Goal: Information Seeking & Learning: Check status

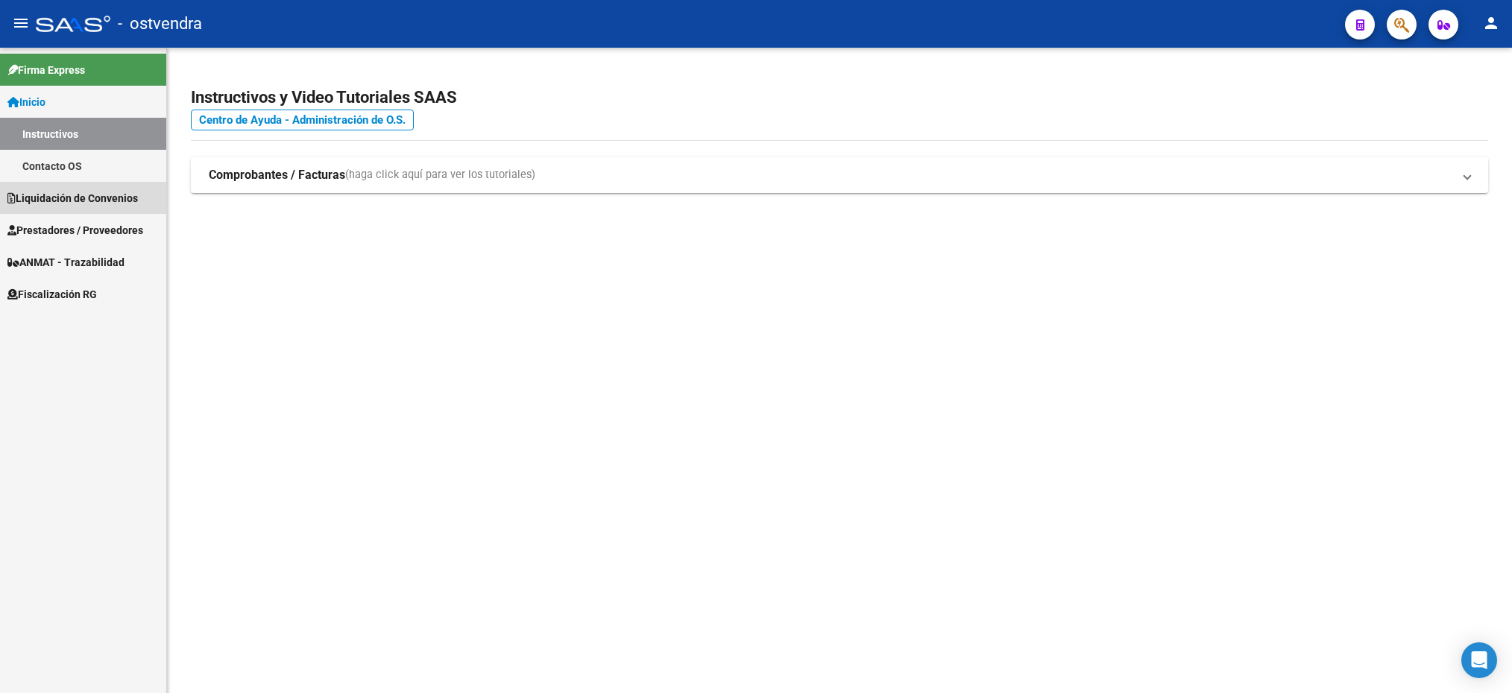
click at [110, 198] on span "Liquidación de Convenios" at bounding box center [72, 198] width 130 height 16
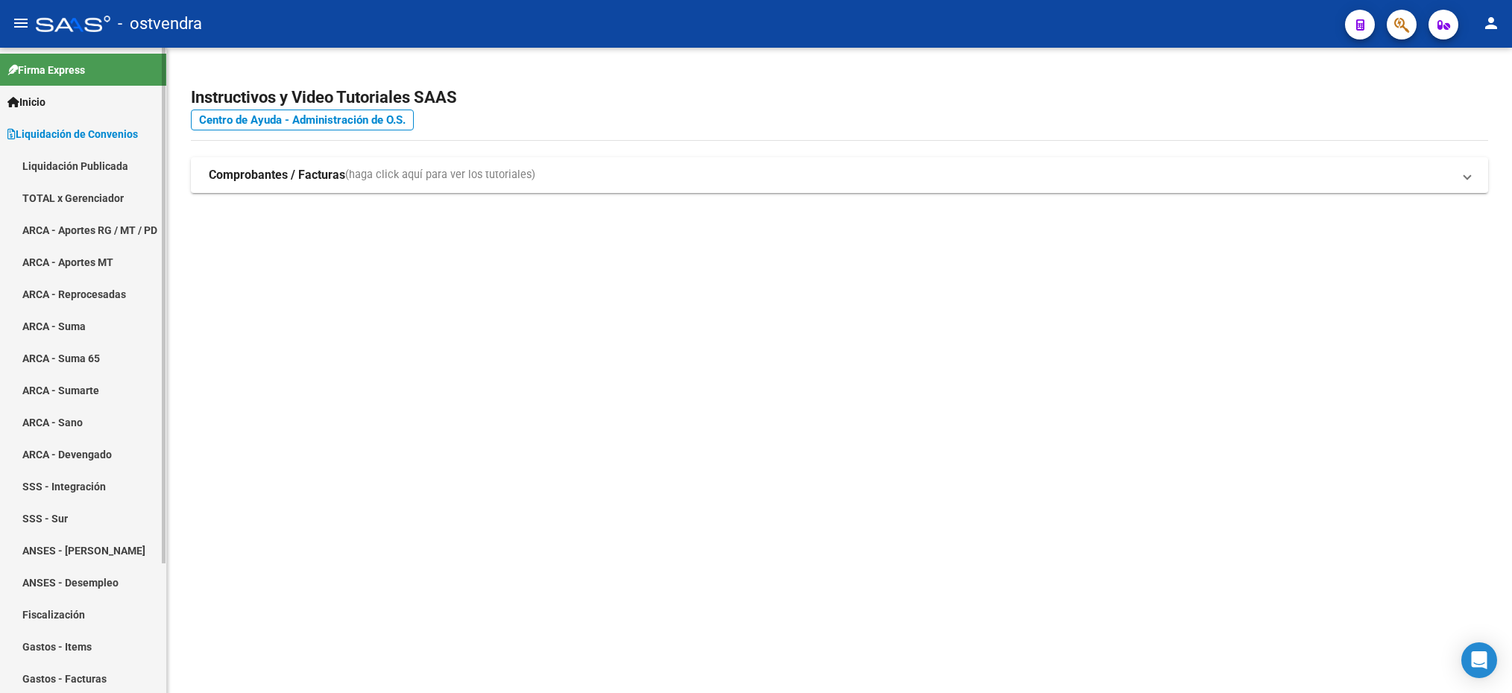
click at [85, 224] on link "ARCA - Aportes RG / MT / PD" at bounding box center [83, 230] width 166 height 32
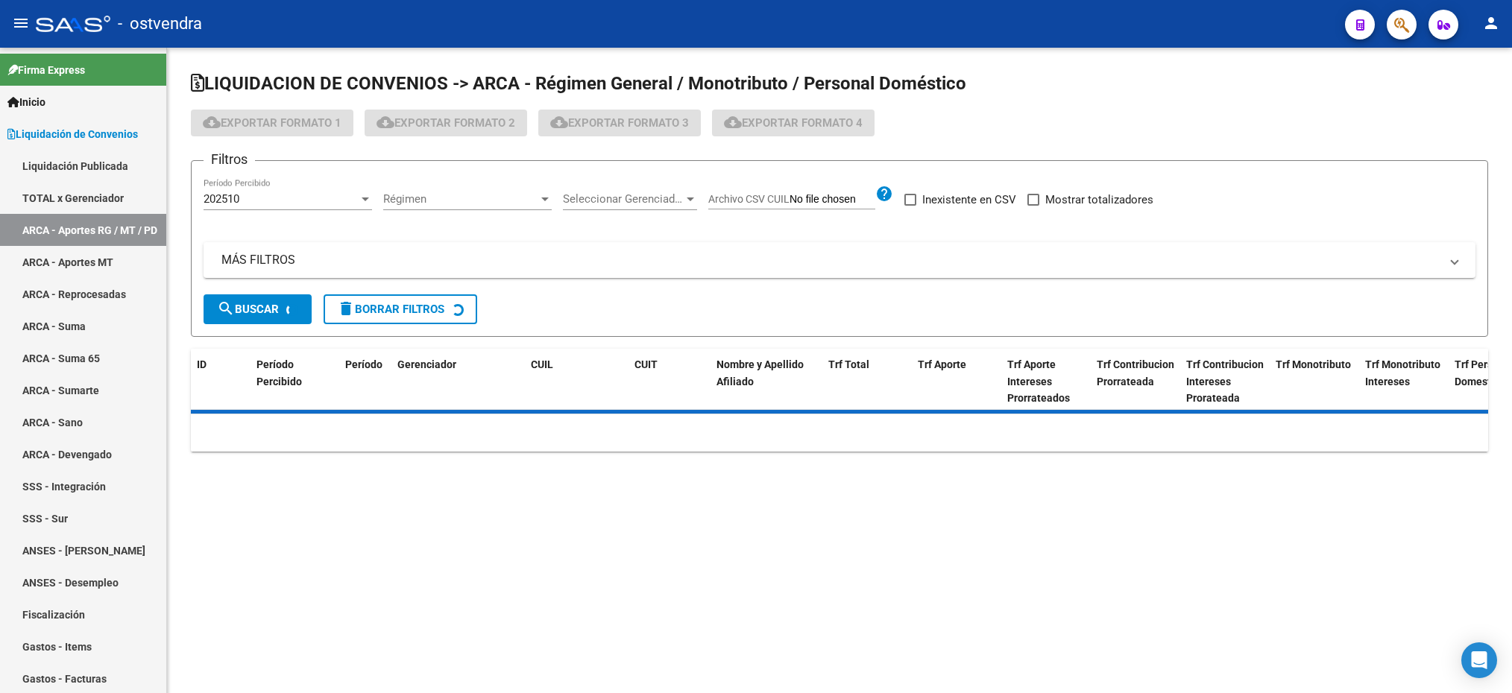
click at [435, 208] on div "Régimen Régimen" at bounding box center [467, 194] width 168 height 32
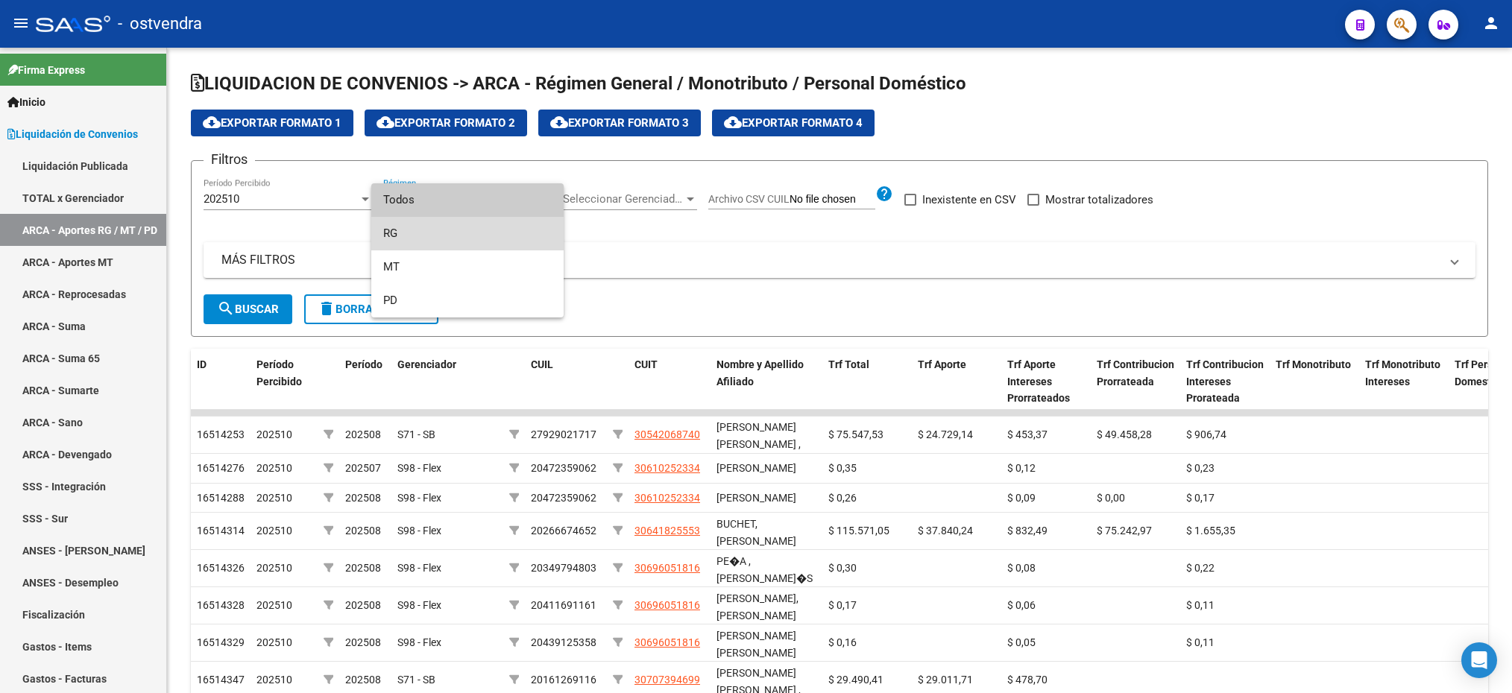
click at [437, 242] on span "RG" at bounding box center [467, 234] width 168 height 34
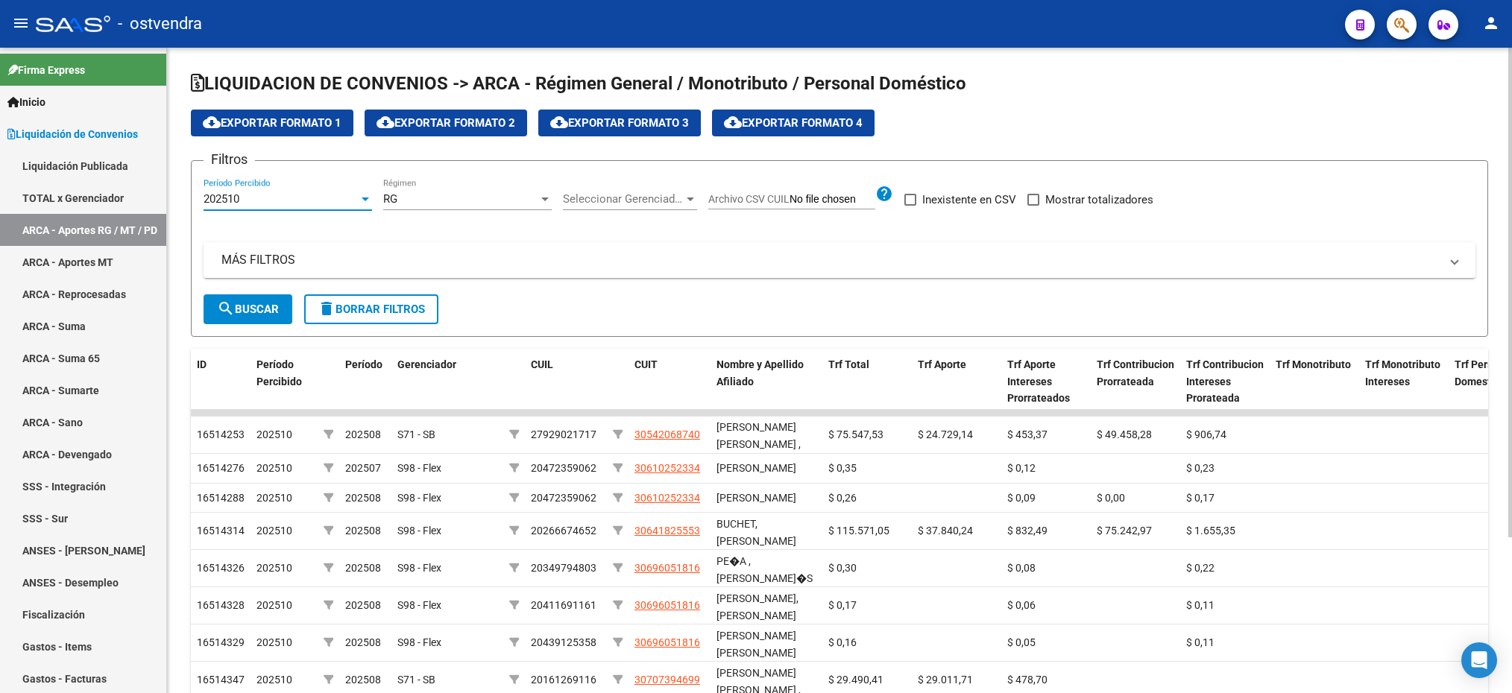
click at [269, 197] on div "202510" at bounding box center [281, 198] width 155 height 13
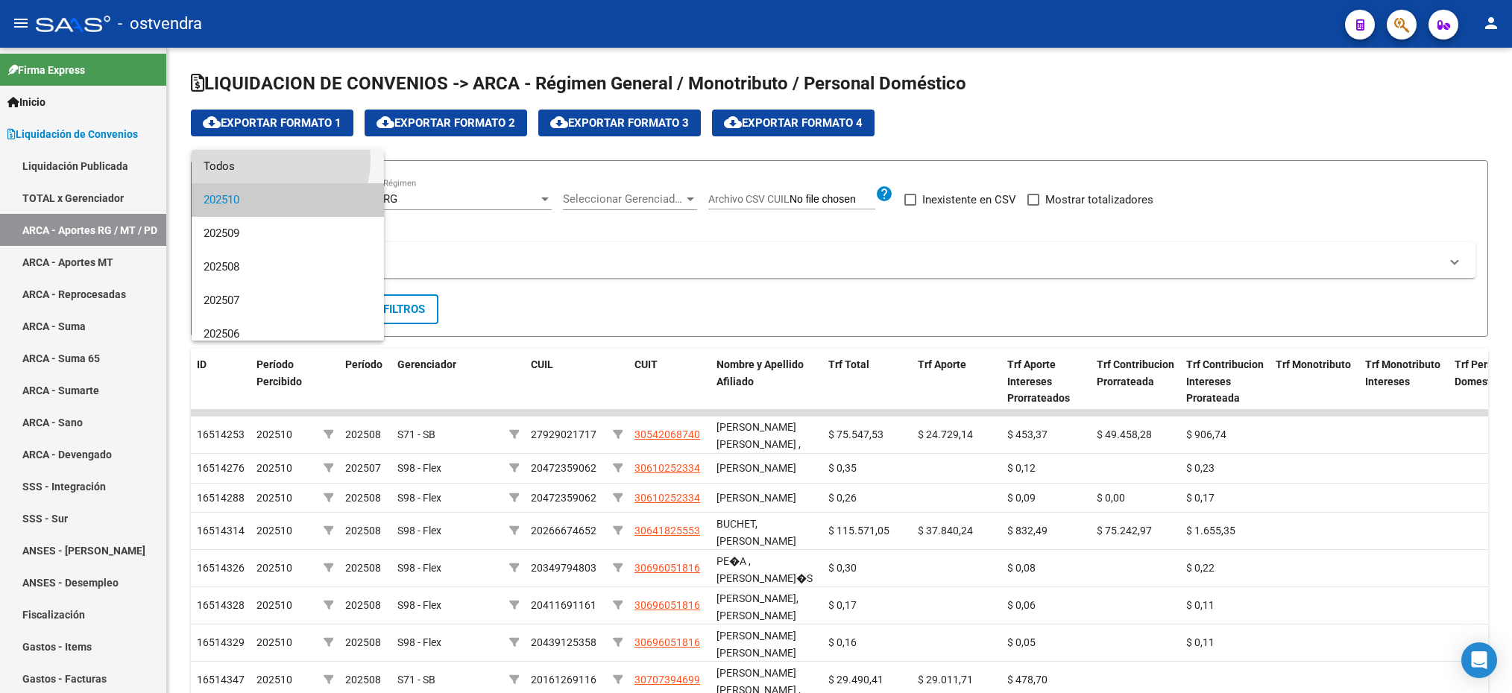
click at [269, 160] on span "Todos" at bounding box center [288, 167] width 168 height 34
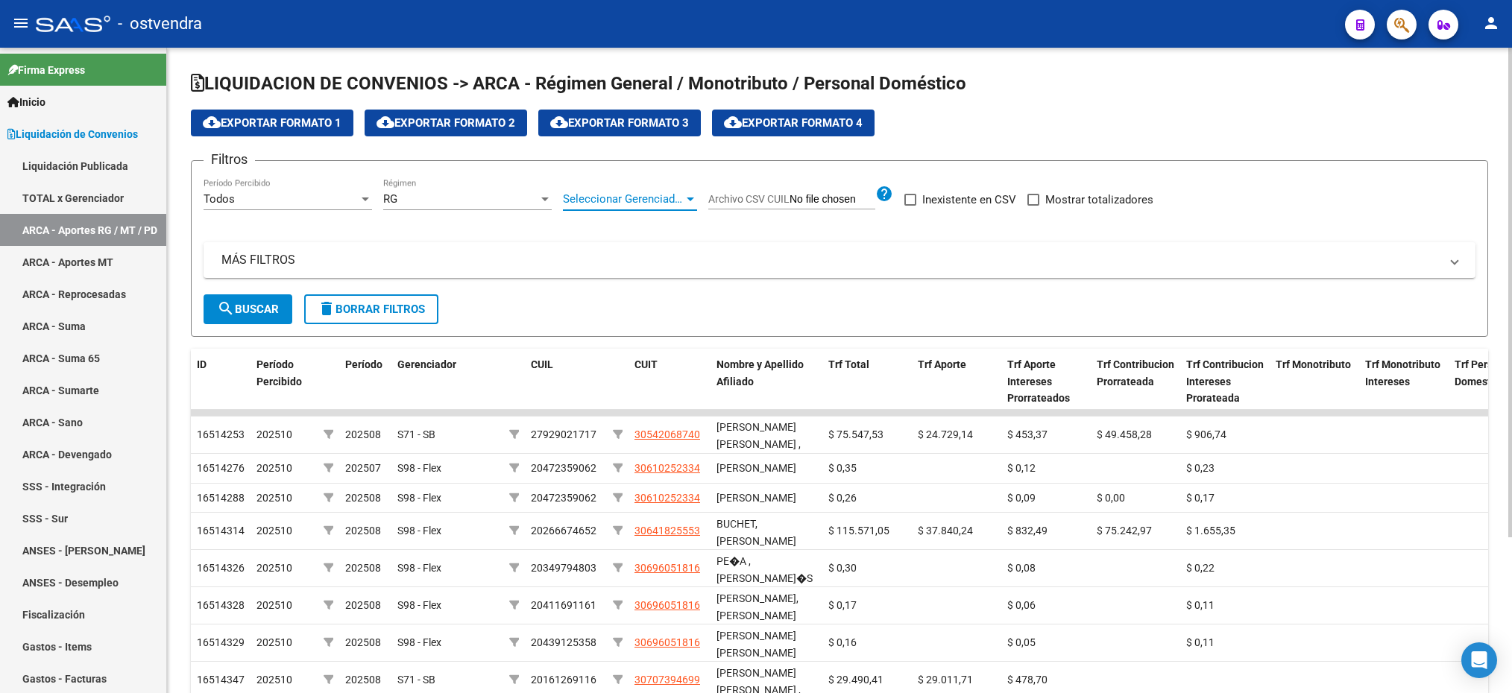
click at [620, 200] on span "Seleccionar Gerenciador" at bounding box center [623, 198] width 121 height 13
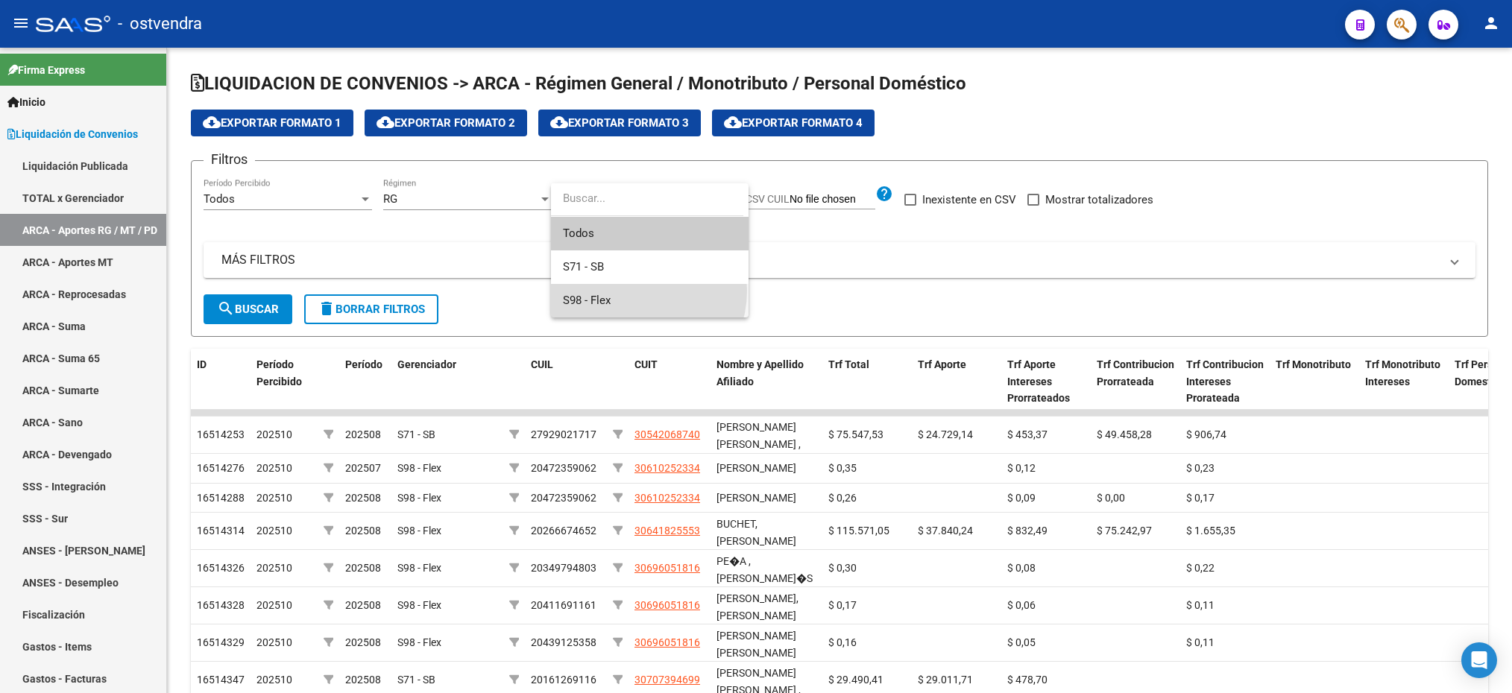
click at [631, 291] on span "S98 - Flex" at bounding box center [650, 301] width 174 height 34
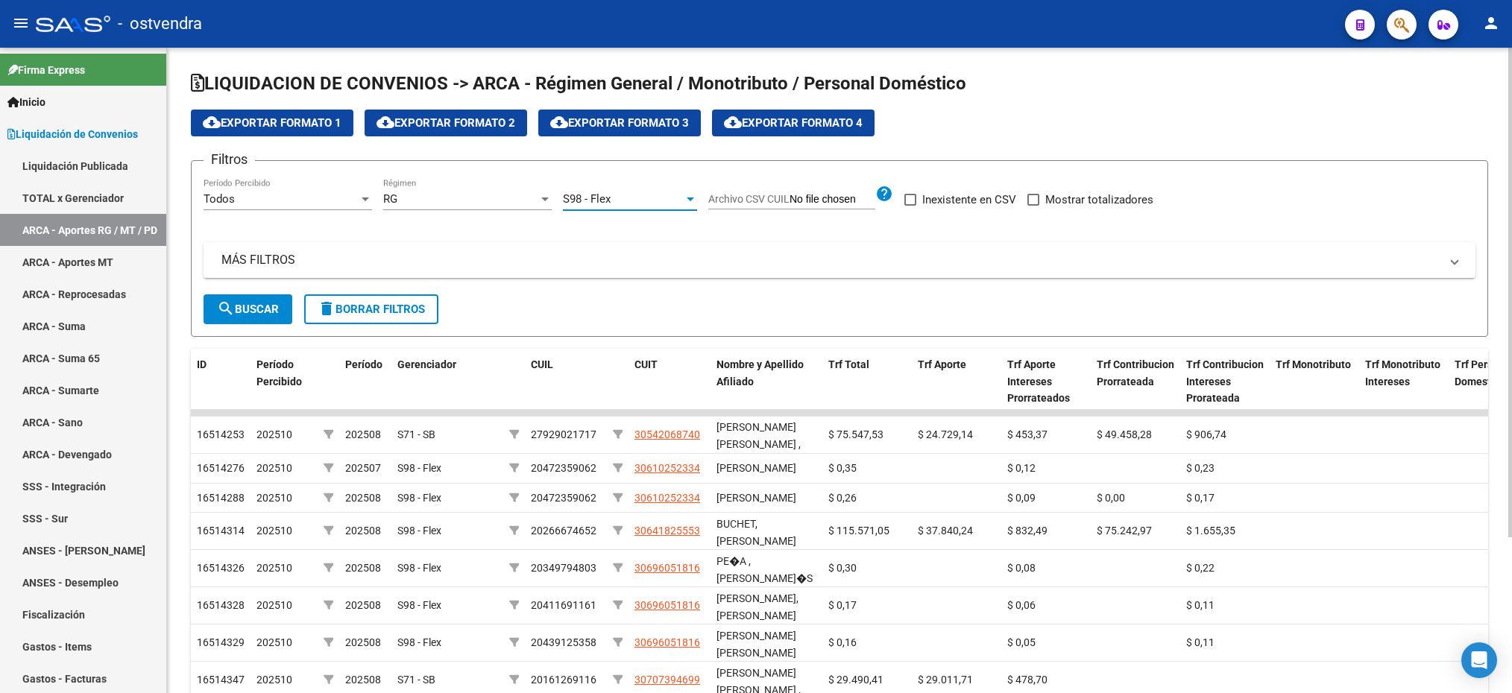
click at [531, 274] on mat-expansion-panel-header "MÁS FILTROS" at bounding box center [840, 260] width 1272 height 36
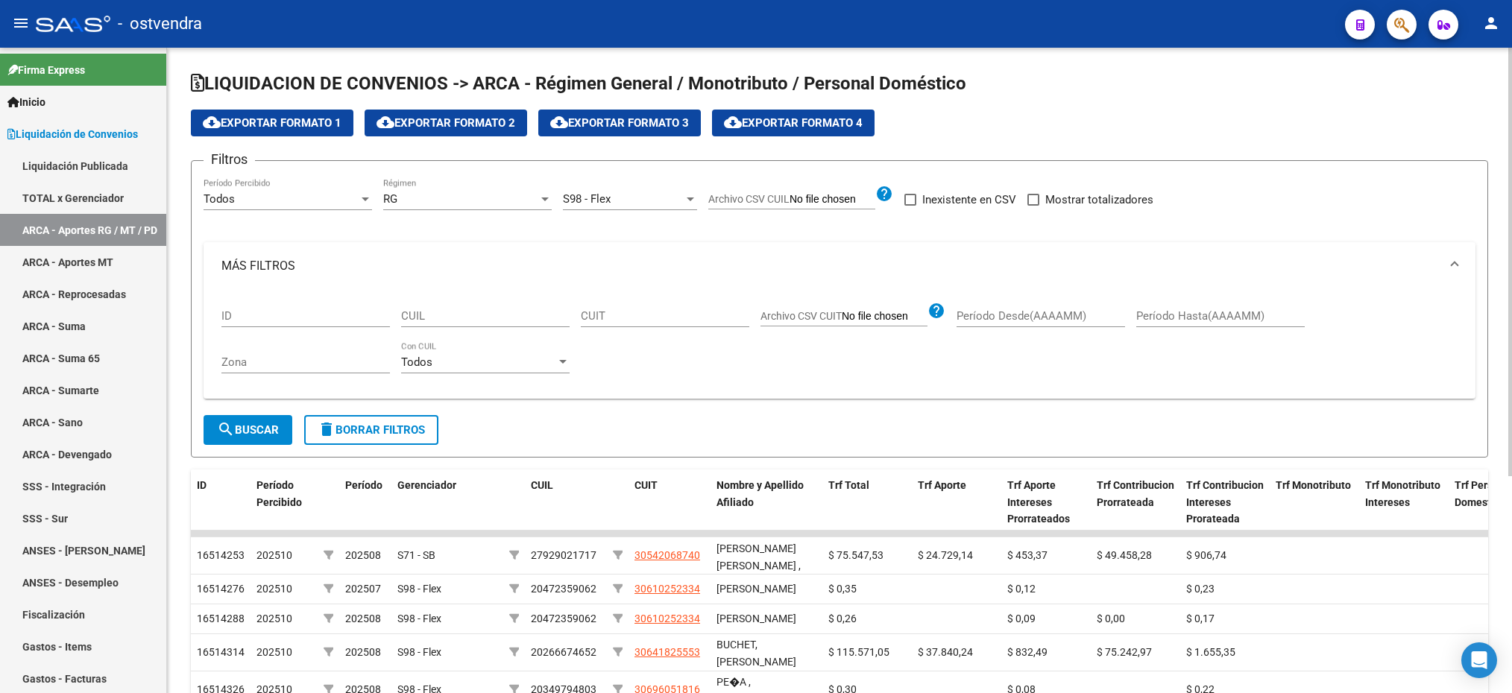
drag, startPoint x: 600, startPoint y: 309, endPoint x: 515, endPoint y: 302, distance: 85.3
click at [602, 311] on div "CUIT" at bounding box center [665, 311] width 168 height 32
click at [461, 315] on input "CUIL" at bounding box center [485, 315] width 168 height 13
drag, startPoint x: 426, startPoint y: 303, endPoint x: 414, endPoint y: 318, distance: 19.1
paste input "20-34679094-7"
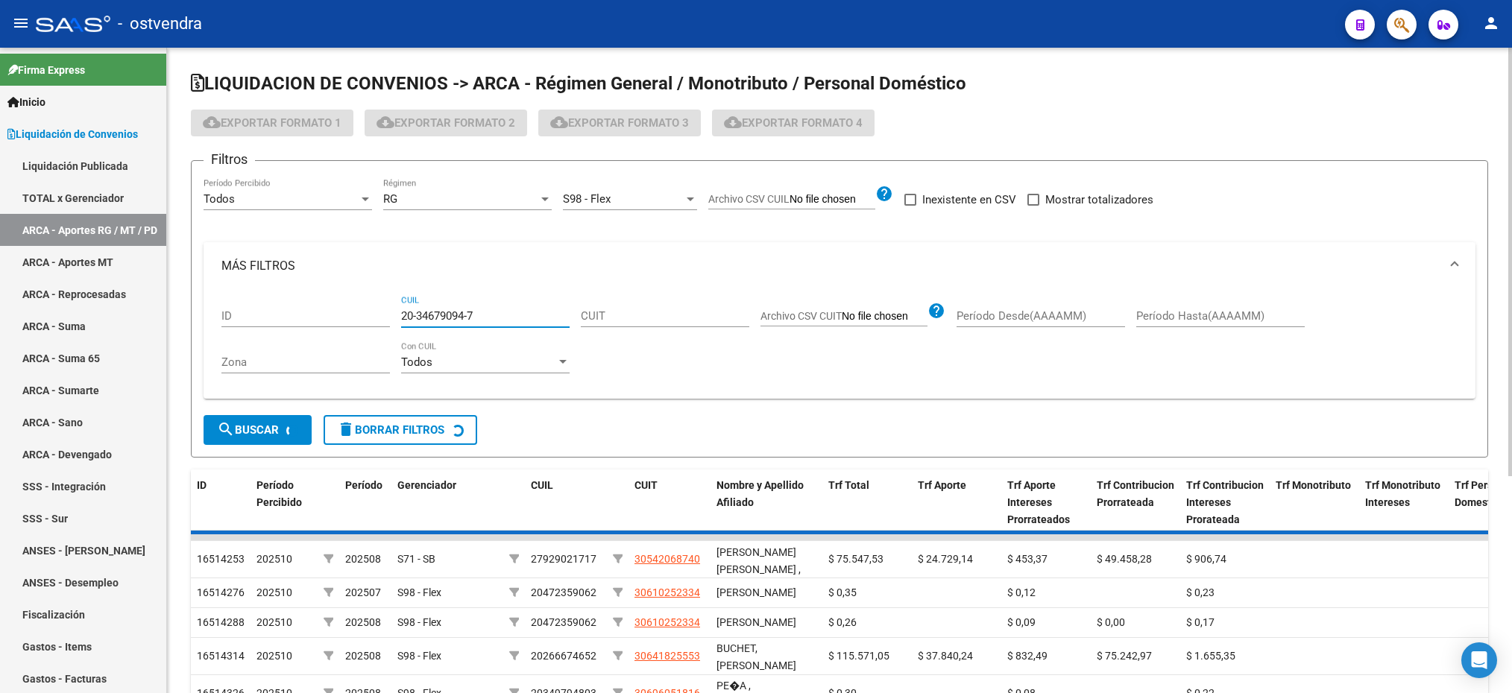
click at [418, 311] on input "20-34679094-7" at bounding box center [485, 315] width 168 height 13
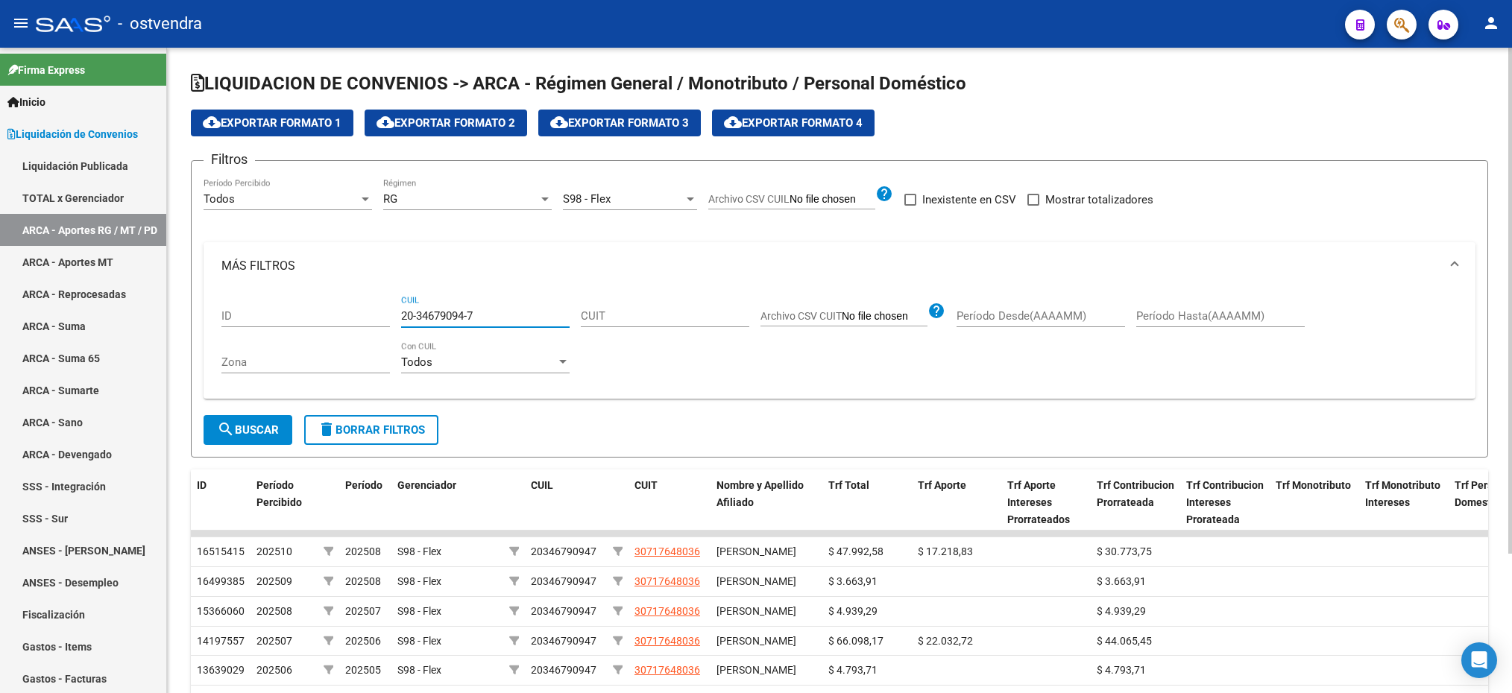
type input "20-34679094-7"
click at [279, 437] on span "search Buscar" at bounding box center [248, 429] width 62 height 13
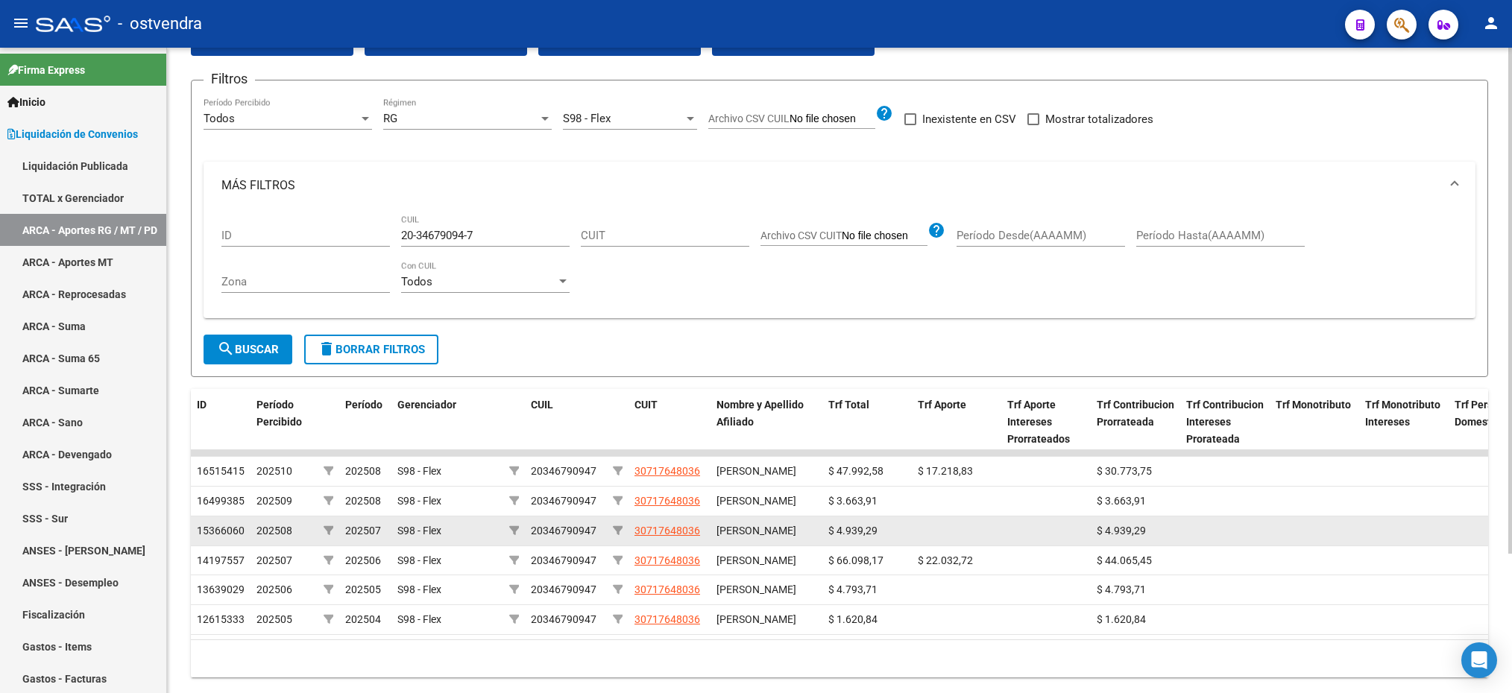
scroll to position [112, 0]
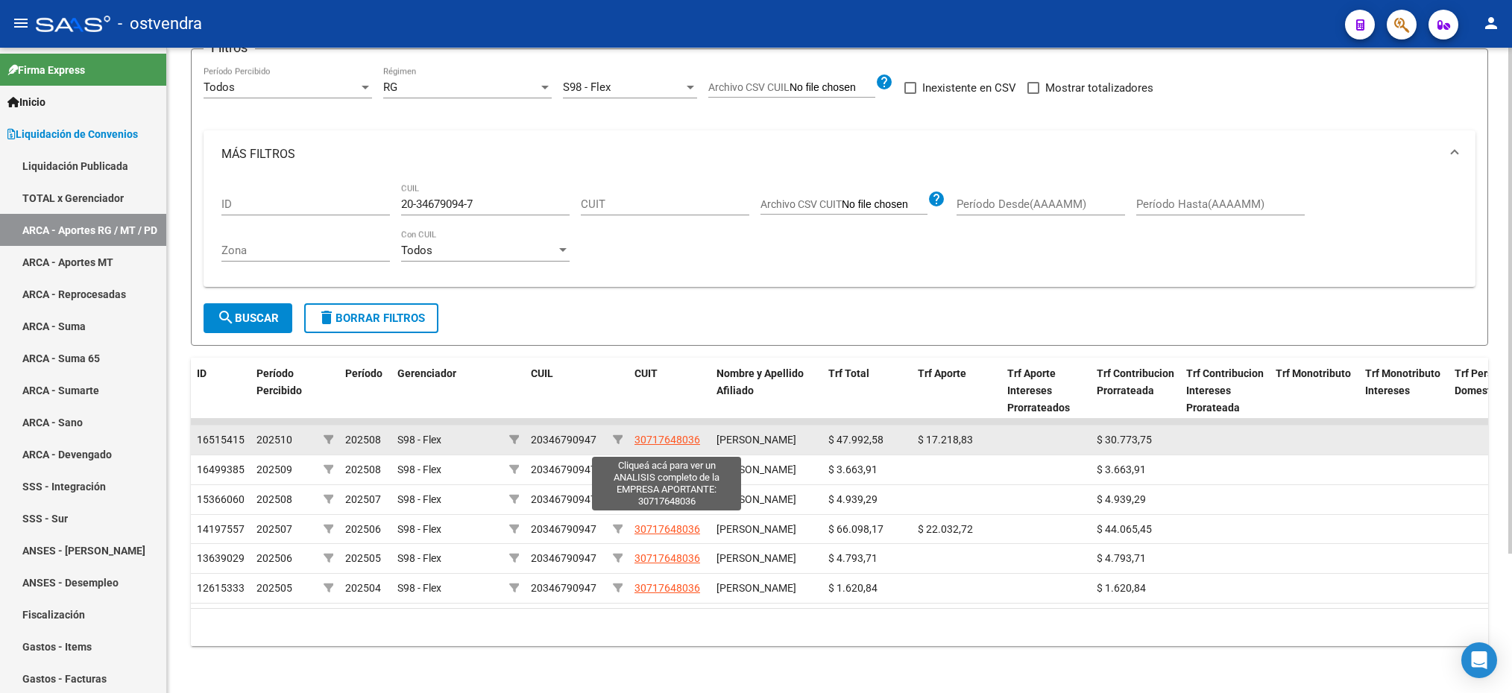
click at [651, 446] on span "30717648036" at bounding box center [667, 440] width 66 height 12
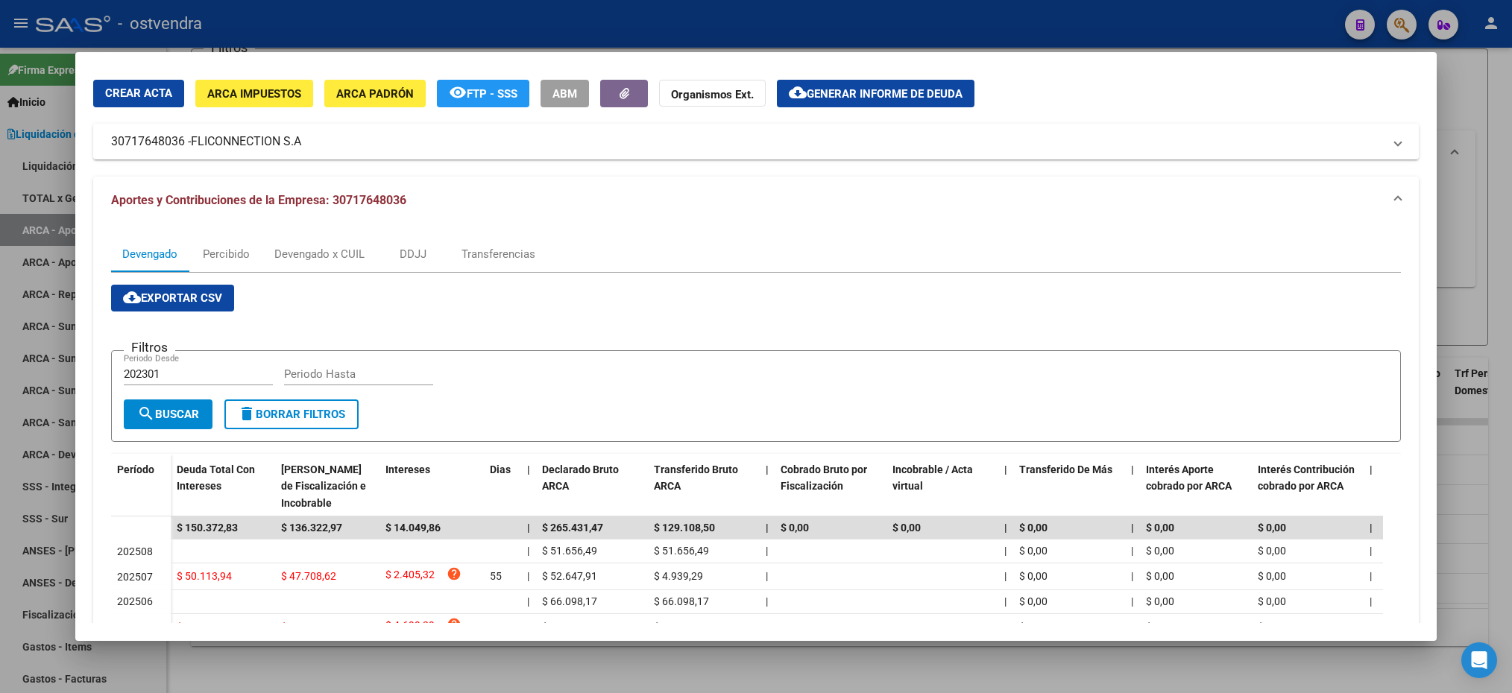
scroll to position [0, 0]
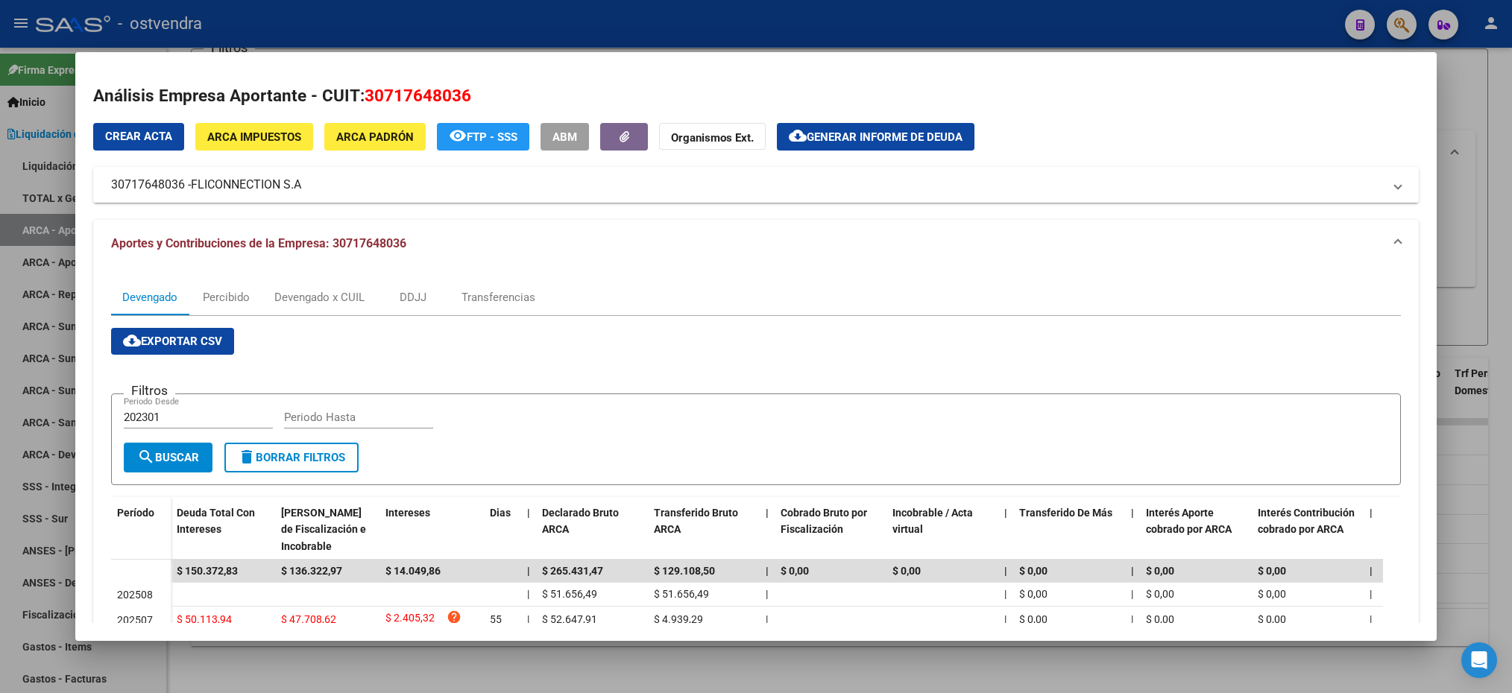
drag, startPoint x: 193, startPoint y: 182, endPoint x: 306, endPoint y: 184, distance: 113.3
click at [306, 184] on mat-panel-title "30717648036 - FLICONNECTION S.A" at bounding box center [746, 185] width 1271 height 18
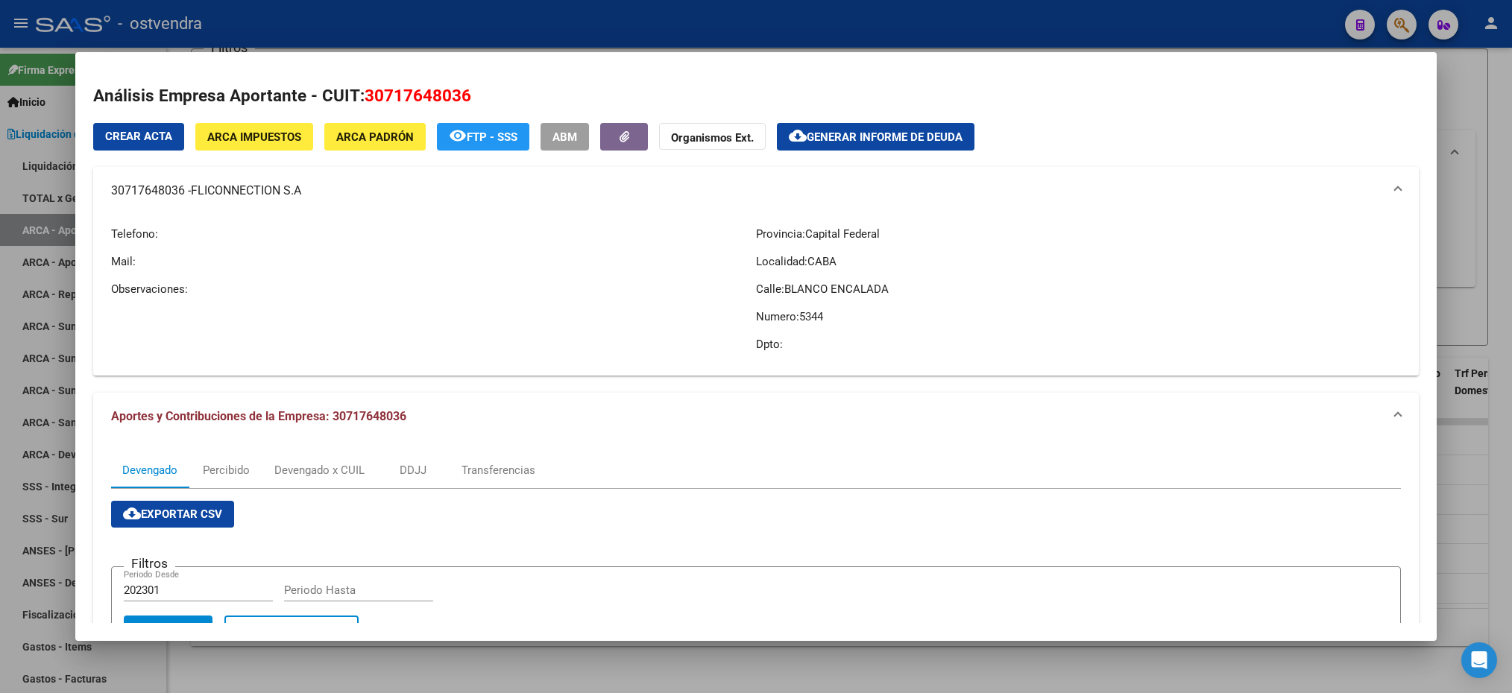
drag, startPoint x: 112, startPoint y: 189, endPoint x: 307, endPoint y: 189, distance: 195.3
click at [307, 189] on mat-panel-title "30717648036 - FLICONNECTION S.A" at bounding box center [746, 191] width 1271 height 18
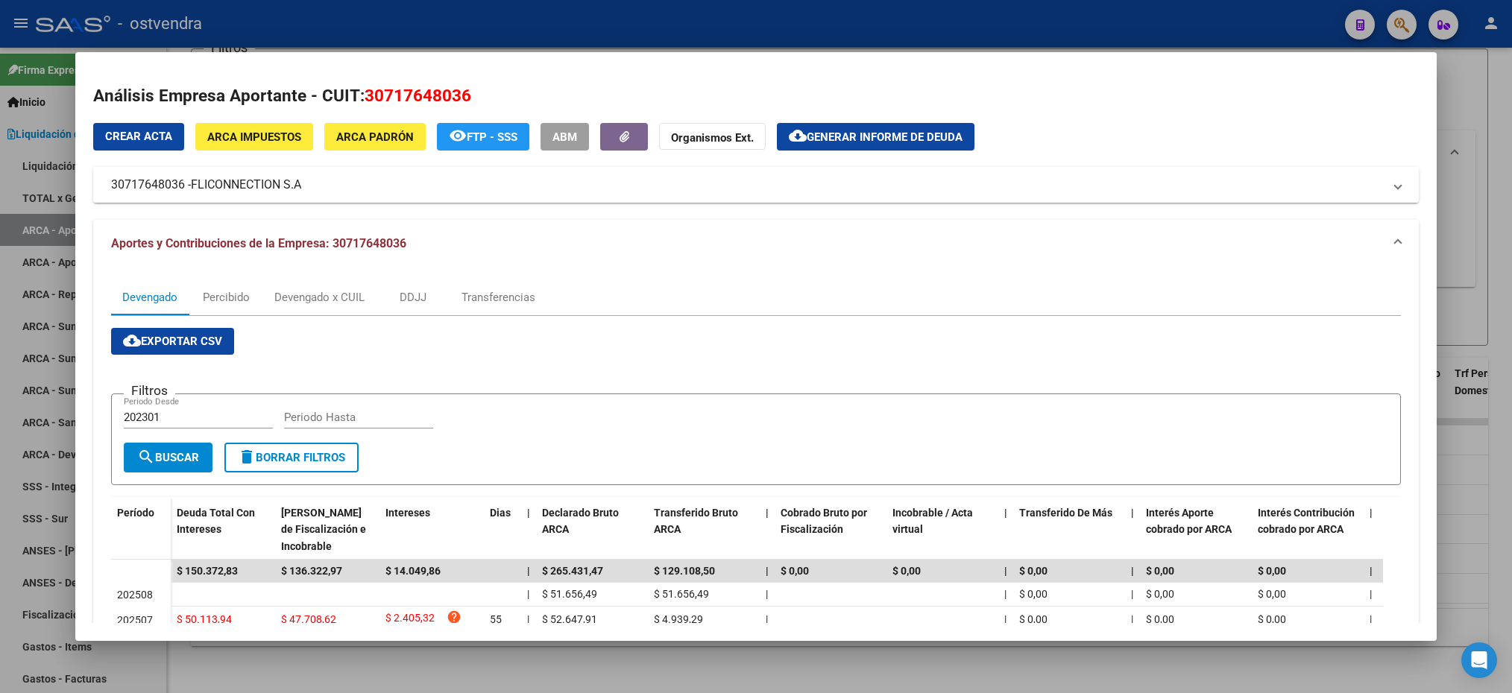
drag, startPoint x: 307, startPoint y: 189, endPoint x: 280, endPoint y: 190, distance: 26.9
click at [283, 190] on span "FLICONNECTION S.A" at bounding box center [246, 185] width 110 height 18
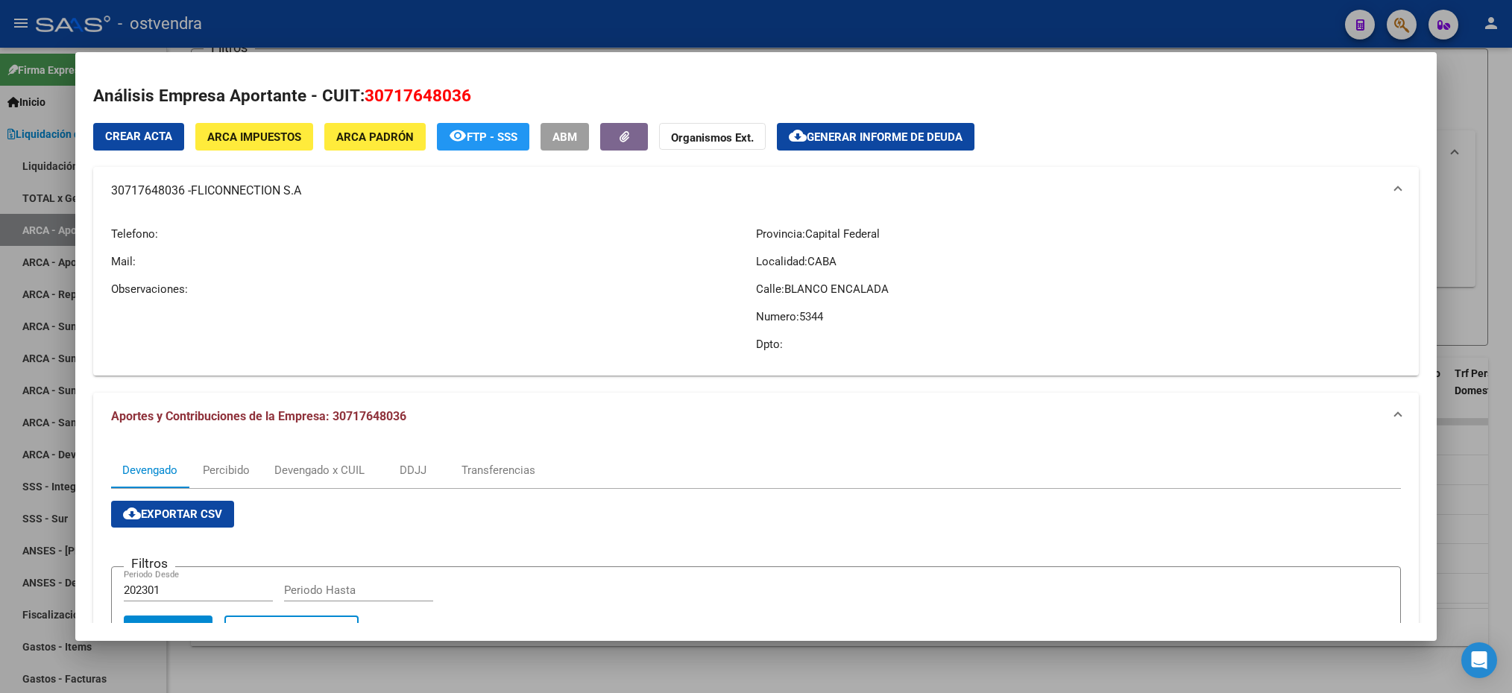
drag, startPoint x: 193, startPoint y: 188, endPoint x: 325, endPoint y: 201, distance: 132.6
click at [325, 201] on mat-expansion-panel-header "30717648036 - FLICONNECTION S.A" at bounding box center [755, 191] width 1325 height 48
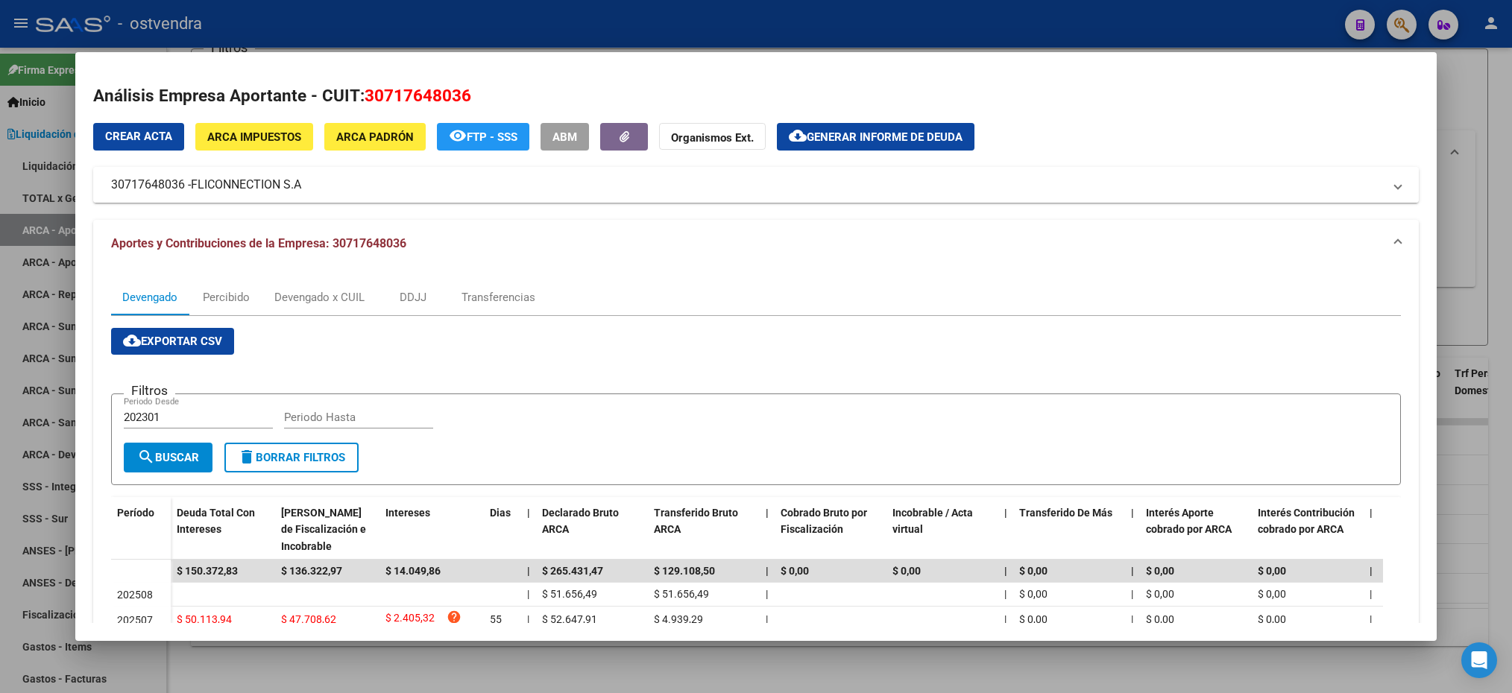
drag, startPoint x: 325, startPoint y: 201, endPoint x: 289, endPoint y: 186, distance: 38.8
copy span "FLICONNECTION S.A"
drag, startPoint x: 114, startPoint y: 184, endPoint x: 183, endPoint y: 186, distance: 69.4
click at [183, 186] on mat-panel-title "30717648036 - FLICONNECTION S.A" at bounding box center [746, 185] width 1271 height 18
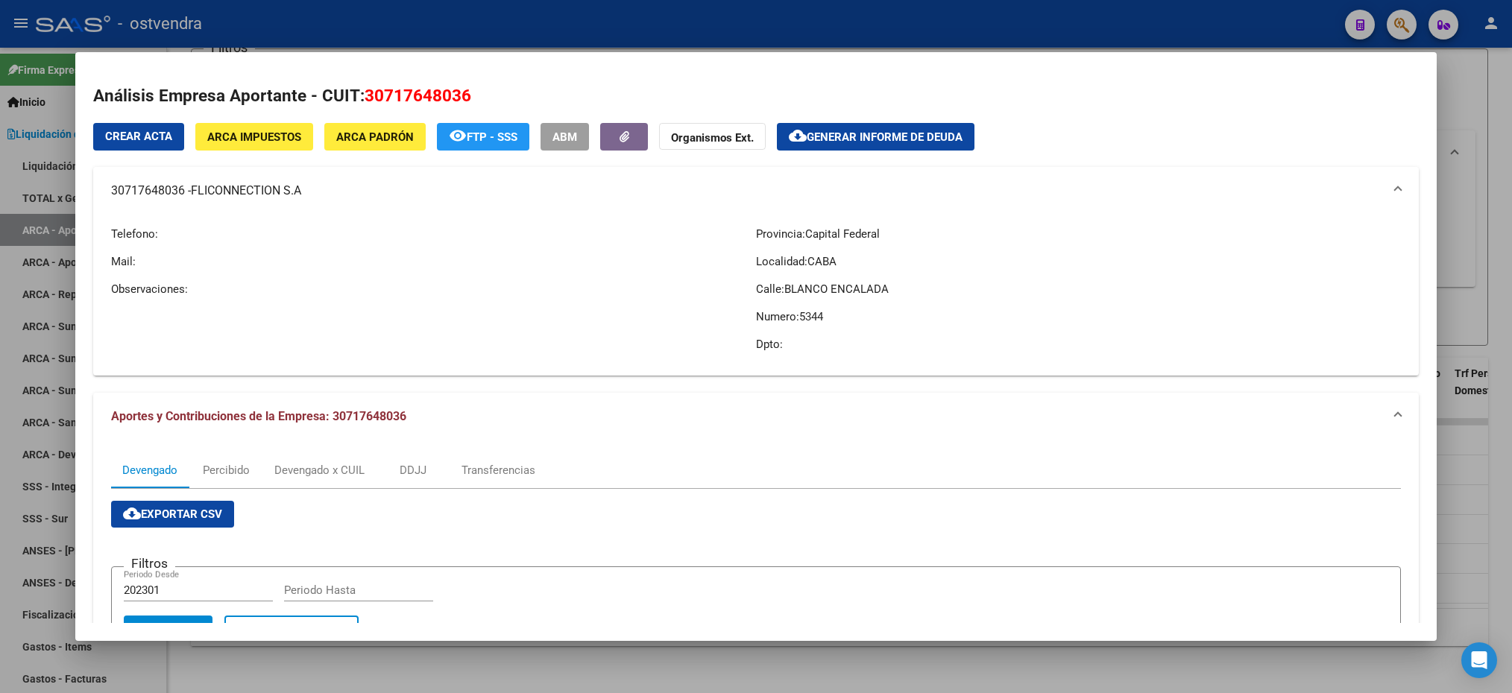
drag, startPoint x: 183, startPoint y: 186, endPoint x: 172, endPoint y: 192, distance: 12.7
copy mat-panel-title "30717648036"
click at [1505, 119] on div at bounding box center [756, 346] width 1512 height 693
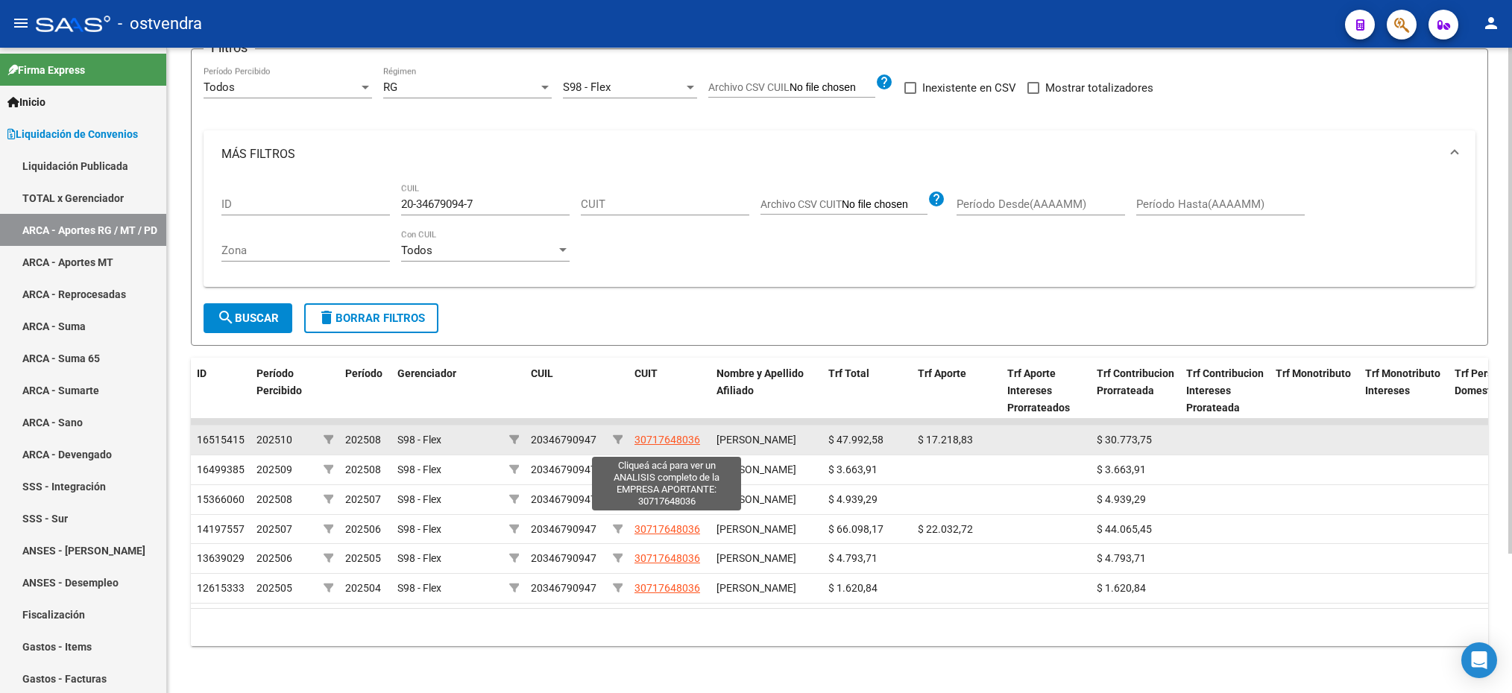
click at [666, 445] on span "30717648036" at bounding box center [667, 440] width 66 height 12
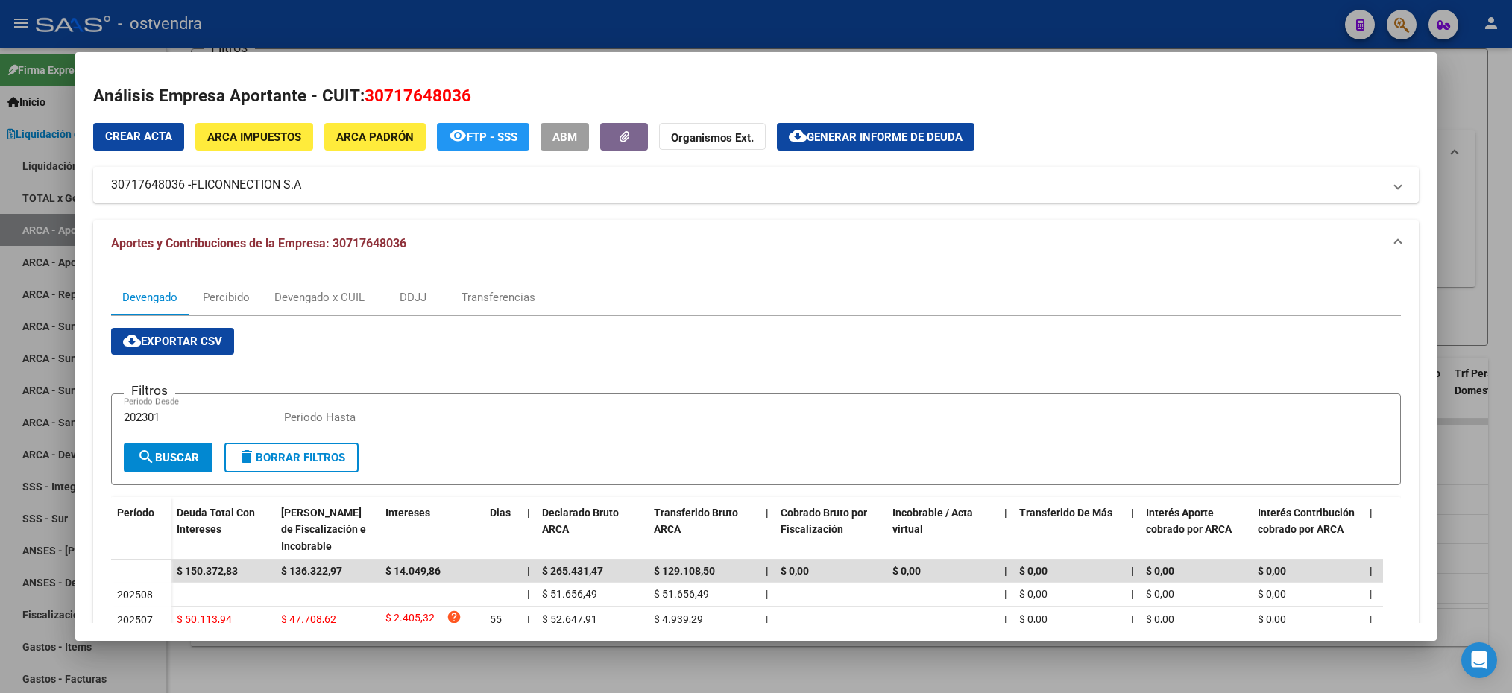
drag, startPoint x: 195, startPoint y: 186, endPoint x: 311, endPoint y: 198, distance: 116.9
click at [311, 198] on mat-expansion-panel-header "30717648036 - FLICONNECTION S.A" at bounding box center [755, 185] width 1325 height 36
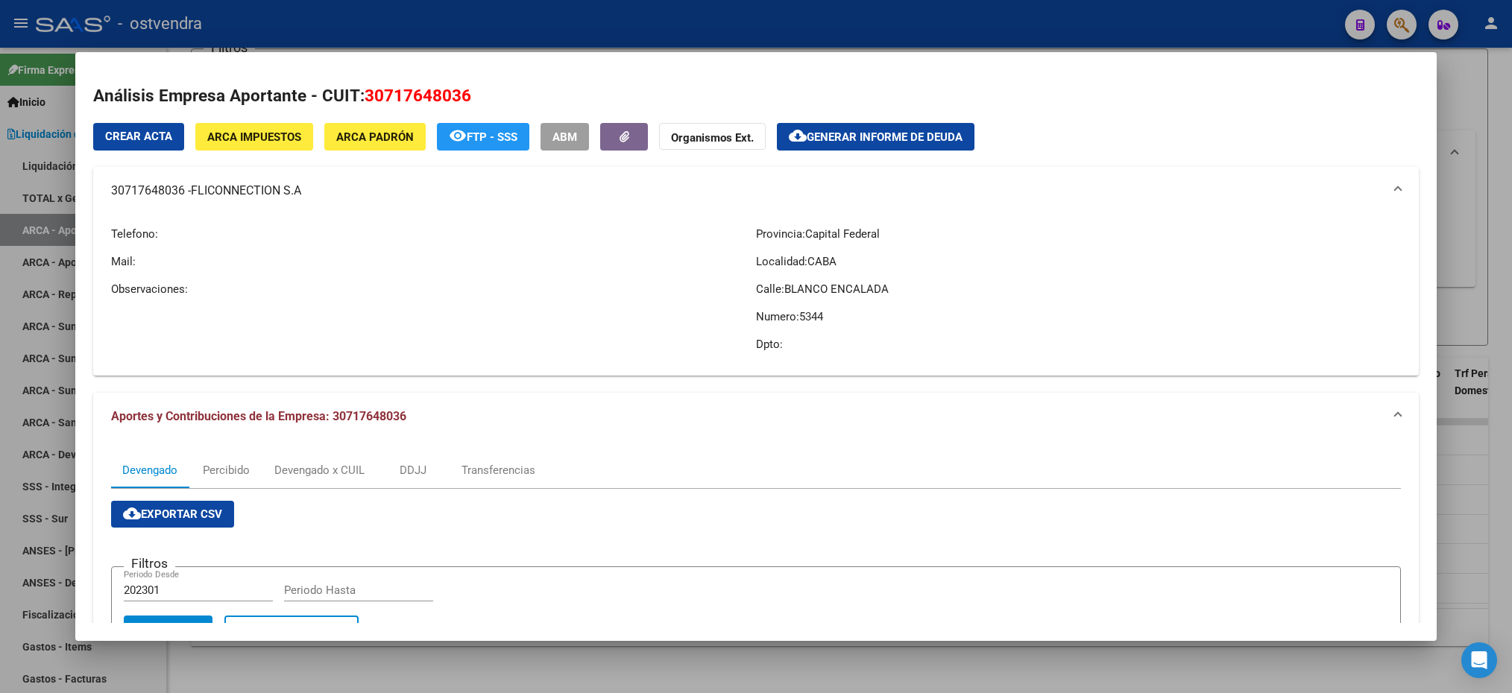
drag, startPoint x: 311, startPoint y: 198, endPoint x: 295, endPoint y: 195, distance: 15.9
copy span "FLICONNECTION S.A"
drag, startPoint x: 117, startPoint y: 191, endPoint x: 192, endPoint y: 195, distance: 75.4
click at [192, 195] on mat-panel-title "30717648036 - FLICONNECTION S.A" at bounding box center [746, 191] width 1271 height 18
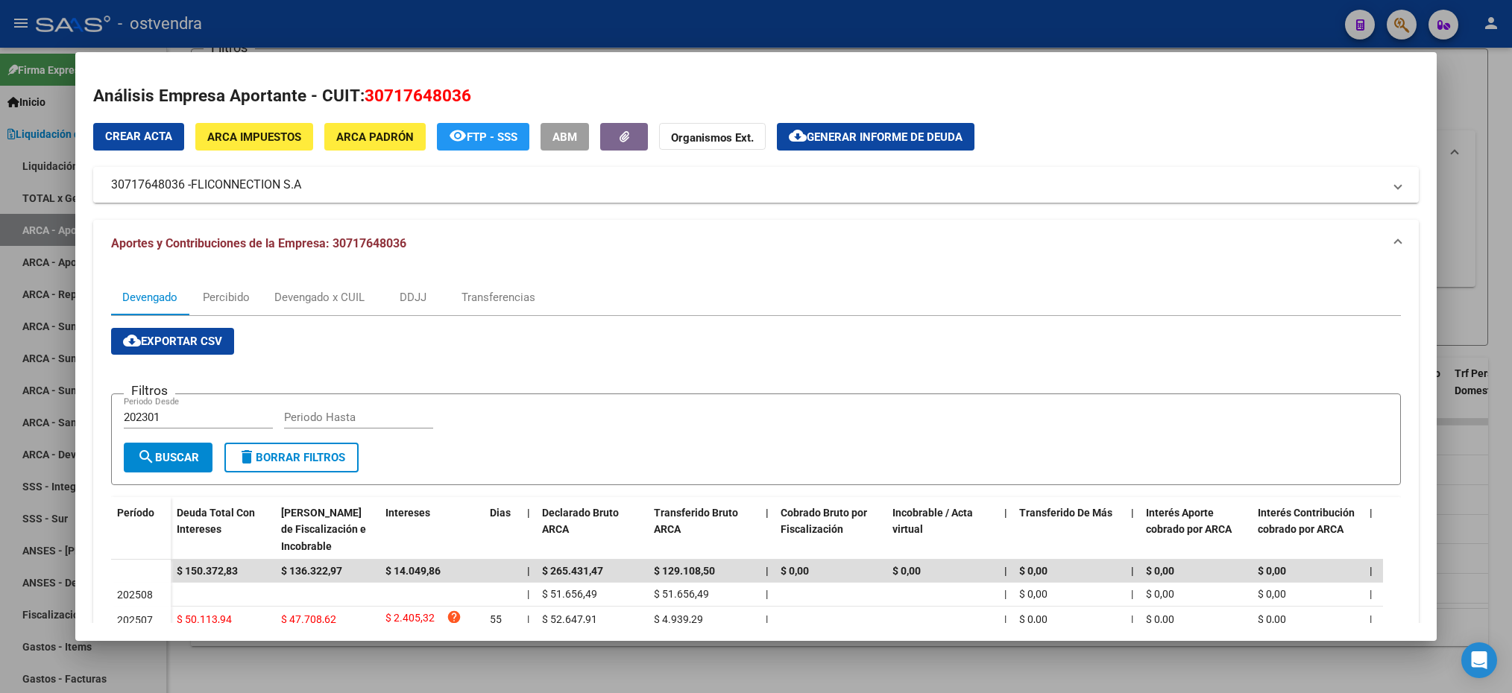
drag, startPoint x: 192, startPoint y: 195, endPoint x: 262, endPoint y: 202, distance: 70.4
click at [262, 202] on mat-expansion-panel-header "30717648036 - FLICONNECTION S.A" at bounding box center [755, 185] width 1325 height 36
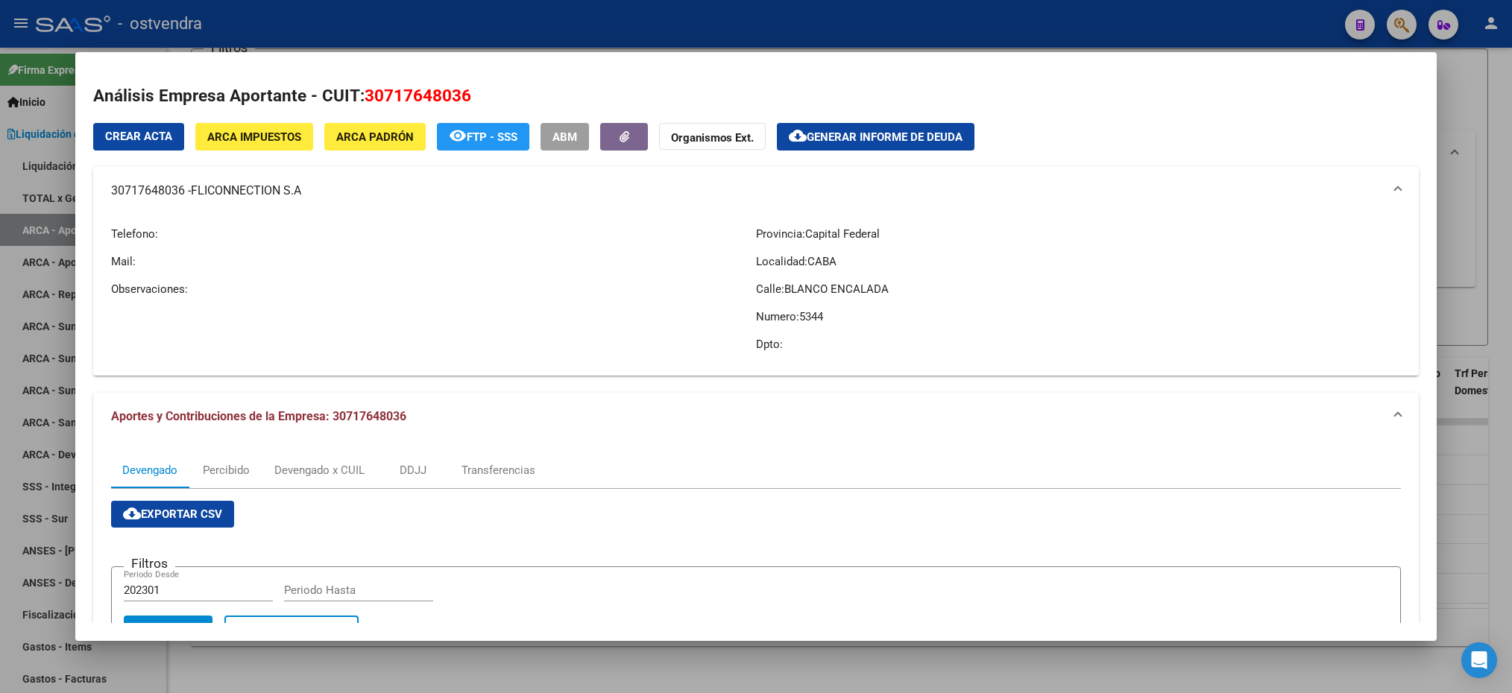
drag, startPoint x: 110, startPoint y: 188, endPoint x: 188, endPoint y: 195, distance: 77.8
click at [188, 195] on mat-panel-title "30717648036 - FLICONNECTION S.A" at bounding box center [746, 191] width 1271 height 18
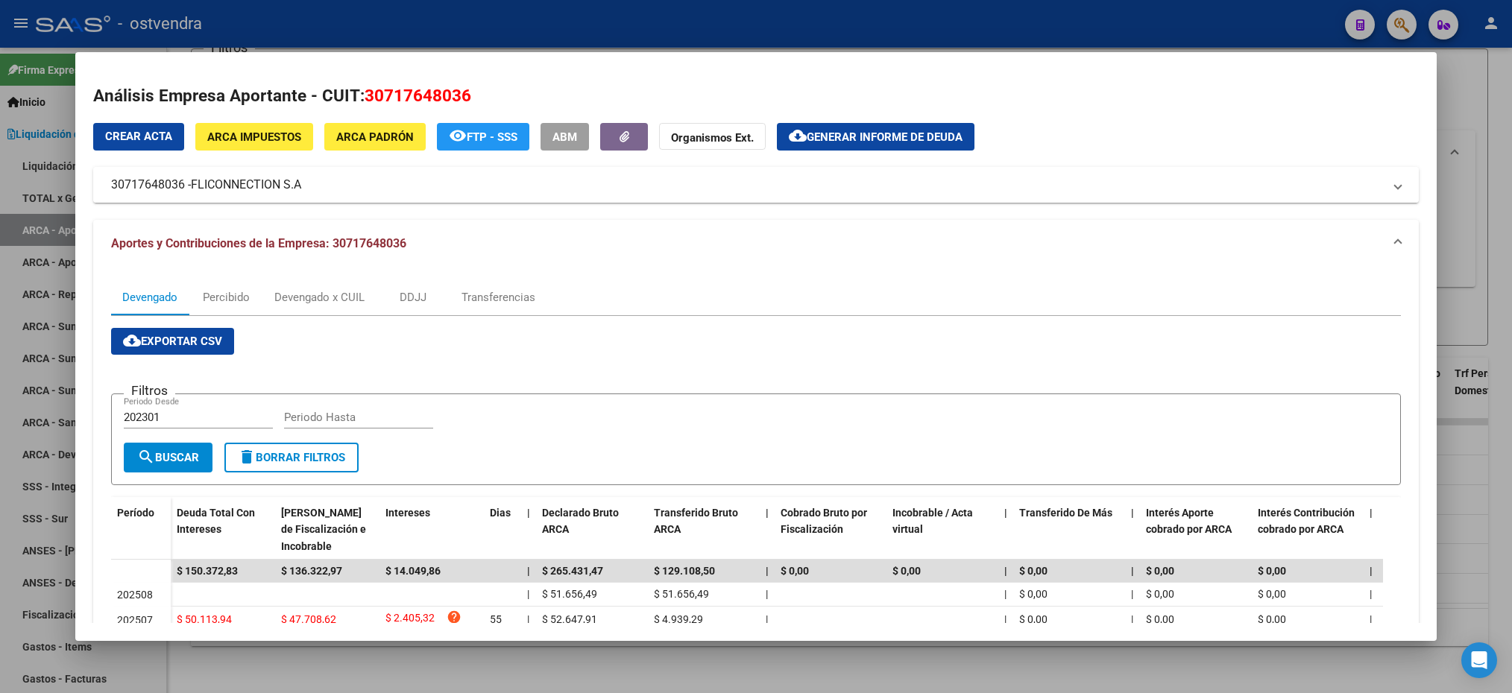
drag, startPoint x: 188, startPoint y: 195, endPoint x: 175, endPoint y: 183, distance: 16.9
copy mat-panel-title "30717648036"
click at [1472, 121] on div at bounding box center [756, 346] width 1512 height 693
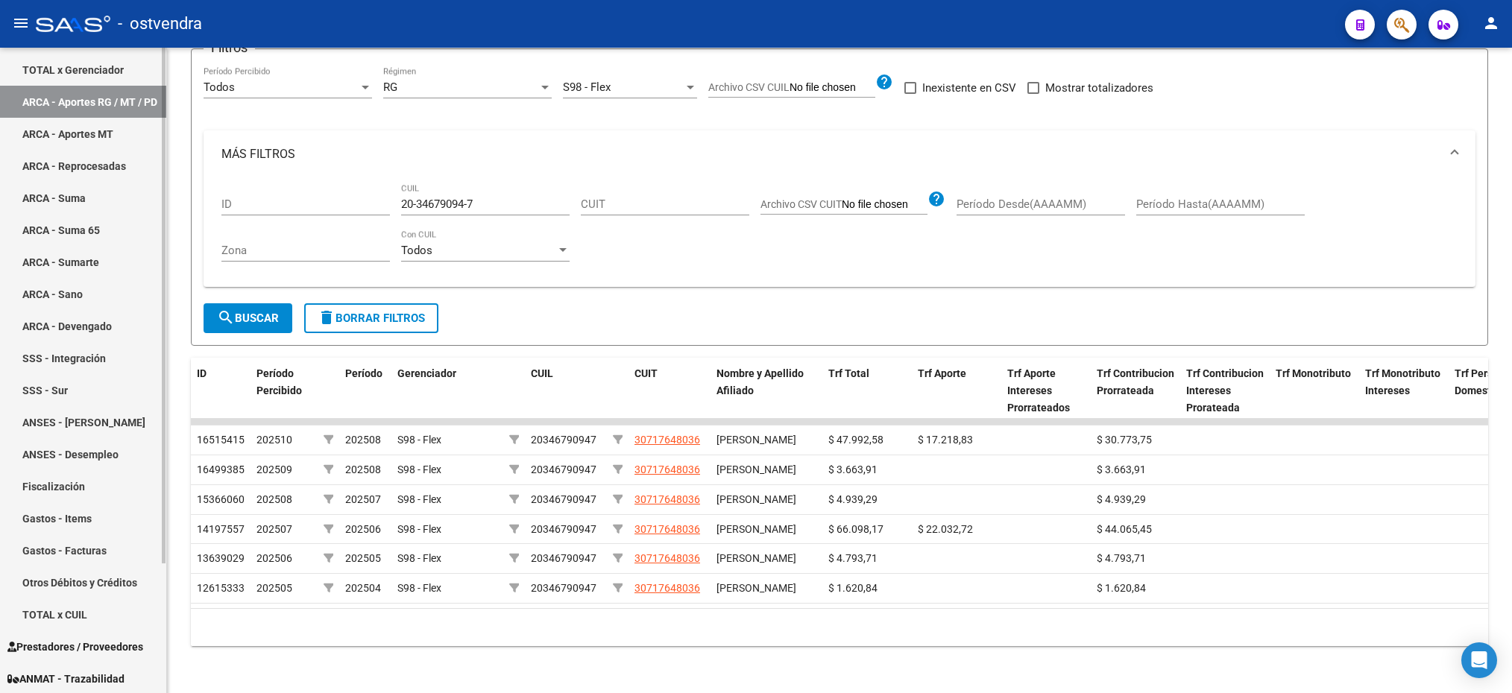
scroll to position [161, 0]
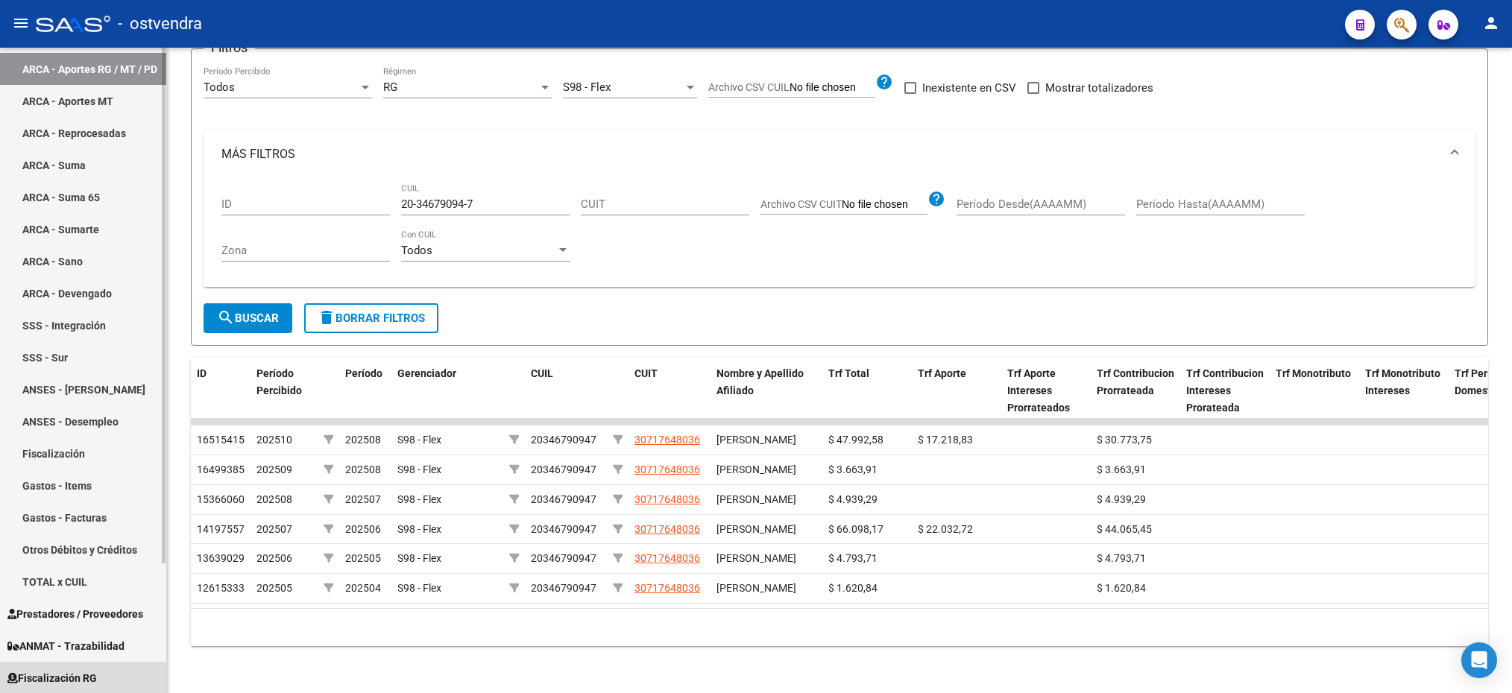
click at [88, 672] on span "Fiscalización RG" at bounding box center [51, 678] width 89 height 16
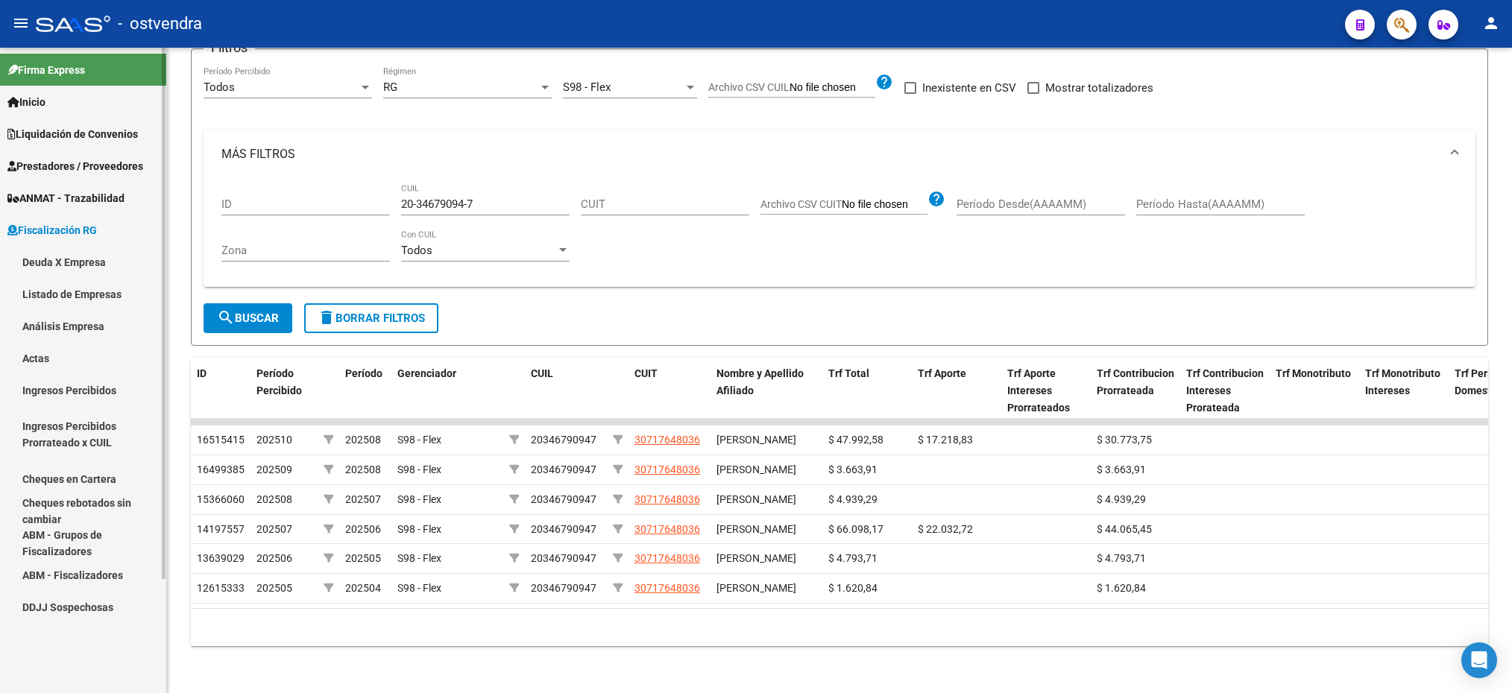
scroll to position [0, 0]
click at [110, 255] on link "Deuda X Empresa" at bounding box center [83, 262] width 166 height 32
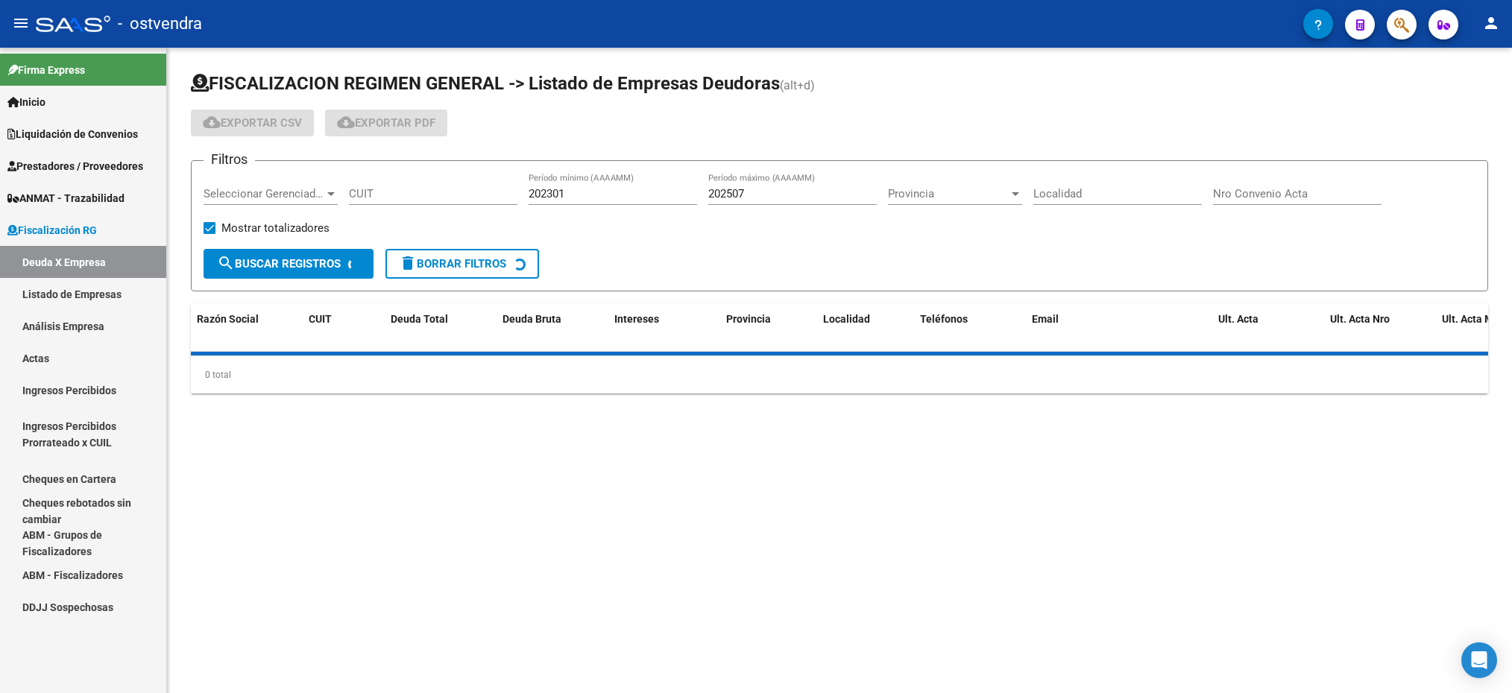
click at [311, 208] on div "Seleccionar Gerenciador Seleccionar Gerenciador" at bounding box center [271, 196] width 134 height 46
drag, startPoint x: 311, startPoint y: 208, endPoint x: 311, endPoint y: 198, distance: 10.4
click at [311, 198] on span "Seleccionar Gerenciador" at bounding box center [264, 193] width 121 height 13
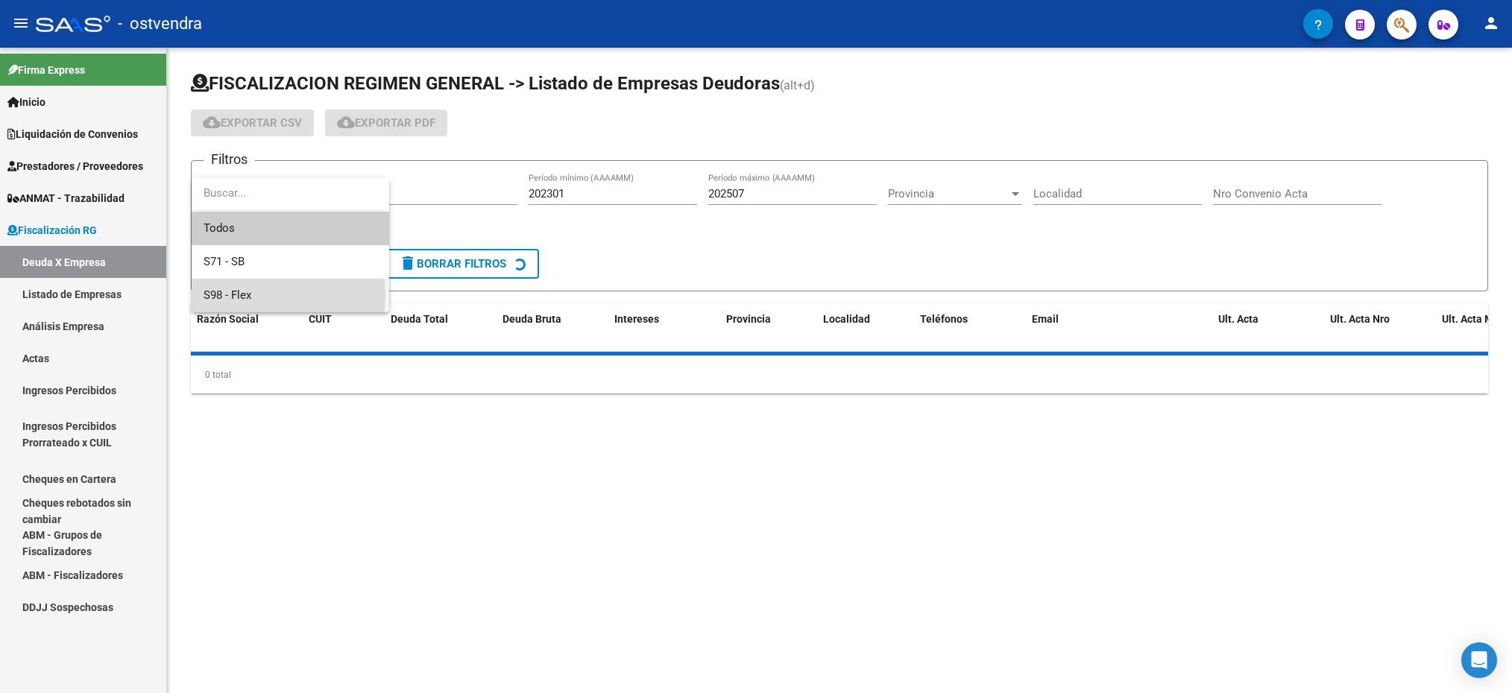
click at [257, 296] on span "S98 - Flex" at bounding box center [291, 296] width 174 height 34
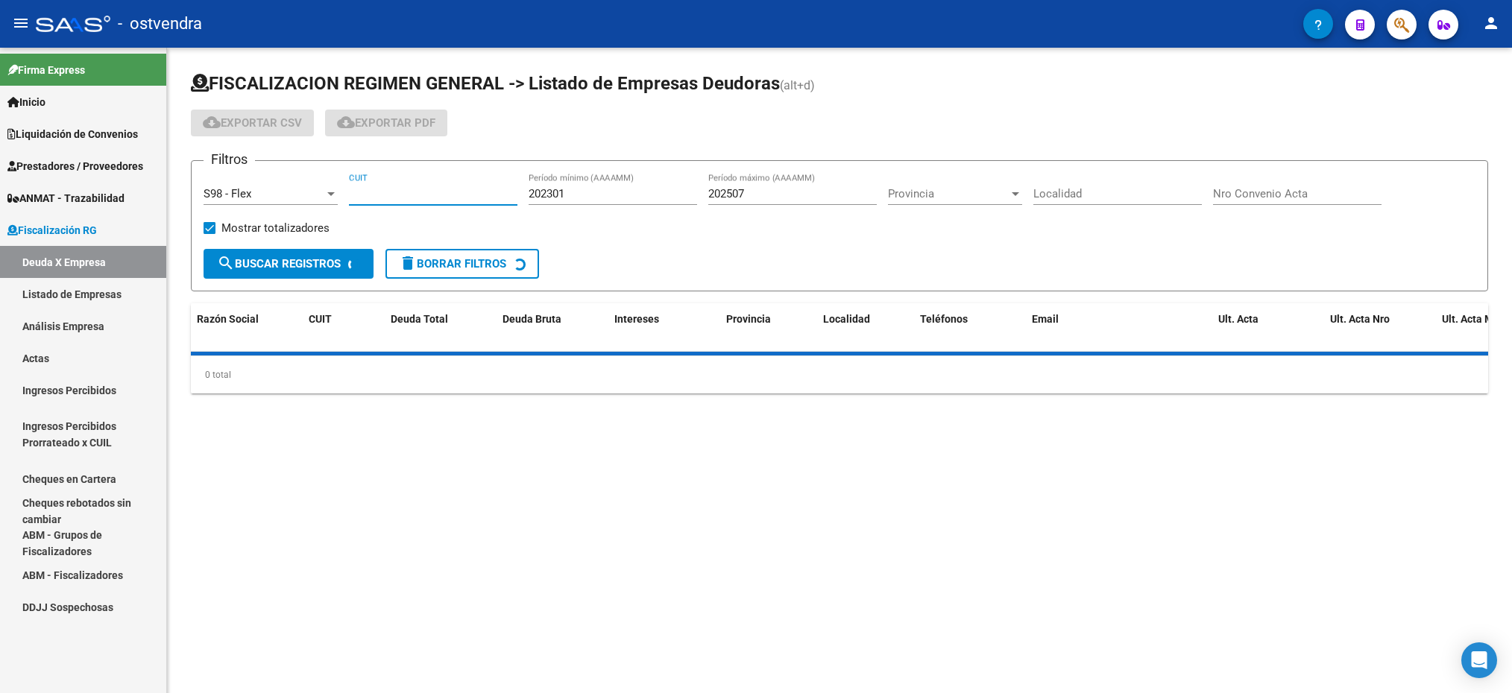
click at [387, 193] on input "CUIT" at bounding box center [433, 193] width 168 height 13
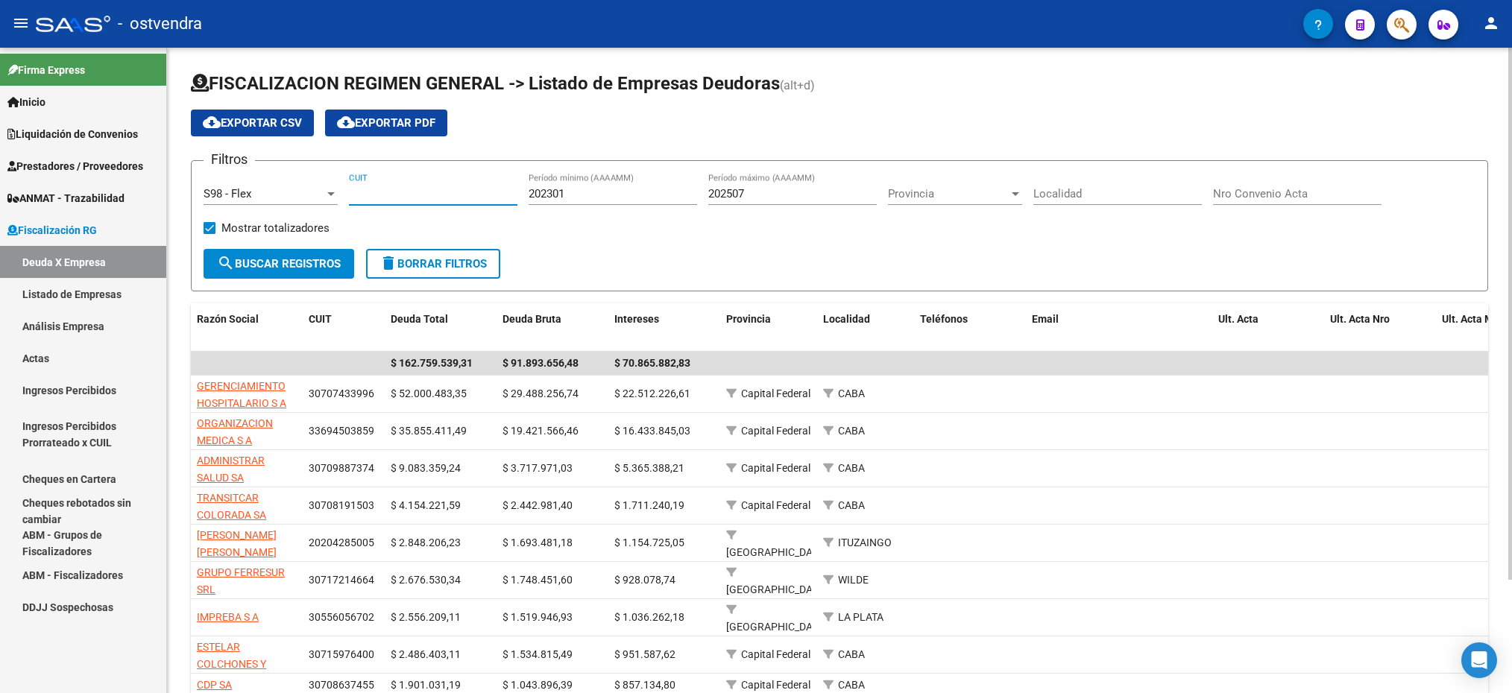
paste input "30-71764803-6"
type input "30-71764803-6"
click at [334, 260] on span "search Buscar Registros" at bounding box center [279, 263] width 124 height 13
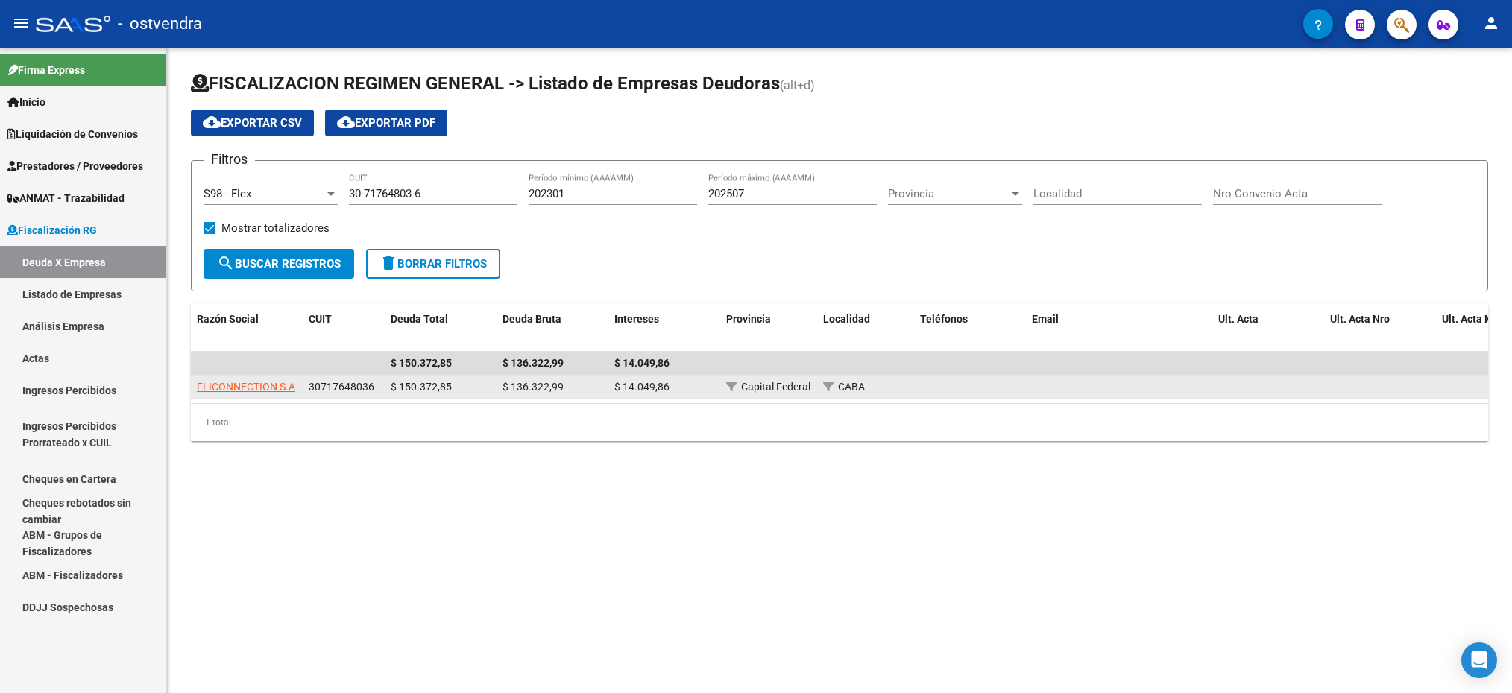
drag, startPoint x: 389, startPoint y: 388, endPoint x: 476, endPoint y: 390, distance: 87.3
click at [476, 390] on div "$ 150.372,85" at bounding box center [441, 387] width 100 height 17
drag, startPoint x: 476, startPoint y: 390, endPoint x: 441, endPoint y: 394, distance: 36.1
copy span "$ 150.372,85"
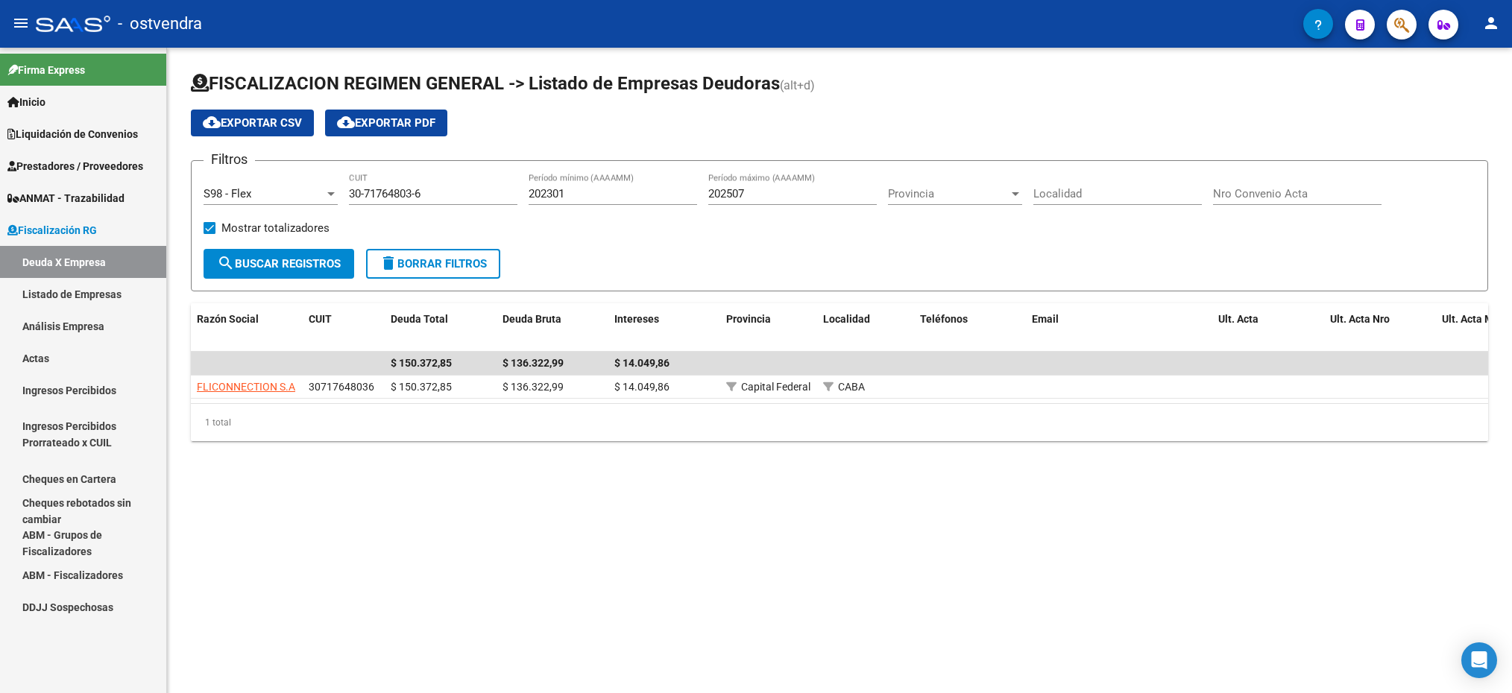
click at [79, 135] on span "Liquidación de Convenios" at bounding box center [72, 134] width 130 height 16
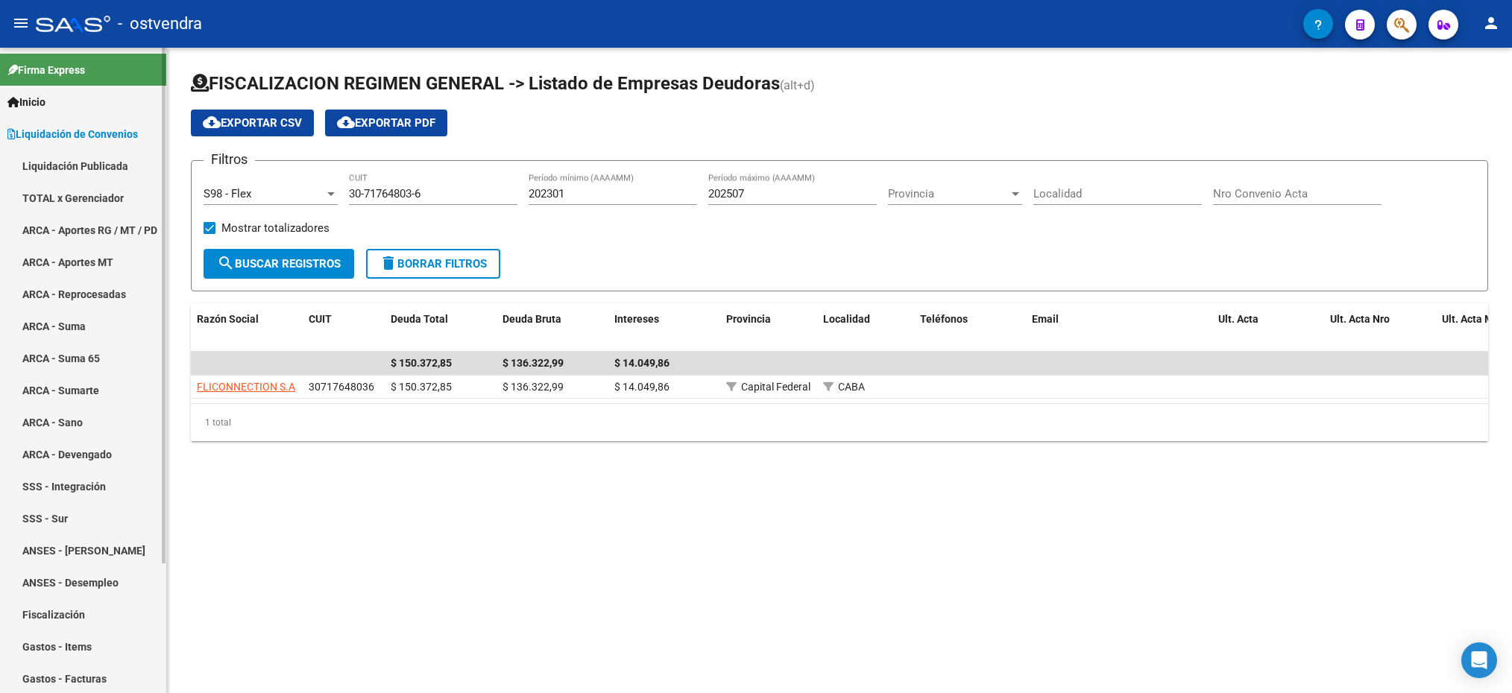
click at [59, 224] on link "ARCA - Aportes RG / MT / PD" at bounding box center [83, 230] width 166 height 32
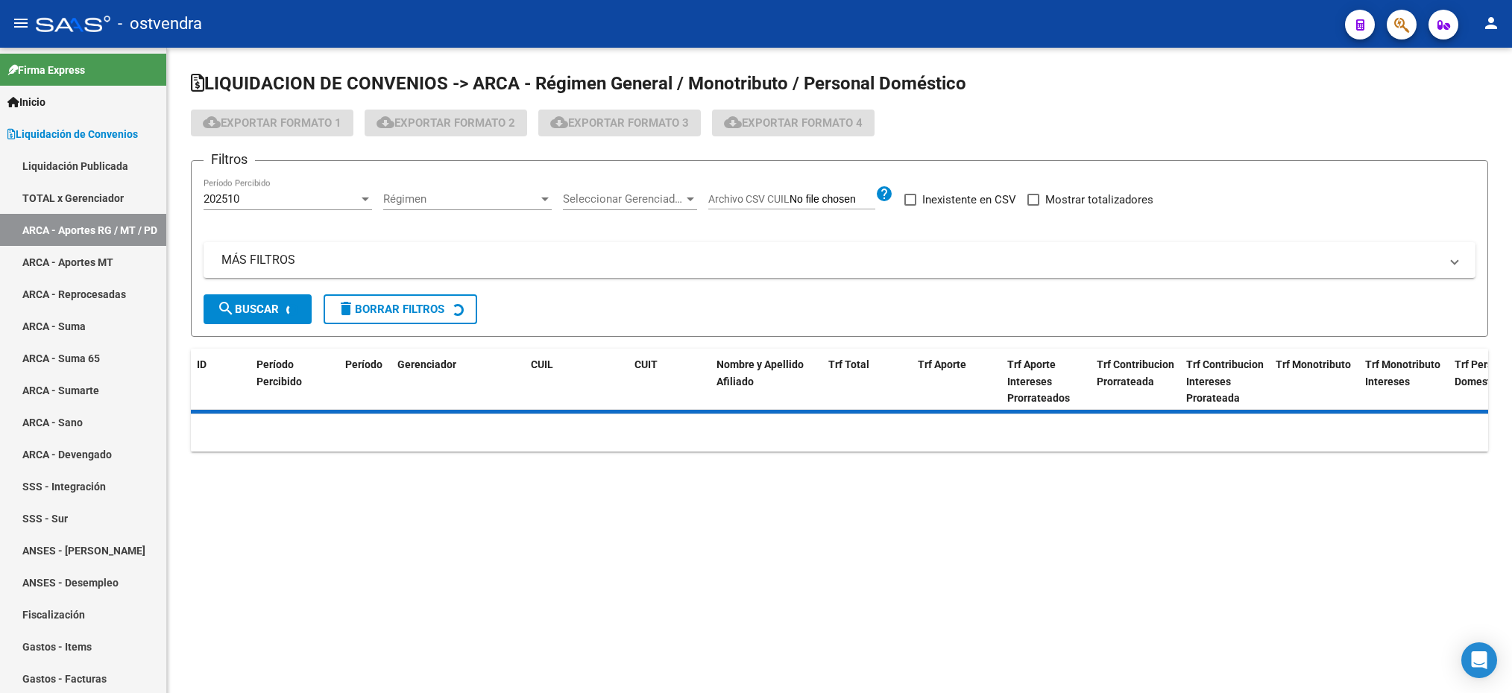
click at [379, 186] on div "Filtros 202510 Período Percibido Régimen Régimen Seleccionar Gerenciador Selecc…" at bounding box center [840, 234] width 1272 height 122
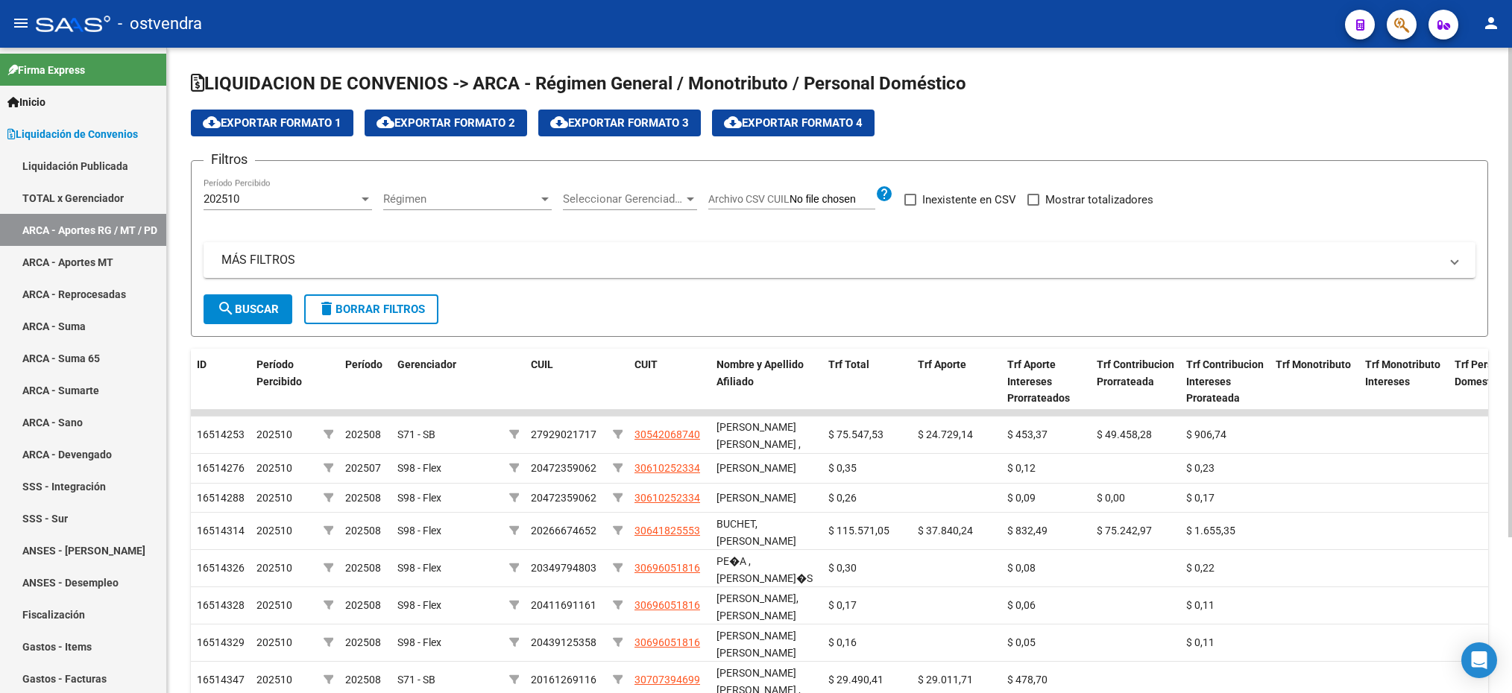
click at [320, 195] on div "202510" at bounding box center [281, 198] width 155 height 13
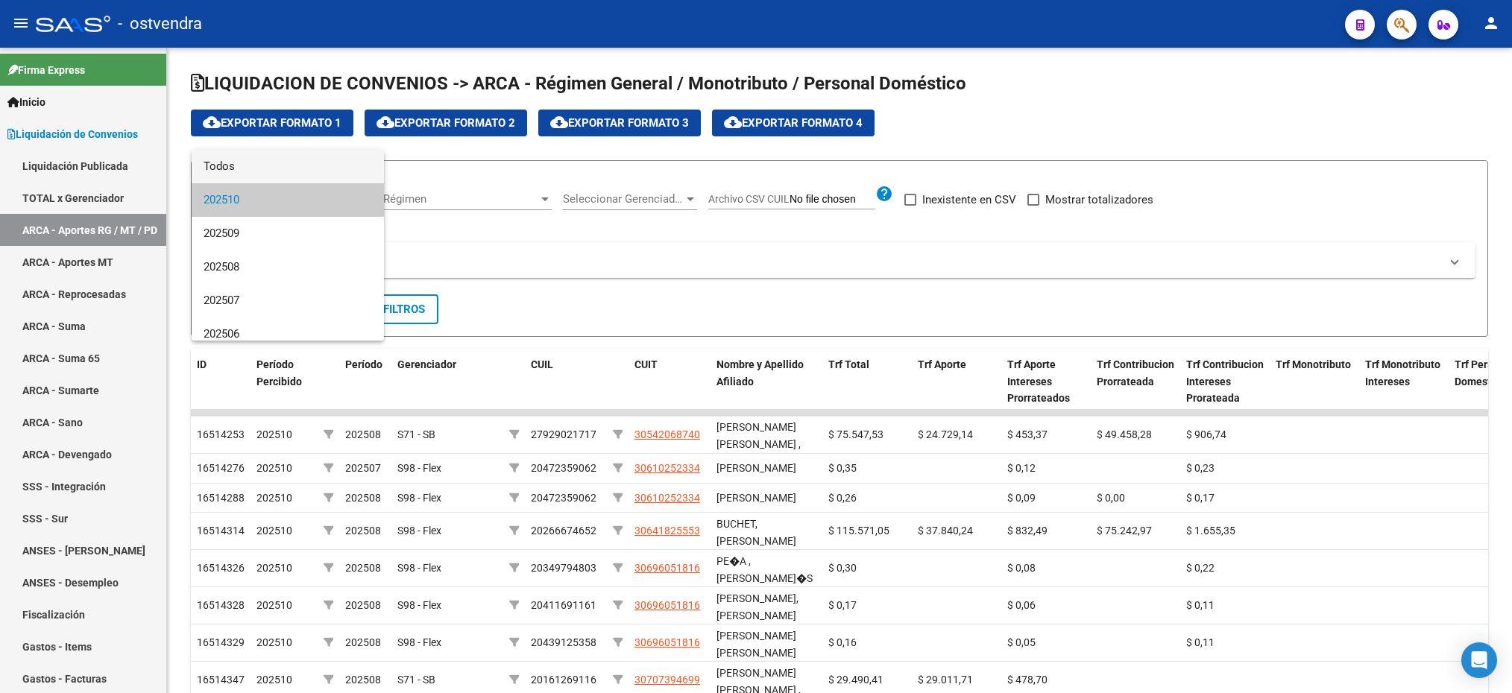
click at [306, 172] on span "Todos" at bounding box center [288, 167] width 168 height 34
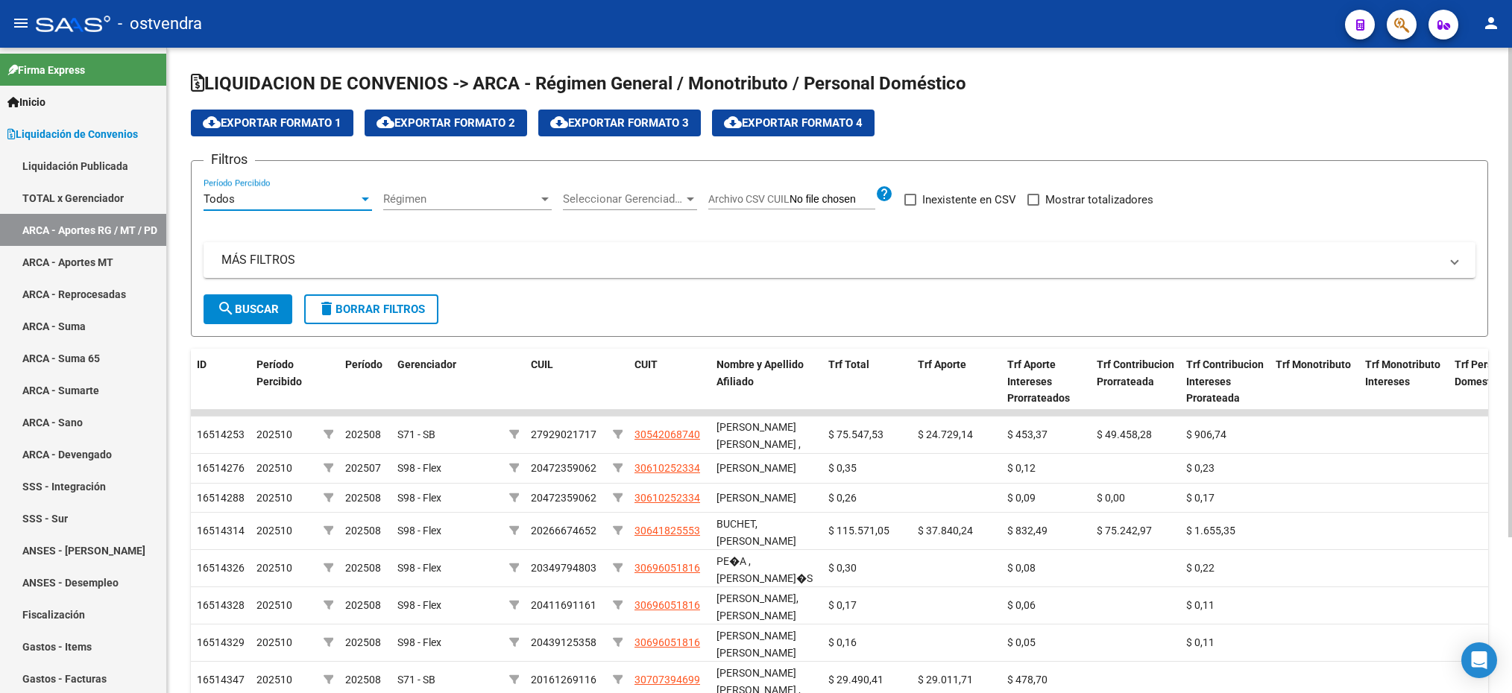
click at [434, 211] on div "Régimen Régimen" at bounding box center [467, 201] width 168 height 46
click at [435, 207] on div "Régimen Régimen" at bounding box center [467, 194] width 168 height 32
drag, startPoint x: 435, startPoint y: 207, endPoint x: 616, endPoint y: 198, distance: 181.4
click at [437, 207] on span "Todos" at bounding box center [455, 200] width 145 height 34
click at [423, 192] on span "Régimen" at bounding box center [460, 198] width 155 height 13
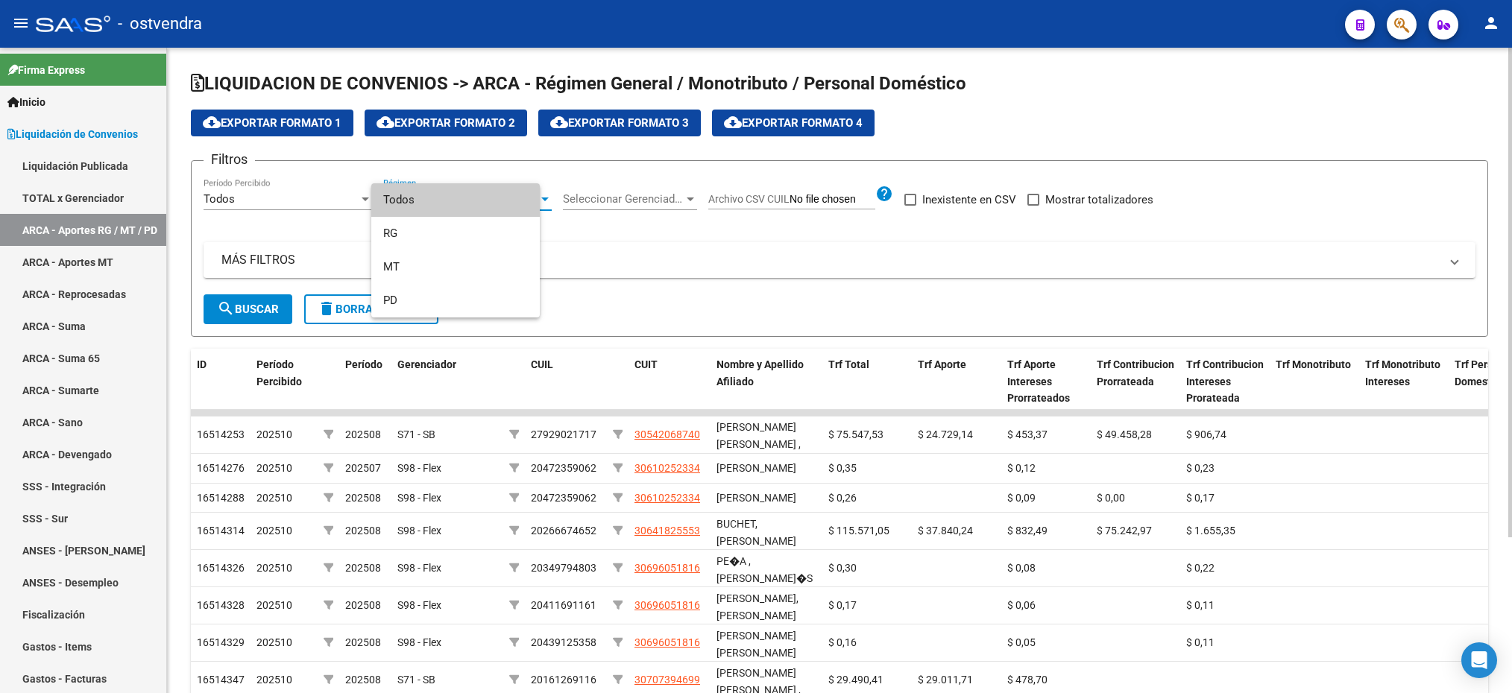
click at [616, 198] on span "Seleccionar Gerenciador" at bounding box center [623, 198] width 121 height 13
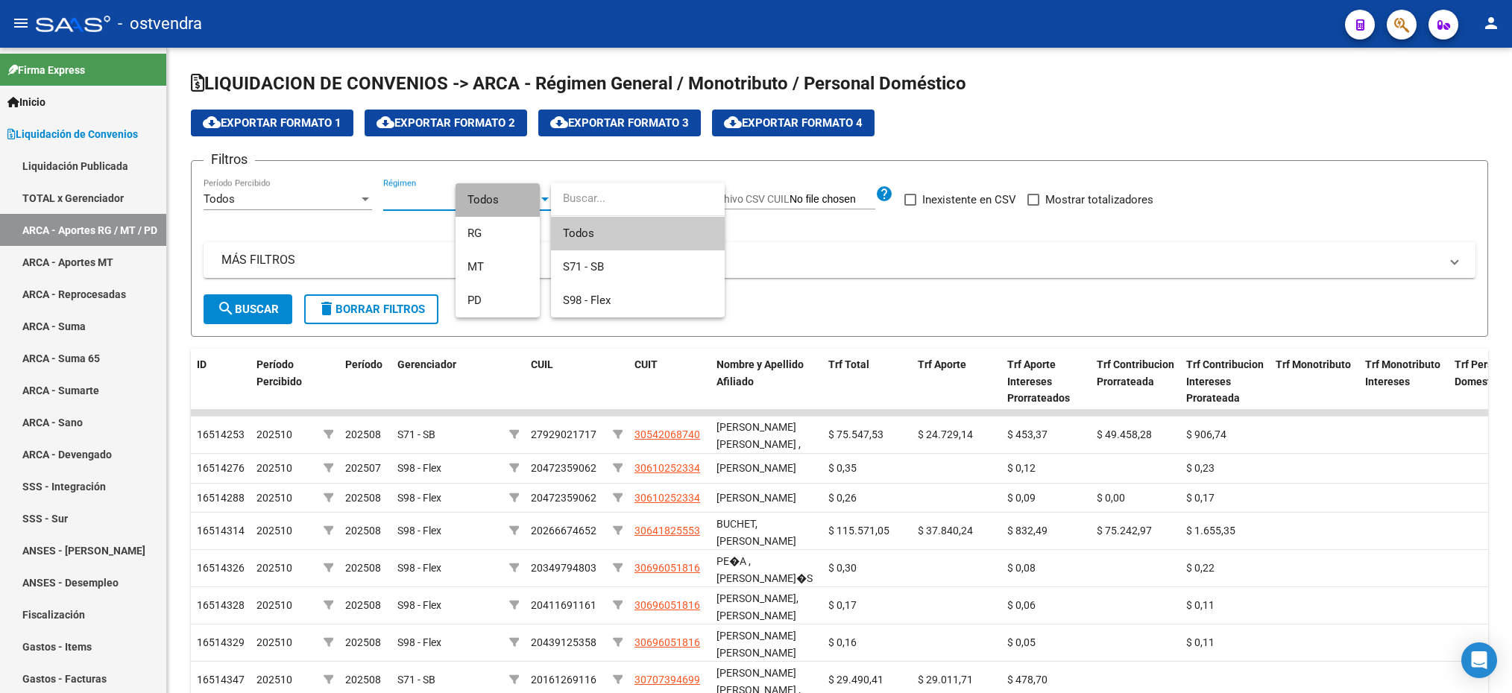
click at [605, 199] on input "dropdown search" at bounding box center [638, 199] width 174 height 34
click at [497, 198] on span "Todos" at bounding box center [497, 200] width 60 height 34
click at [634, 231] on span "Todos" at bounding box center [638, 234] width 150 height 34
click at [497, 200] on span "Régimen" at bounding box center [460, 198] width 155 height 13
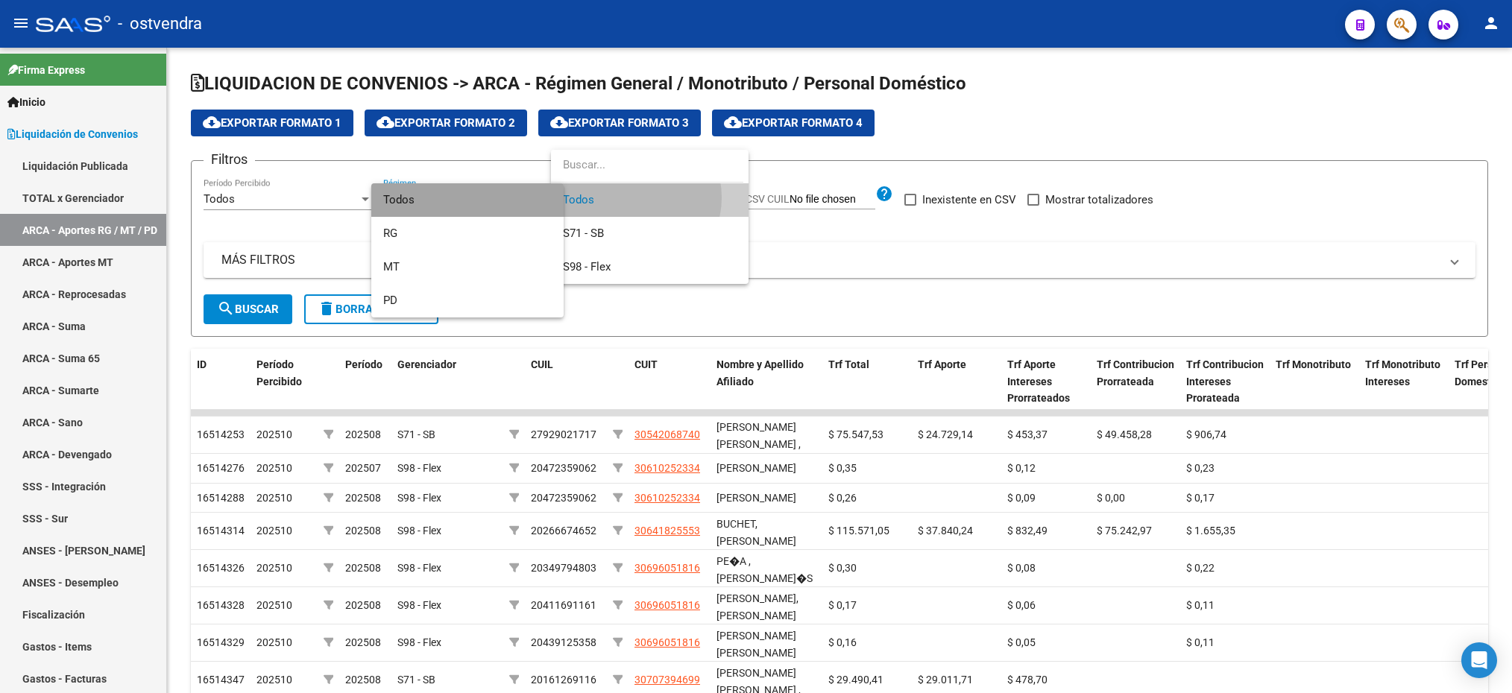
drag, startPoint x: 535, startPoint y: 201, endPoint x: 519, endPoint y: 195, distance: 17.7
click at [519, 197] on span "Todos" at bounding box center [467, 200] width 168 height 34
click at [501, 204] on div at bounding box center [756, 346] width 1512 height 693
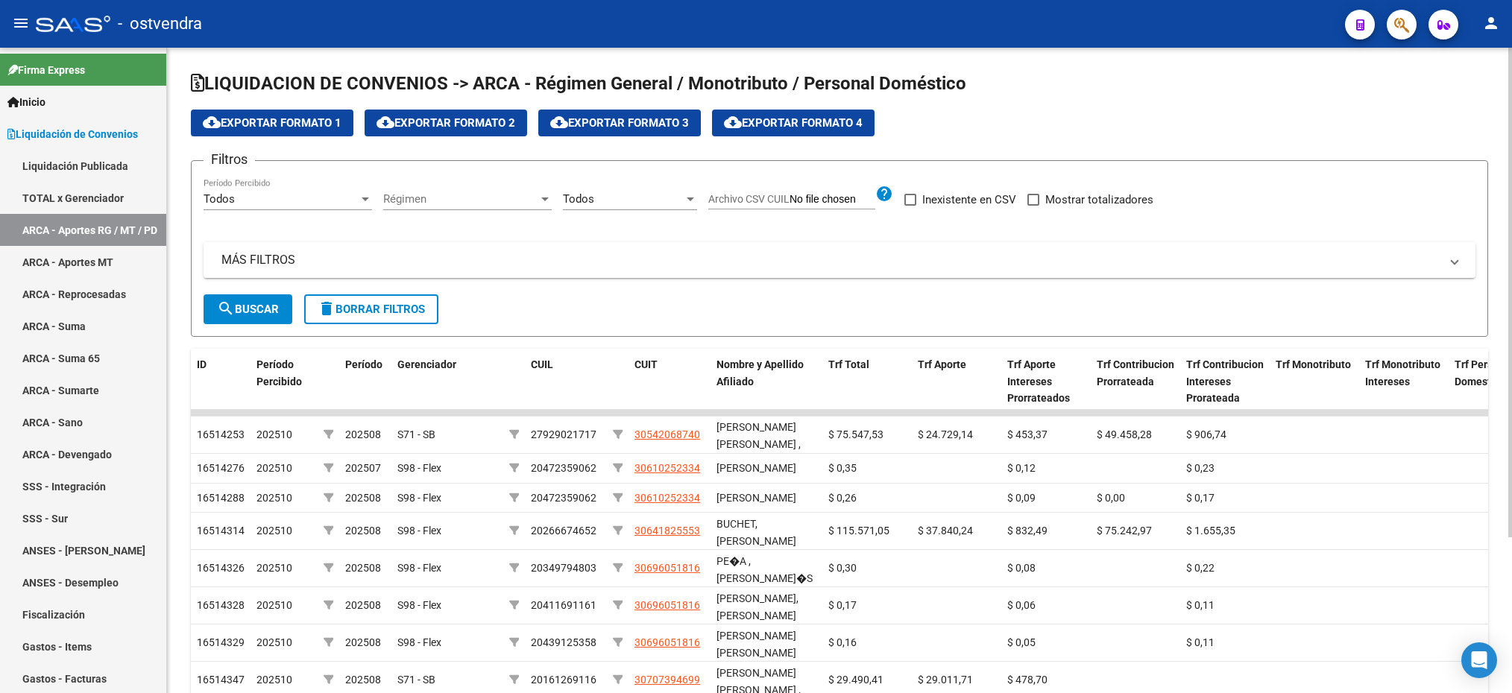
click at [532, 206] on span "Régimen" at bounding box center [460, 198] width 155 height 13
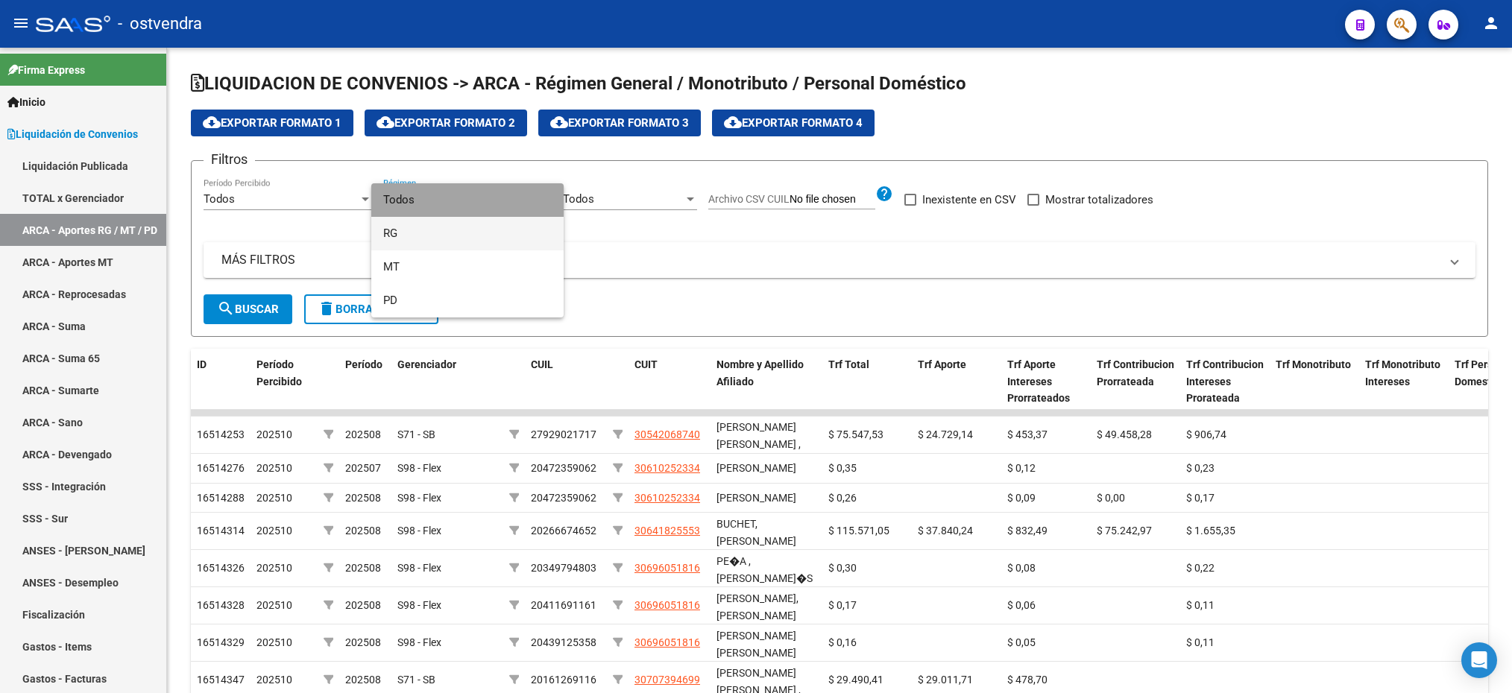
click at [511, 217] on span "RG" at bounding box center [467, 234] width 168 height 34
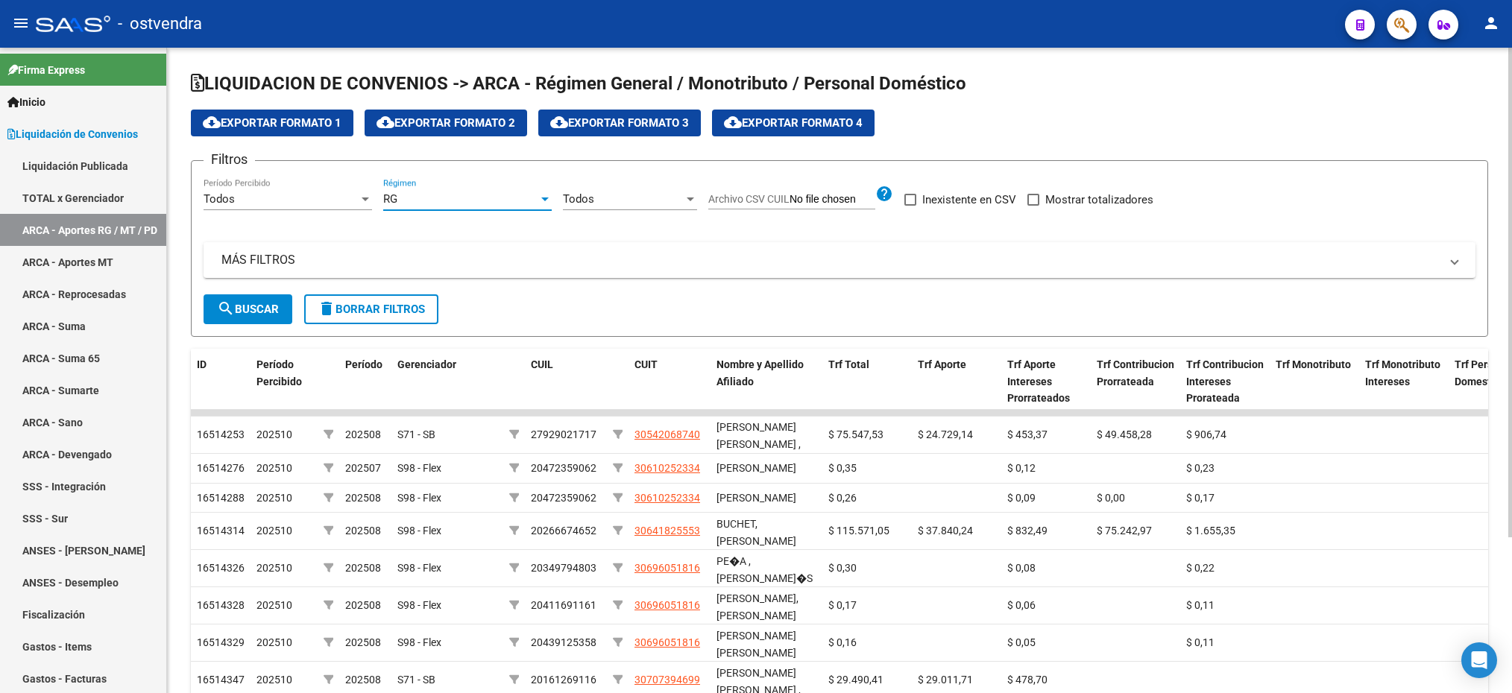
click at [558, 195] on div "Filtros Todos Período Percibido RG Régimen Todos Seleccionar Gerenciador Archiv…" at bounding box center [840, 234] width 1272 height 122
click at [539, 200] on div at bounding box center [544, 199] width 13 height 12
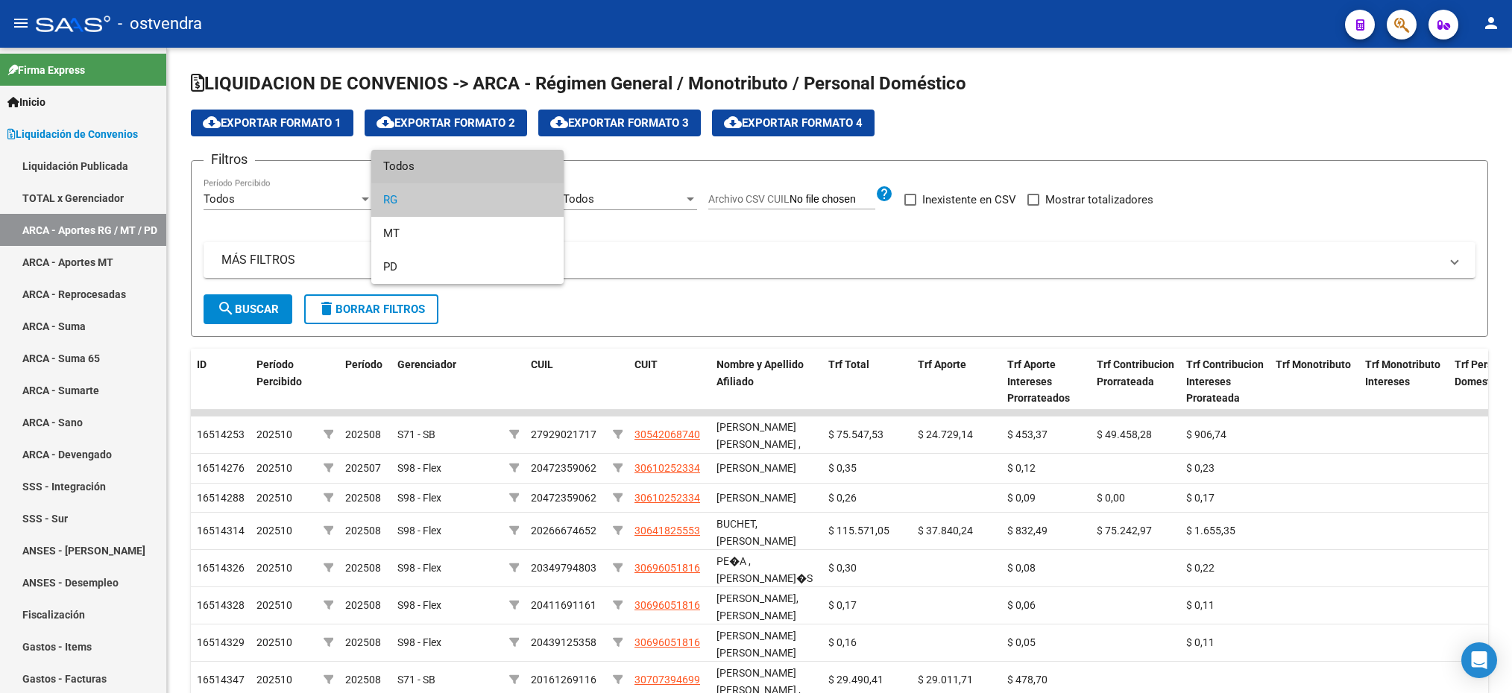
click at [541, 166] on span "Todos" at bounding box center [467, 167] width 168 height 34
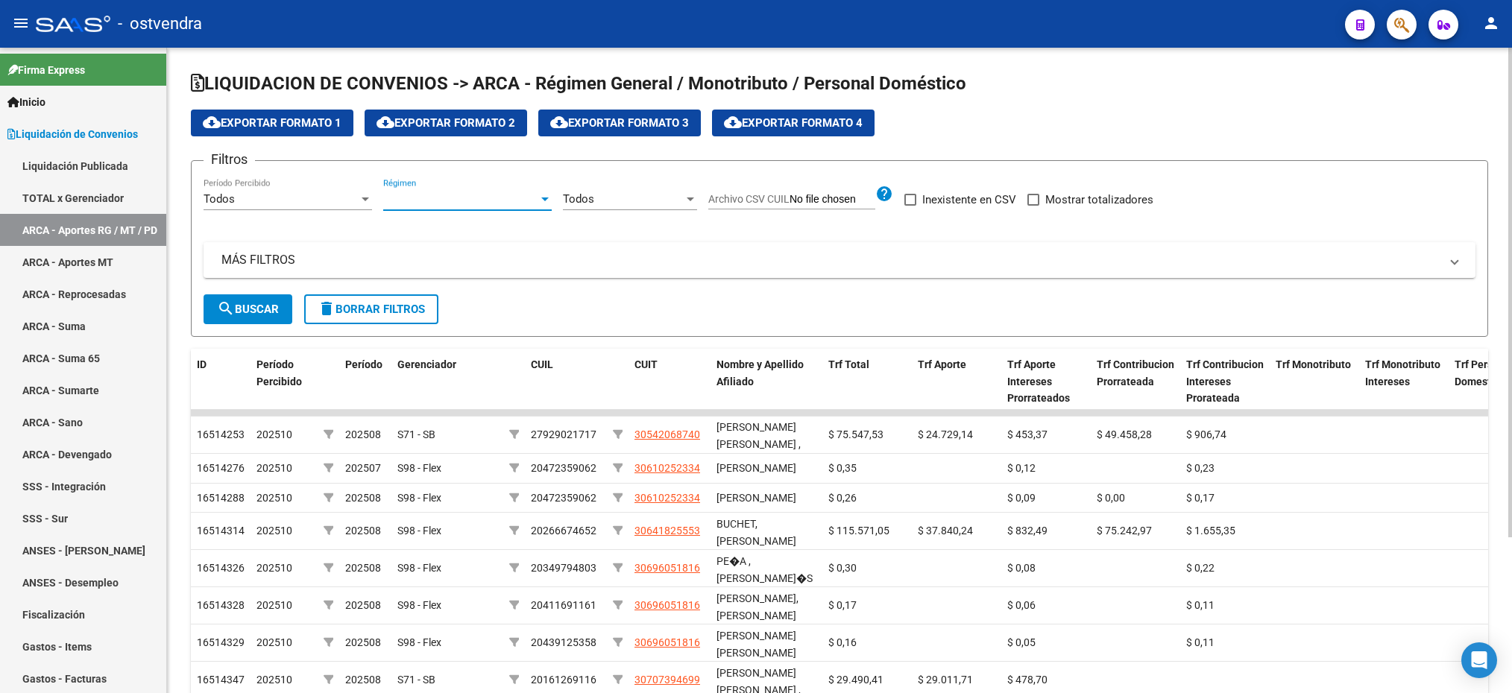
click at [598, 201] on div "Todos" at bounding box center [623, 198] width 121 height 13
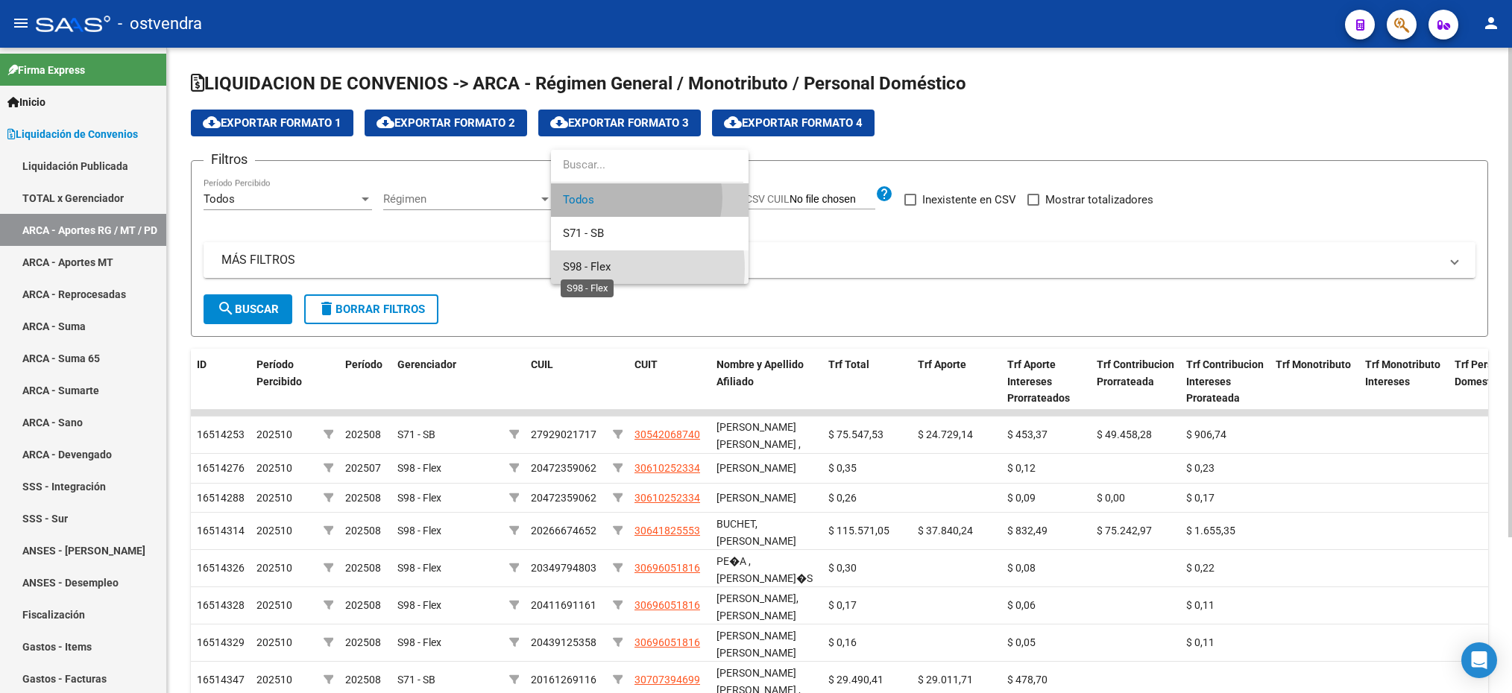
drag, startPoint x: 596, startPoint y: 268, endPoint x: 476, endPoint y: 268, distance: 119.3
click at [595, 268] on span "S98 - Flex" at bounding box center [587, 266] width 48 height 13
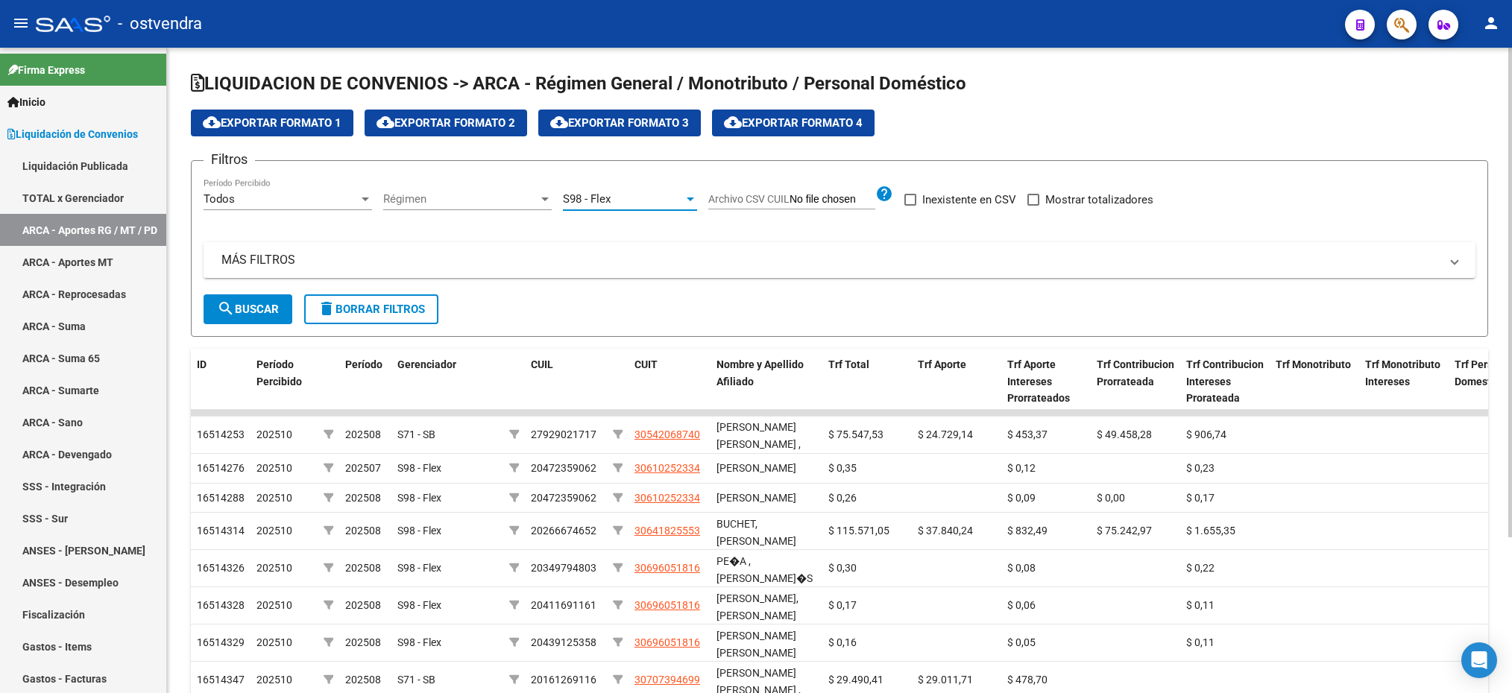
click at [465, 257] on mat-panel-title "MÁS FILTROS" at bounding box center [830, 260] width 1218 height 16
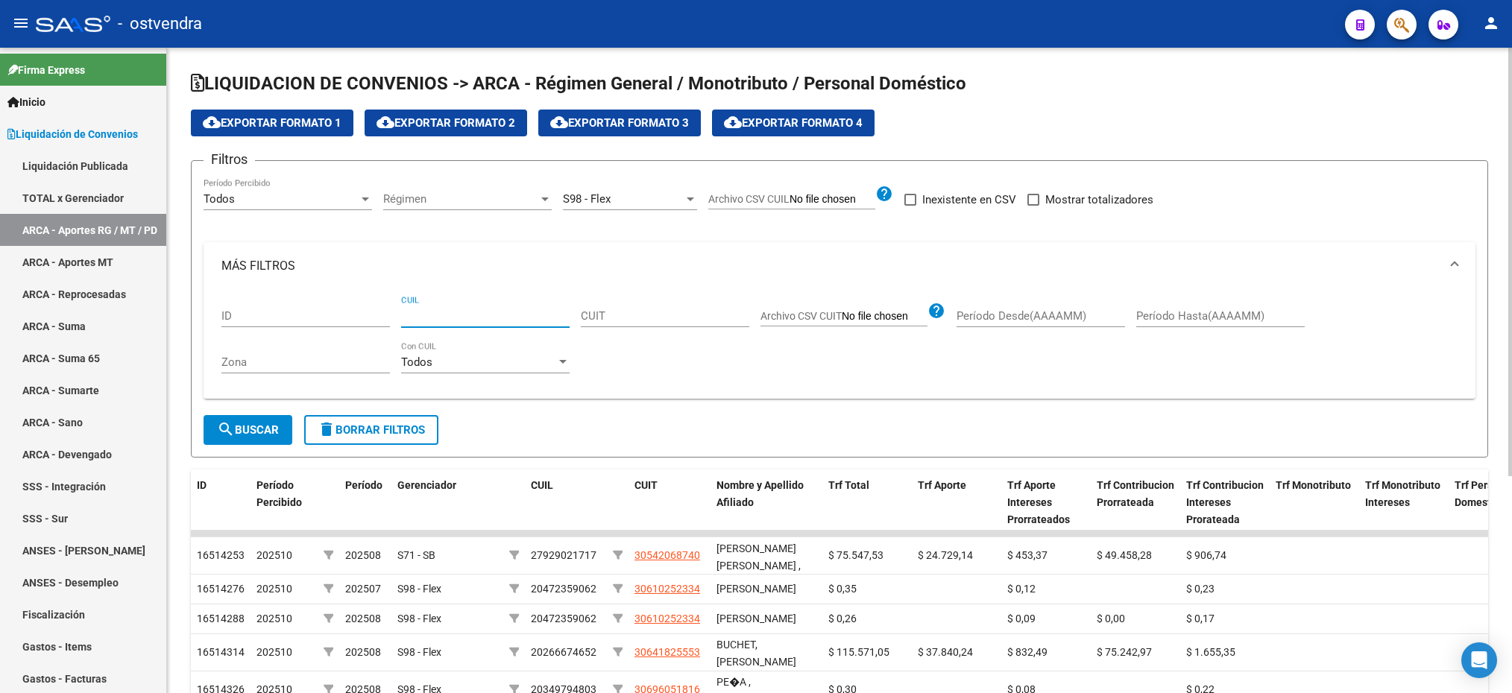
click at [461, 318] on input "CUIL" at bounding box center [485, 315] width 168 height 13
paste input "20-38624100-8"
type input "20-38624100-8"
click at [262, 435] on span "search Buscar" at bounding box center [248, 429] width 62 height 13
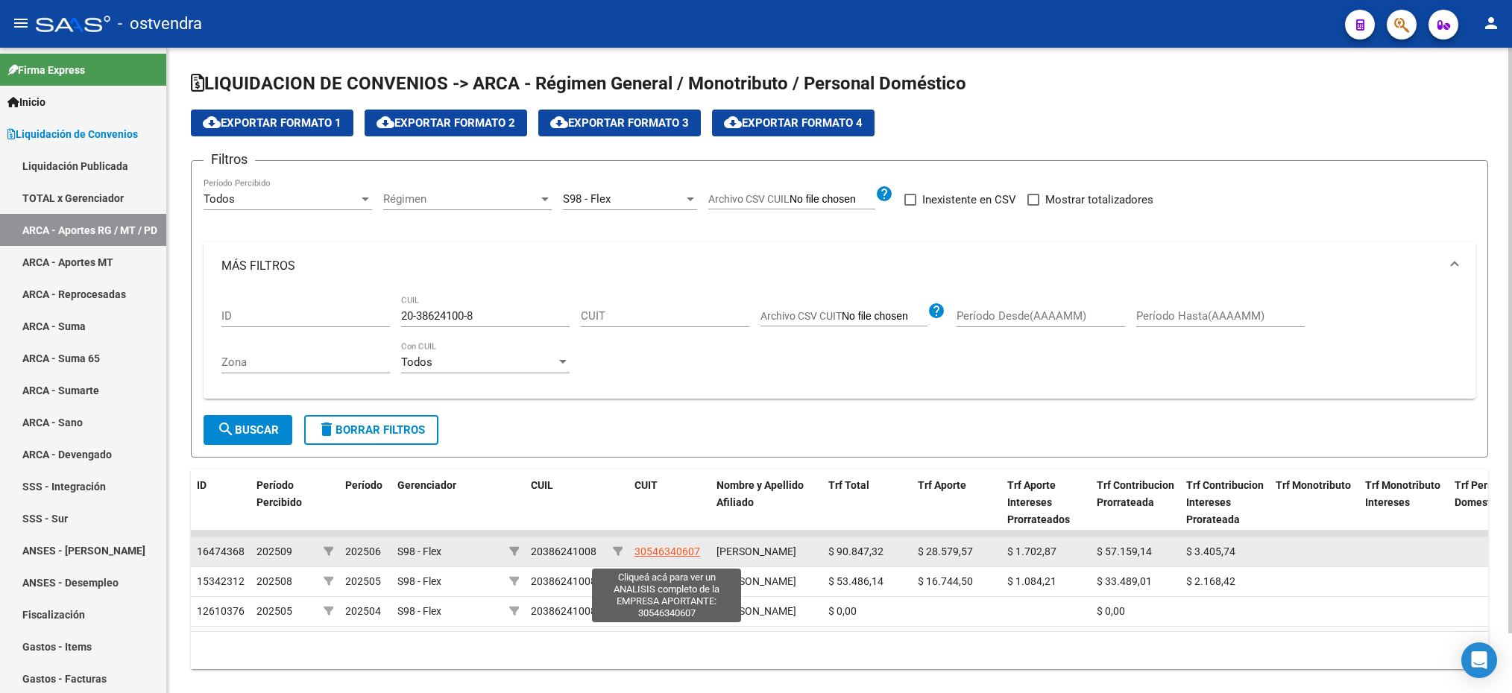
click at [664, 551] on span "30546340607" at bounding box center [667, 552] width 66 height 12
type textarea "30546340607"
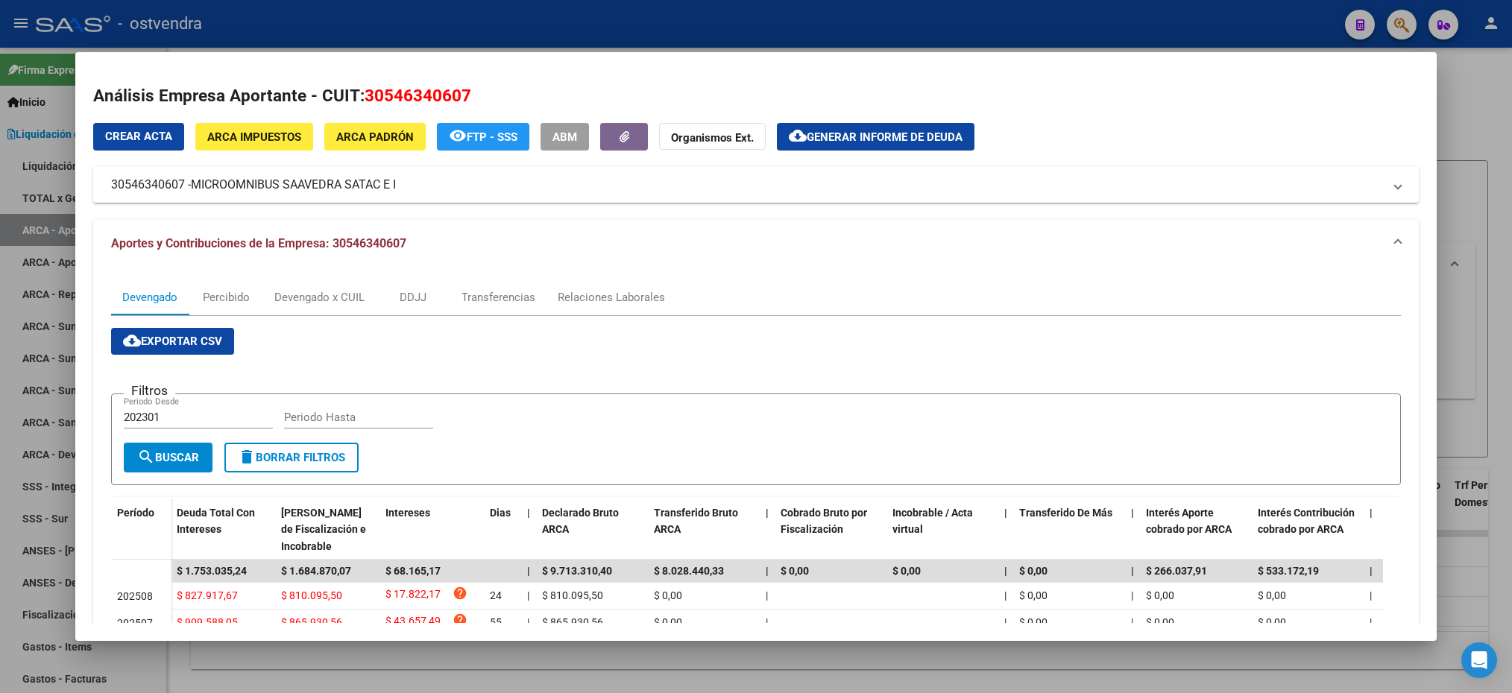
drag, startPoint x: 186, startPoint y: 183, endPoint x: 157, endPoint y: 184, distance: 29.1
click at [157, 184] on mat-panel-title "30546340607 - MICROOMNIBUS [PERSON_NAME] SATAC E I" at bounding box center [746, 185] width 1271 height 18
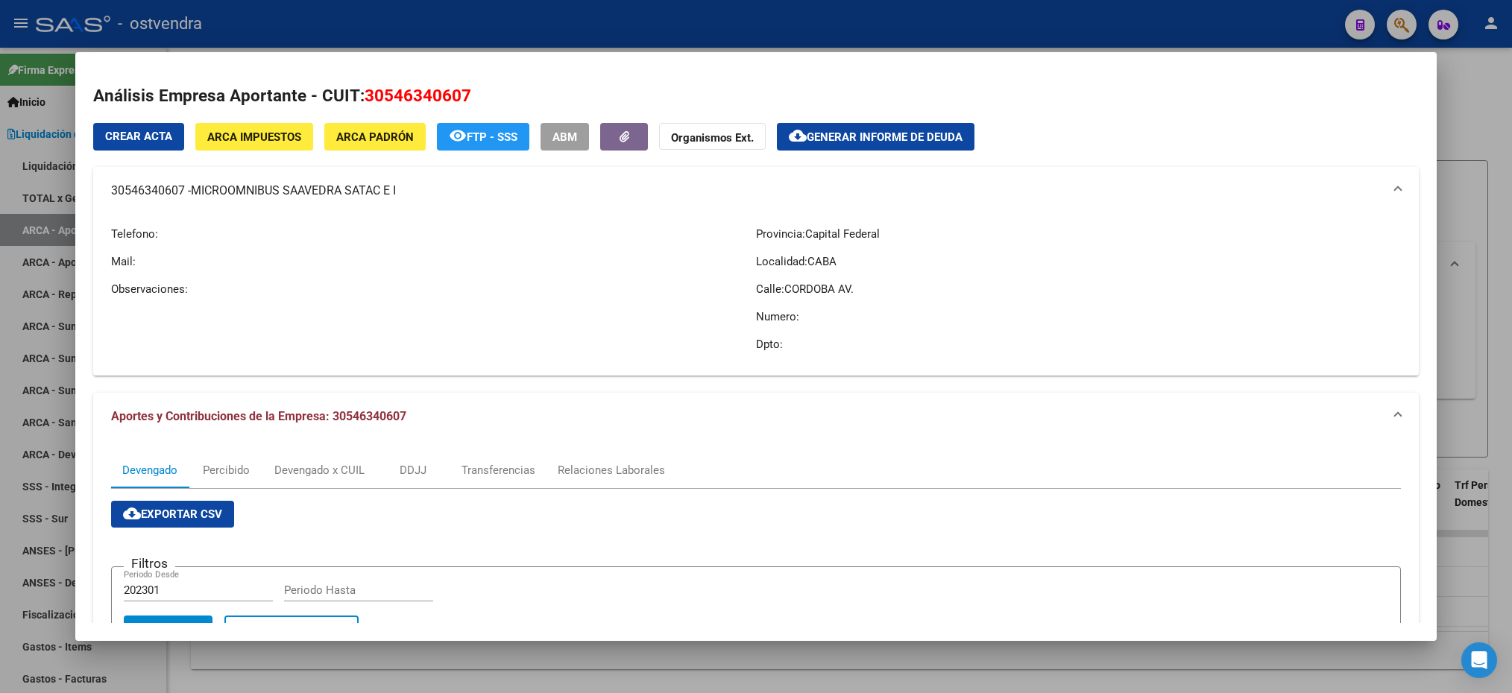
drag, startPoint x: 157, startPoint y: 184, endPoint x: 224, endPoint y: 197, distance: 69.0
click at [224, 197] on span "MICROOMNIBUS SAAVEDRA SATAC E I" at bounding box center [293, 191] width 205 height 18
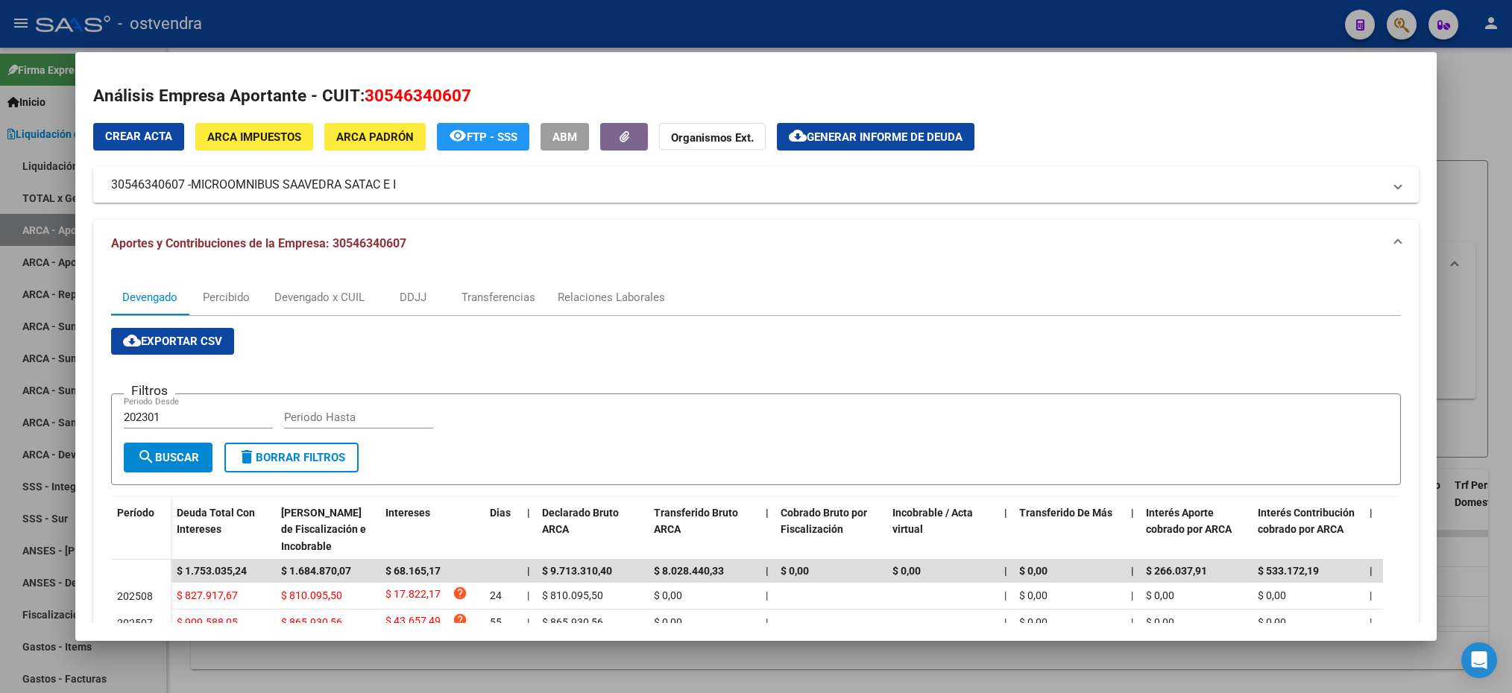
drag, startPoint x: 191, startPoint y: 183, endPoint x: 412, endPoint y: 198, distance: 221.1
click at [412, 198] on mat-expansion-panel-header "30546340607 - MICROOMNIBUS [PERSON_NAME] SATAC E I" at bounding box center [755, 185] width 1325 height 36
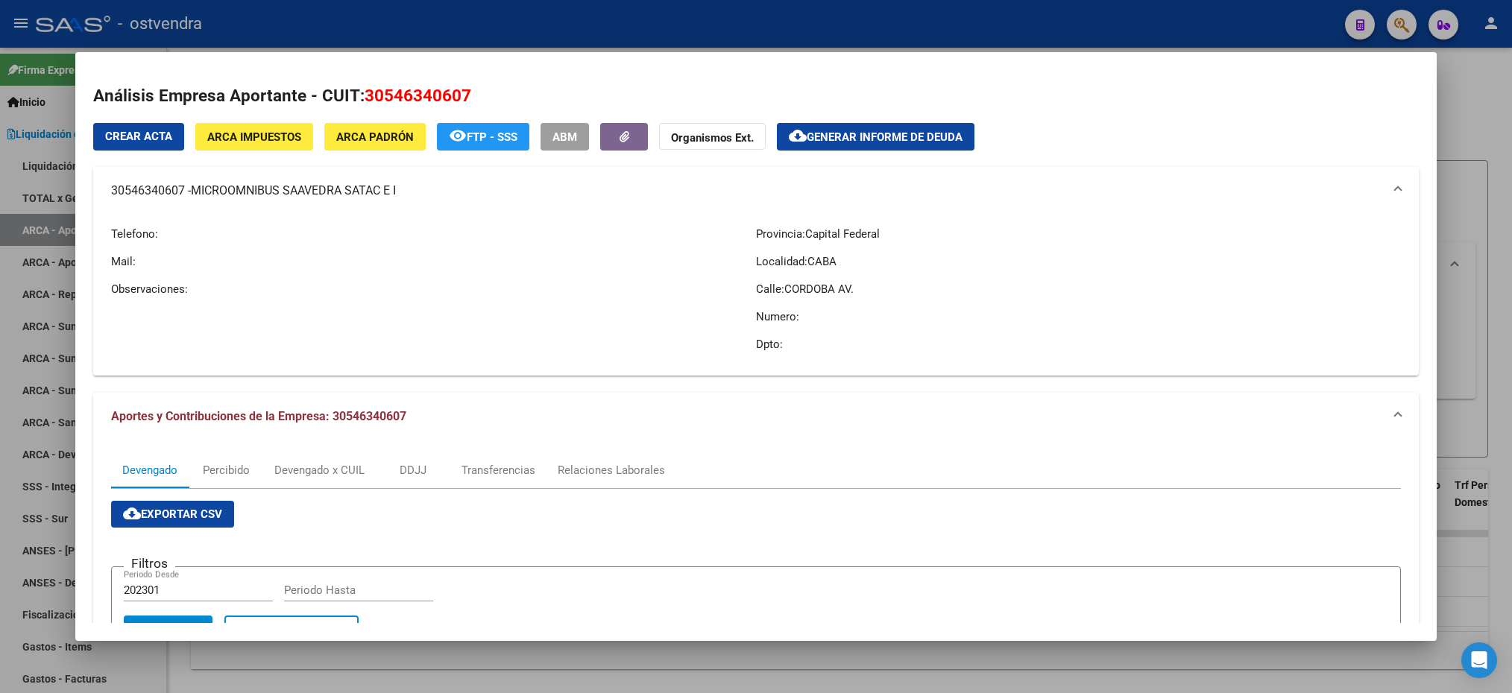
drag, startPoint x: 412, startPoint y: 198, endPoint x: 394, endPoint y: 190, distance: 19.4
copy mat-panel-title "MICROOMNIBUS SAAVEDRA SATAC E I"
drag, startPoint x: 110, startPoint y: 189, endPoint x: 186, endPoint y: 191, distance: 76.1
click at [186, 191] on mat-expansion-panel-header "30546340607 - MICROOMNIBUS [PERSON_NAME] SATAC E I" at bounding box center [755, 191] width 1325 height 48
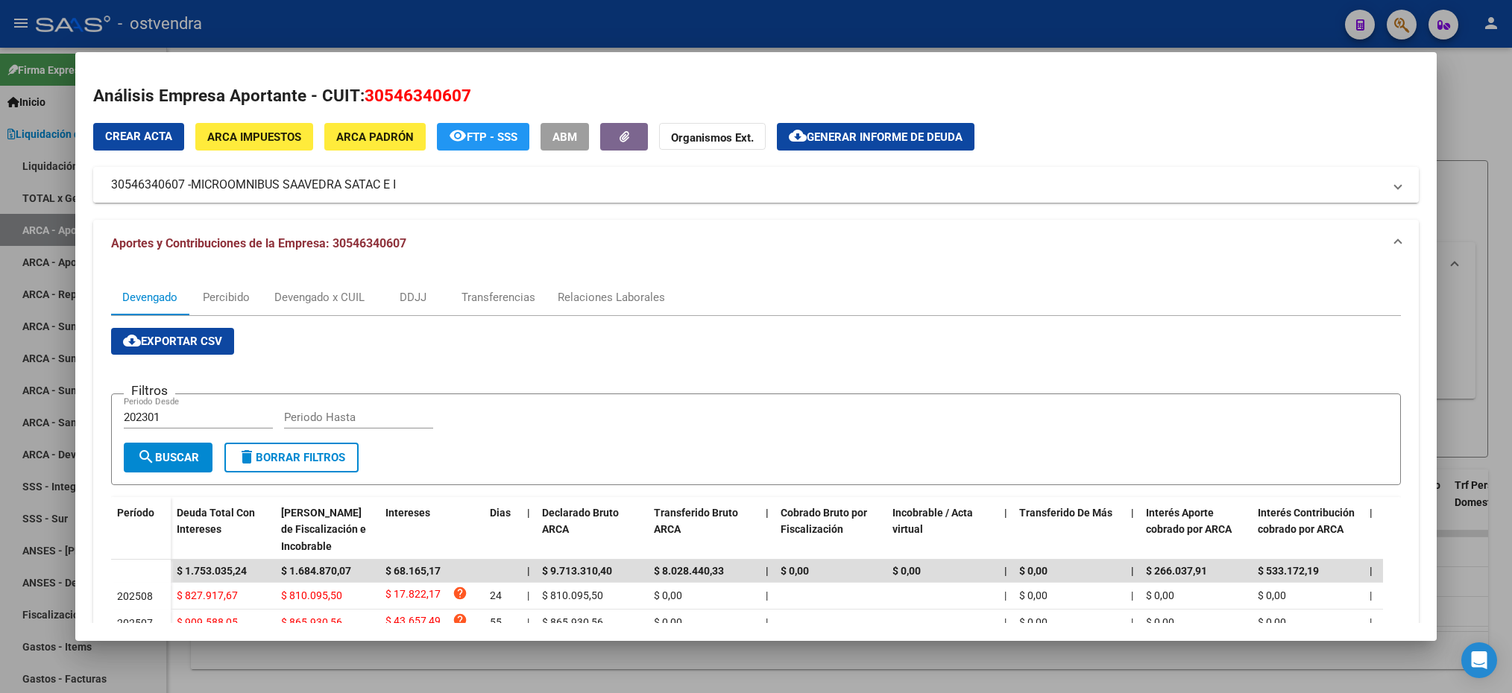
drag, startPoint x: 186, startPoint y: 191, endPoint x: 155, endPoint y: 184, distance: 31.3
copy mat-panel-title "30546340607"
drag, startPoint x: 1490, startPoint y: 168, endPoint x: 1367, endPoint y: 543, distance: 394.6
click at [1490, 170] on div at bounding box center [756, 346] width 1512 height 693
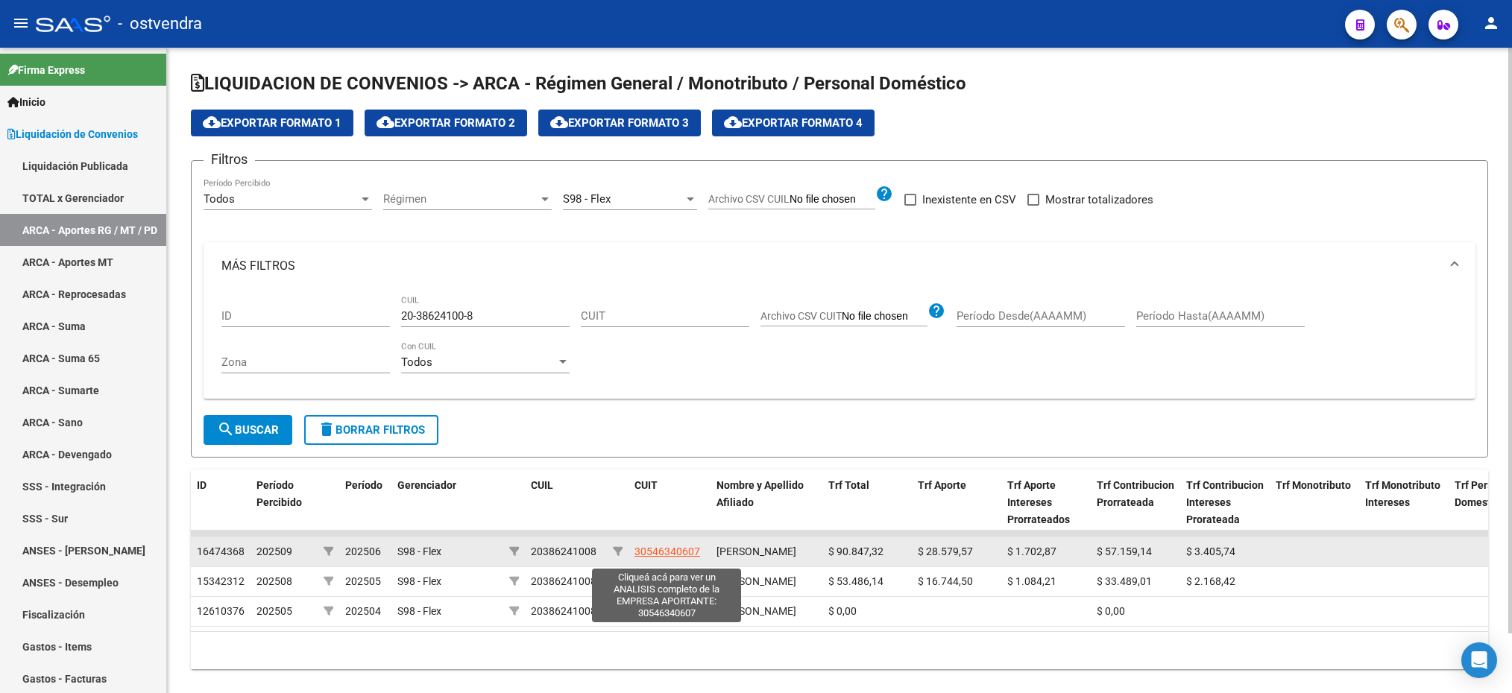
click at [653, 558] on span "30546340607" at bounding box center [667, 552] width 66 height 12
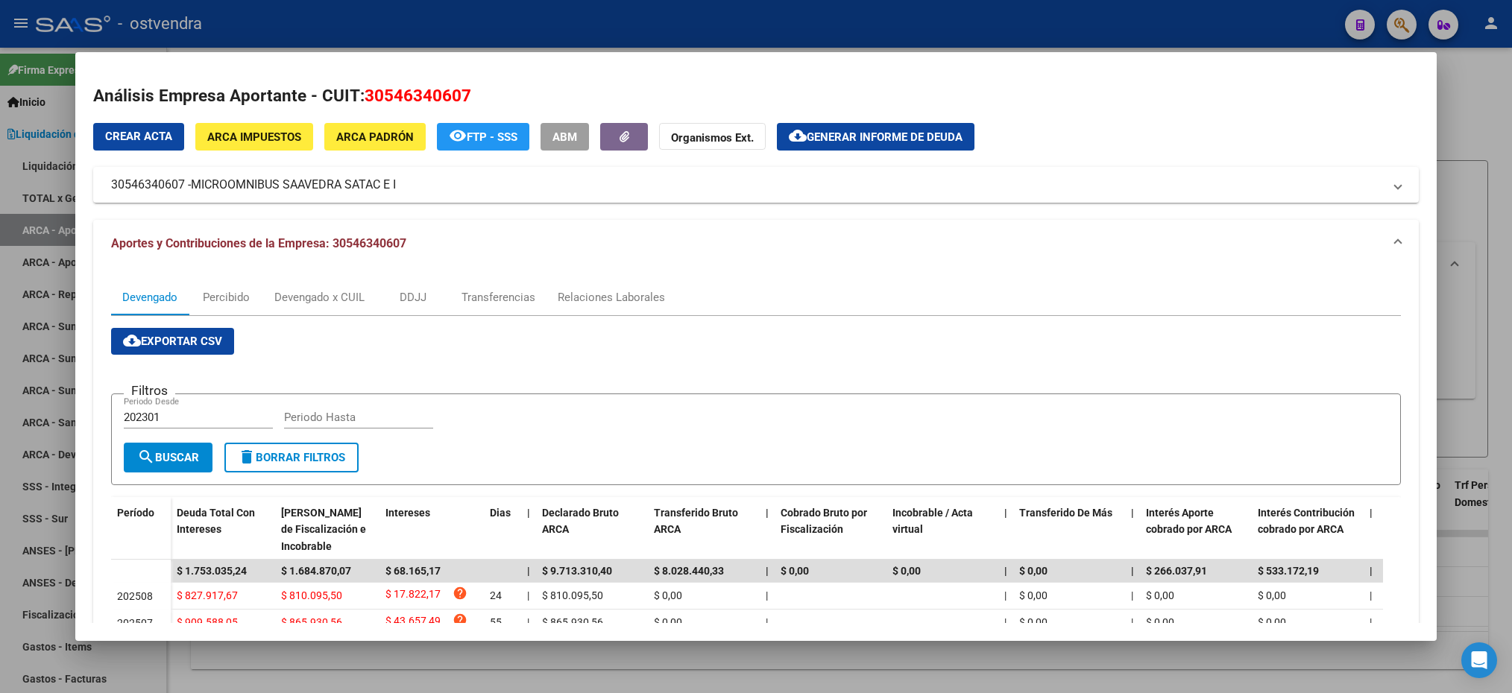
drag, startPoint x: 479, startPoint y: 98, endPoint x: 363, endPoint y: 98, distance: 115.6
click at [363, 98] on h2 "Análisis Empresa Aportante - CUIT: 30546340607" at bounding box center [755, 95] width 1325 height 25
drag, startPoint x: 363, startPoint y: 98, endPoint x: 373, endPoint y: 98, distance: 10.4
copy span "30546340607"
click at [1503, 122] on div at bounding box center [756, 346] width 1512 height 693
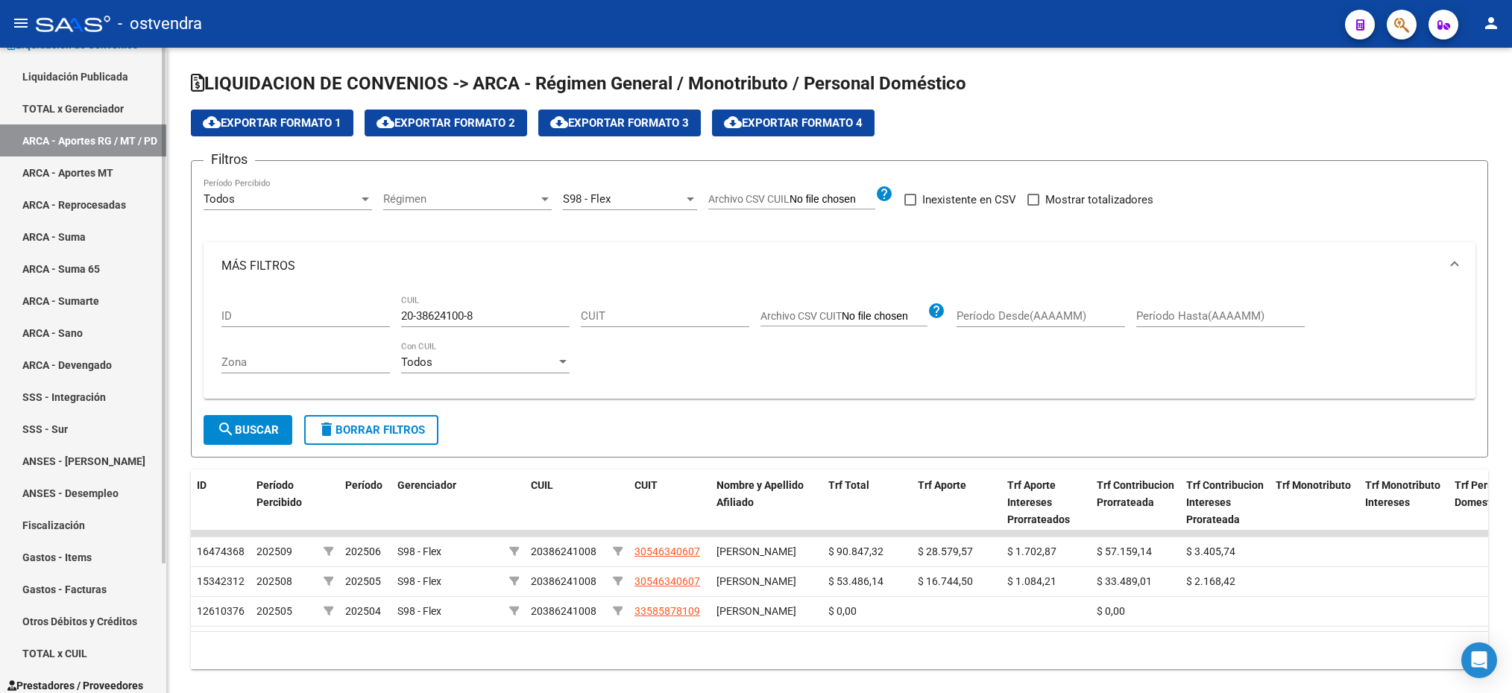
scroll to position [161, 0]
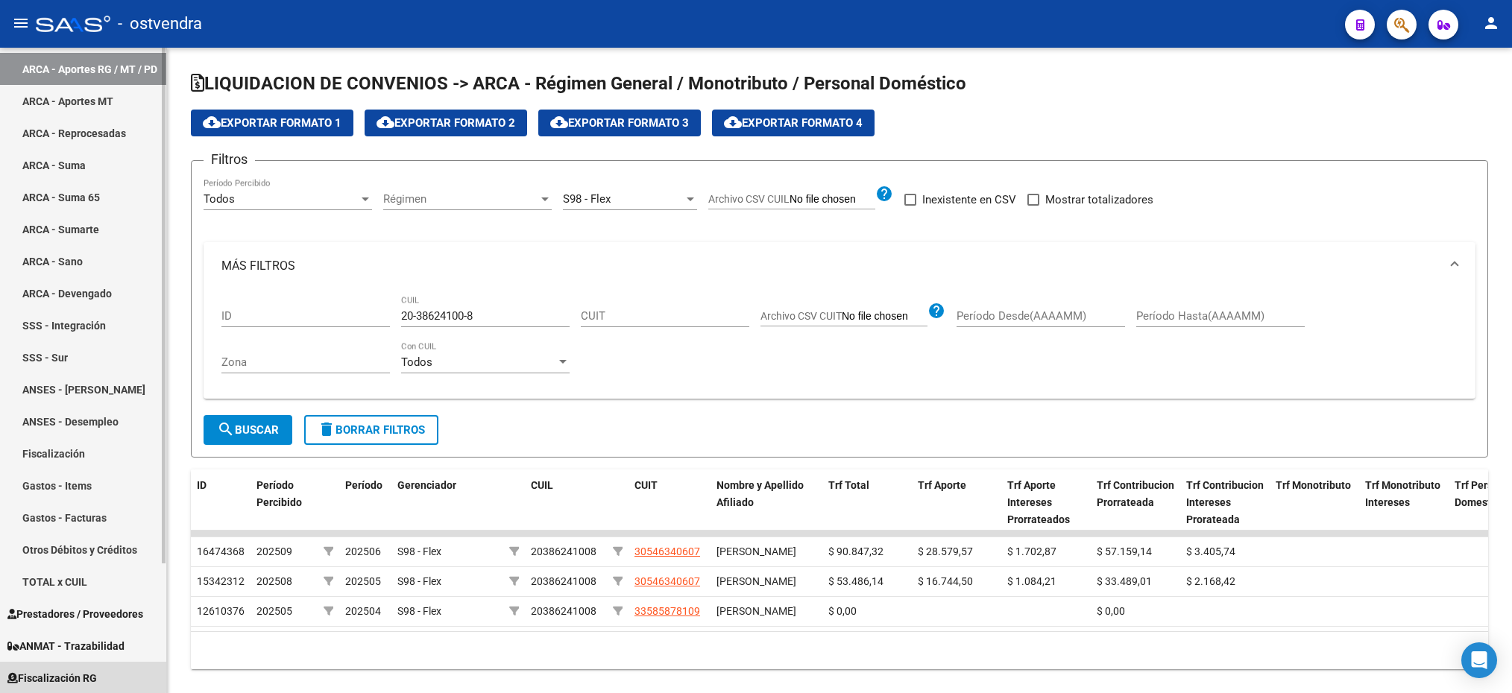
click at [72, 672] on span "Fiscalización RG" at bounding box center [51, 678] width 89 height 16
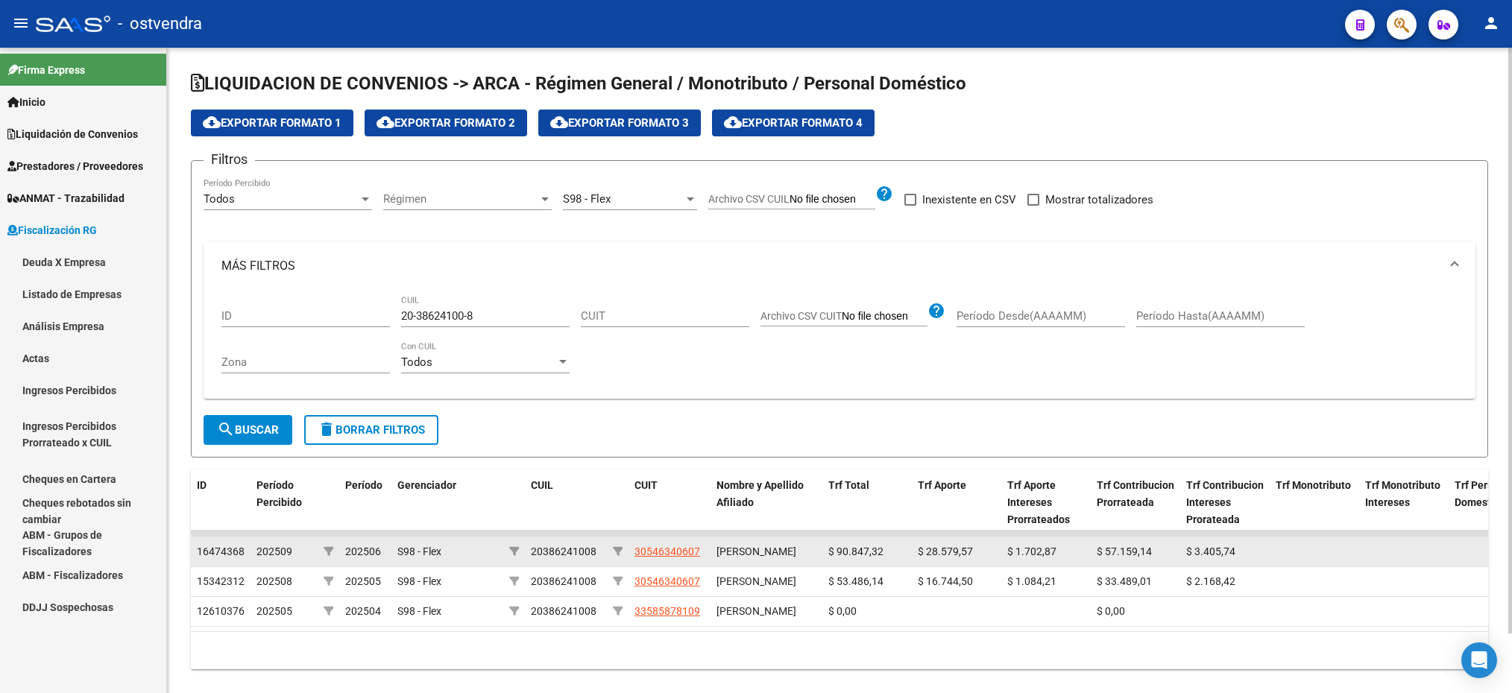
scroll to position [0, 0]
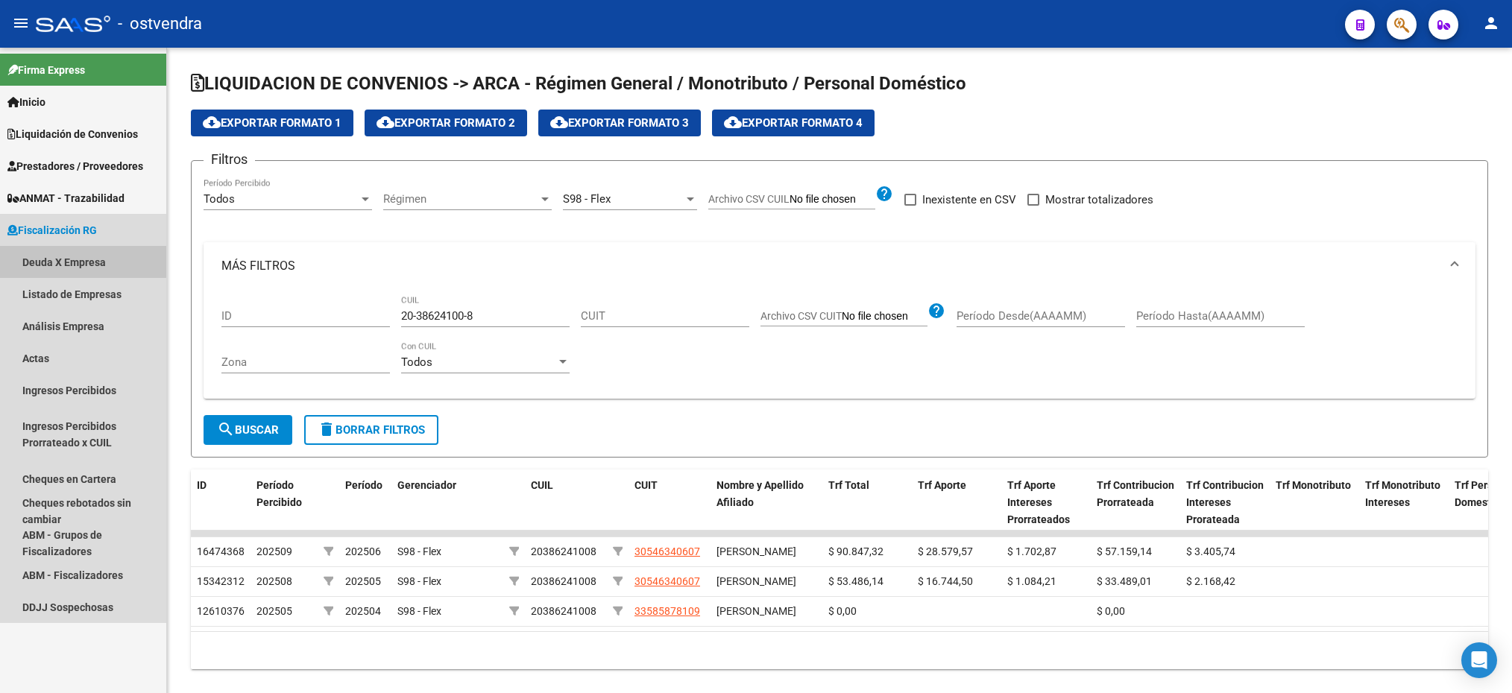
click at [67, 260] on link "Deuda X Empresa" at bounding box center [83, 262] width 166 height 32
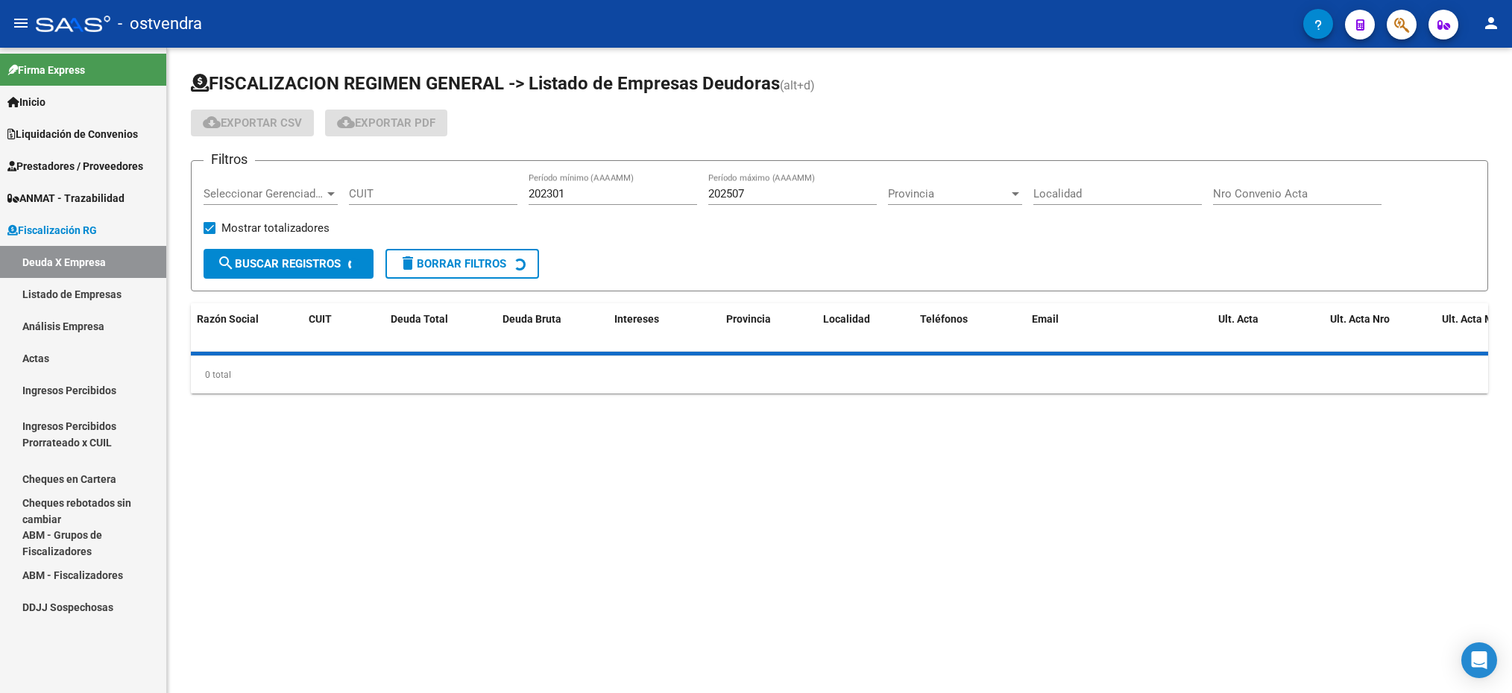
click at [287, 195] on span "Seleccionar Gerenciador" at bounding box center [264, 193] width 121 height 13
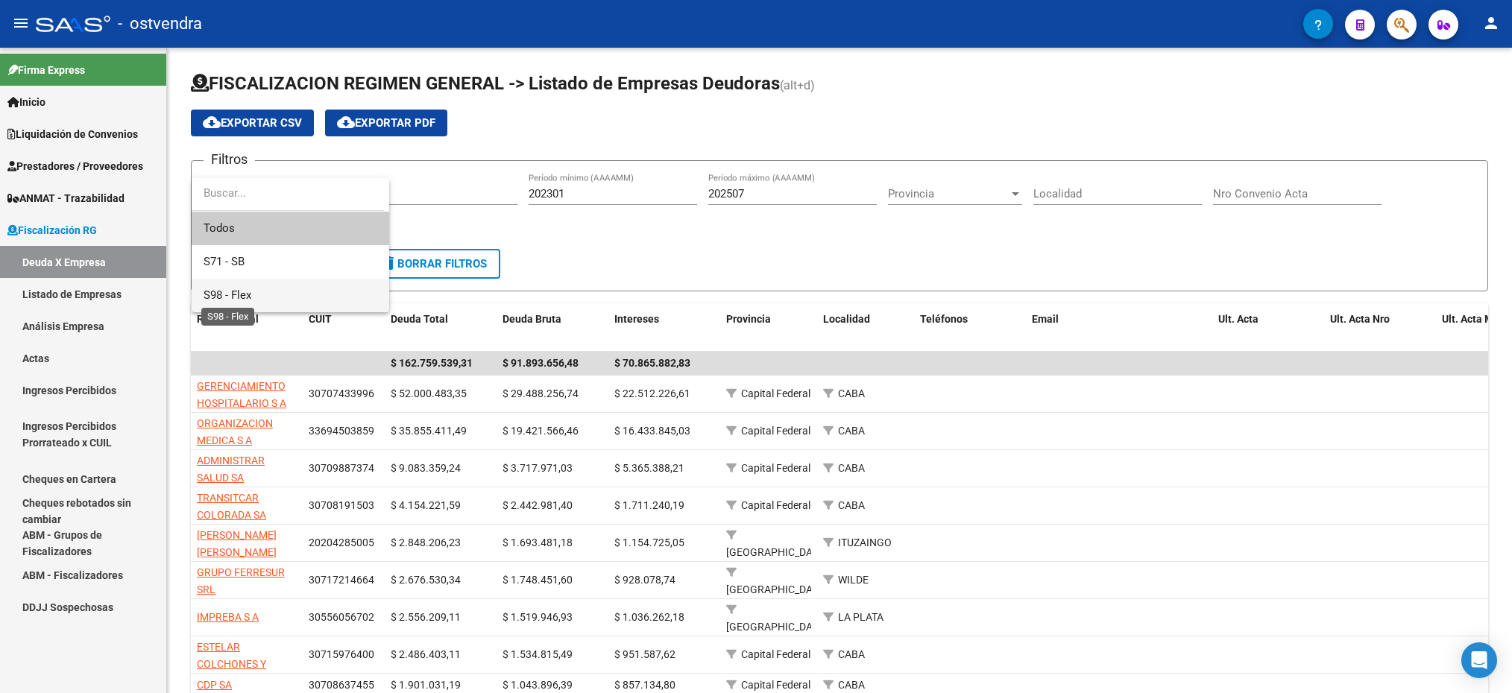
click at [246, 295] on span "S98 - Flex" at bounding box center [228, 295] width 48 height 13
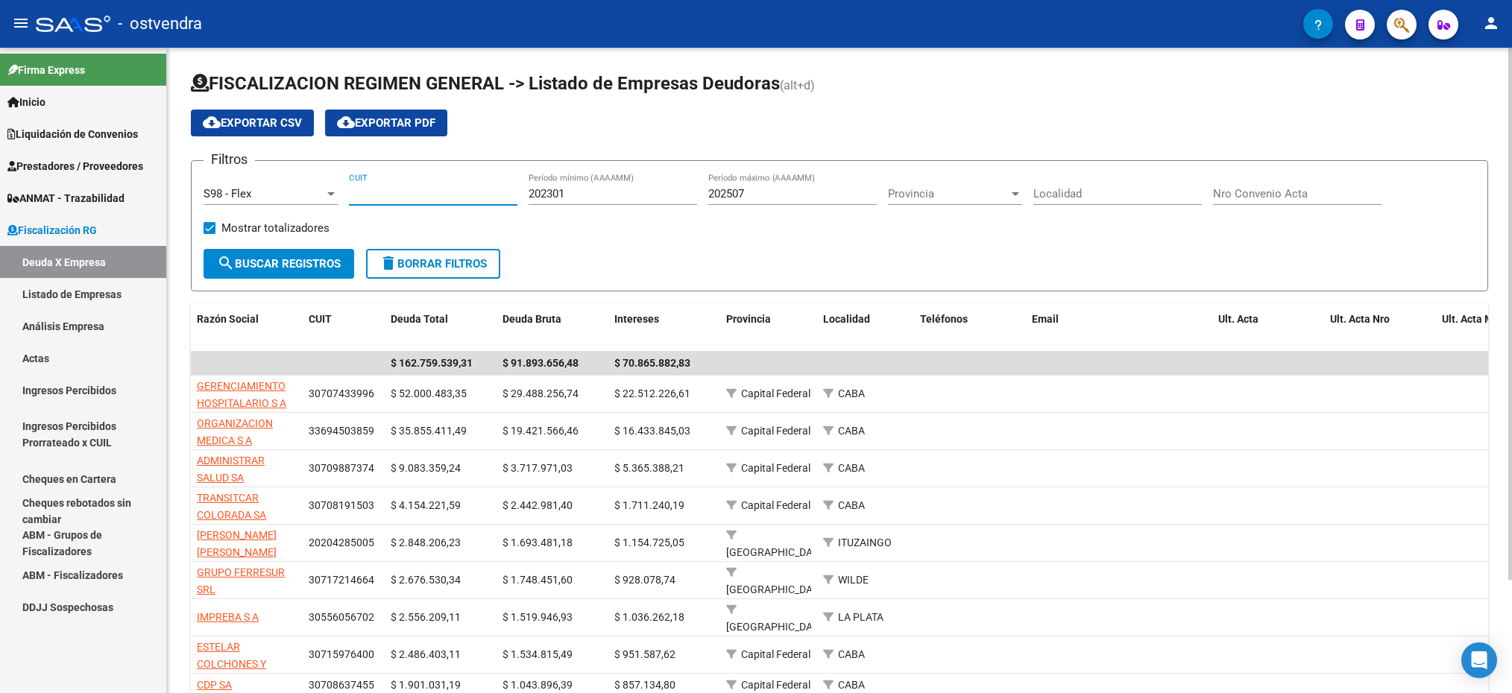
click at [458, 197] on input "CUIT" at bounding box center [433, 193] width 168 height 13
paste input "30-54634060-7"
type input "30-54634060-7"
click at [269, 259] on span "search Buscar Registros" at bounding box center [279, 263] width 124 height 13
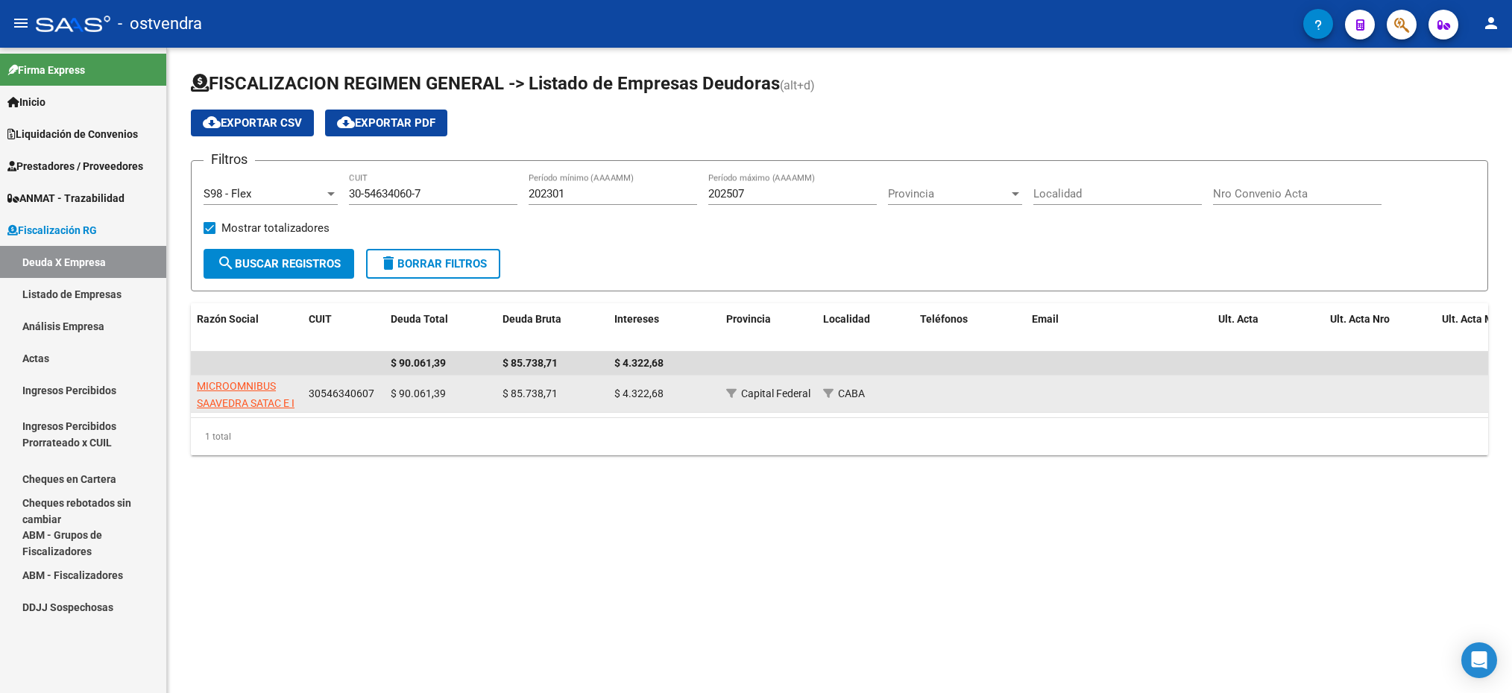
drag, startPoint x: 394, startPoint y: 389, endPoint x: 463, endPoint y: 394, distance: 69.5
click at [463, 394] on div "$ 90.061,39" at bounding box center [441, 393] width 100 height 17
drag, startPoint x: 463, startPoint y: 394, endPoint x: 425, endPoint y: 394, distance: 38.0
copy span "90.061,39"
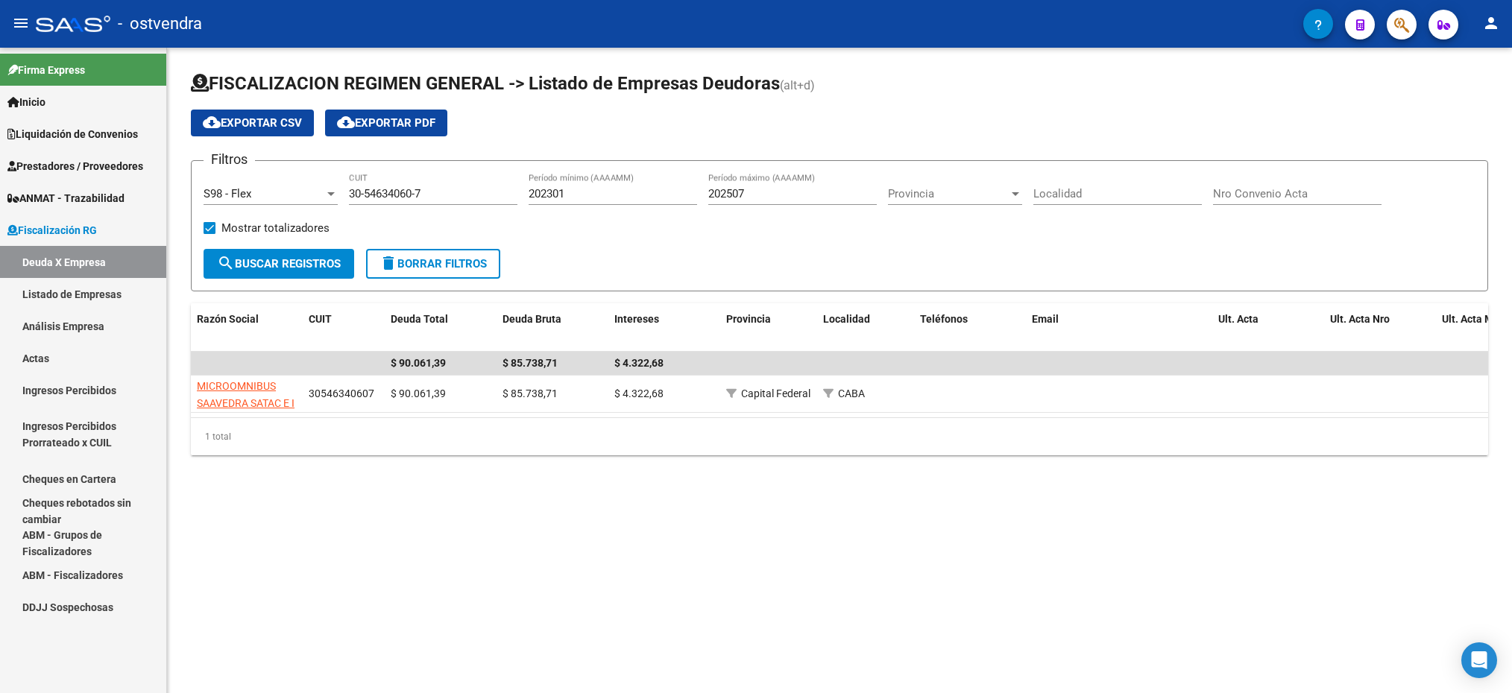
click at [43, 137] on span "Liquidación de Convenios" at bounding box center [72, 134] width 130 height 16
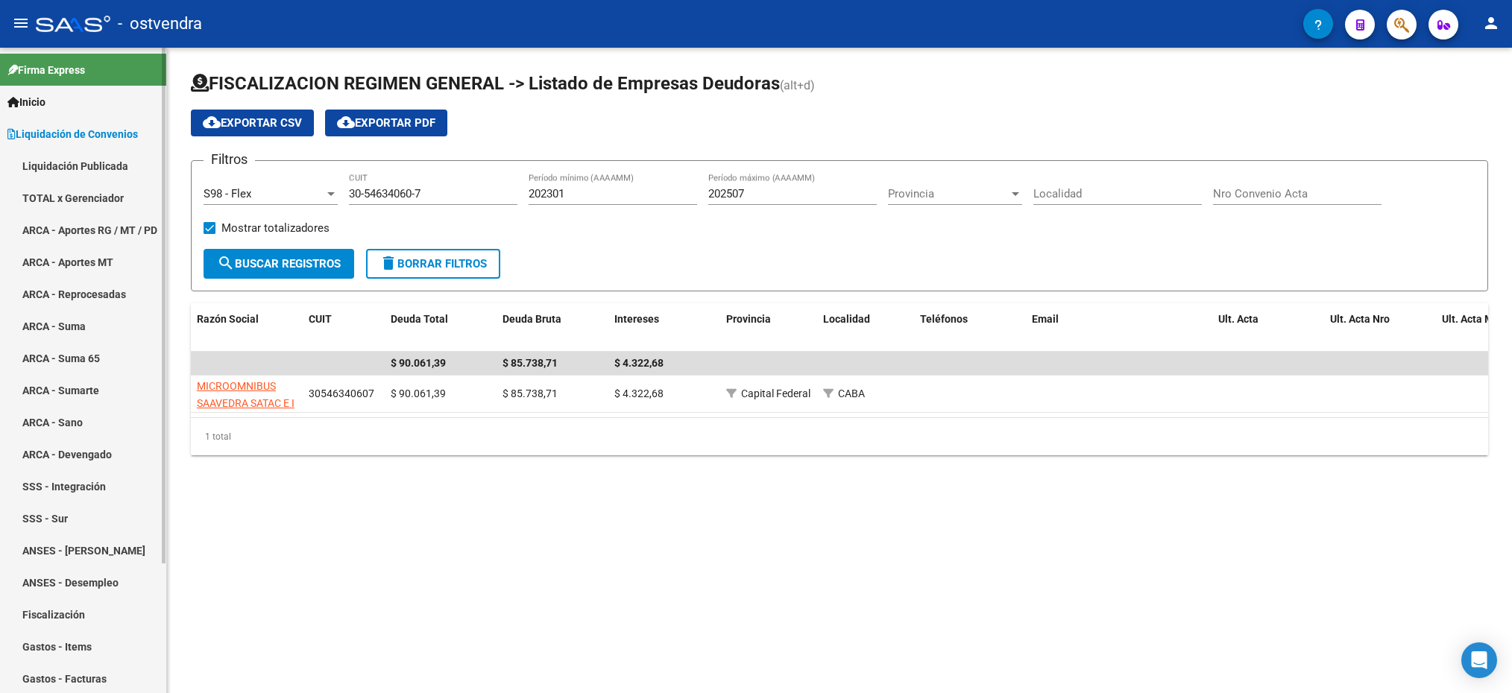
click at [63, 219] on link "ARCA - Aportes RG / MT / PD" at bounding box center [83, 230] width 166 height 32
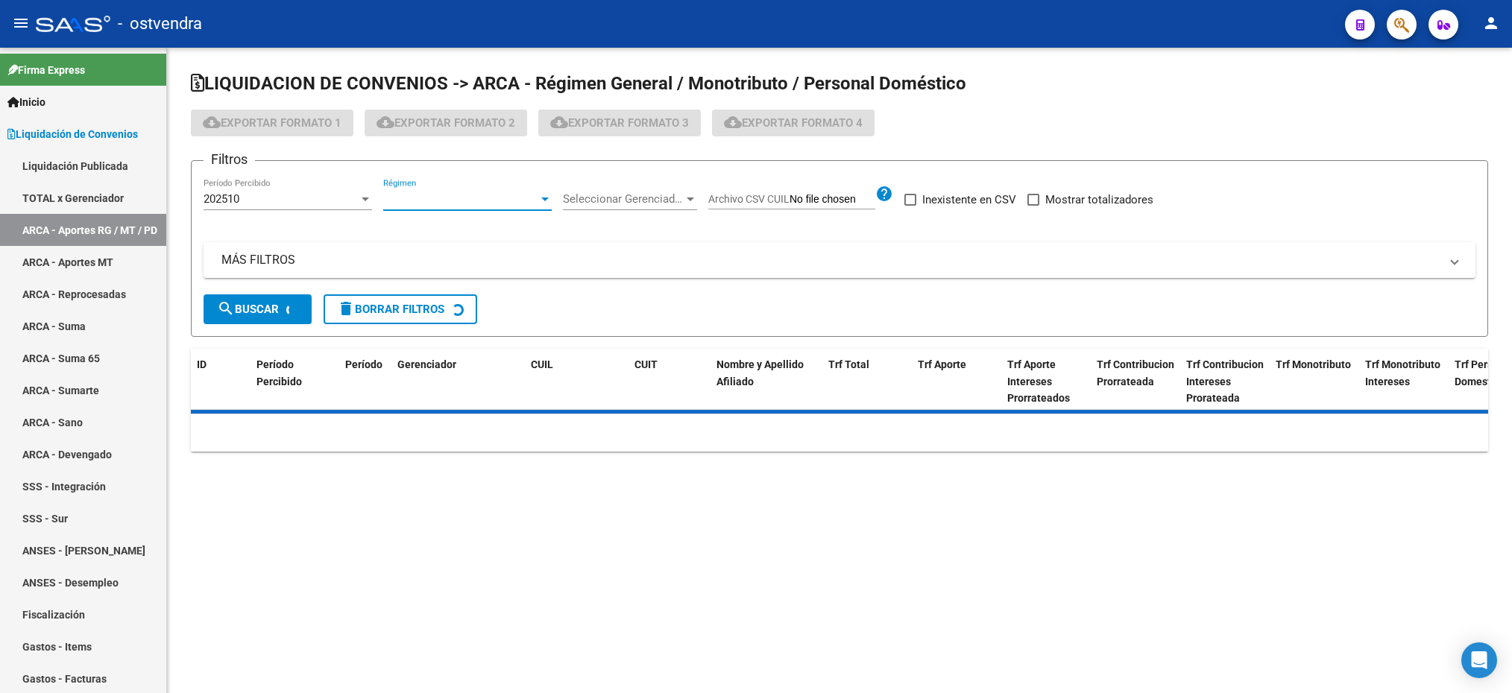
click at [406, 198] on span "Régimen" at bounding box center [460, 198] width 155 height 13
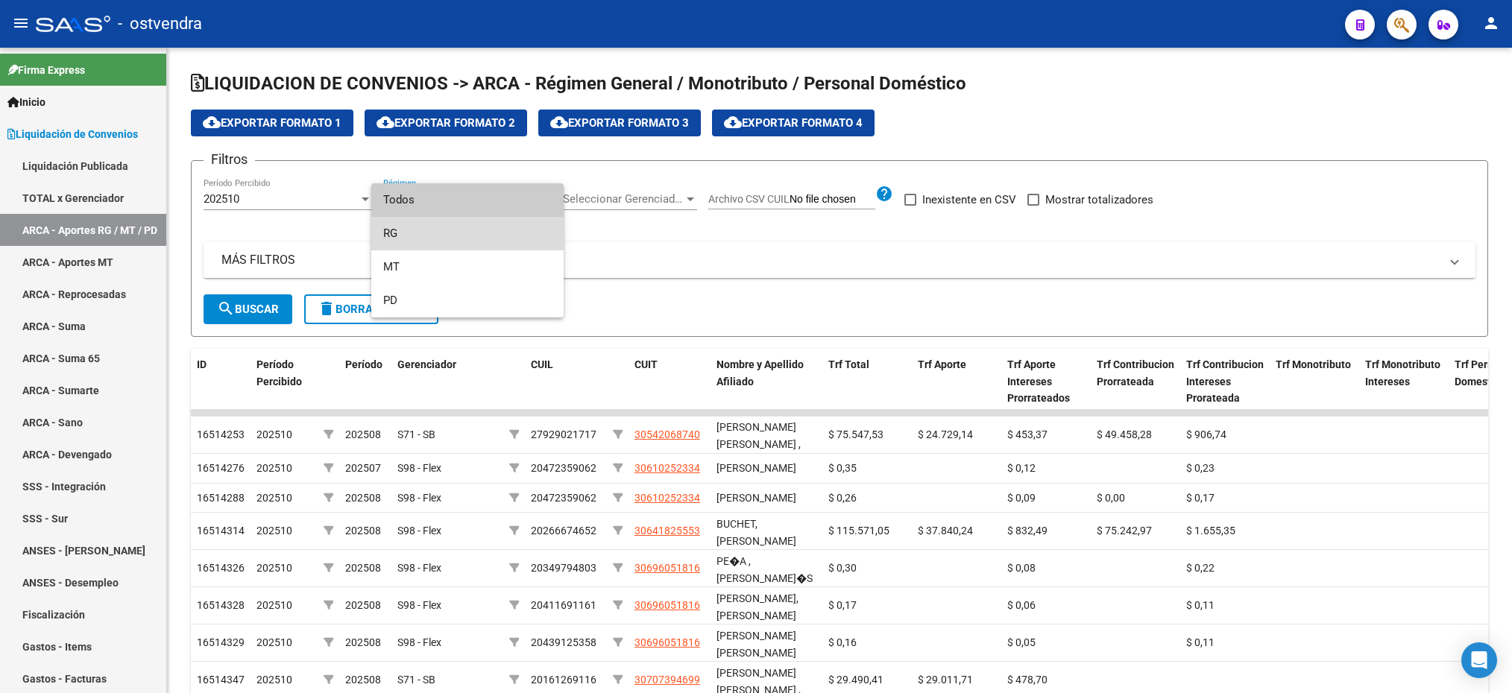
click at [391, 242] on span "RG" at bounding box center [467, 234] width 168 height 34
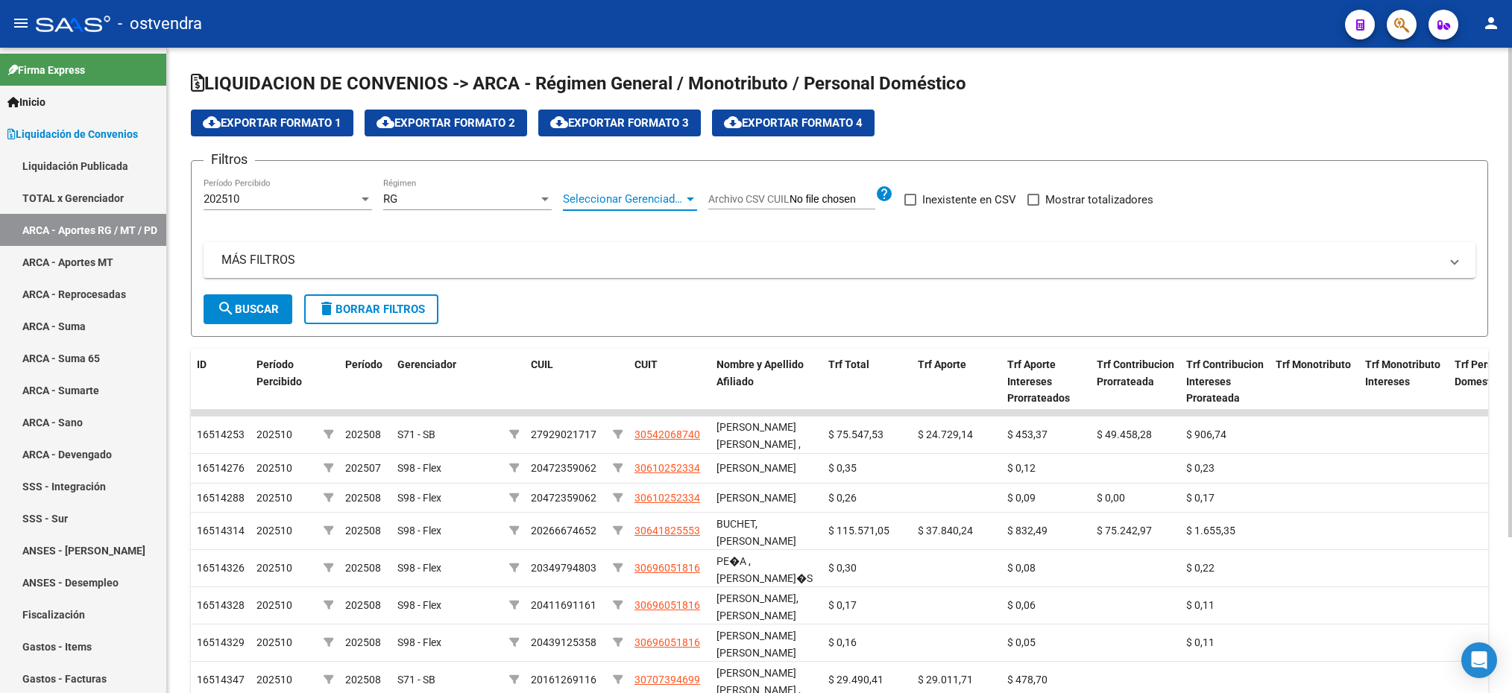
click at [644, 195] on span "Seleccionar Gerenciador" at bounding box center [623, 198] width 121 height 13
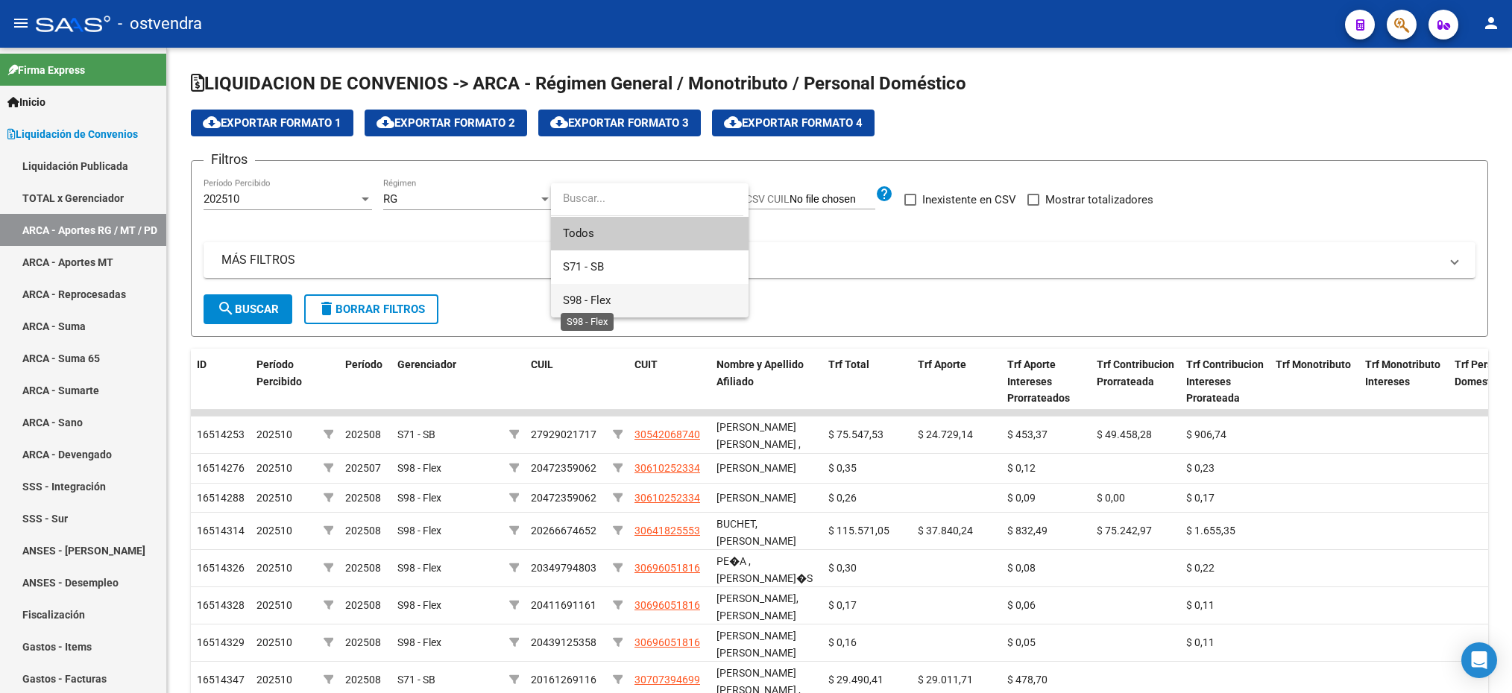
click at [593, 304] on span "S98 - Flex" at bounding box center [587, 300] width 48 height 13
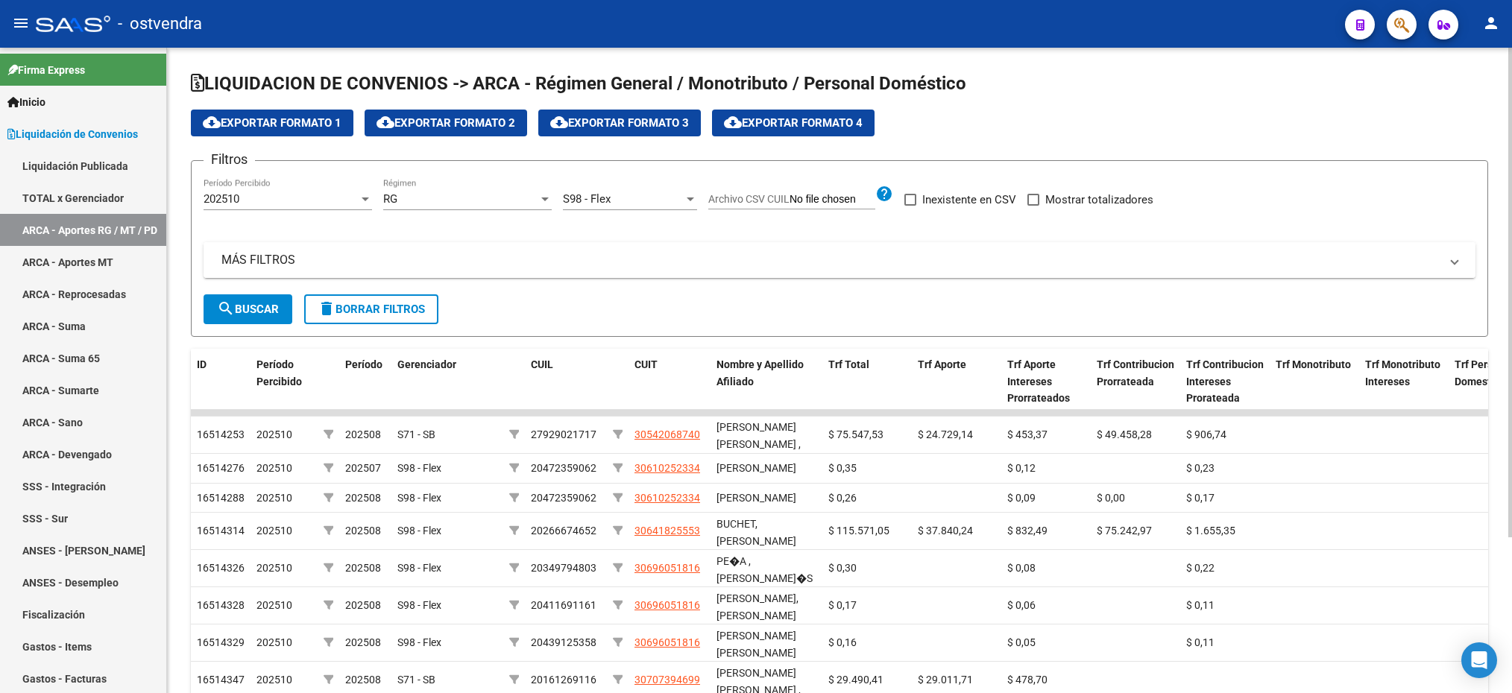
click at [283, 257] on mat-panel-title "MÁS FILTROS" at bounding box center [830, 260] width 1218 height 16
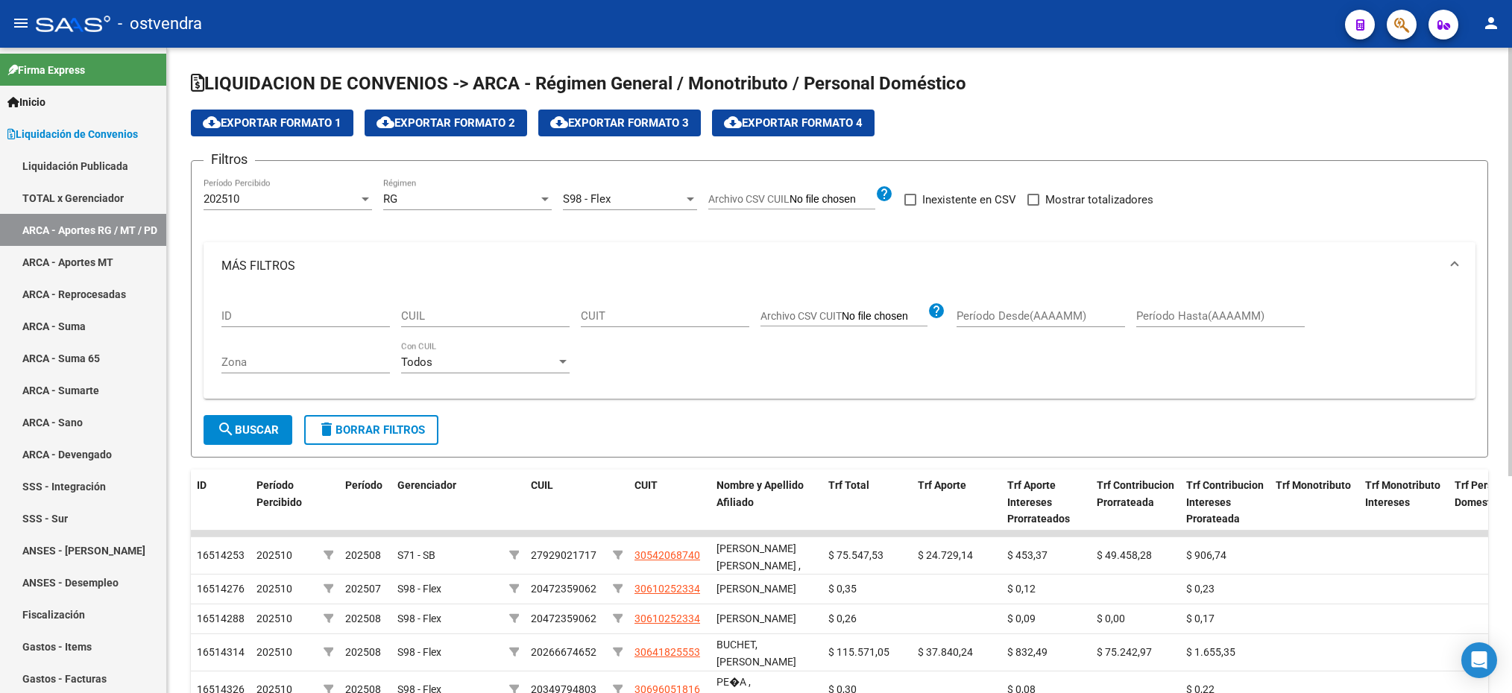
click at [434, 312] on input "CUIL" at bounding box center [485, 315] width 168 height 13
paste input "20-42419787-5"
type input "20-42419787-5"
click at [253, 439] on button "search Buscar" at bounding box center [248, 430] width 89 height 30
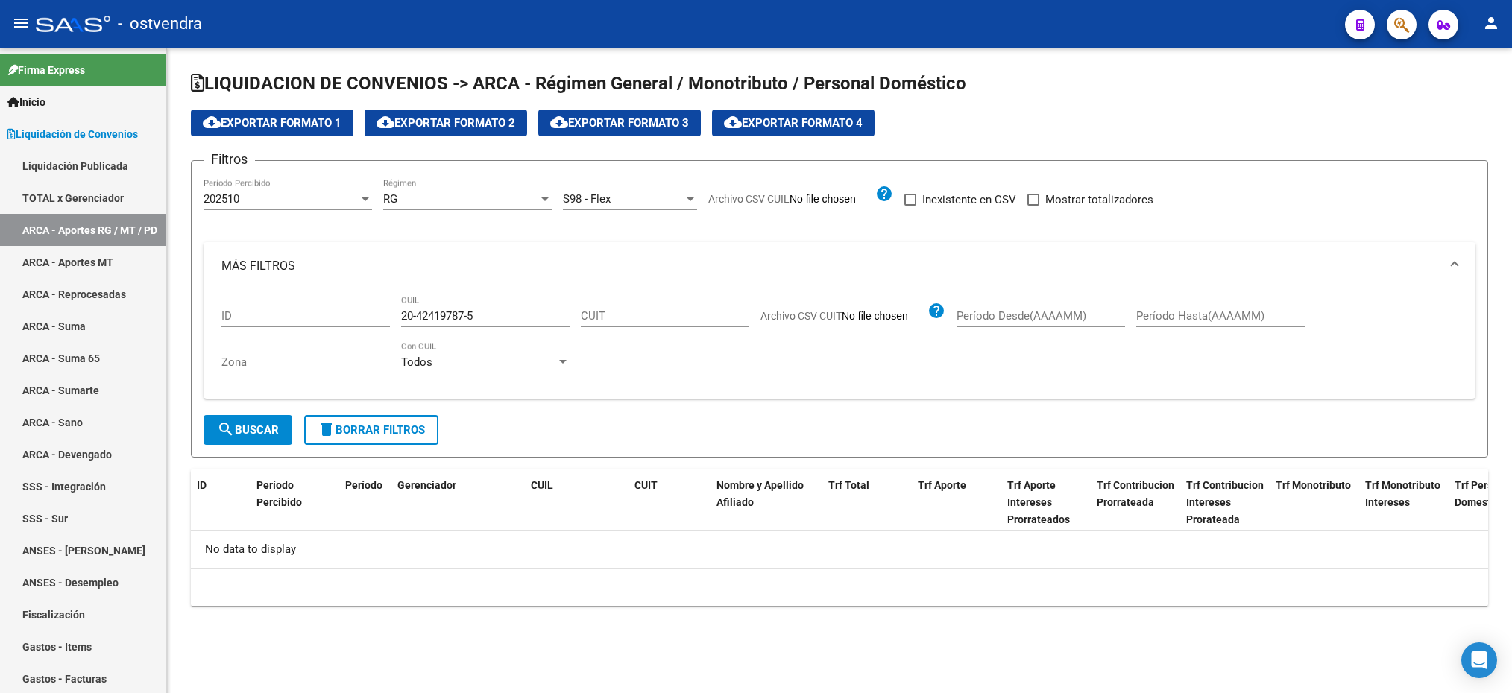
click at [227, 206] on span "202510" at bounding box center [222, 198] width 36 height 13
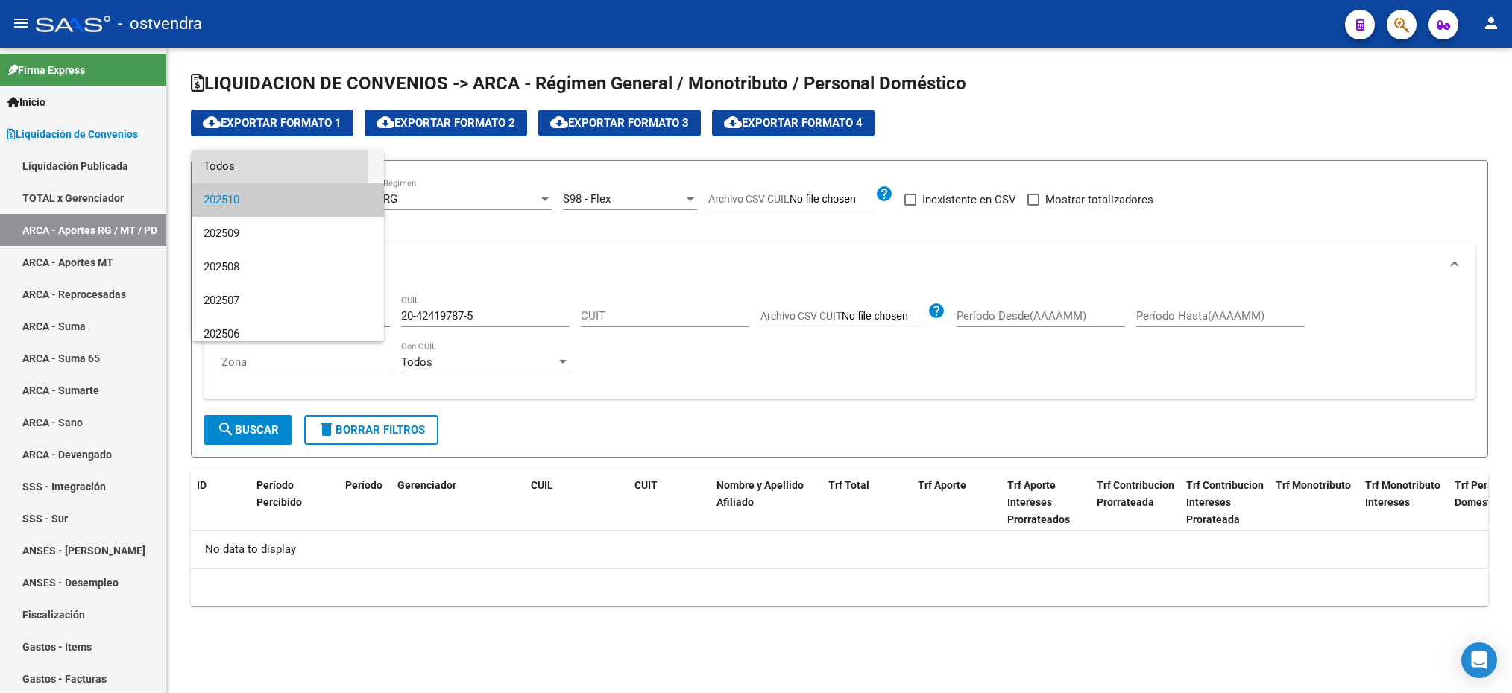
click at [228, 166] on span "Todos" at bounding box center [288, 167] width 168 height 34
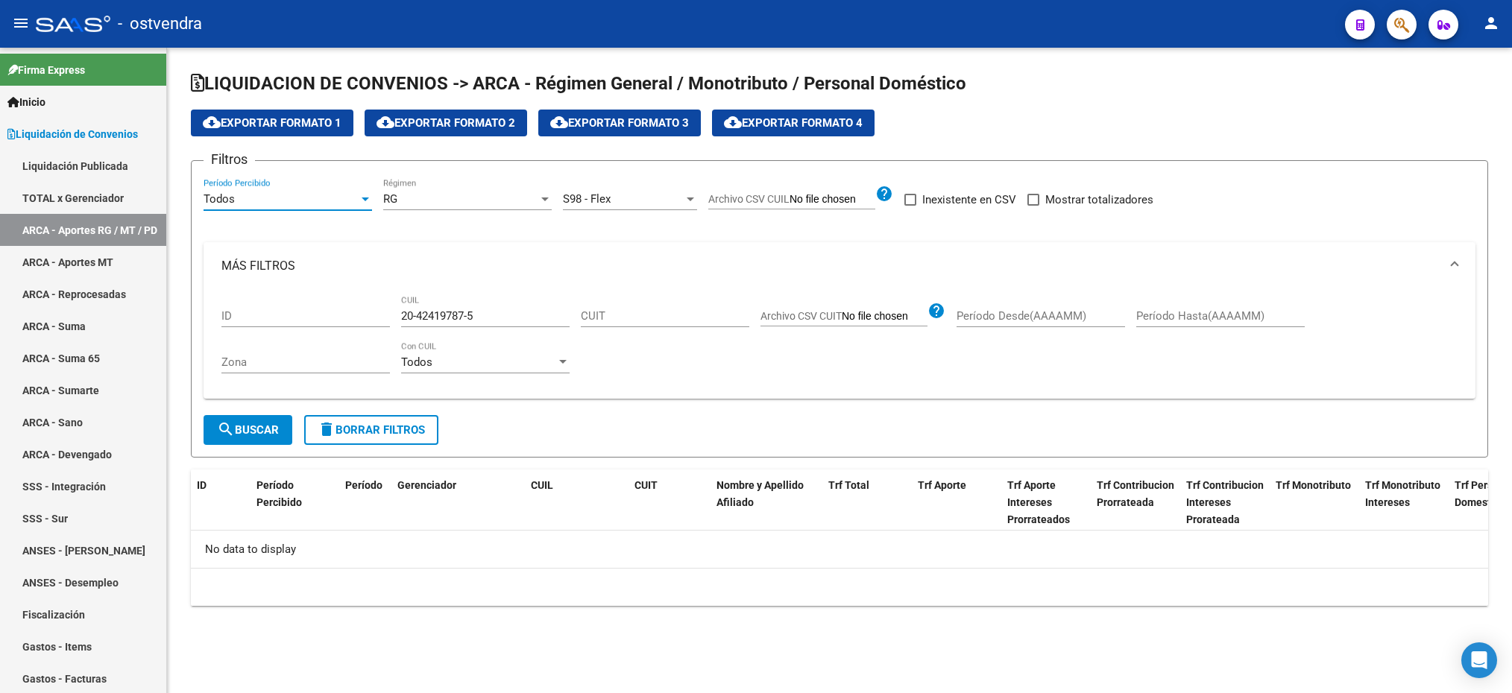
click at [224, 423] on mat-icon "search" at bounding box center [226, 429] width 18 height 18
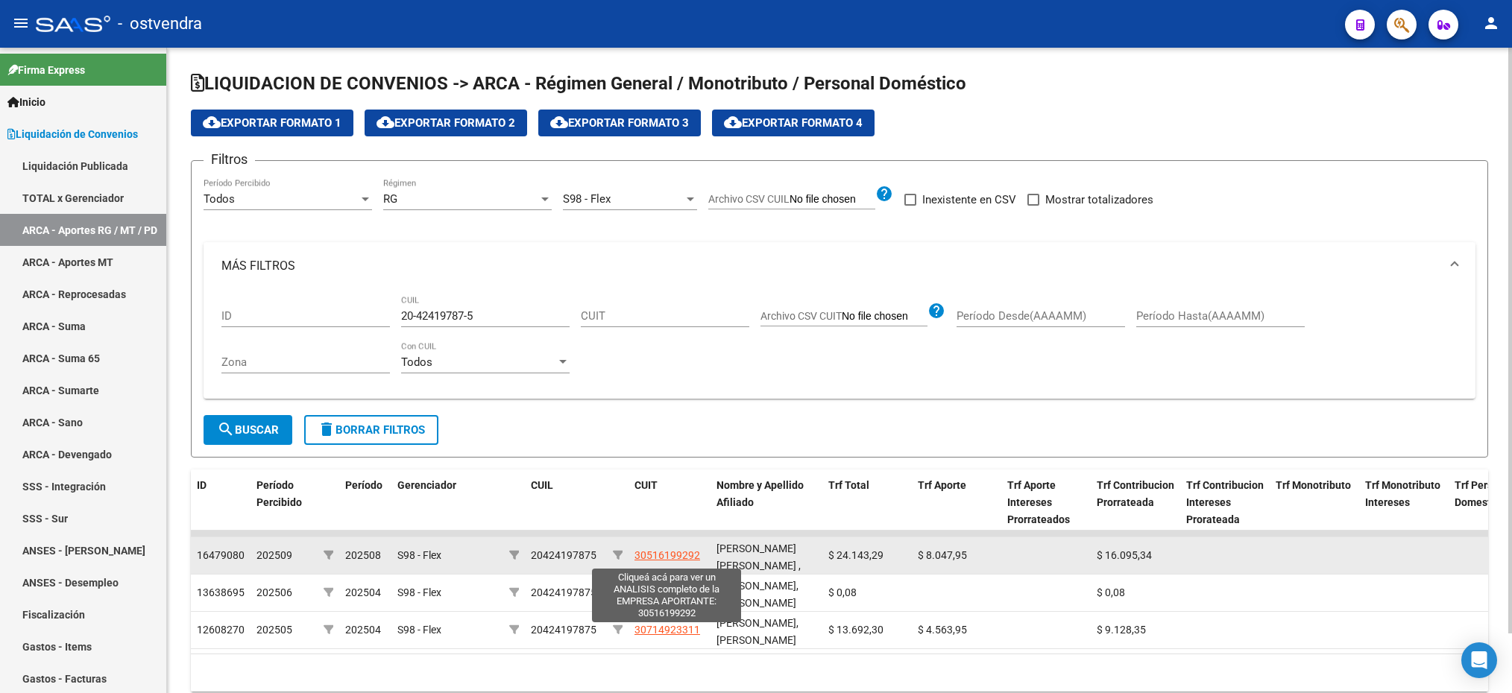
click at [690, 555] on span "30516199292" at bounding box center [667, 555] width 66 height 12
type textarea "30516199292"
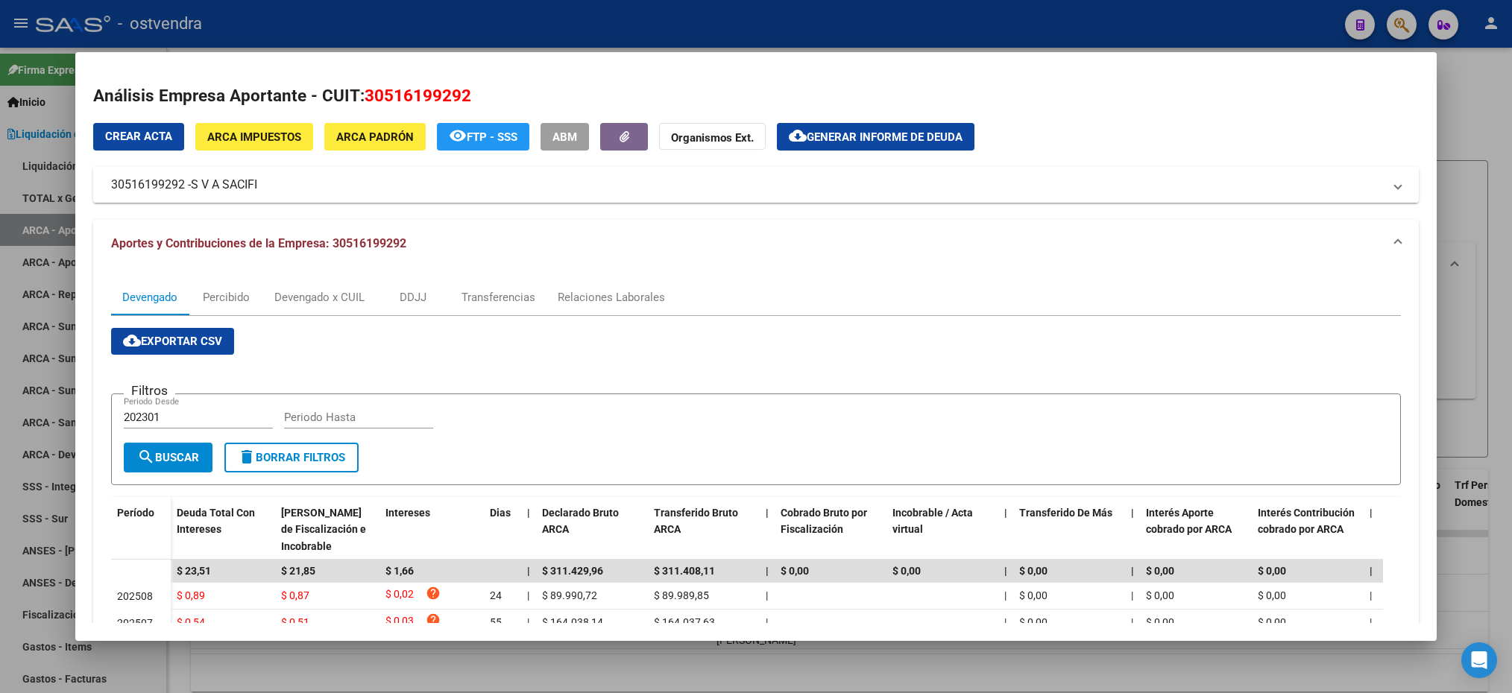
drag, startPoint x: 267, startPoint y: 181, endPoint x: 278, endPoint y: 195, distance: 17.5
click at [278, 195] on mat-expansion-panel-header "30516199292 - S V A SACIFI" at bounding box center [755, 185] width 1325 height 36
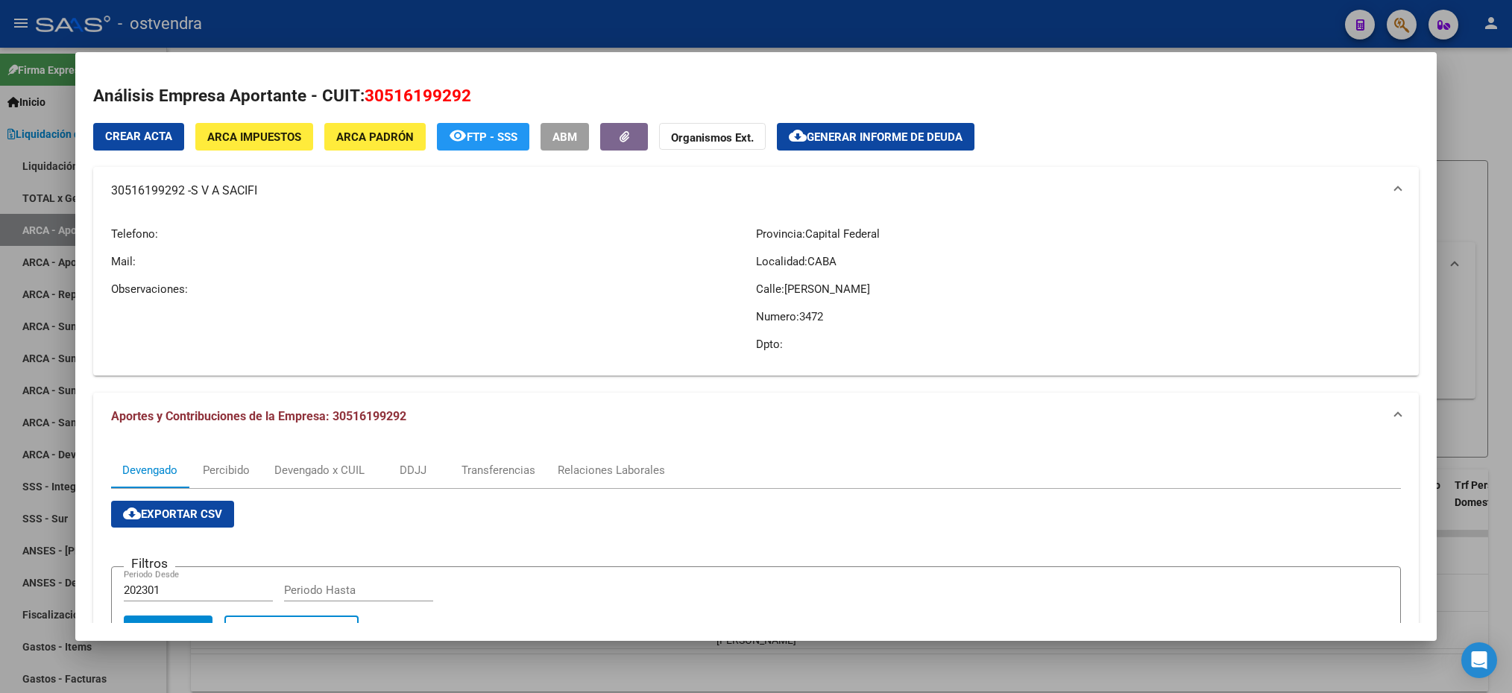
drag, startPoint x: 278, startPoint y: 195, endPoint x: 233, endPoint y: 182, distance: 47.2
copy mat-panel-title "30516199292 - S V A SACIFI"
drag, startPoint x: 106, startPoint y: 193, endPoint x: 183, endPoint y: 199, distance: 77.8
click at [183, 199] on mat-expansion-panel-header "30516199292 - S V A SACIFI" at bounding box center [755, 191] width 1325 height 48
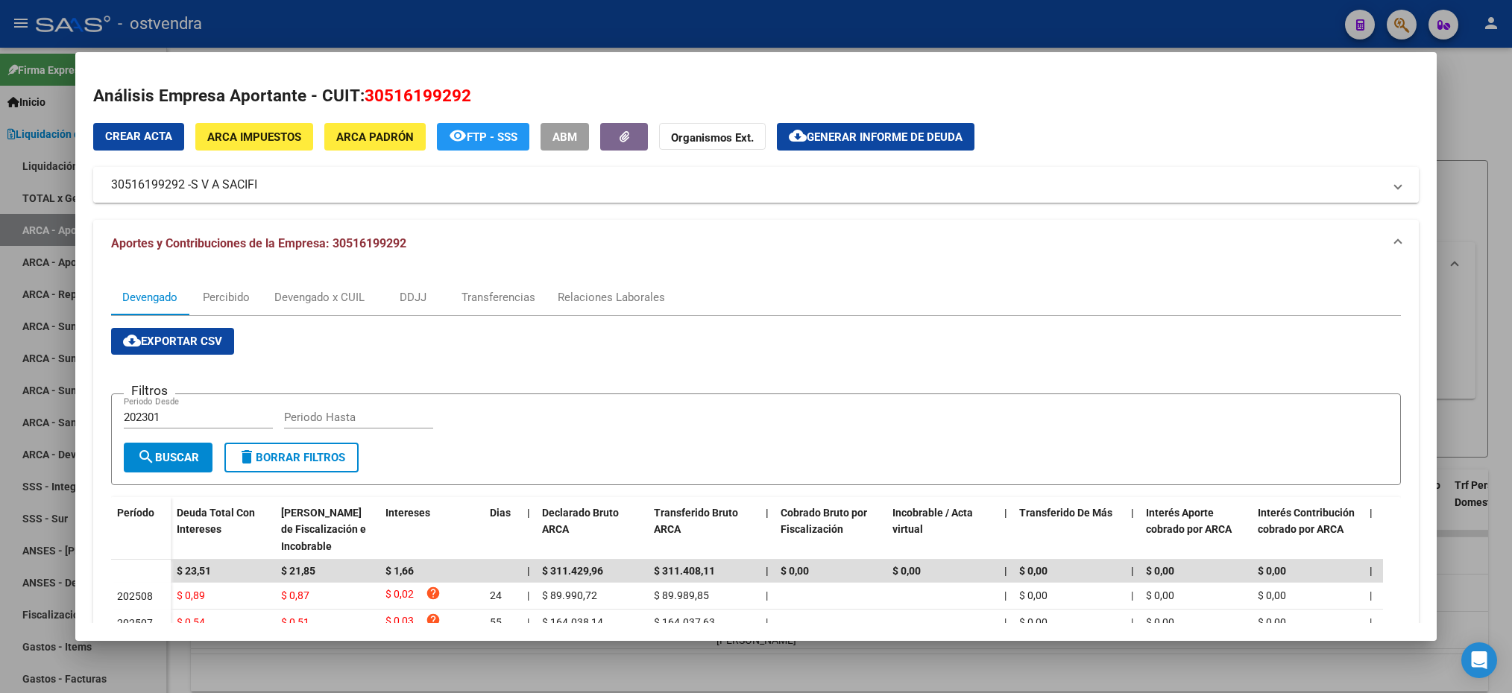
drag, startPoint x: 183, startPoint y: 199, endPoint x: 168, endPoint y: 189, distance: 18.2
click at [1495, 98] on div at bounding box center [756, 346] width 1512 height 693
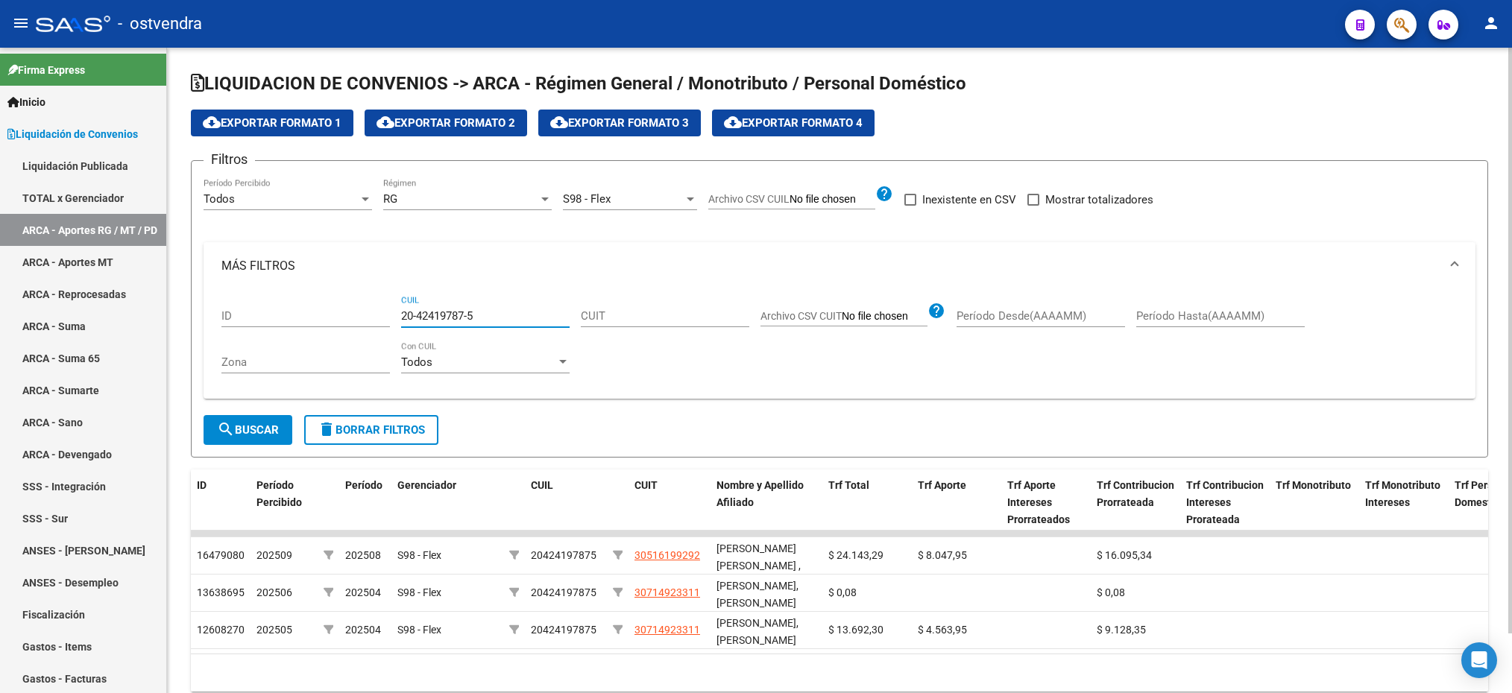
drag, startPoint x: 490, startPoint y: 320, endPoint x: 397, endPoint y: 309, distance: 93.8
click at [397, 309] on div "ID 20-42419787-5 CUIL CUIT Archivo CSV CUIT help Período Desde(AAAAMM) Período …" at bounding box center [839, 339] width 1236 height 98
paste input "5429703-3"
type input "20-45429703-3"
click at [278, 417] on button "search Buscar" at bounding box center [248, 430] width 89 height 30
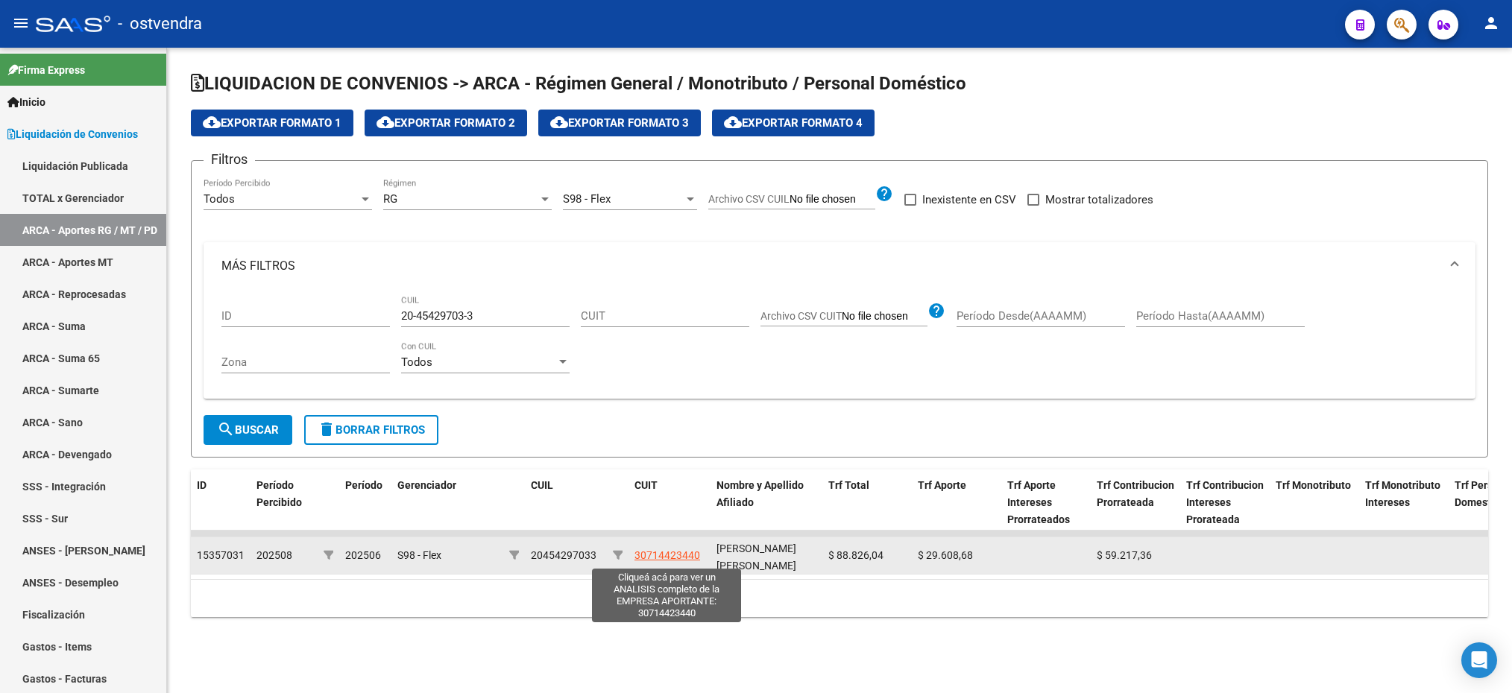
click at [690, 558] on span "30714423440" at bounding box center [667, 555] width 66 height 12
type textarea "30714423440"
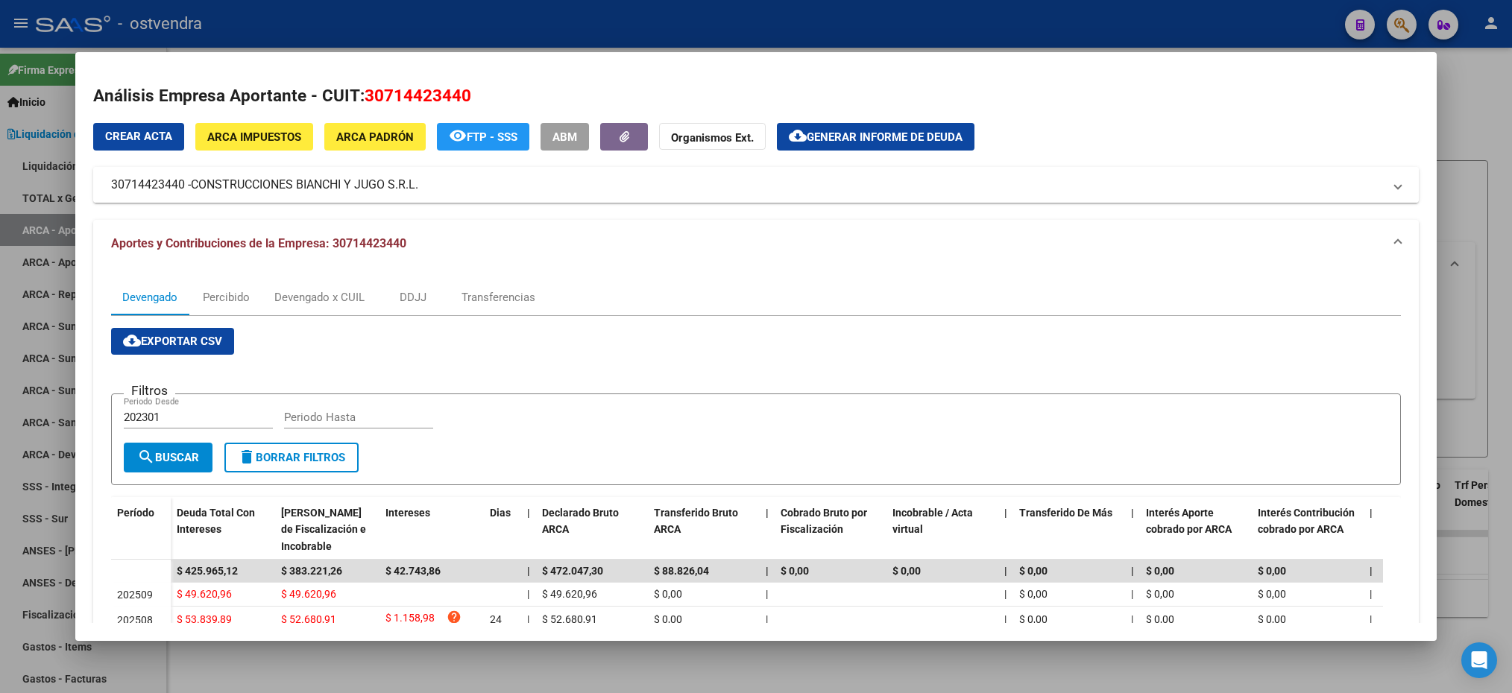
drag, startPoint x: 197, startPoint y: 181, endPoint x: 429, endPoint y: 191, distance: 232.8
click at [429, 191] on mat-panel-title "30714423440 - CONSTRUCCIONES BIANCHI Y JUGO S.R.L." at bounding box center [746, 185] width 1271 height 18
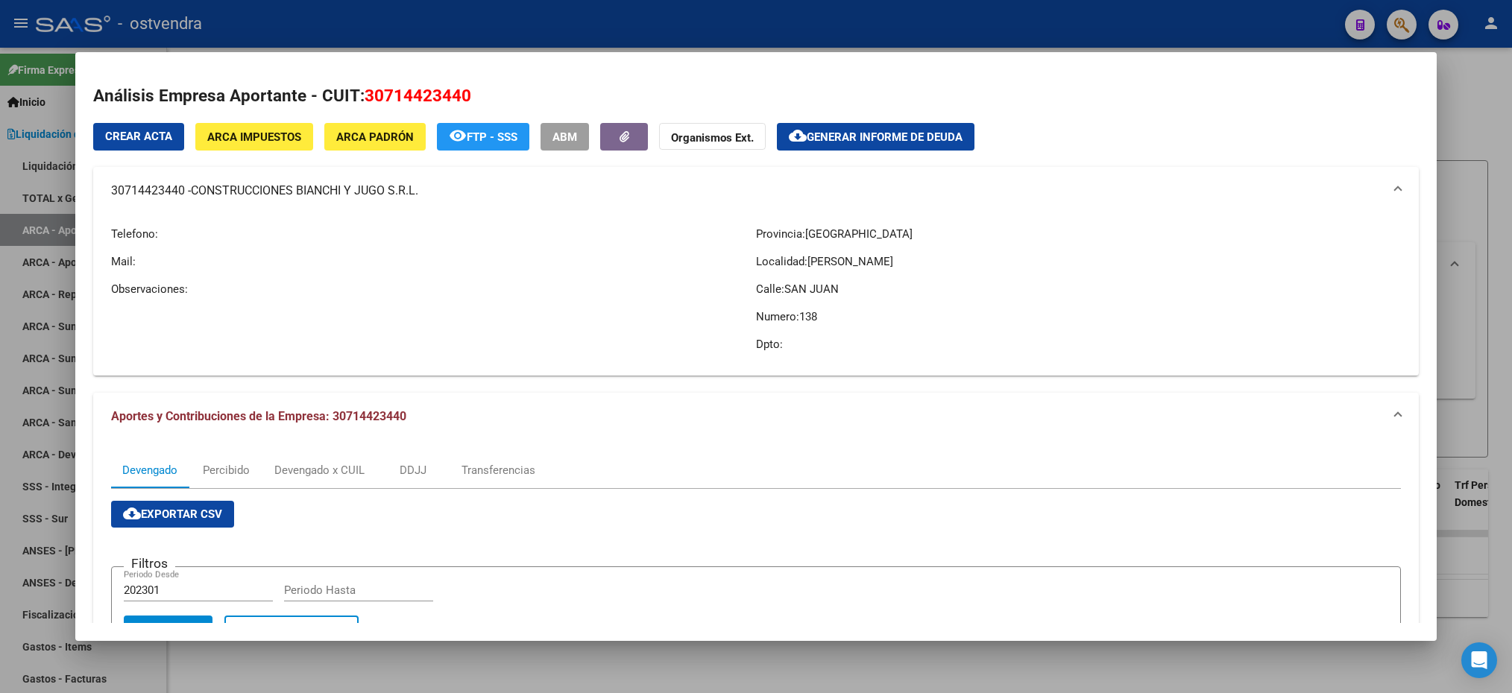
click at [1499, 122] on div at bounding box center [756, 346] width 1512 height 693
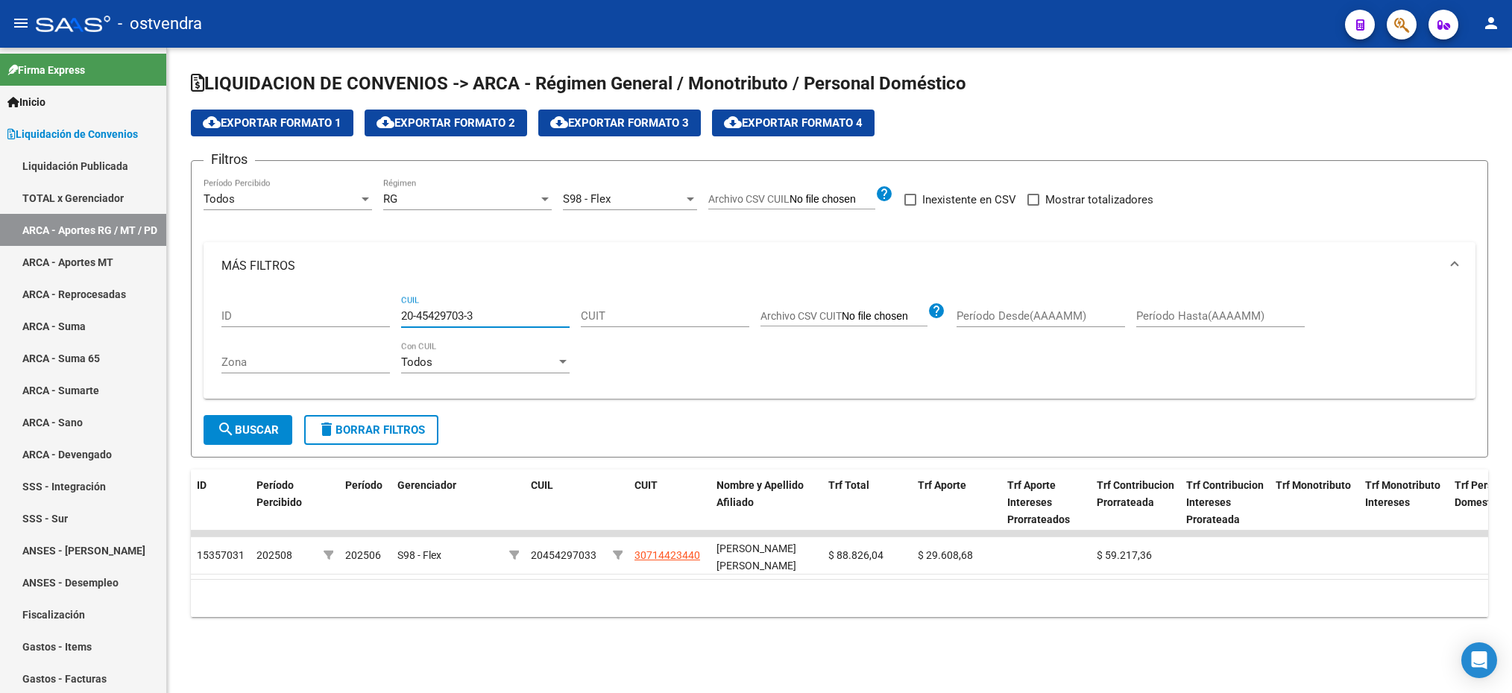
drag, startPoint x: 517, startPoint y: 323, endPoint x: 394, endPoint y: 316, distance: 122.4
click at [394, 316] on div "ID 20-45429703-3 CUIL CUIT Archivo CSV CUIT help Período Desde(AAAAMM) Período …" at bounding box center [839, 339] width 1236 height 98
paste input "761954-6"
type input "20-45761954-6"
click at [248, 430] on span "search Buscar" at bounding box center [248, 429] width 62 height 13
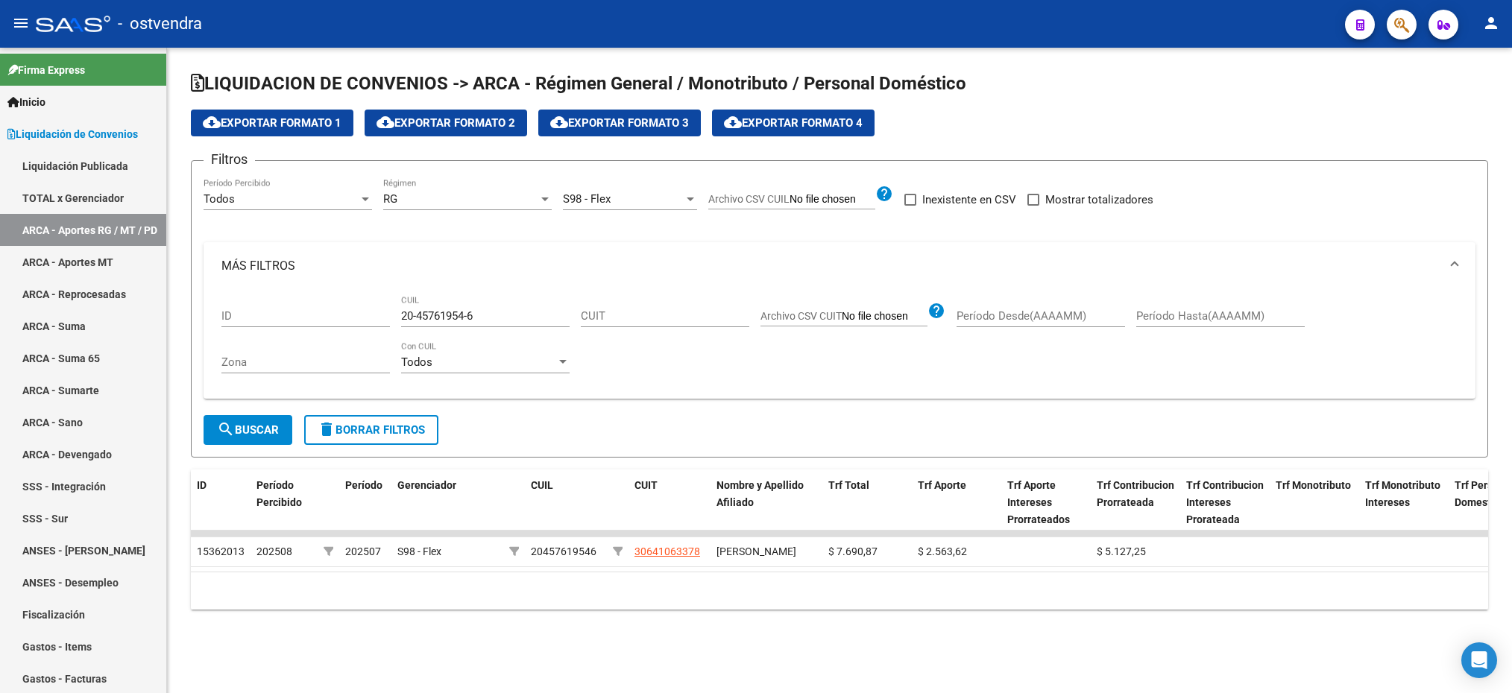
click at [248, 430] on span "search Buscar" at bounding box center [248, 429] width 62 height 13
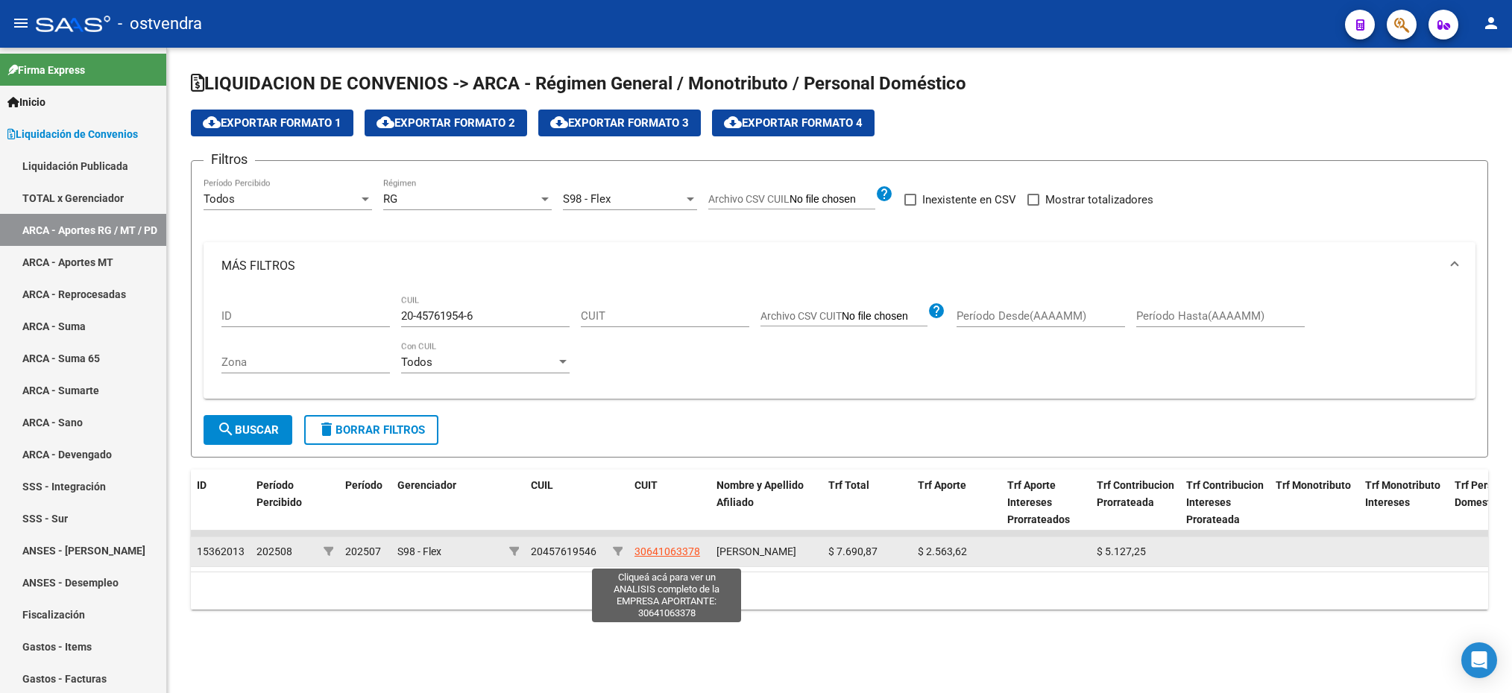
click at [676, 557] on span "30641063378" at bounding box center [667, 552] width 66 height 12
type textarea "30641063378"
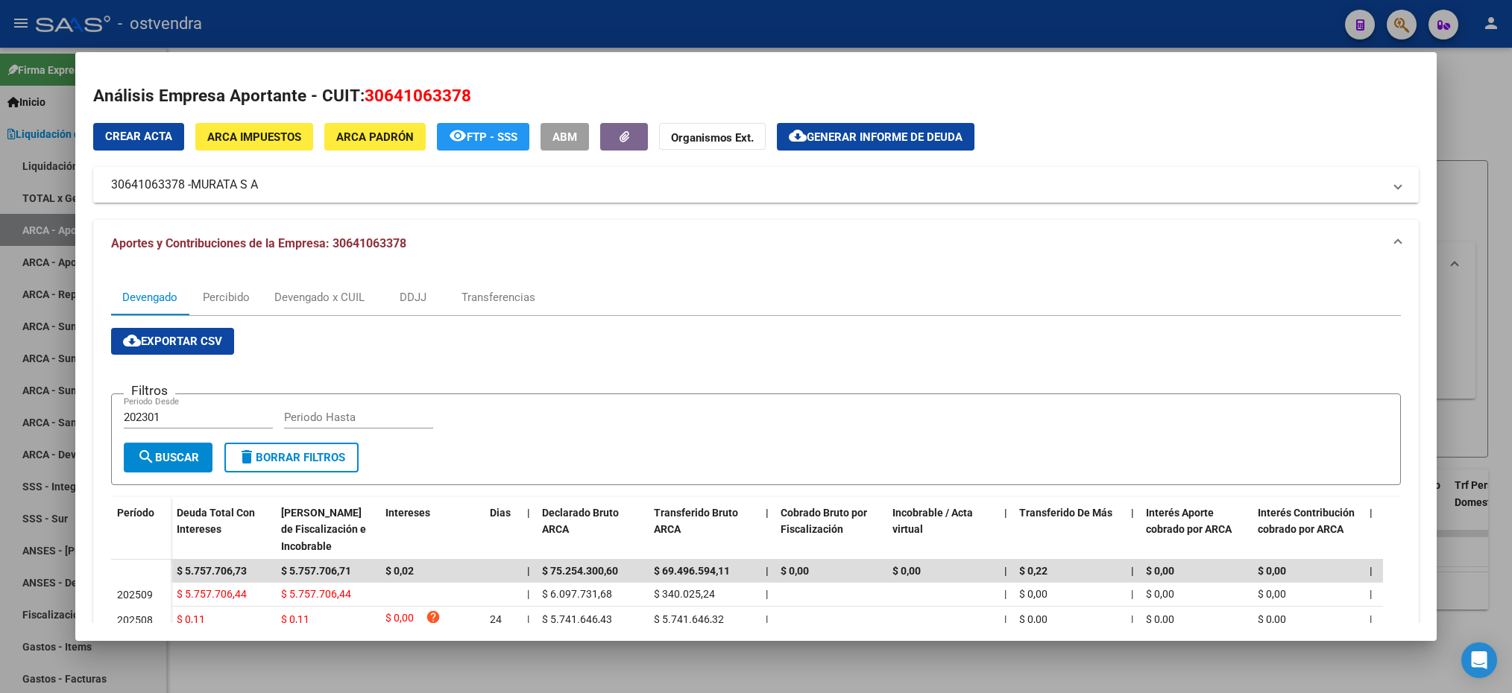
drag, startPoint x: 112, startPoint y: 182, endPoint x: 188, endPoint y: 186, distance: 76.2
click at [188, 186] on mat-panel-title "30641063378 - MURATA S A" at bounding box center [746, 185] width 1271 height 18
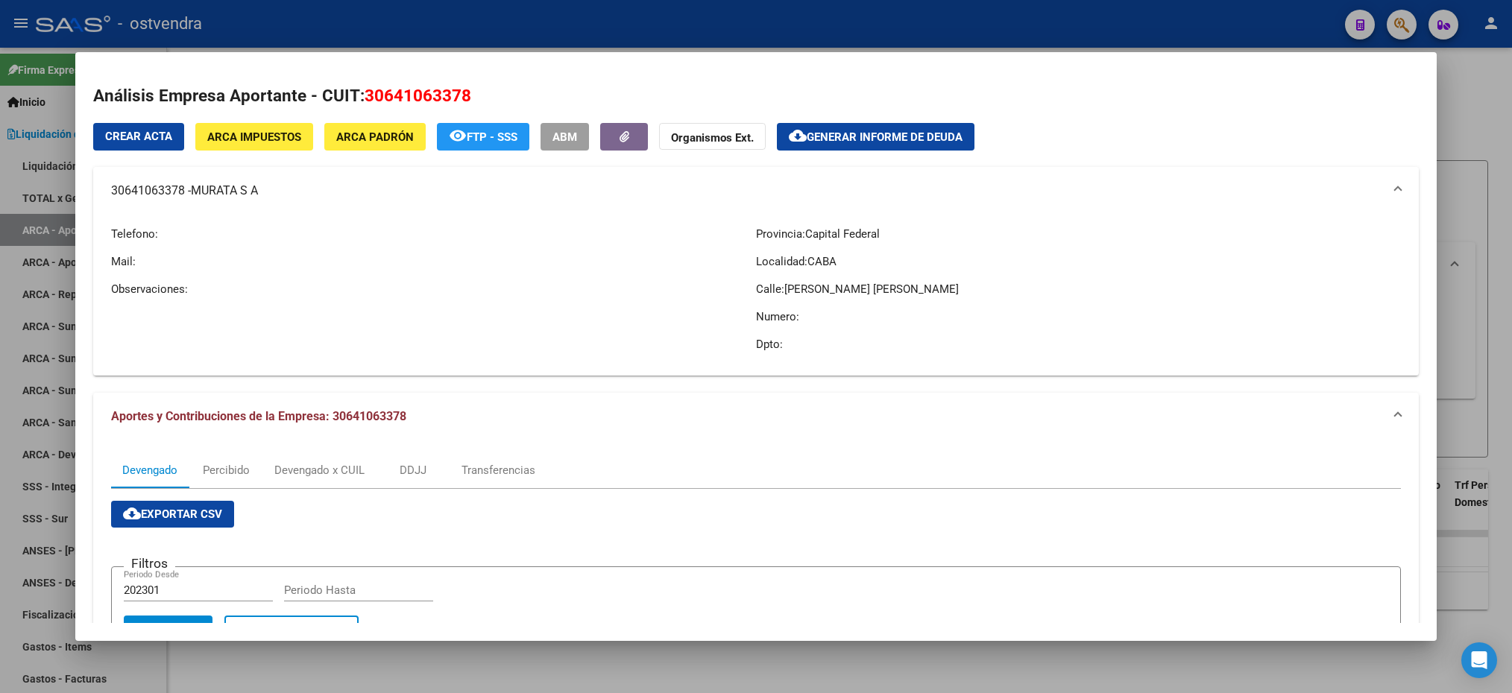
drag, startPoint x: 188, startPoint y: 186, endPoint x: 141, endPoint y: 192, distance: 47.3
click at [1495, 164] on div at bounding box center [756, 346] width 1512 height 693
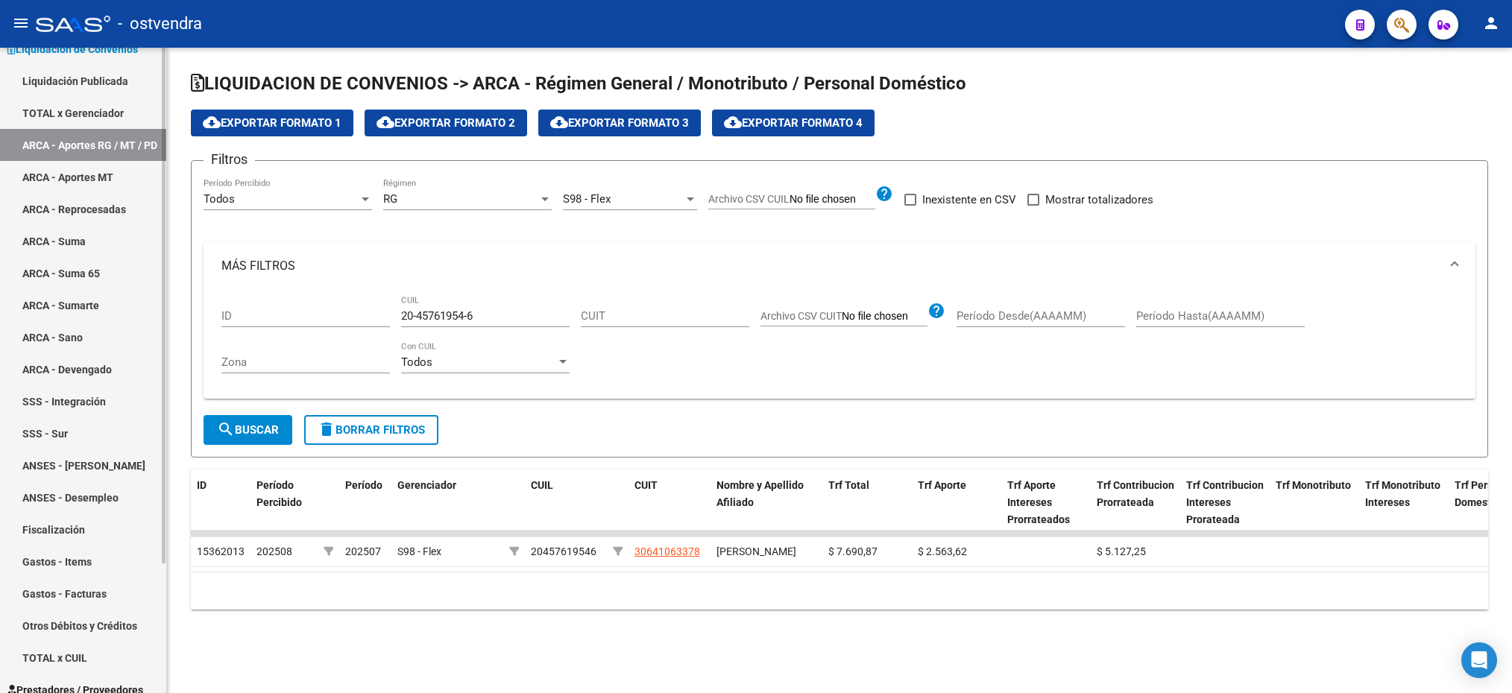
scroll to position [161, 0]
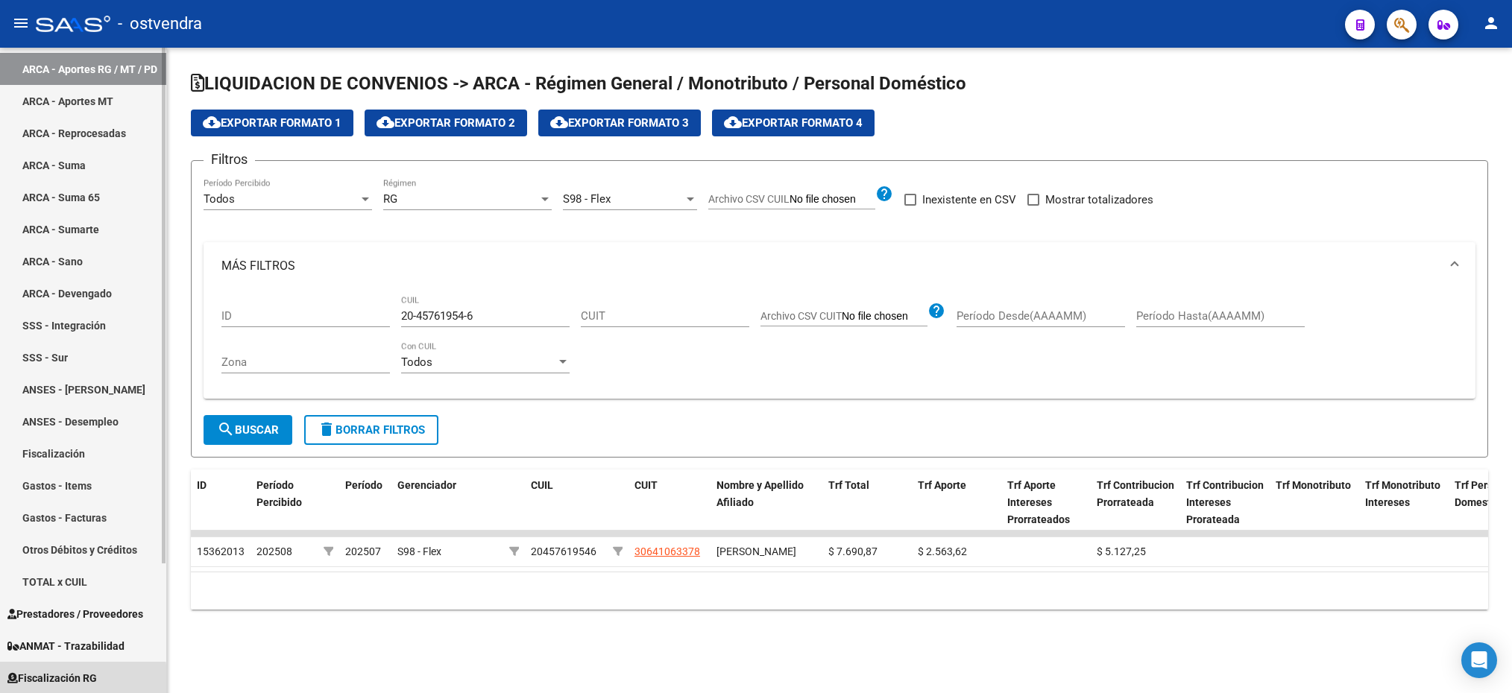
click at [54, 682] on span "Fiscalización RG" at bounding box center [51, 678] width 89 height 16
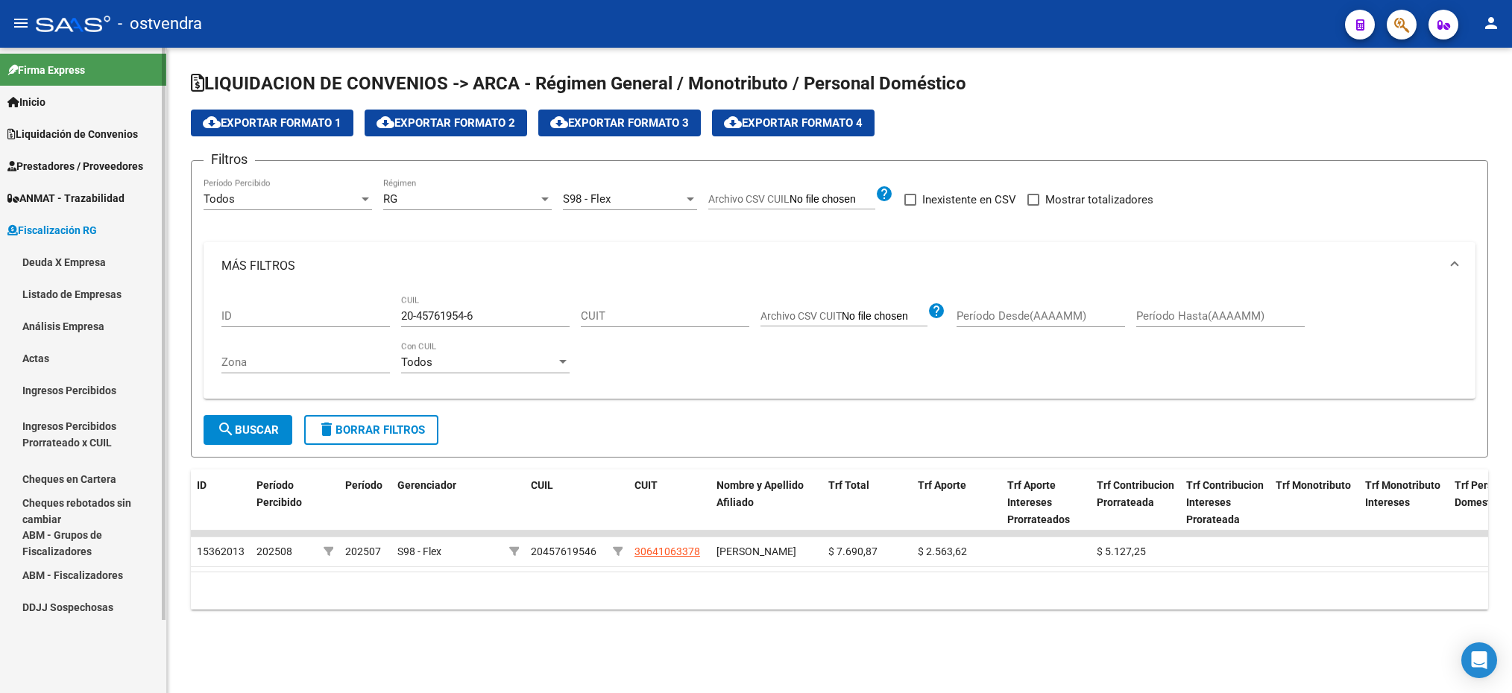
scroll to position [0, 0]
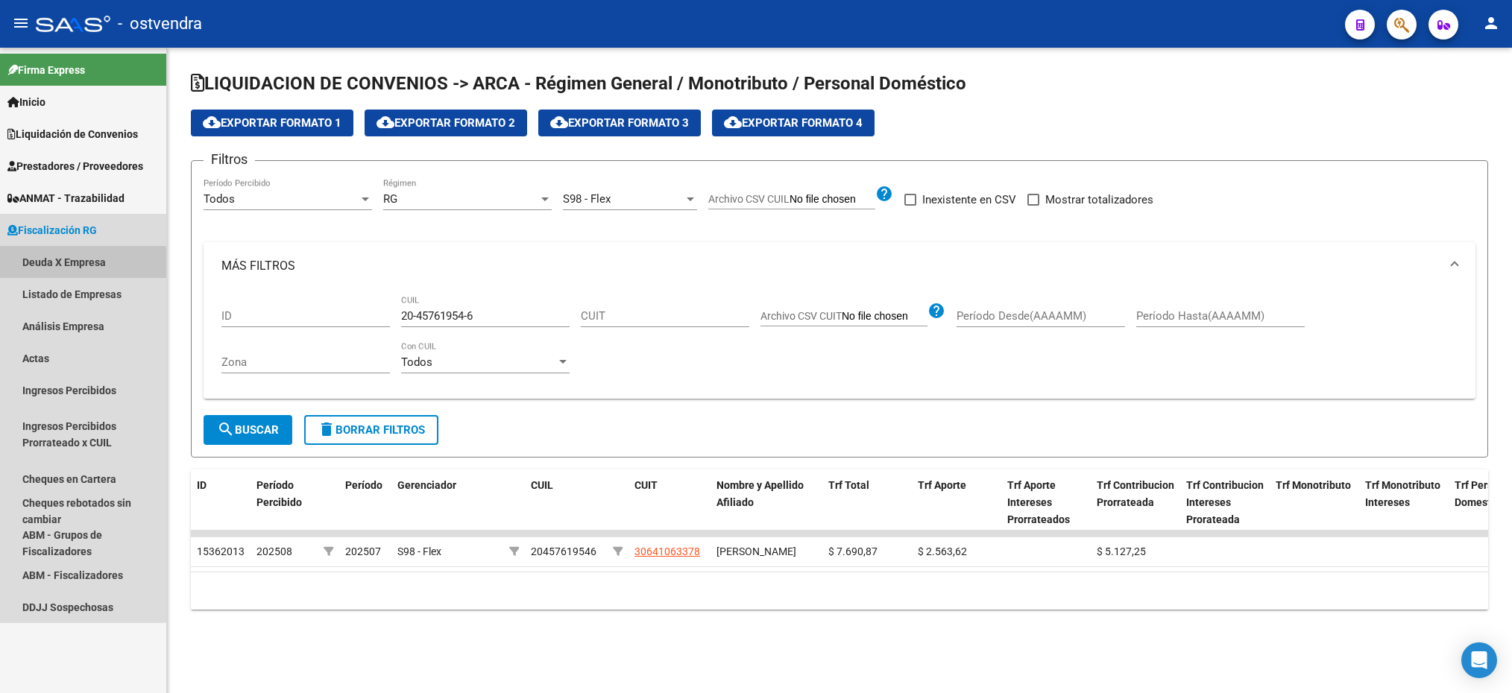
click at [66, 267] on link "Deuda X Empresa" at bounding box center [83, 262] width 166 height 32
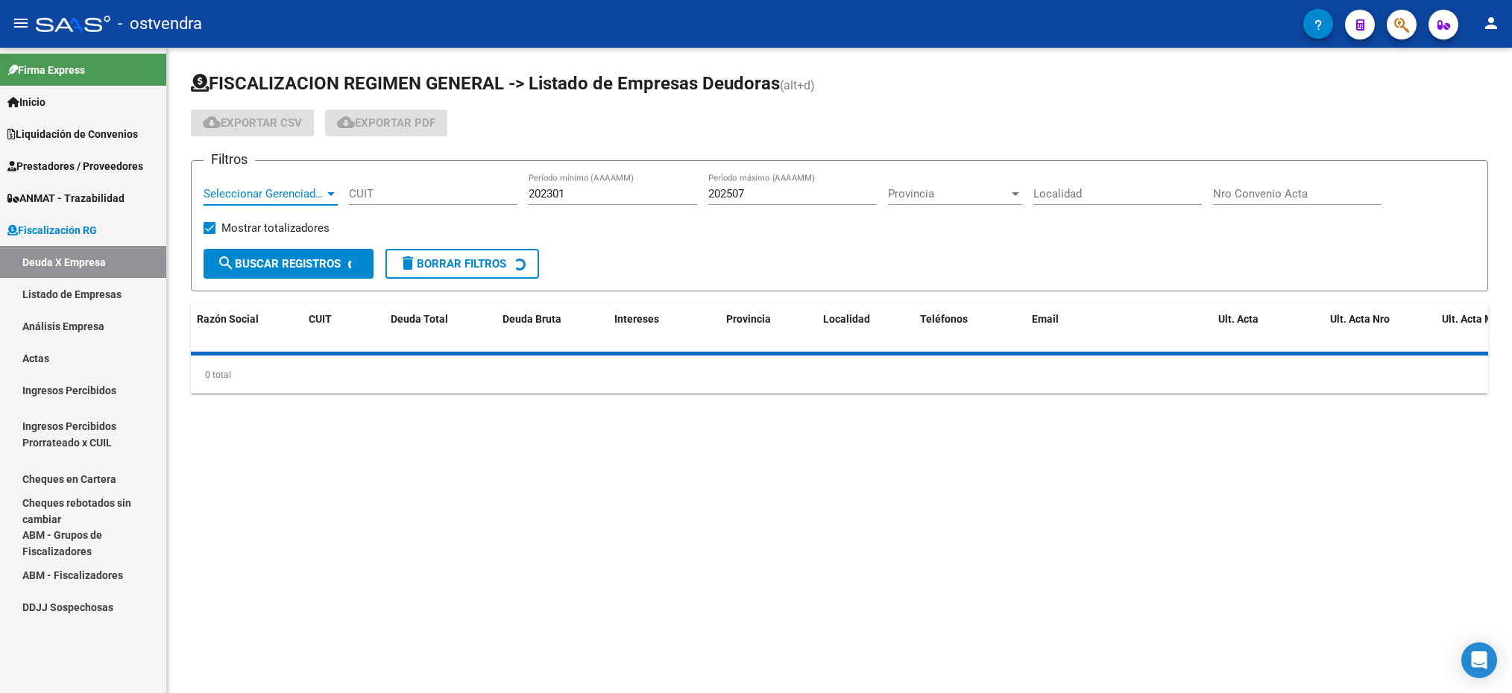
click at [255, 190] on span "Seleccionar Gerenciador" at bounding box center [264, 193] width 121 height 13
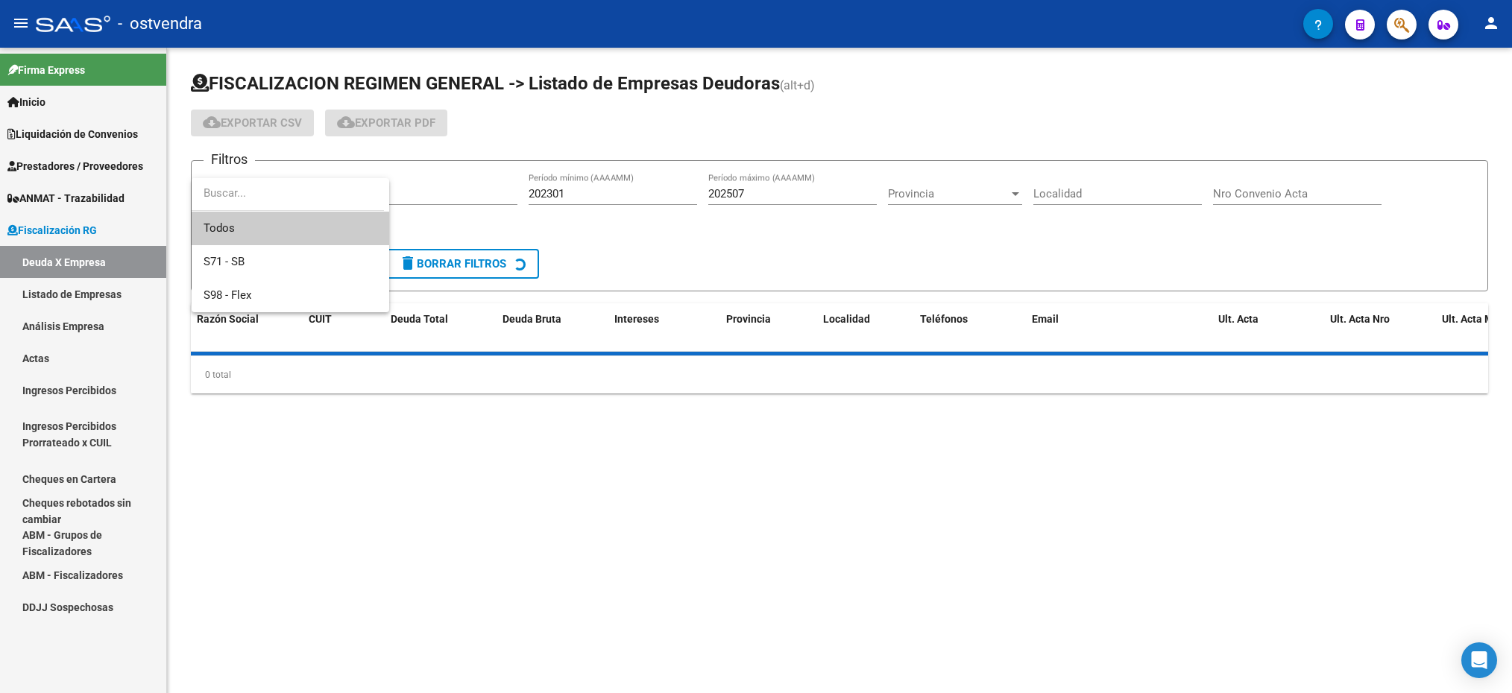
click at [244, 229] on span "Todos" at bounding box center [291, 229] width 174 height 34
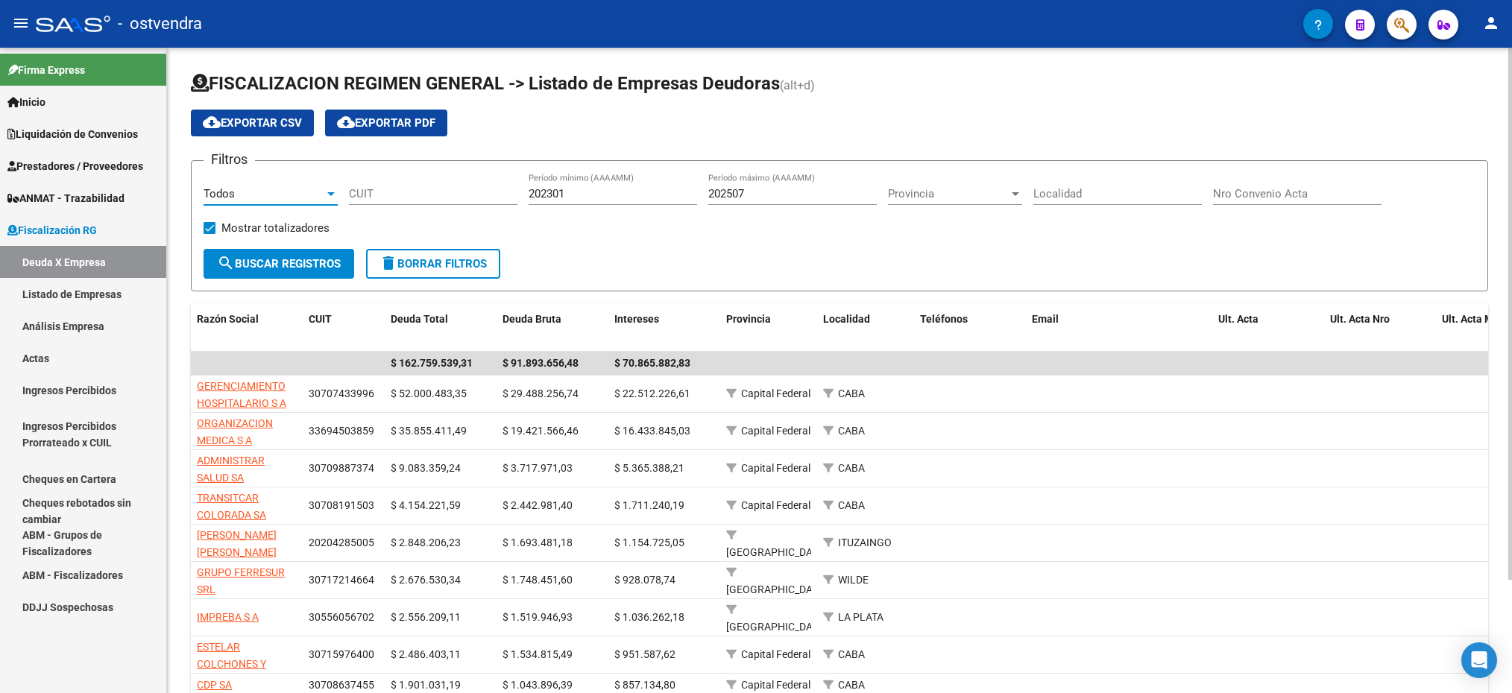
click at [246, 190] on div "Todos" at bounding box center [264, 193] width 121 height 13
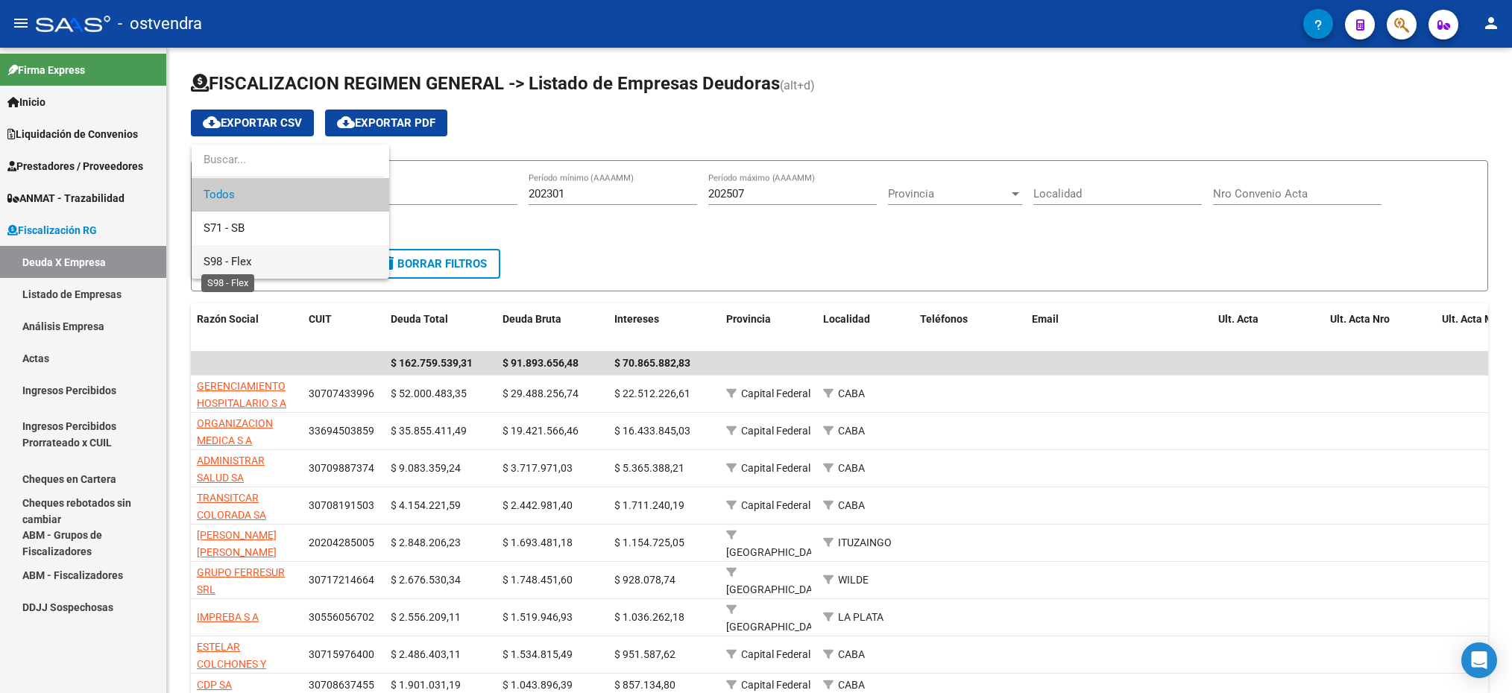
drag, startPoint x: 245, startPoint y: 266, endPoint x: 311, endPoint y: 228, distance: 76.5
click at [246, 266] on span "S98 - Flex" at bounding box center [228, 261] width 48 height 13
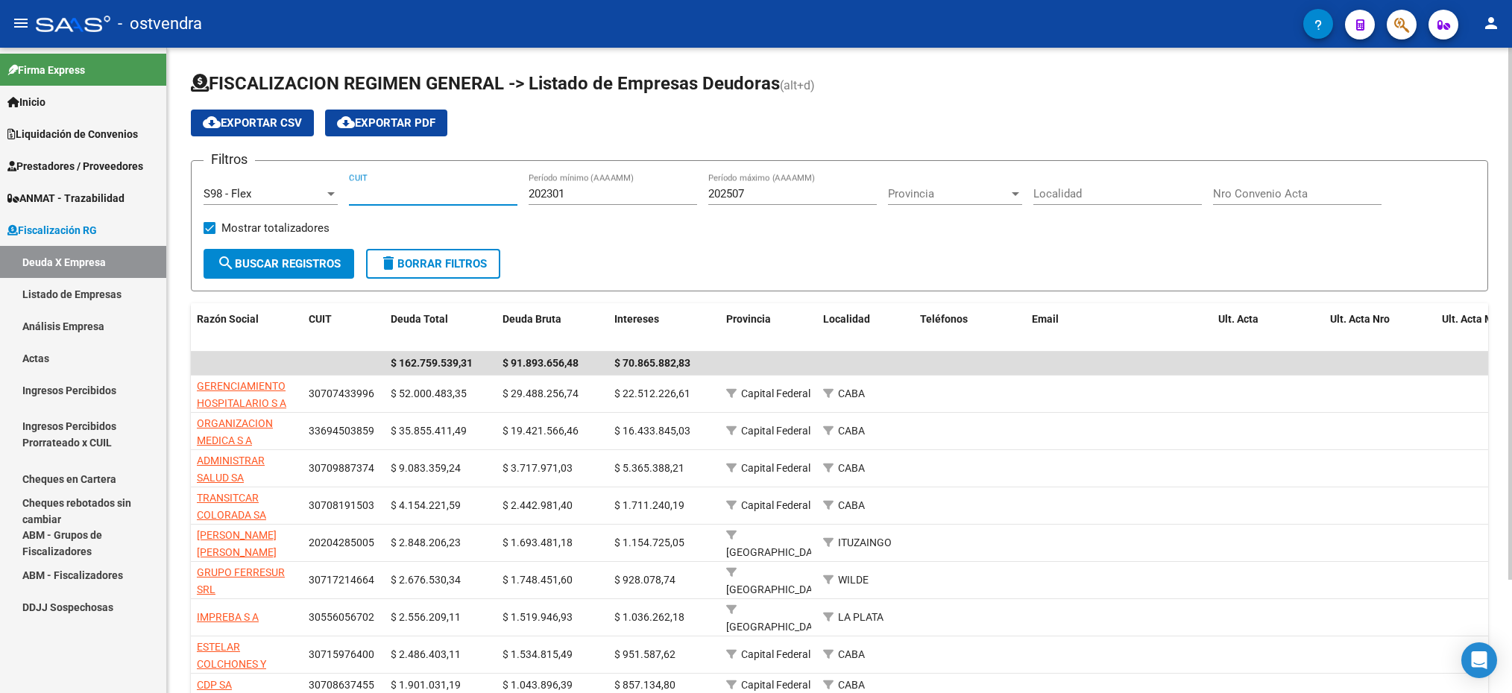
click at [376, 192] on input "CUIT" at bounding box center [433, 193] width 168 height 13
paste input "30-64106337-8"
type input "30-64106337-8"
click at [323, 253] on button "search Buscar Registros" at bounding box center [279, 264] width 151 height 30
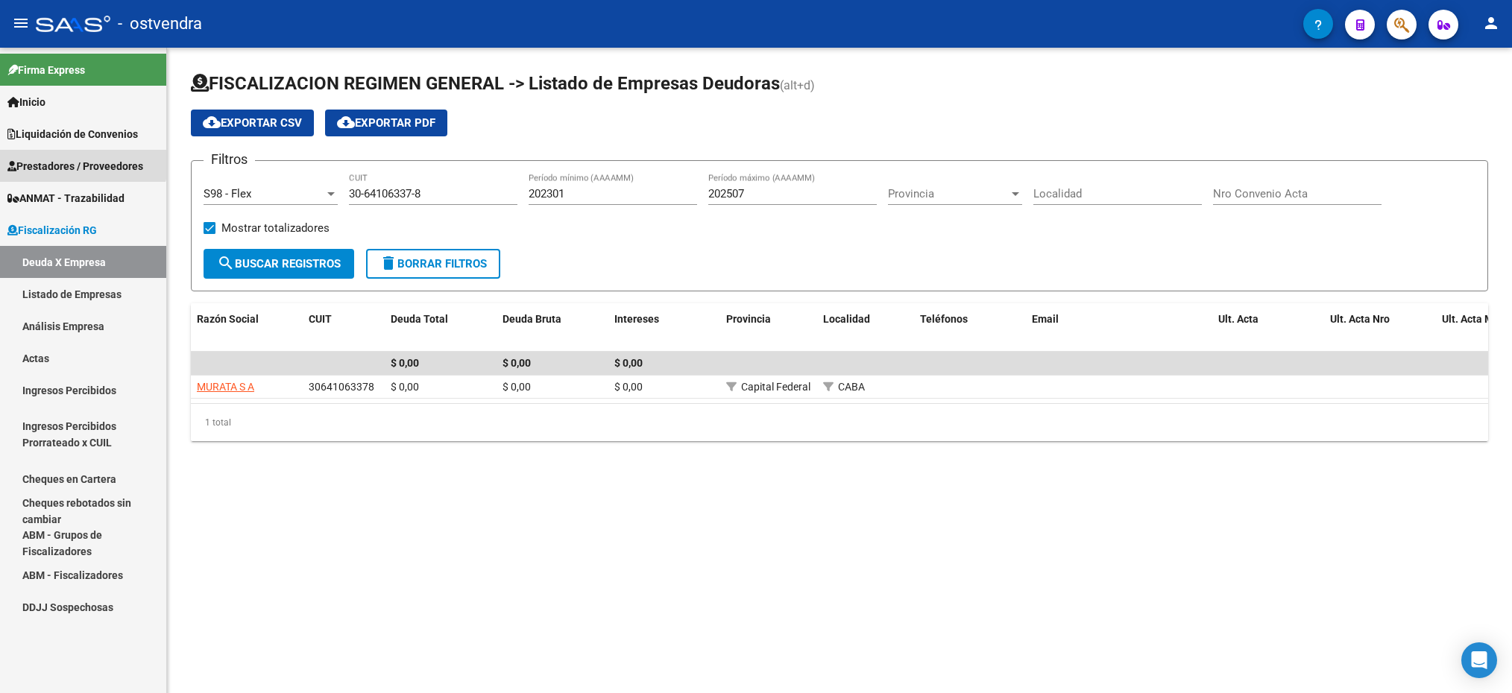
click at [72, 153] on link "Prestadores / Proveedores" at bounding box center [83, 166] width 166 height 32
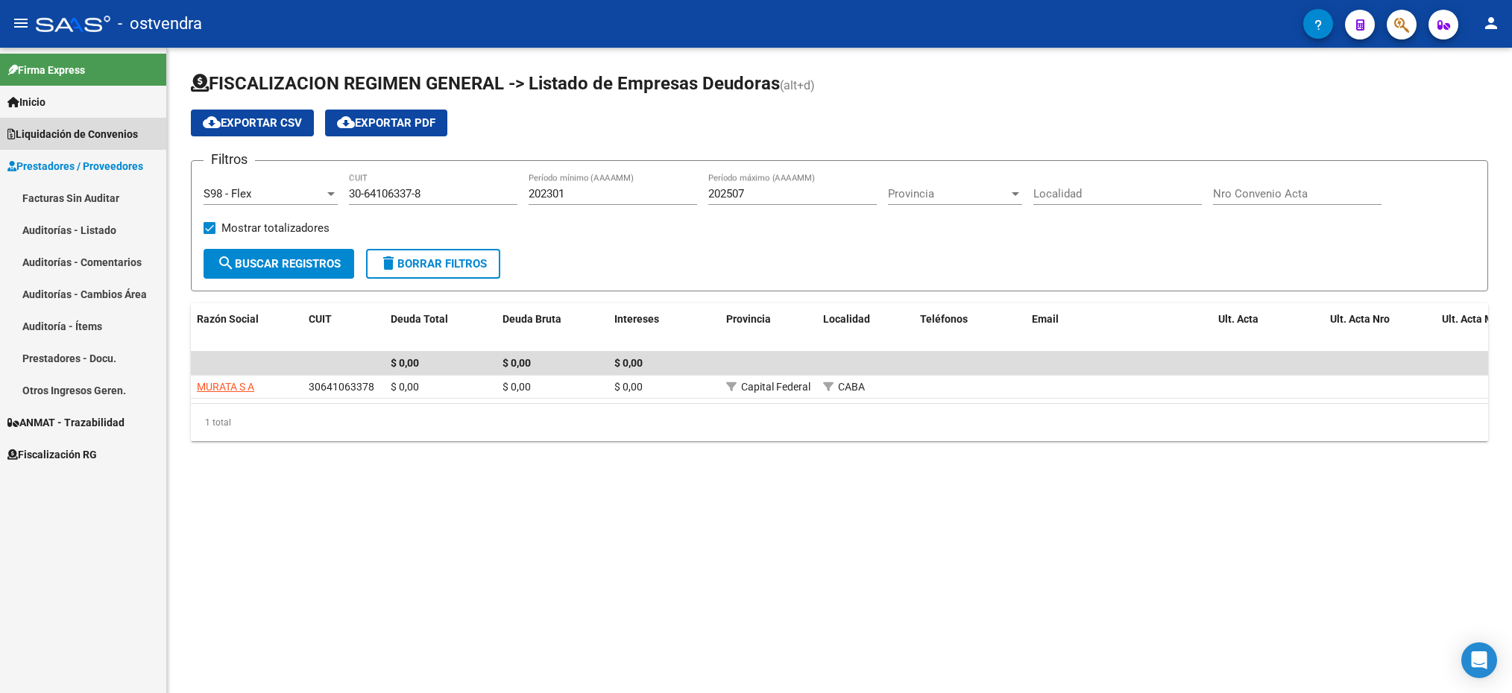
click at [77, 135] on span "Liquidación de Convenios" at bounding box center [72, 134] width 130 height 16
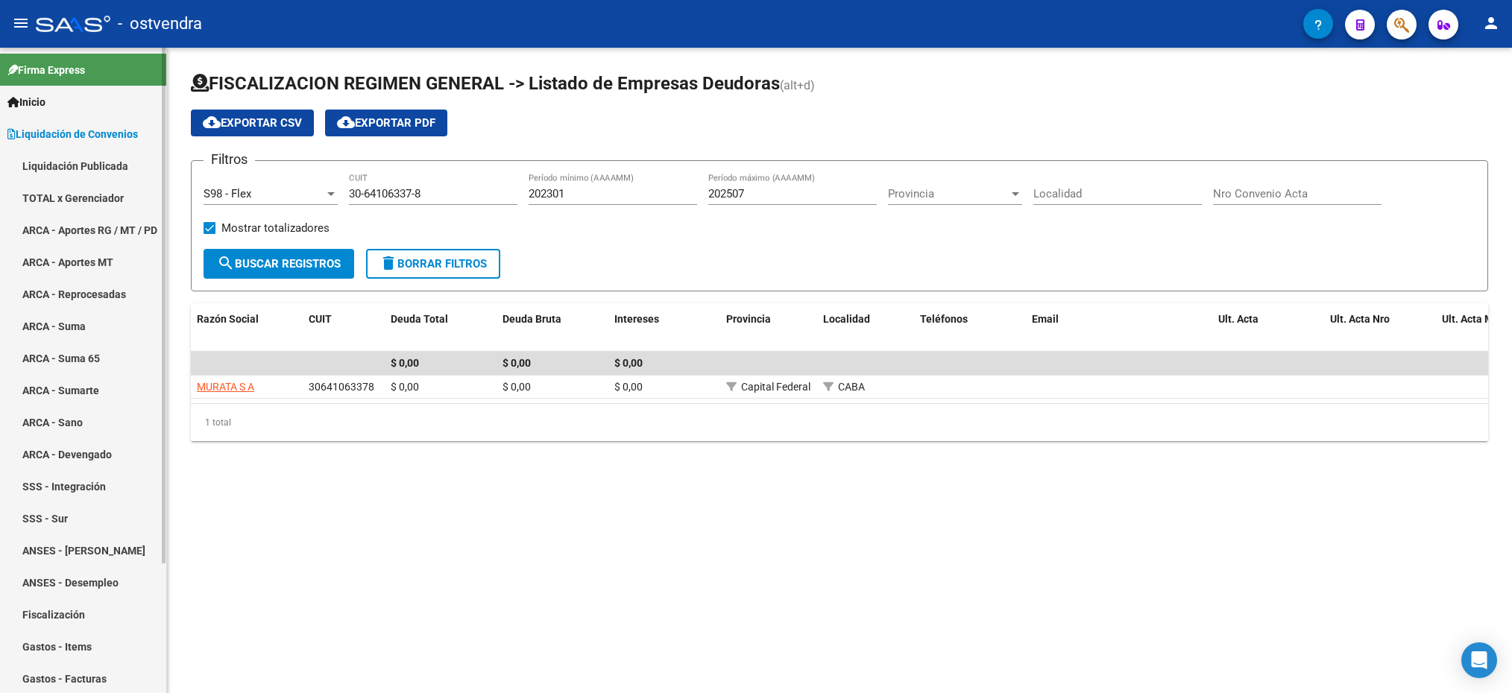
click at [81, 217] on link "ARCA - Aportes RG / MT / PD" at bounding box center [83, 230] width 166 height 32
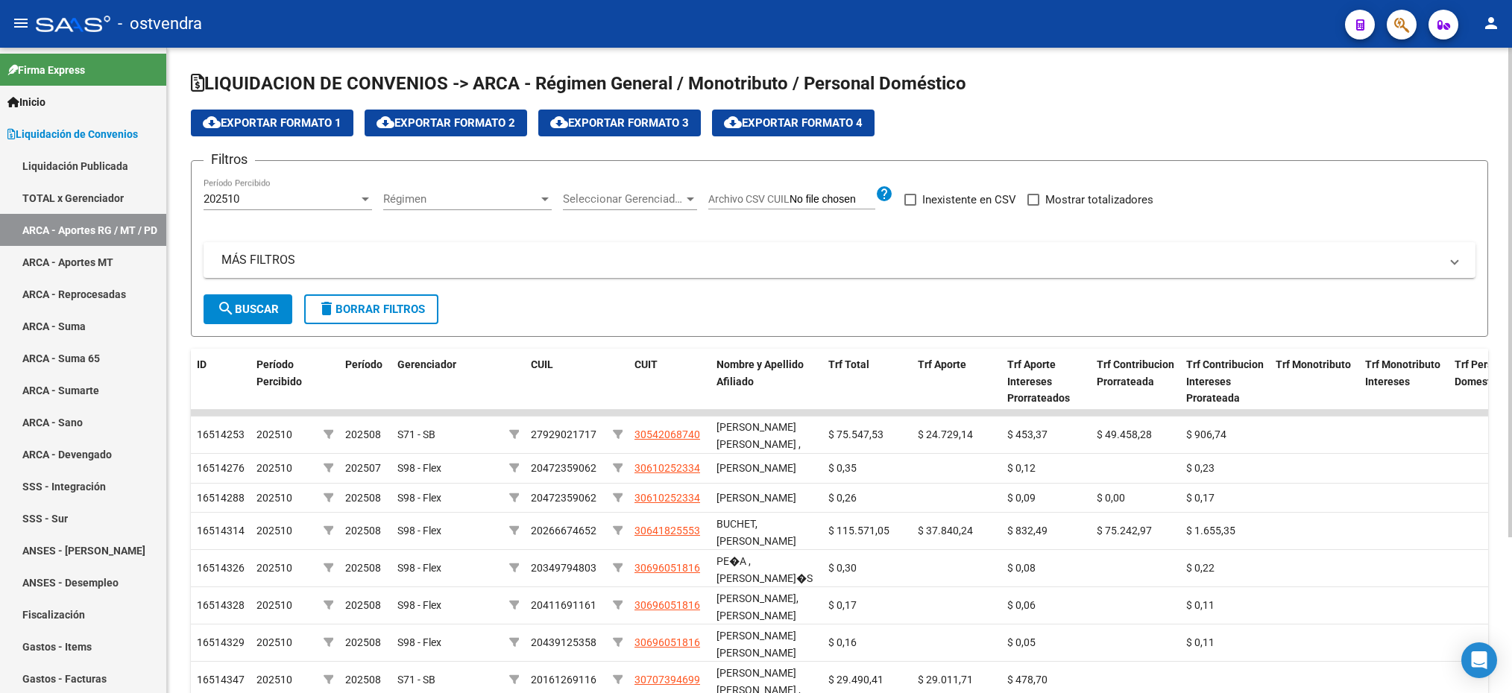
click at [320, 204] on div "202510" at bounding box center [281, 198] width 155 height 13
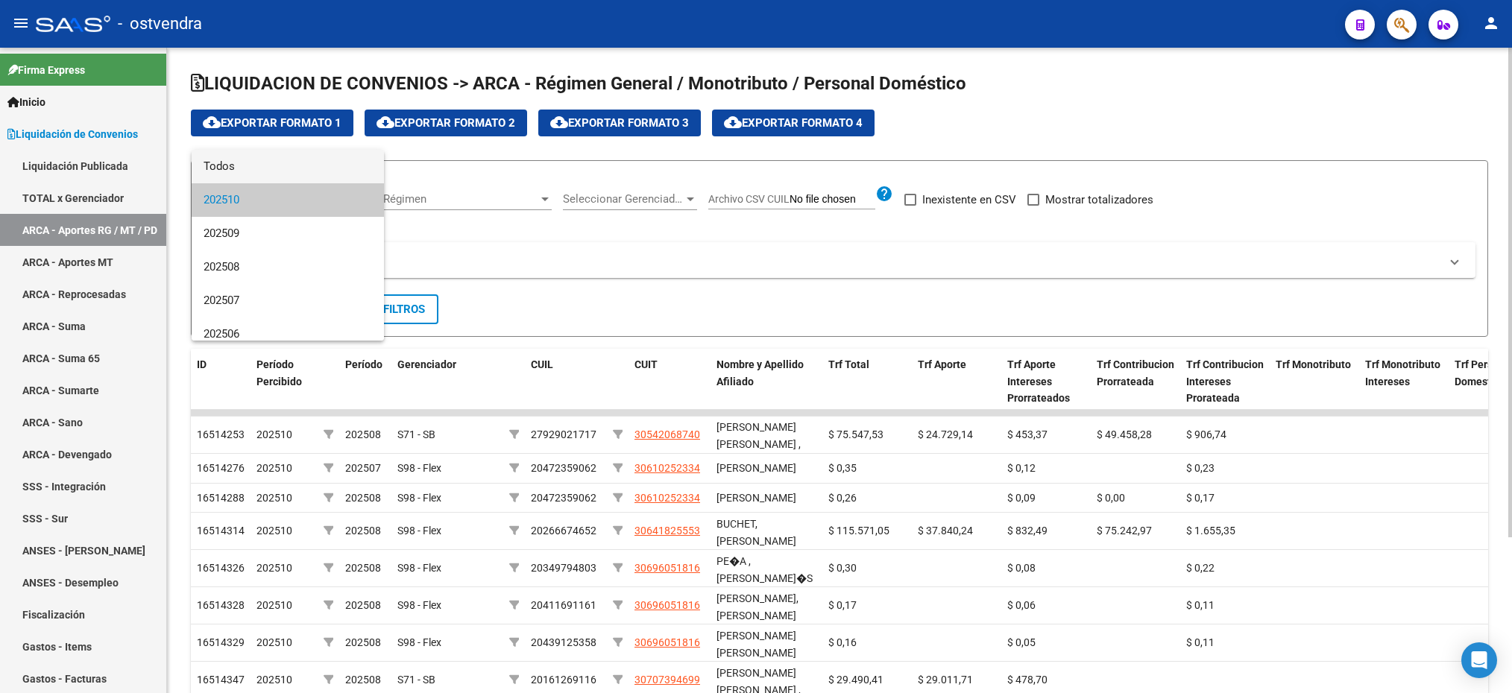
click at [289, 168] on span "Todos" at bounding box center [288, 167] width 168 height 34
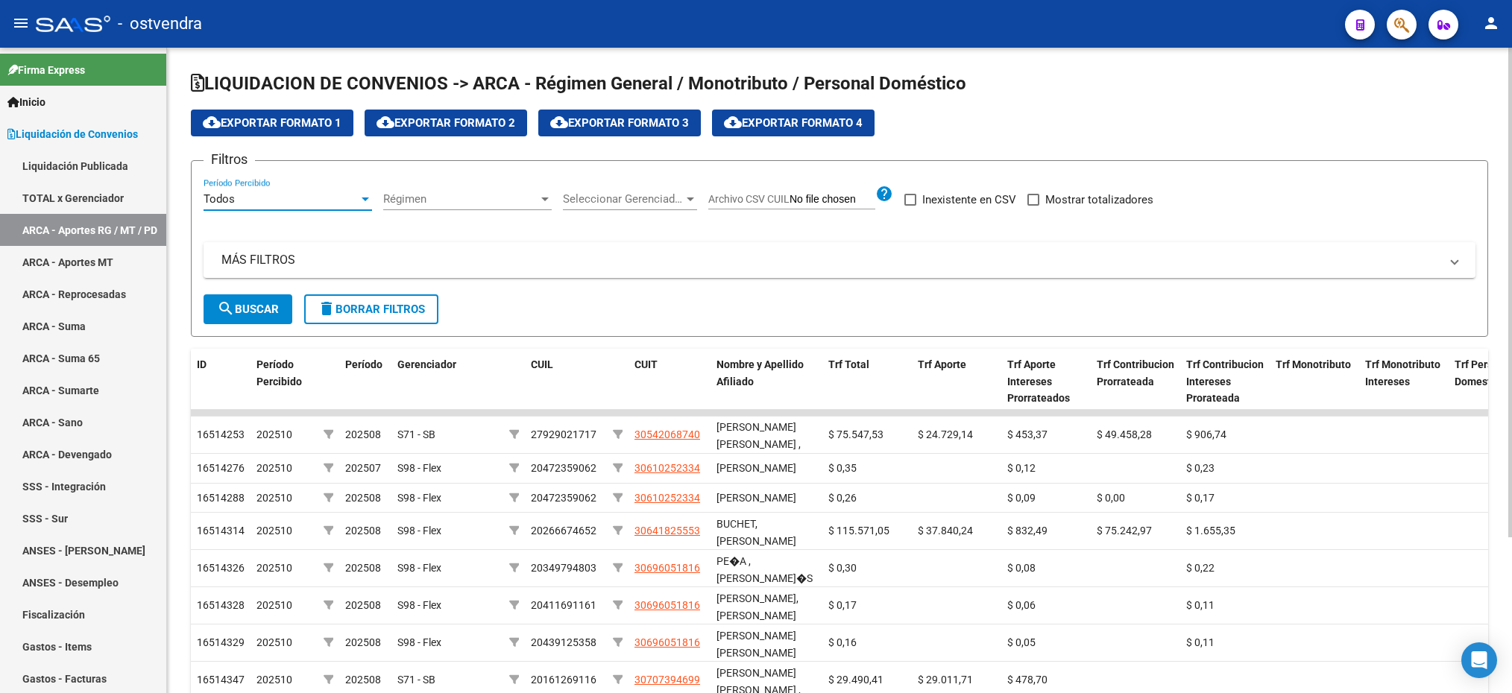
click at [420, 199] on span "Régimen" at bounding box center [460, 198] width 155 height 13
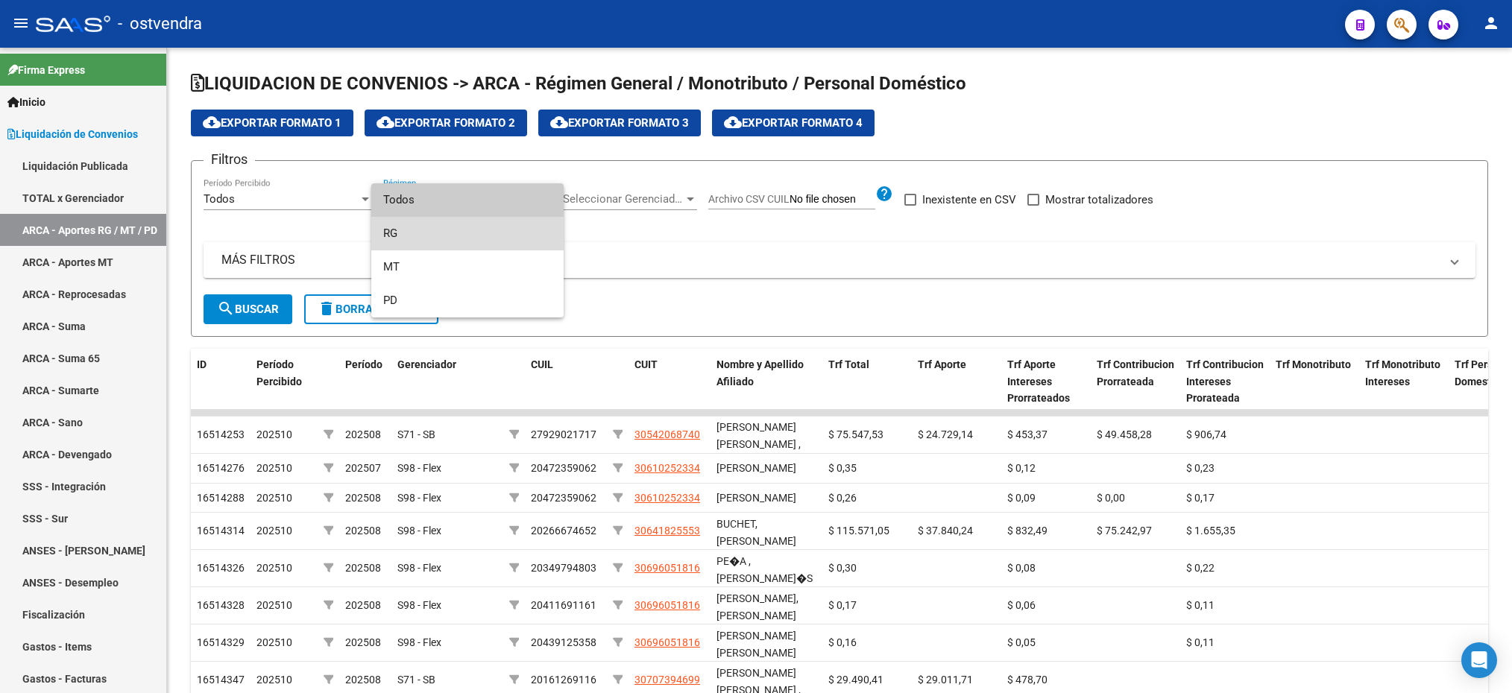
click at [403, 235] on span "RG" at bounding box center [467, 234] width 168 height 34
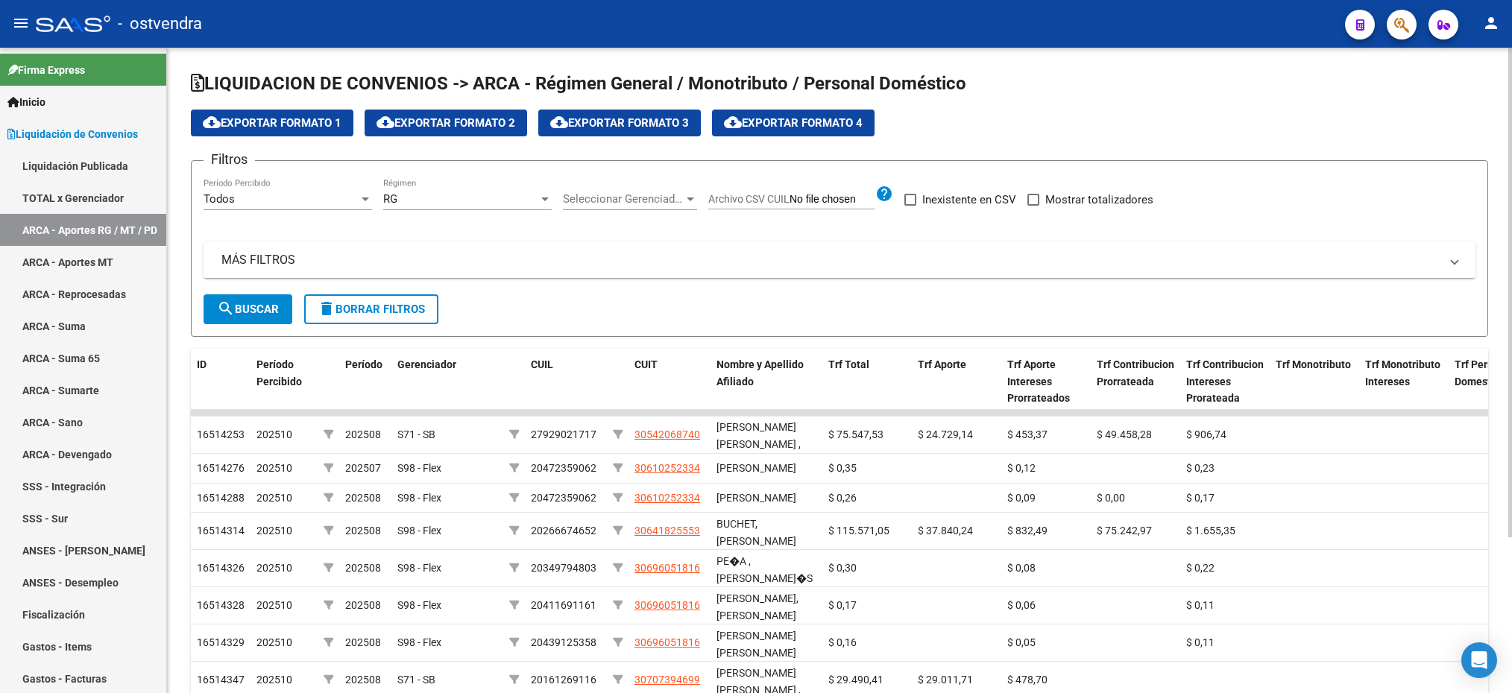
click at [587, 208] on div "Seleccionar Gerenciador Seleccionar Gerenciador" at bounding box center [630, 194] width 134 height 32
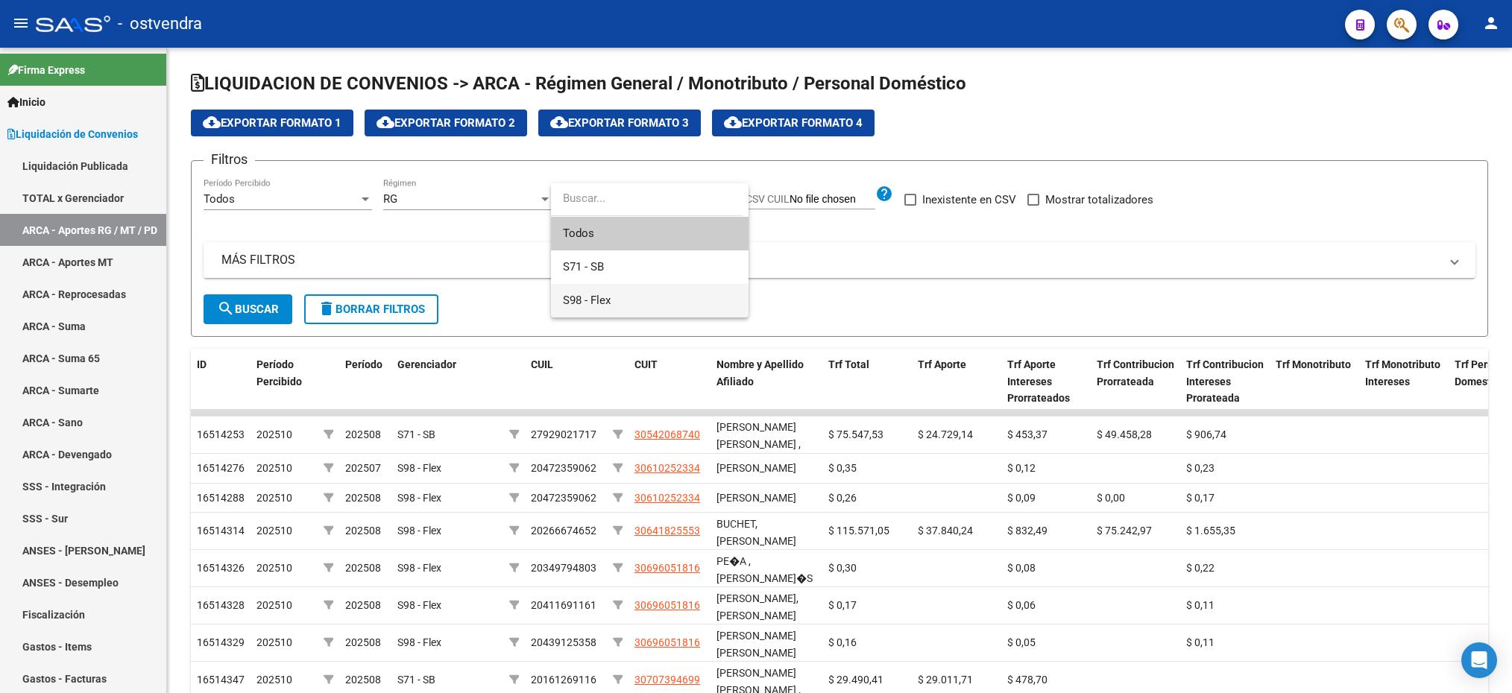
click at [591, 307] on span "S98 - Flex" at bounding box center [650, 301] width 174 height 34
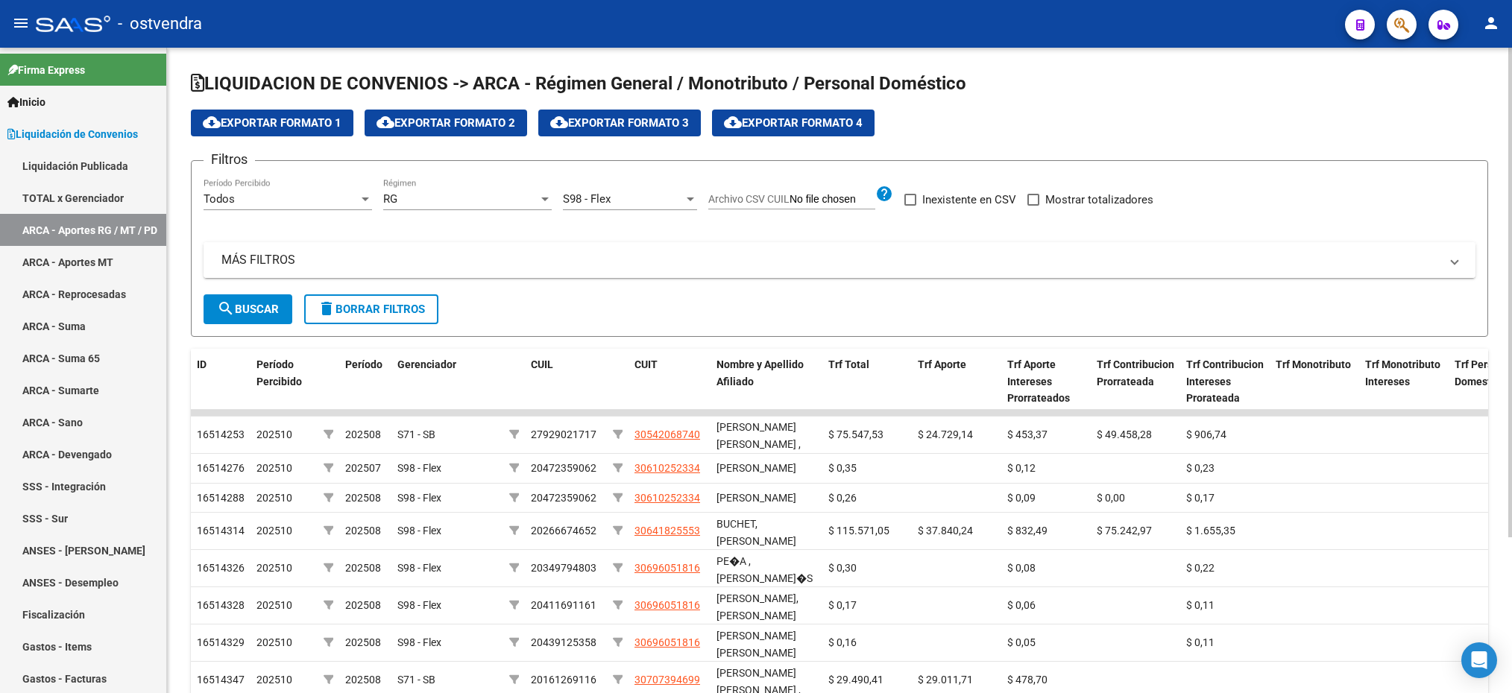
click at [479, 265] on mat-panel-title "MÁS FILTROS" at bounding box center [830, 260] width 1218 height 16
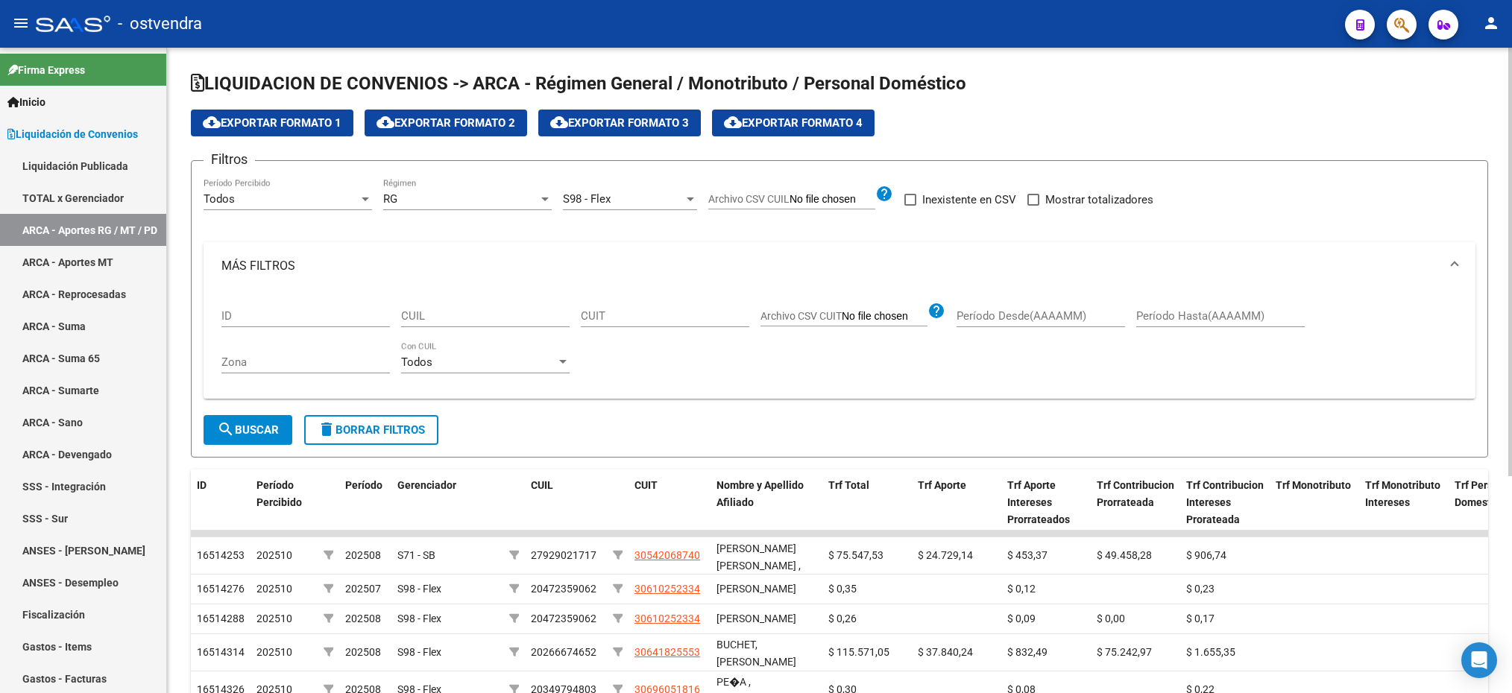
click at [473, 316] on input "CUIL" at bounding box center [485, 315] width 168 height 13
paste input "23-43587092-9"
type input "23-43587092-9"
click at [271, 439] on button "search Buscar" at bounding box center [248, 430] width 89 height 30
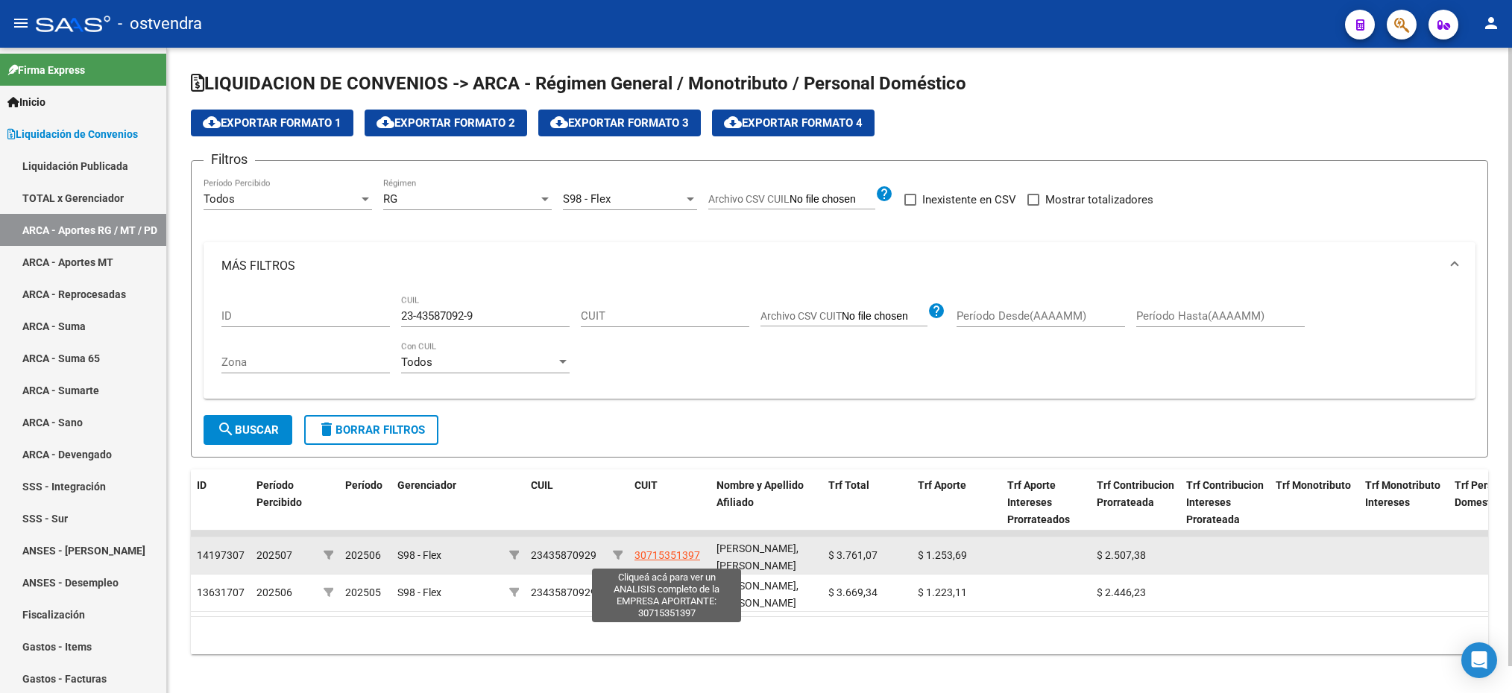
click at [687, 555] on span "30715351397" at bounding box center [667, 555] width 66 height 12
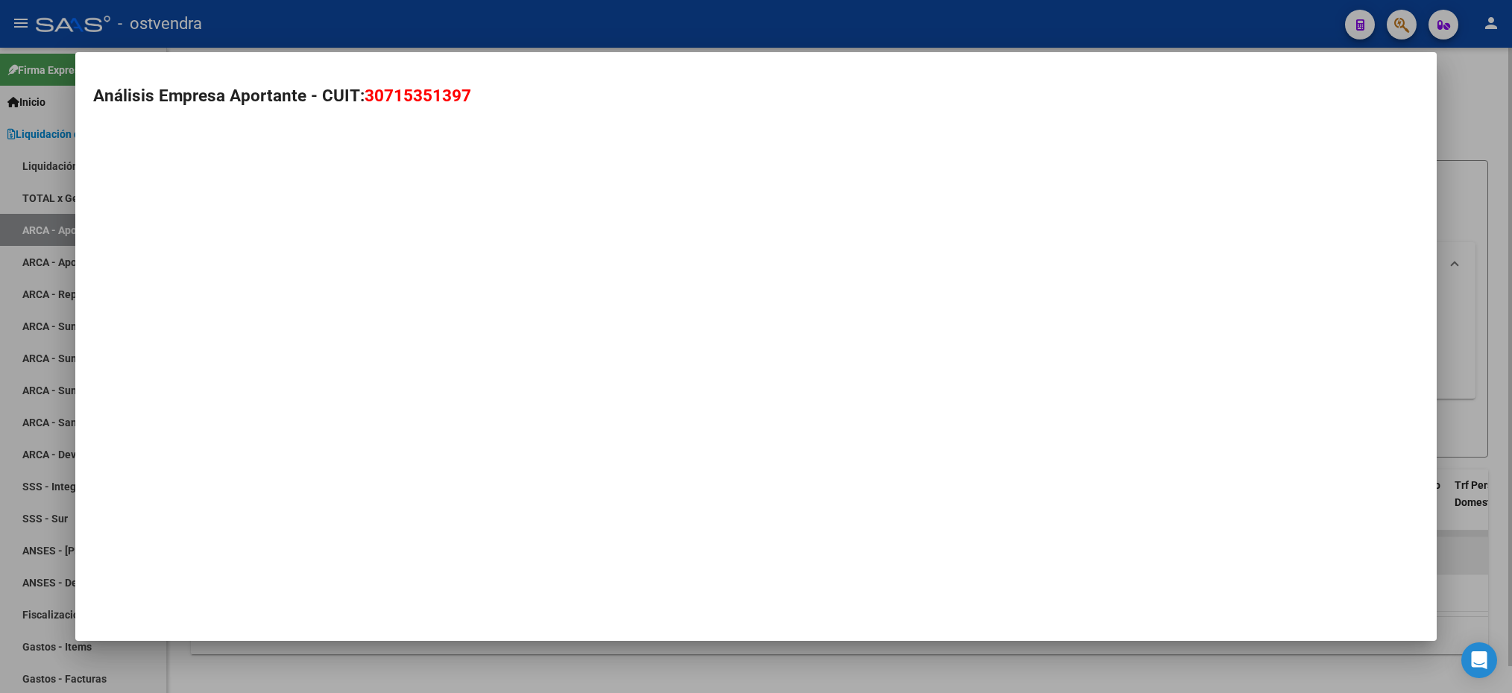
type textarea "30715351397"
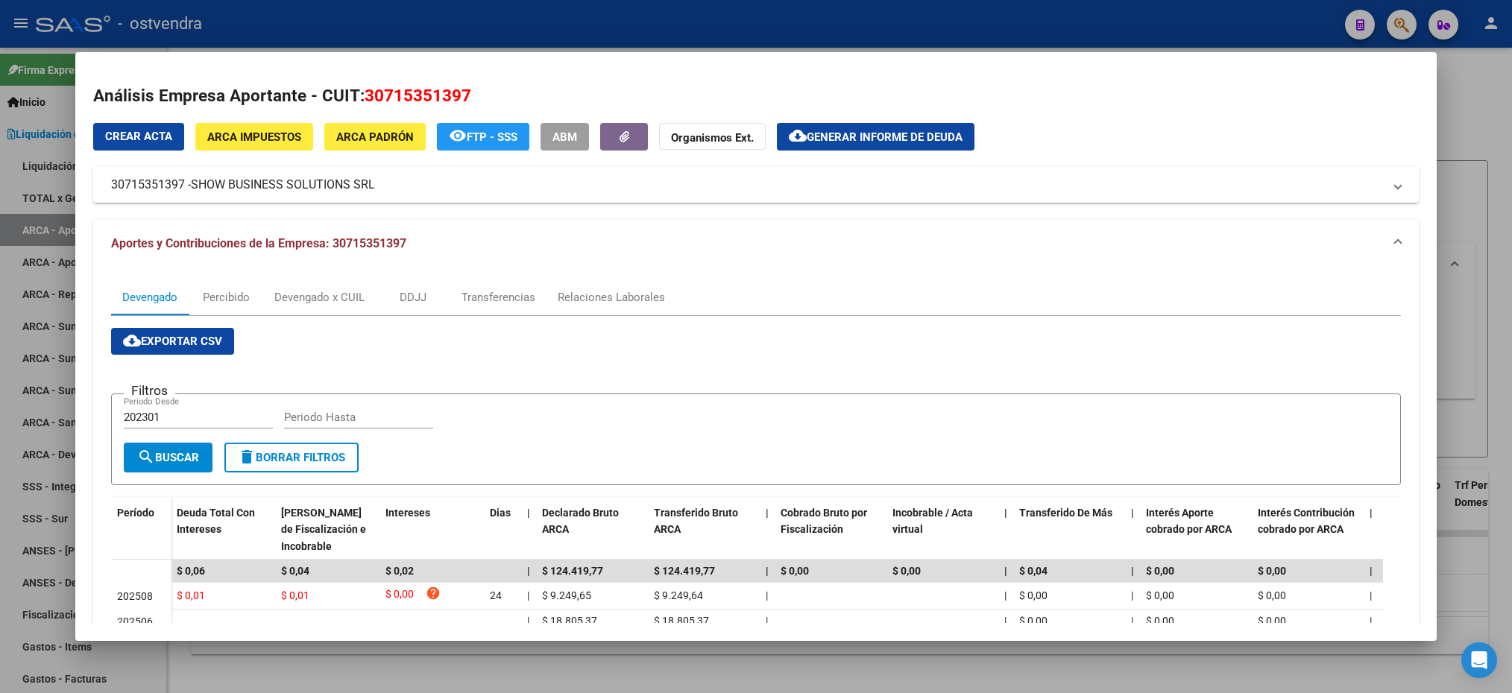
drag, startPoint x: 114, startPoint y: 182, endPoint x: 184, endPoint y: 186, distance: 70.2
click at [184, 186] on mat-panel-title "30715351397 - SHOW BUSINESS SOLUTIONS SRL" at bounding box center [746, 185] width 1271 height 18
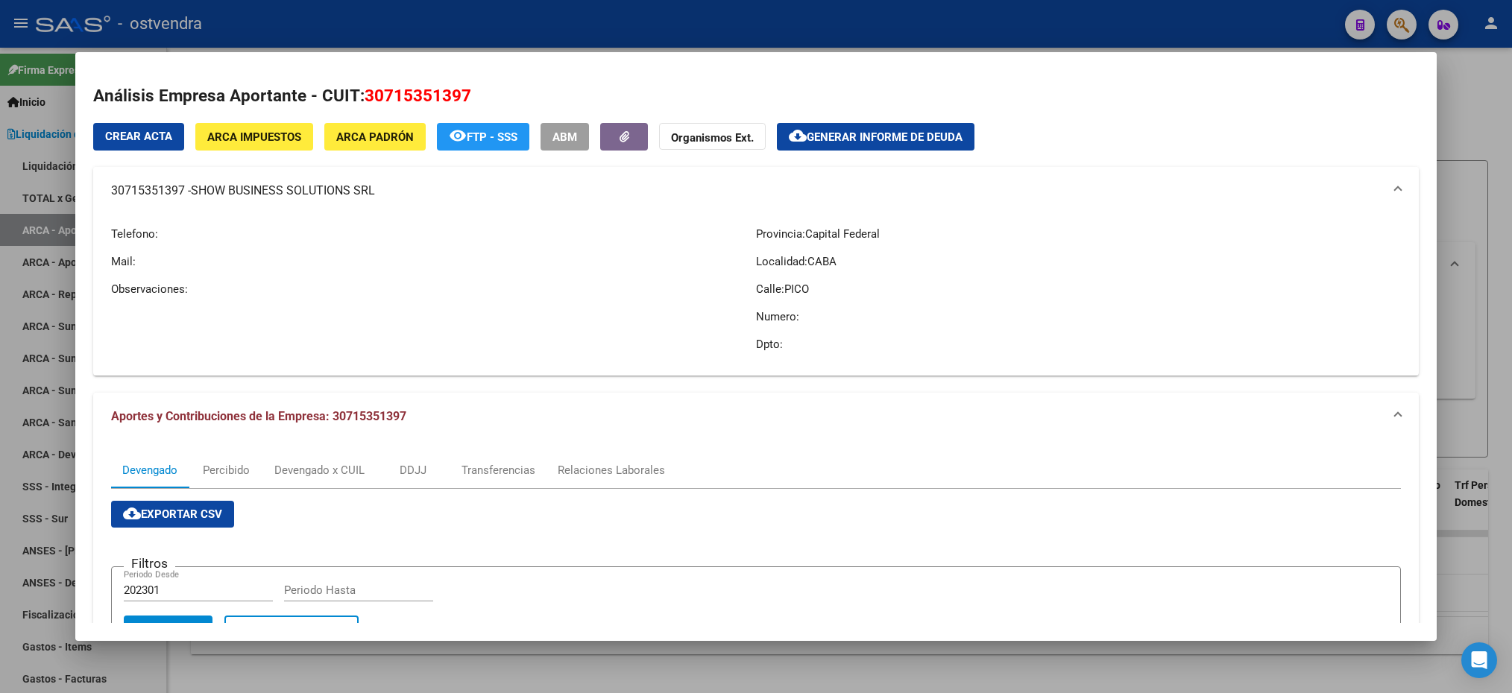
drag, startPoint x: 184, startPoint y: 186, endPoint x: 175, endPoint y: 186, distance: 8.9
click at [1495, 226] on div at bounding box center [756, 346] width 1512 height 693
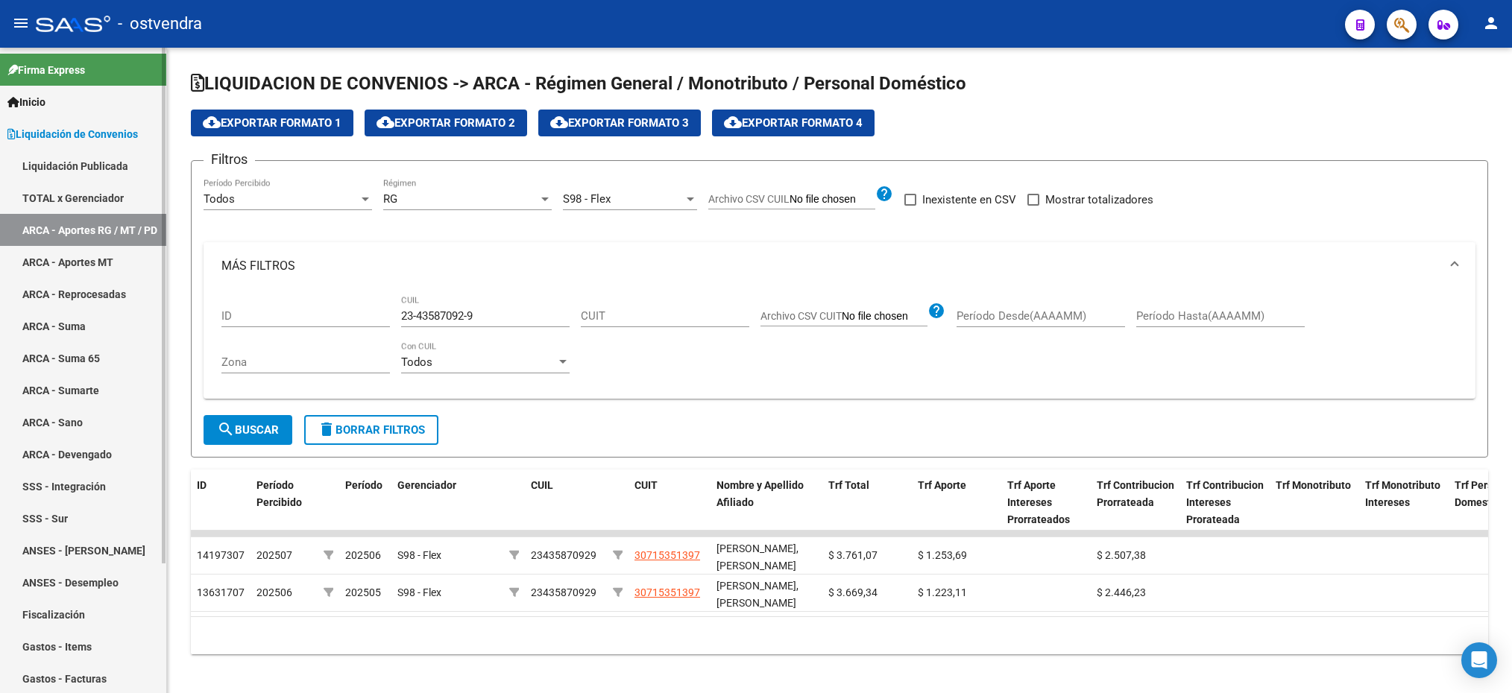
scroll to position [161, 0]
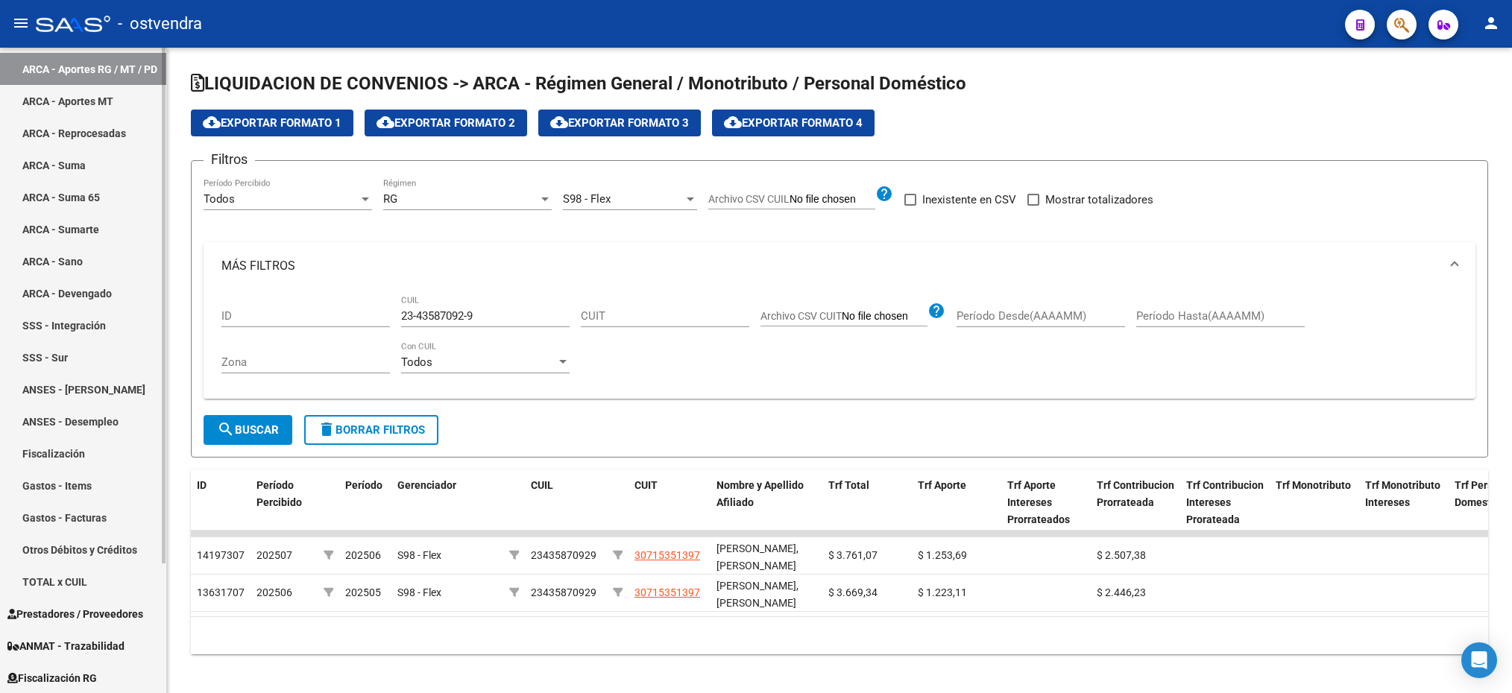
click at [97, 675] on span "Fiscalización RG" at bounding box center [51, 678] width 89 height 16
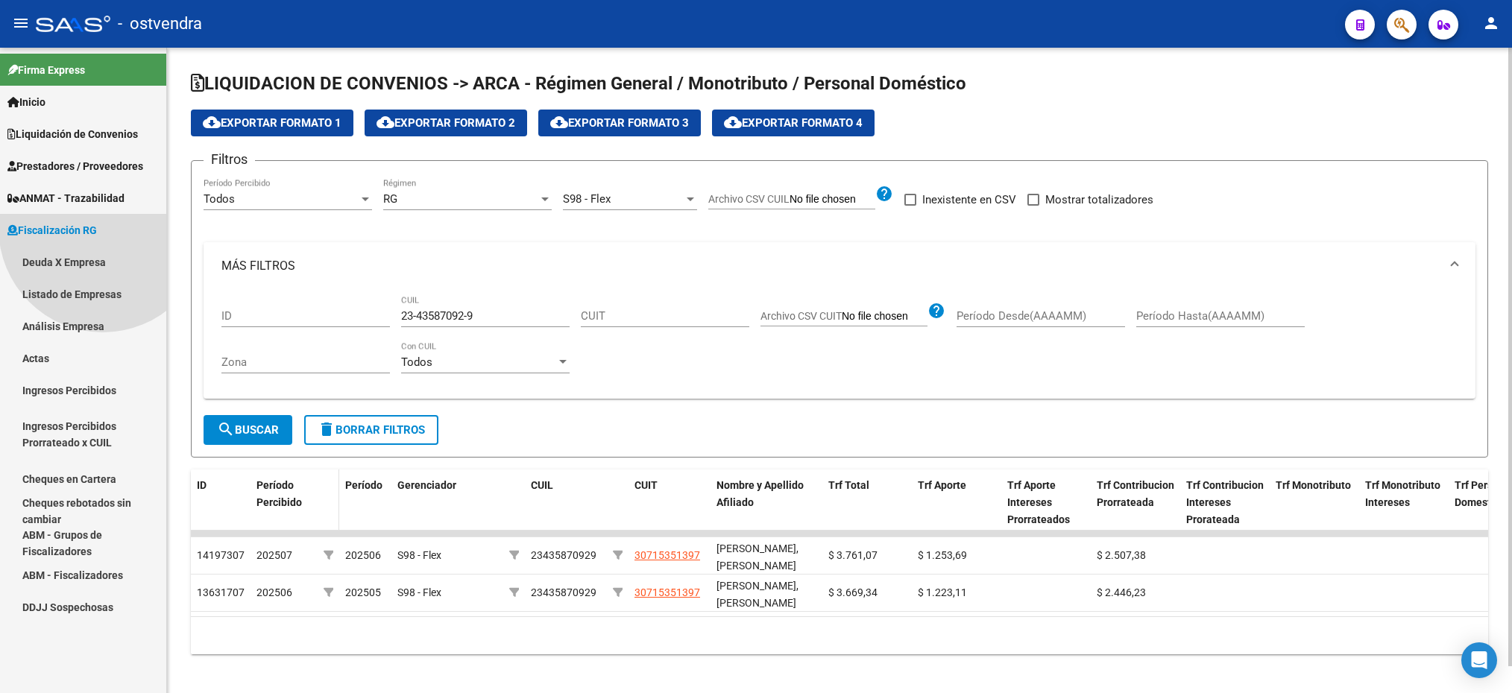
scroll to position [0, 0]
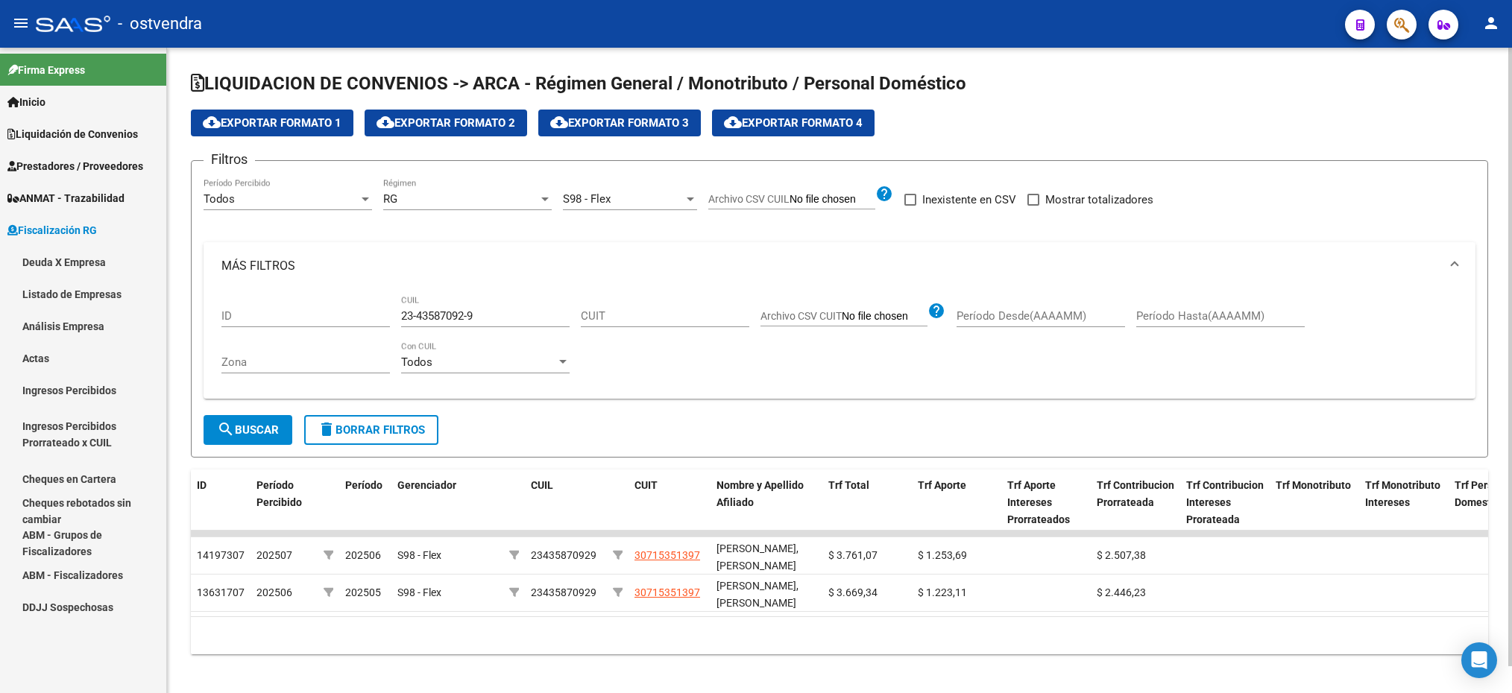
click at [296, 195] on div "Todos" at bounding box center [281, 198] width 155 height 13
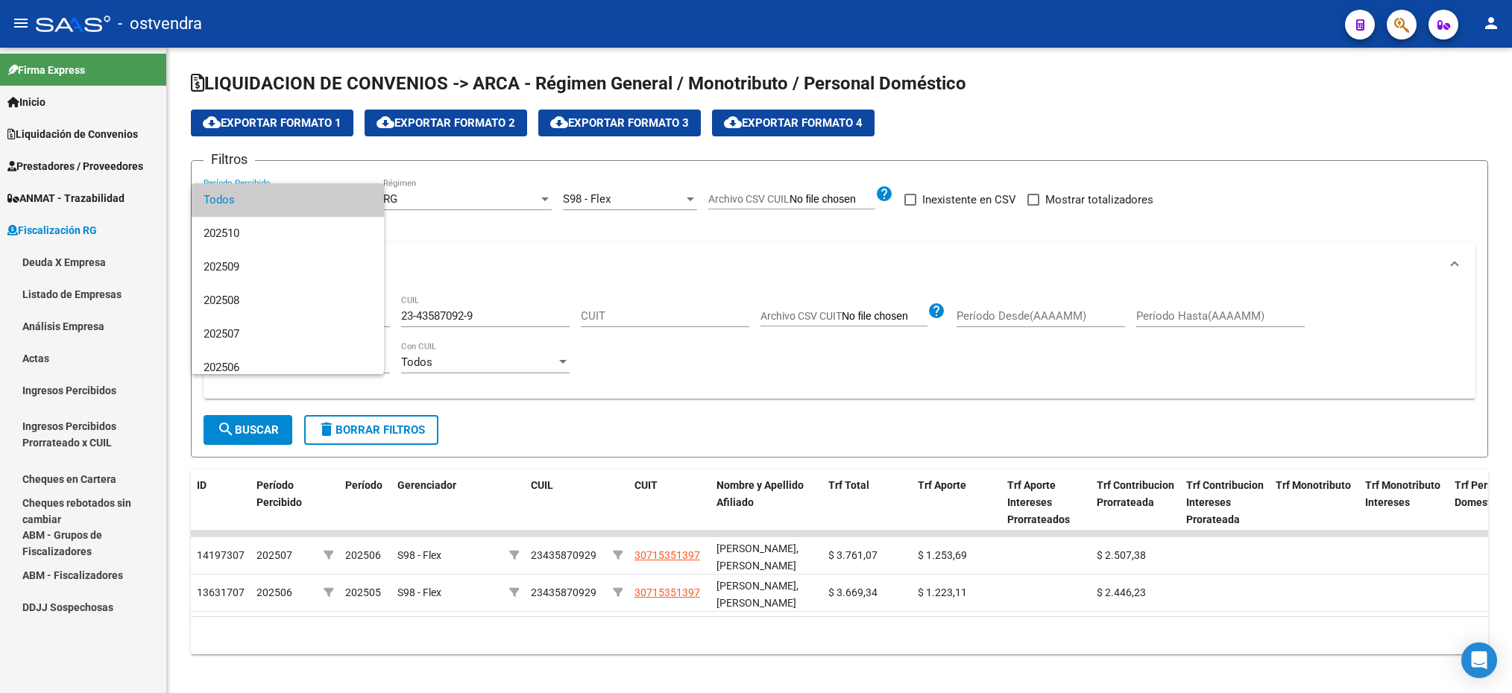
click at [277, 208] on span "Todos" at bounding box center [288, 200] width 168 height 34
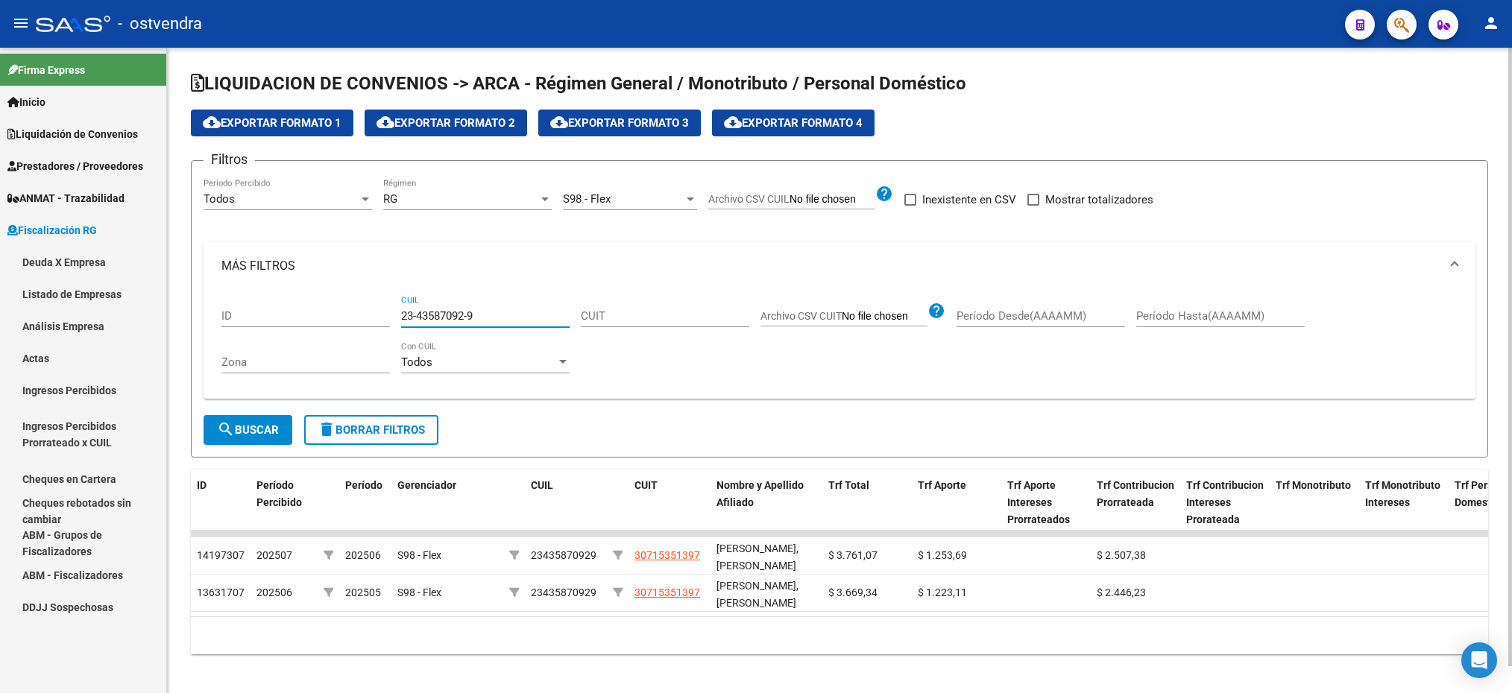
drag, startPoint x: 526, startPoint y: 309, endPoint x: 493, endPoint y: 309, distance: 33.5
click at [493, 309] on input "23-43587092-9" at bounding box center [485, 315] width 168 height 13
click at [76, 257] on link "Deuda X Empresa" at bounding box center [83, 262] width 166 height 32
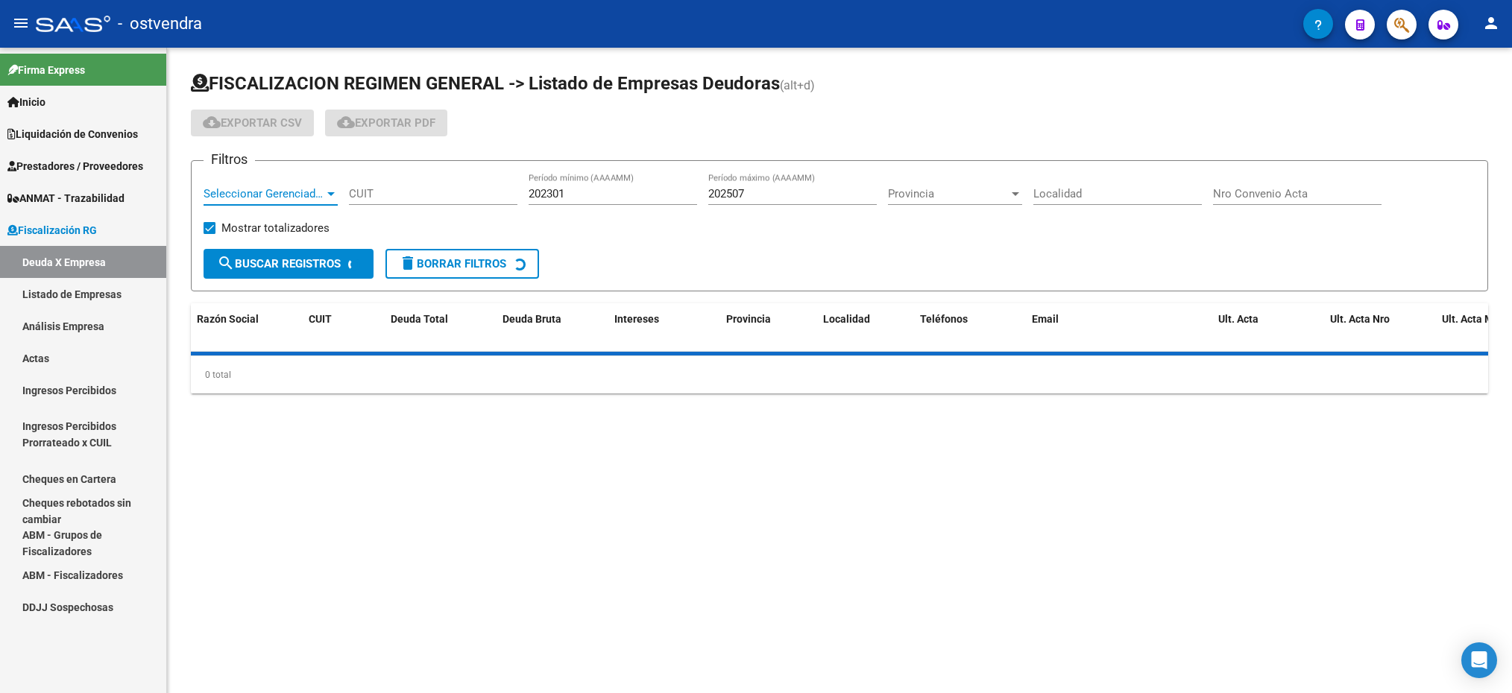
click at [307, 195] on span "Seleccionar Gerenciador" at bounding box center [264, 193] width 121 height 13
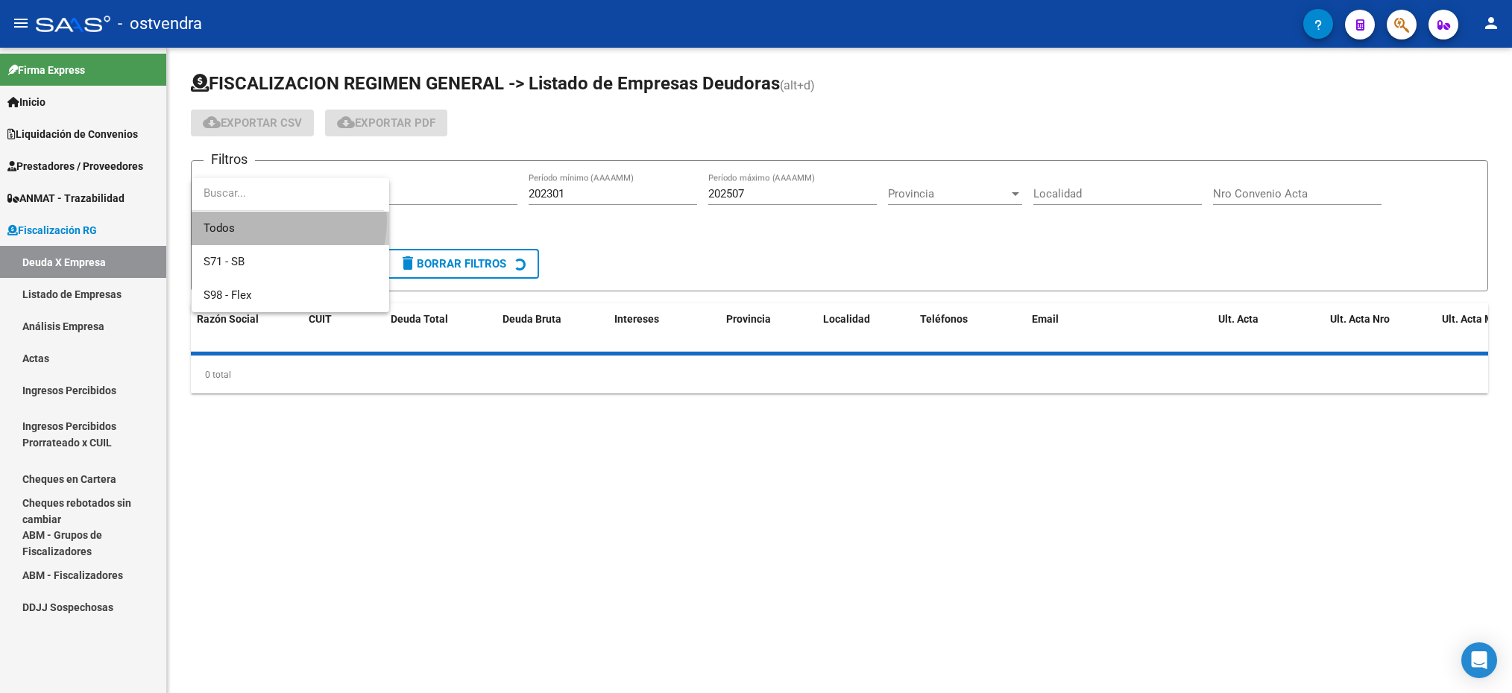
drag, startPoint x: 307, startPoint y: 195, endPoint x: 277, endPoint y: 221, distance: 40.1
click at [277, 221] on span "Todos" at bounding box center [291, 229] width 174 height 34
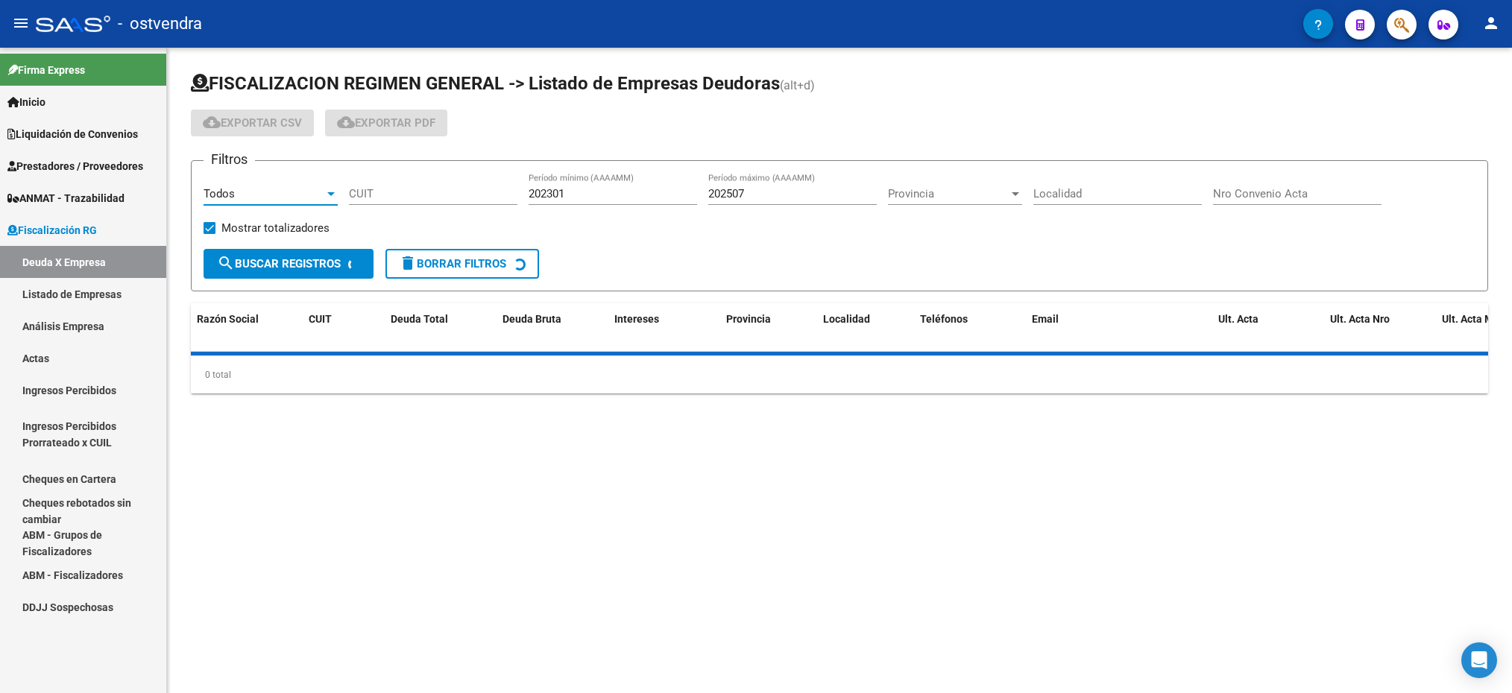
click at [278, 201] on div "Todos" at bounding box center [264, 193] width 121 height 13
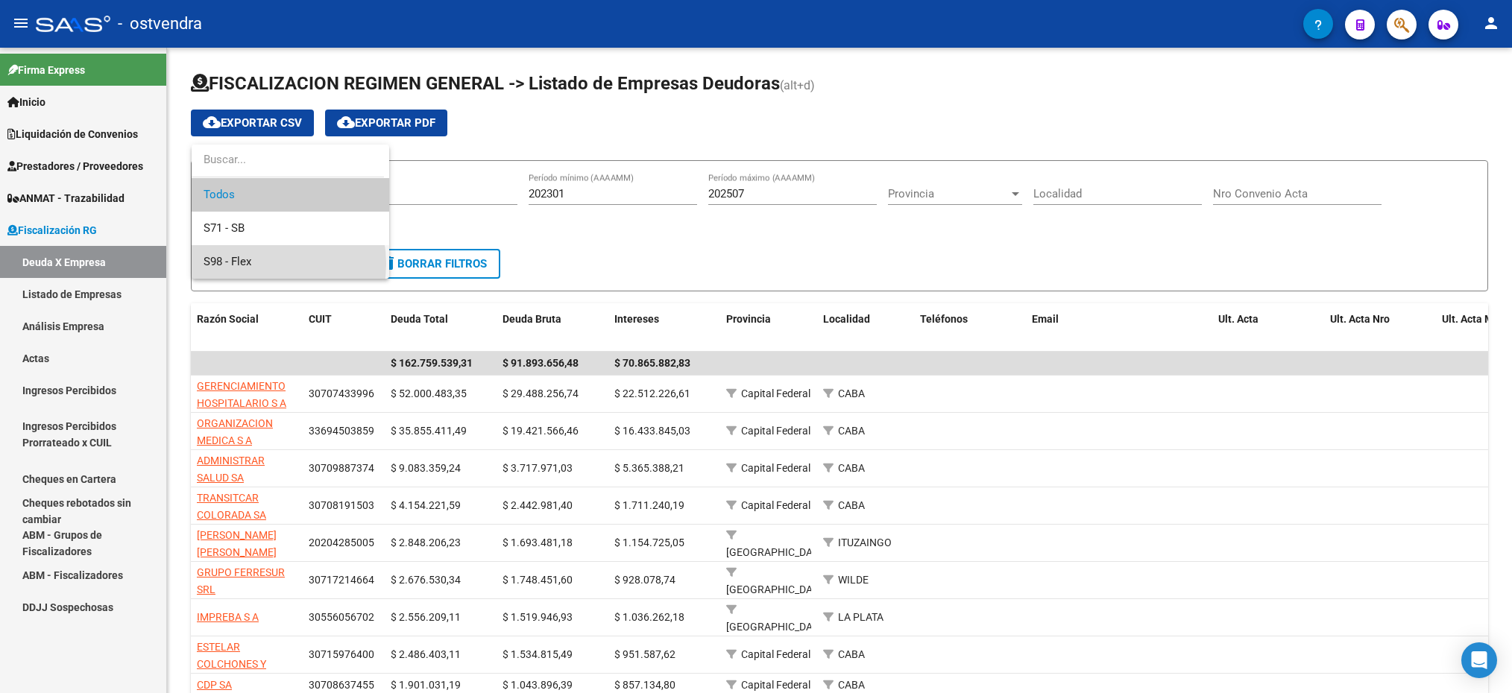
click at [260, 264] on span "S98 - Flex" at bounding box center [291, 262] width 174 height 34
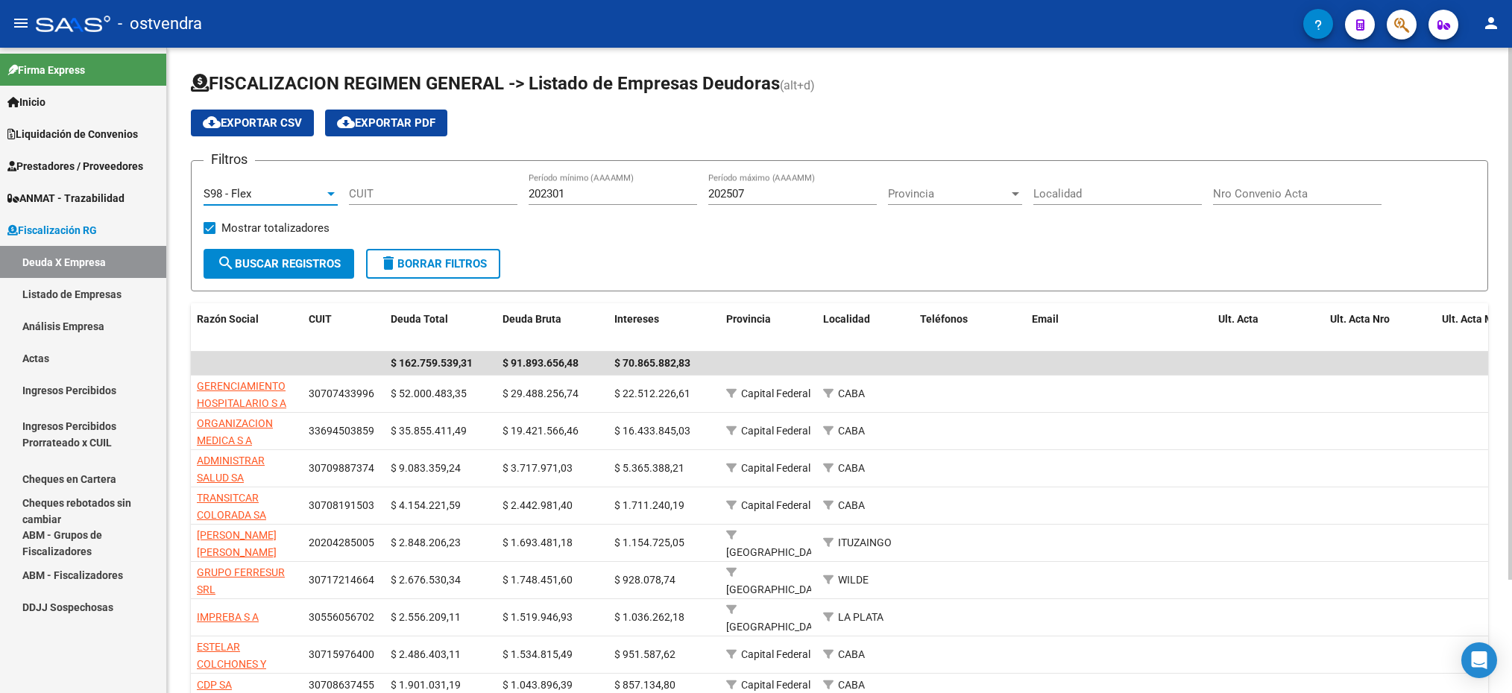
click at [403, 198] on input "CUIT" at bounding box center [433, 193] width 168 height 13
paste input "30-71535139-7"
click at [327, 268] on span "search Buscar Registros" at bounding box center [279, 263] width 124 height 13
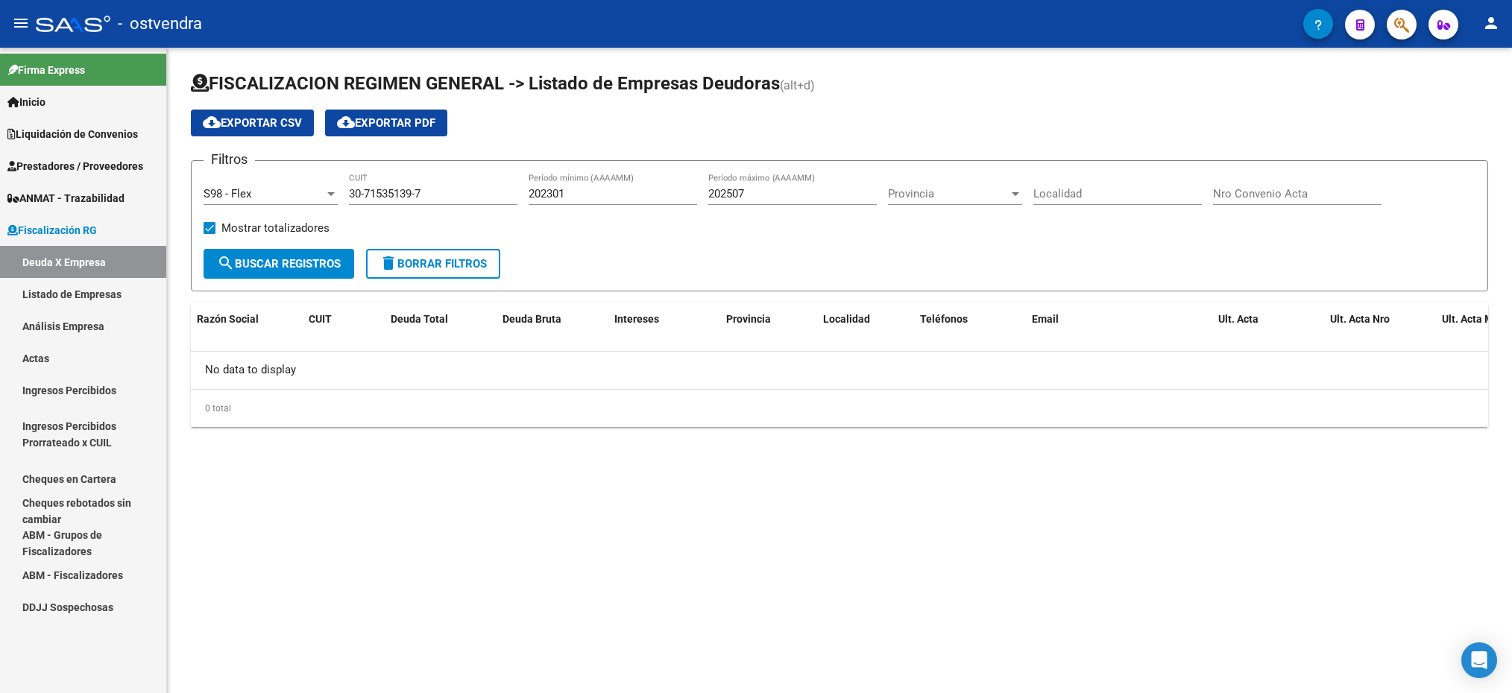
click at [307, 264] on span "search Buscar Registros" at bounding box center [279, 263] width 124 height 13
drag, startPoint x: 450, startPoint y: 186, endPoint x: 374, endPoint y: 192, distance: 75.5
click at [374, 192] on div "30-71535139-7 CUIT" at bounding box center [433, 189] width 168 height 32
drag, startPoint x: 438, startPoint y: 192, endPoint x: 344, endPoint y: 189, distance: 94.0
click at [344, 189] on div "Filtros S98 - Flex Seleccionar Gerenciador 30-71535139-7 CUIT 202301 Período mí…" at bounding box center [840, 211] width 1272 height 76
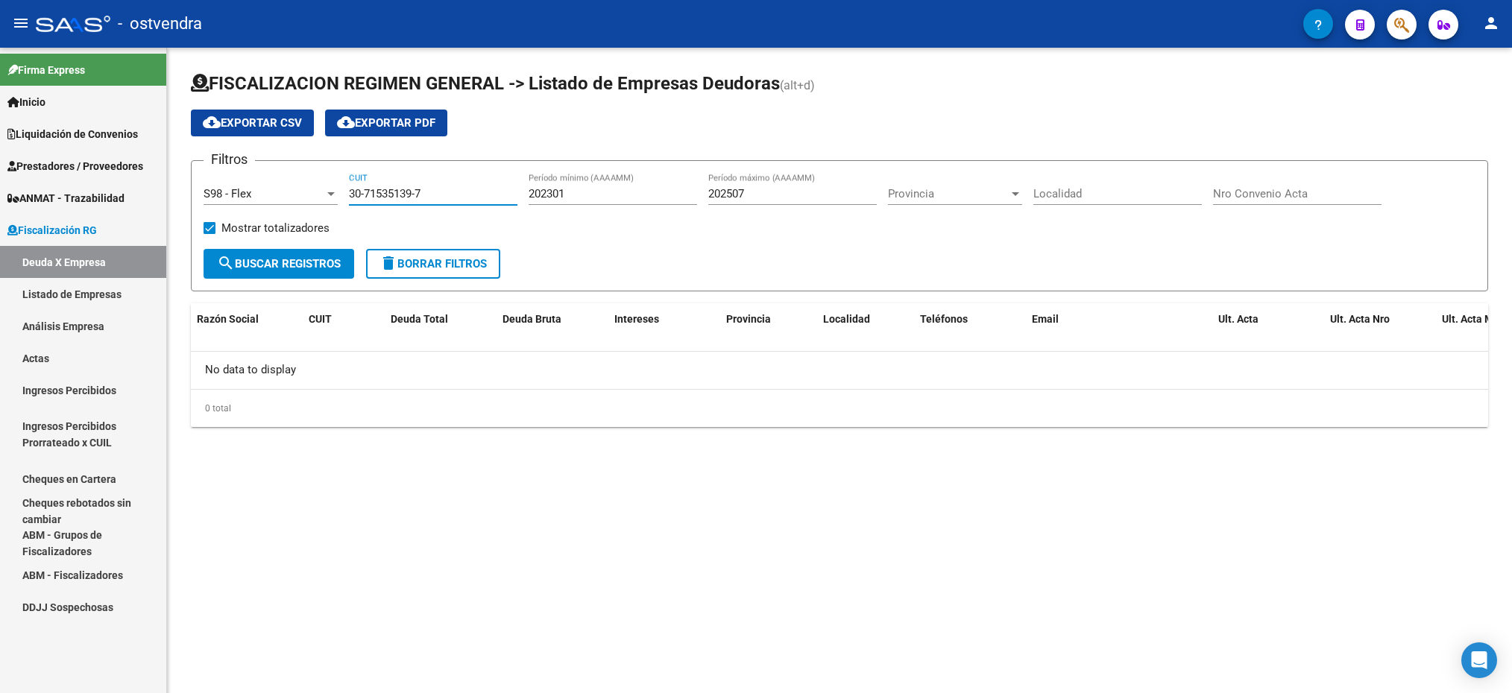
paste input
type input "30-71535139-7"
click at [324, 260] on span "search Buscar Registros" at bounding box center [279, 263] width 124 height 13
click at [566, 198] on input "202301" at bounding box center [613, 193] width 168 height 13
click at [555, 190] on input "202301" at bounding box center [613, 193] width 168 height 13
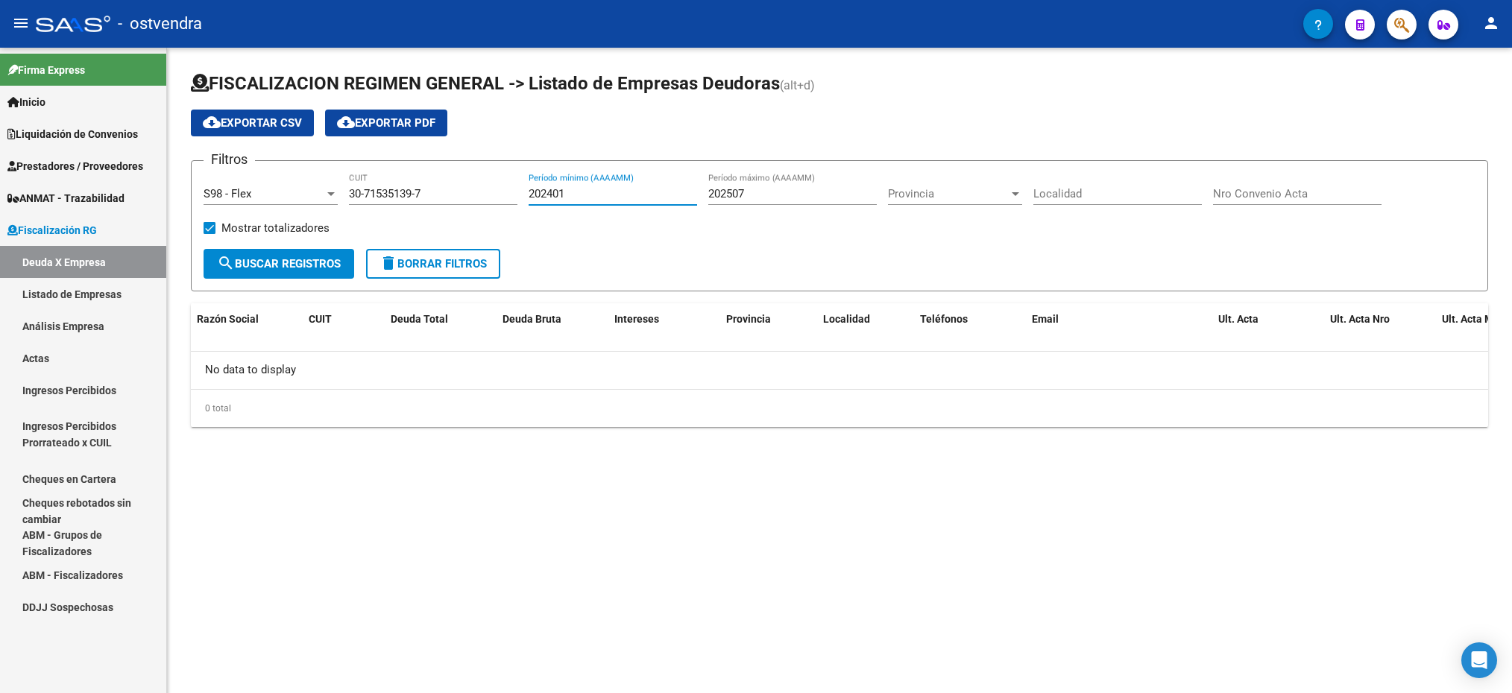
type input "202401"
click at [242, 256] on button "search Buscar Registros" at bounding box center [279, 264] width 151 height 30
click at [106, 158] on span "Prestadores / Proveedores" at bounding box center [75, 166] width 136 height 16
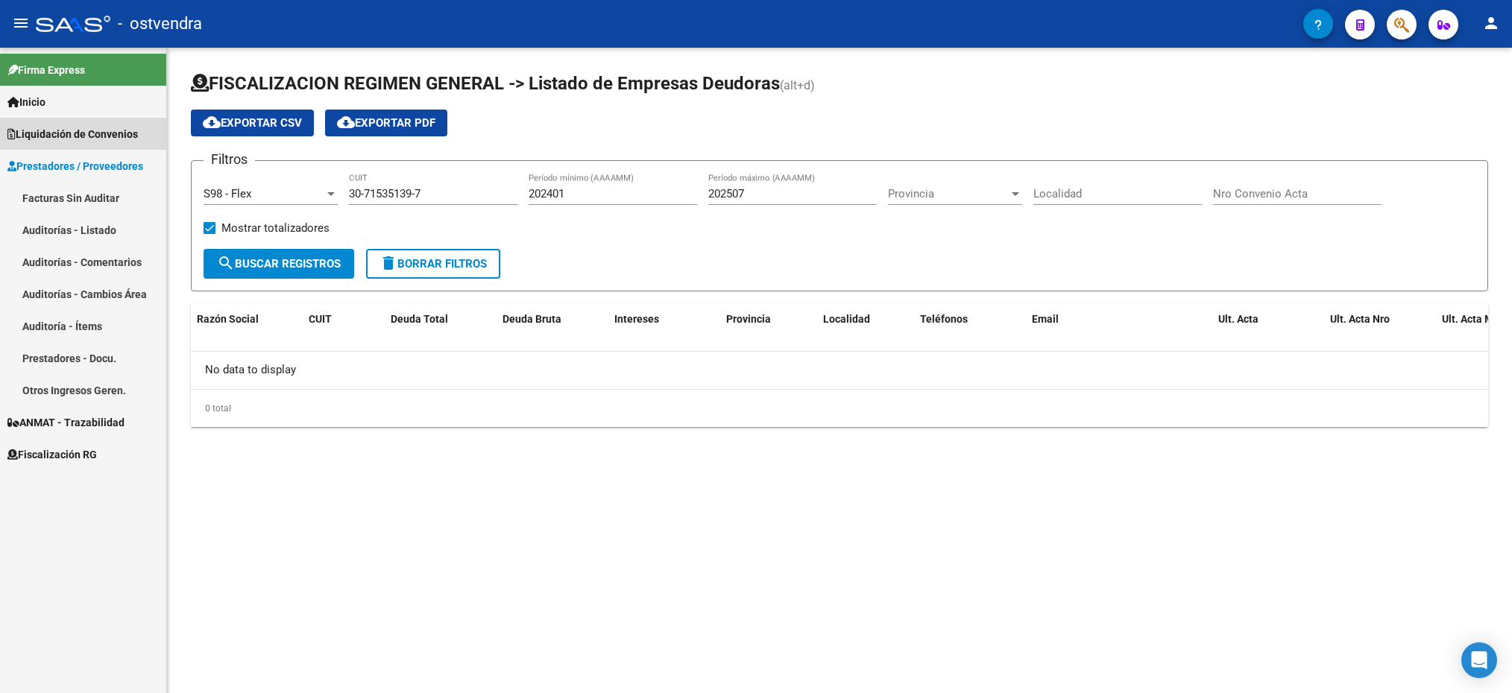
click at [106, 126] on span "Liquidación de Convenios" at bounding box center [72, 134] width 130 height 16
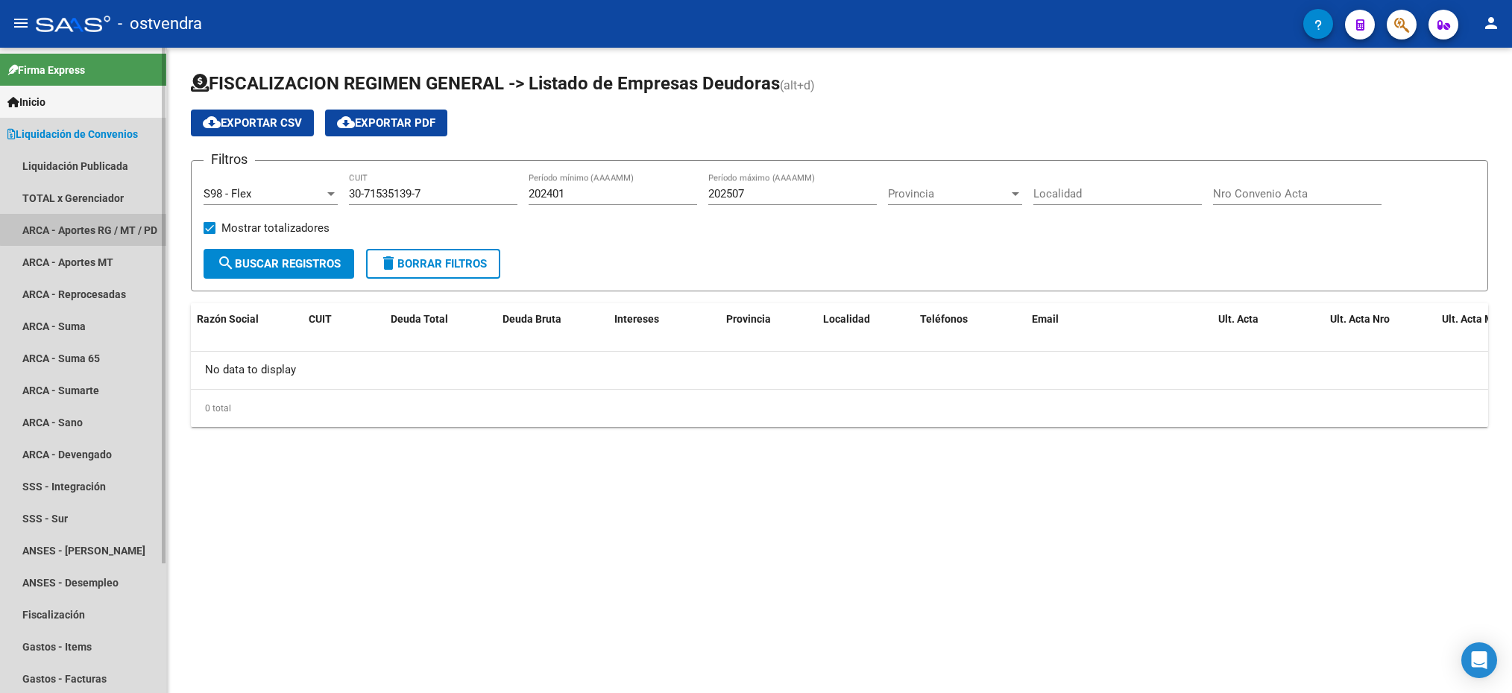
click at [90, 217] on link "ARCA - Aportes RG / MT / PD" at bounding box center [83, 230] width 166 height 32
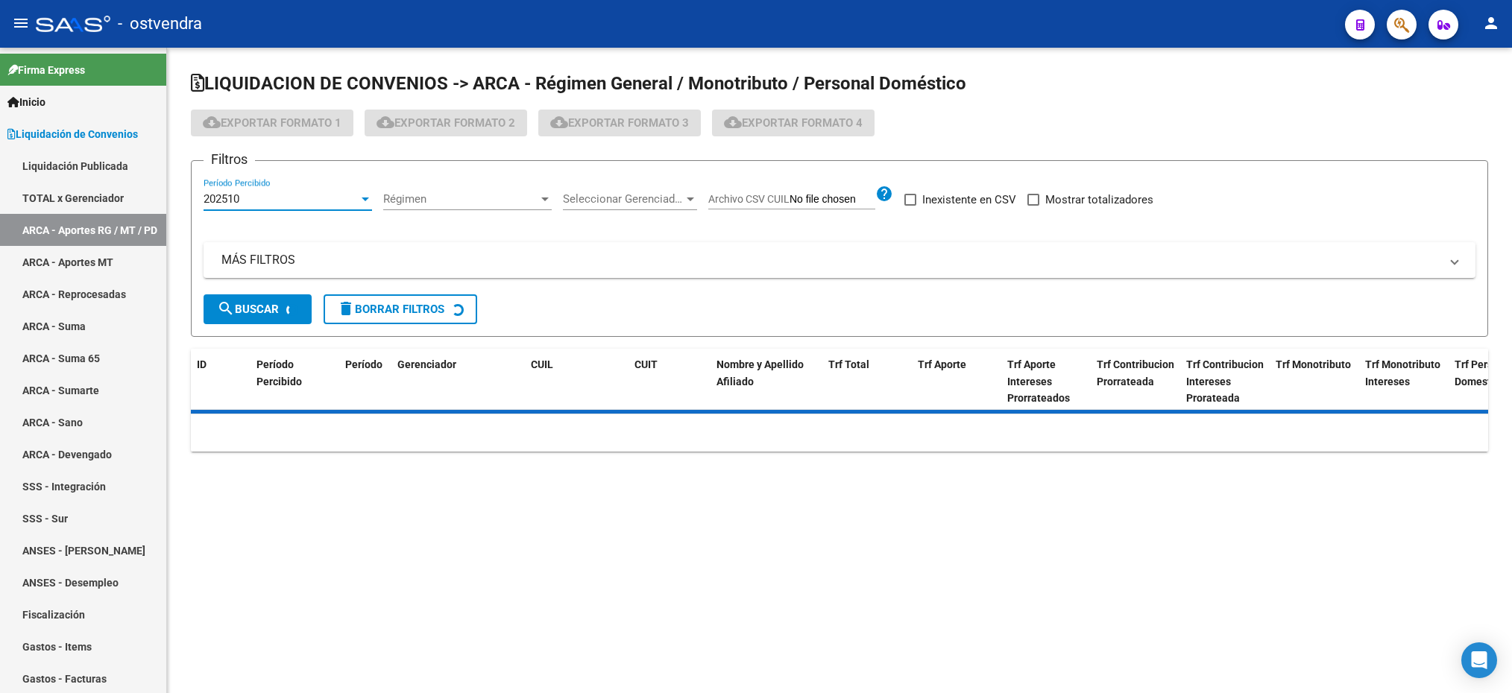
click at [293, 201] on div "202510" at bounding box center [281, 198] width 155 height 13
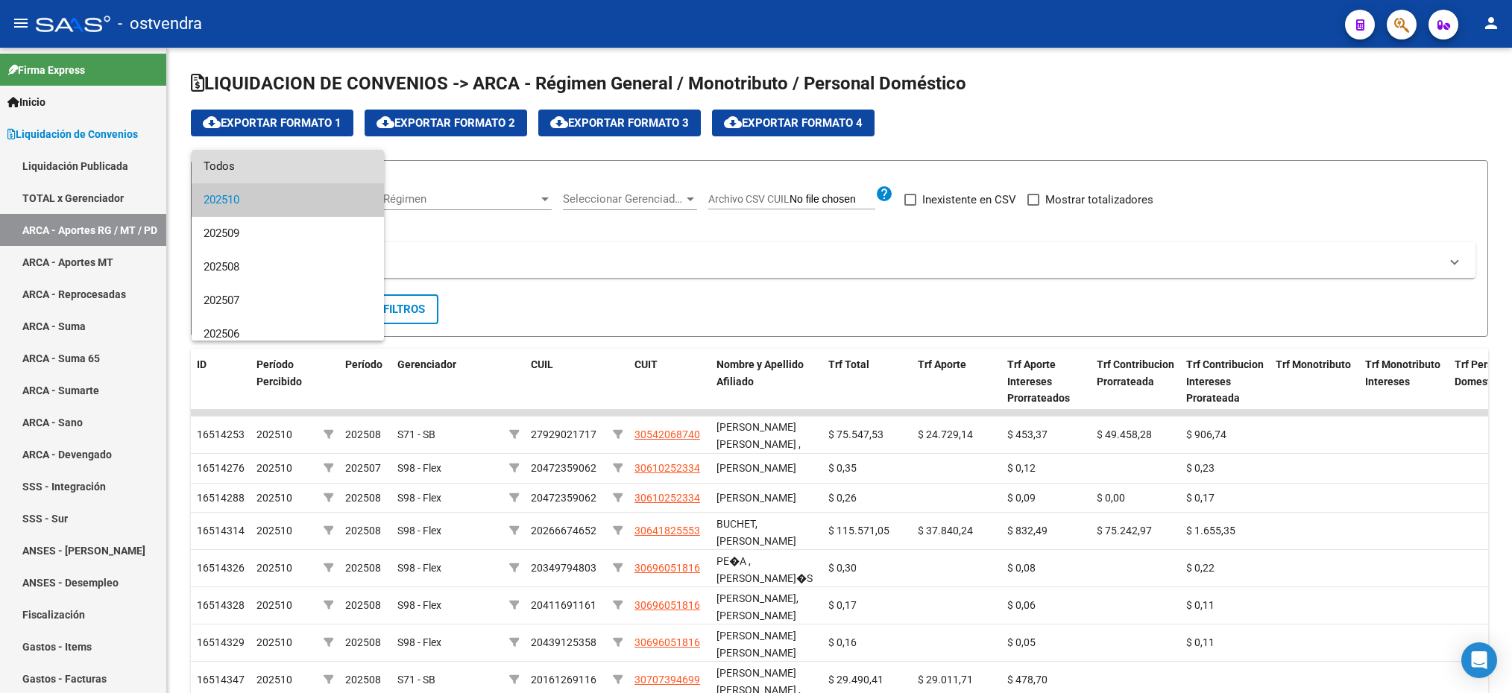
click at [291, 166] on span "Todos" at bounding box center [288, 167] width 168 height 34
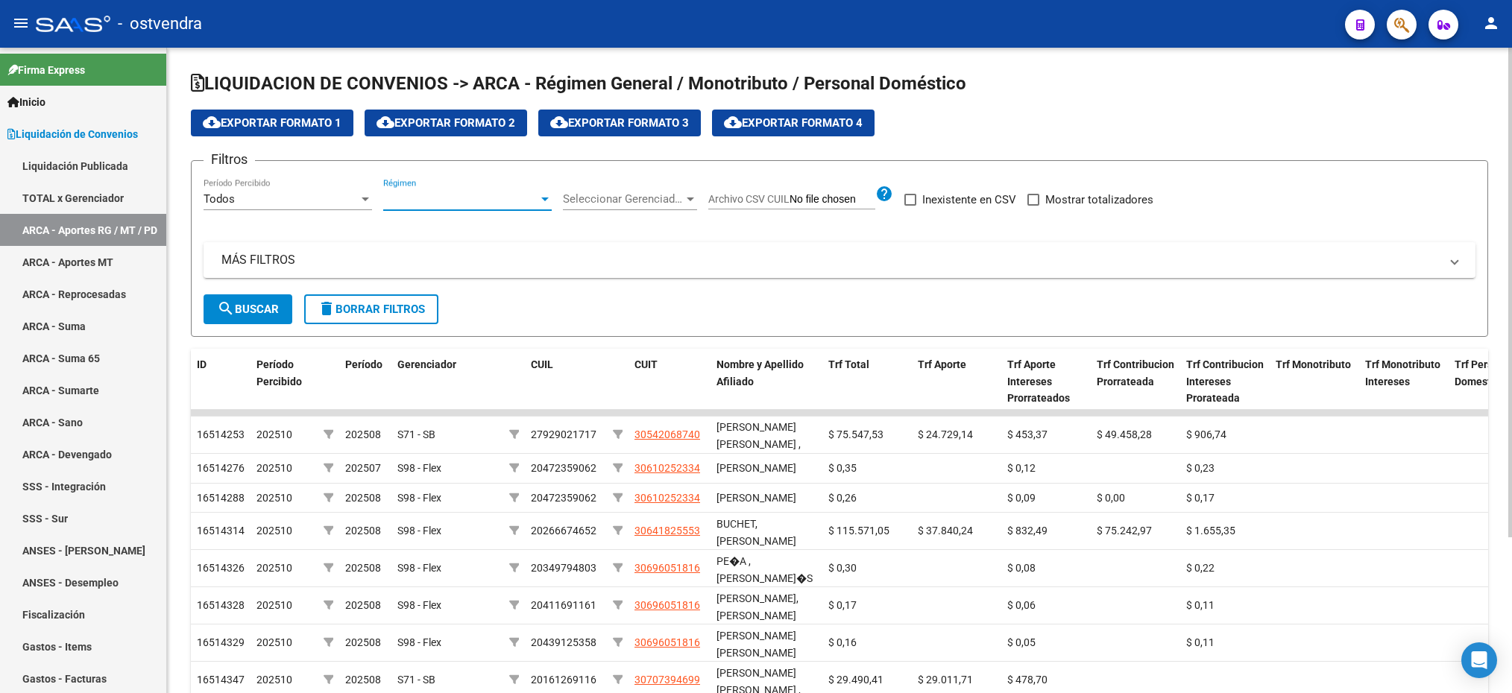
click at [439, 202] on span "Régimen" at bounding box center [460, 198] width 155 height 13
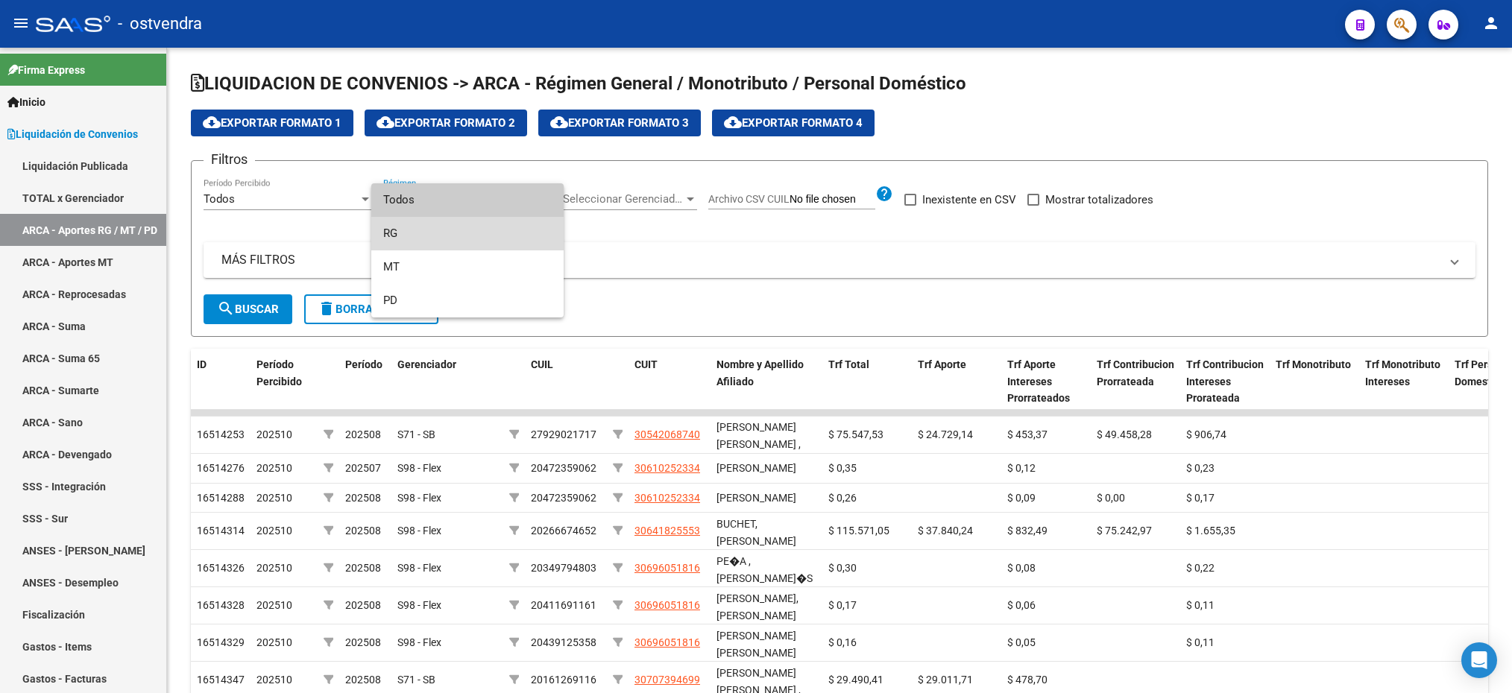
click at [435, 239] on span "RG" at bounding box center [467, 234] width 168 height 34
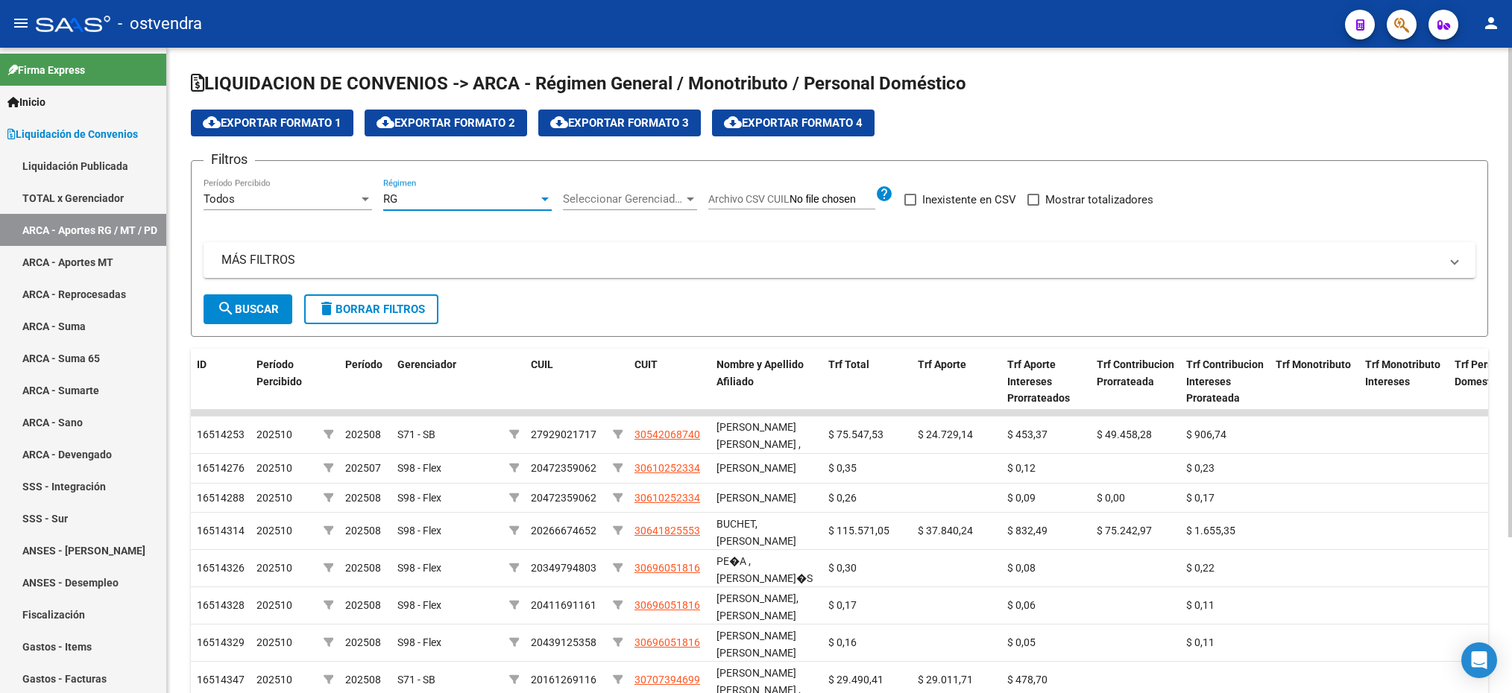
click at [661, 195] on span "Seleccionar Gerenciador" at bounding box center [623, 198] width 121 height 13
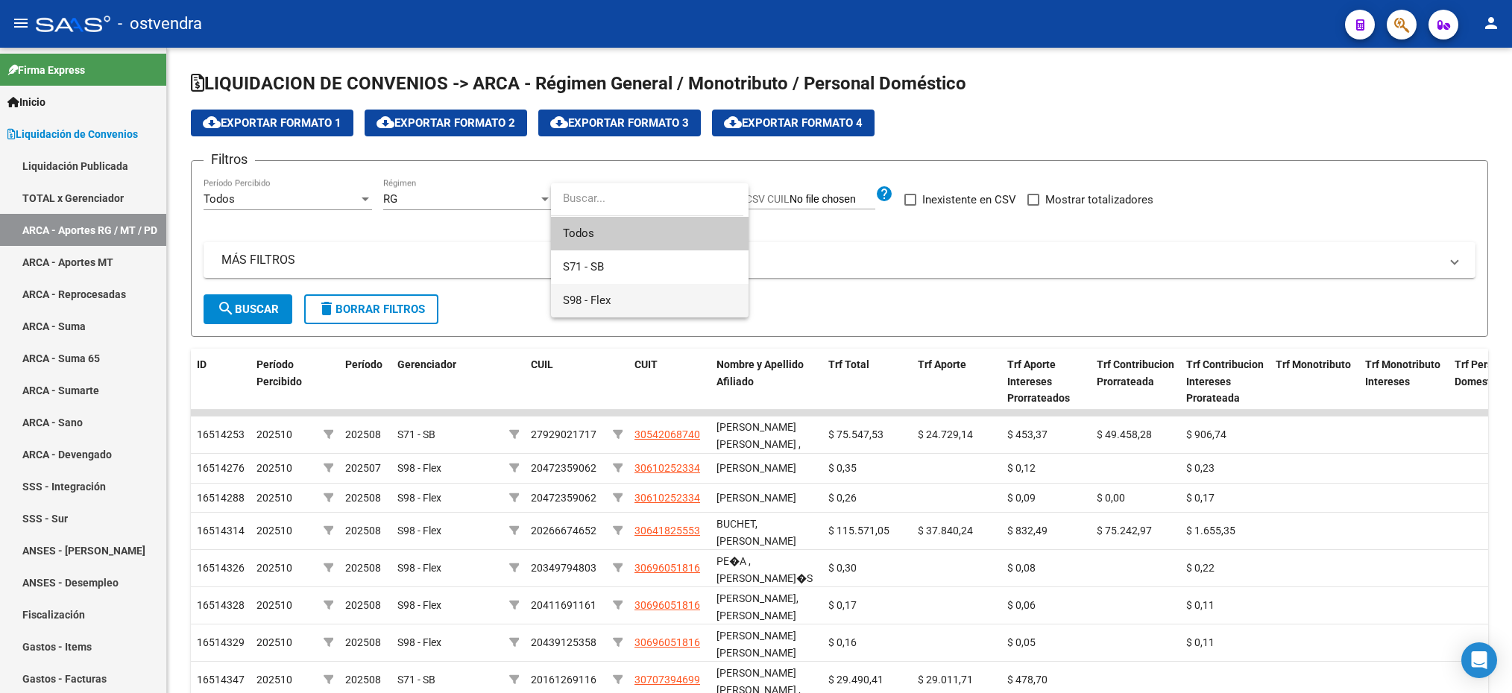
click at [622, 291] on span "S98 - Flex" at bounding box center [650, 301] width 174 height 34
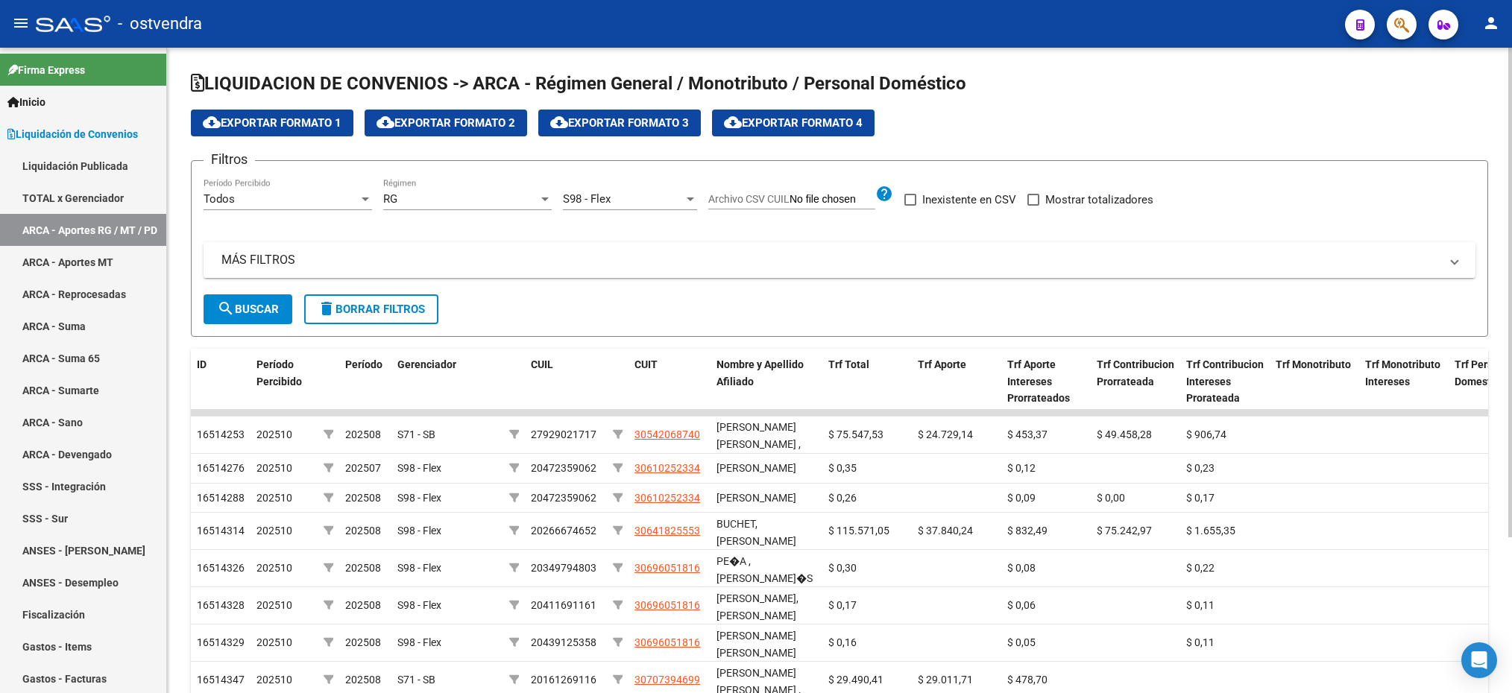
click at [532, 256] on mat-panel-title "MÁS FILTROS" at bounding box center [830, 260] width 1218 height 16
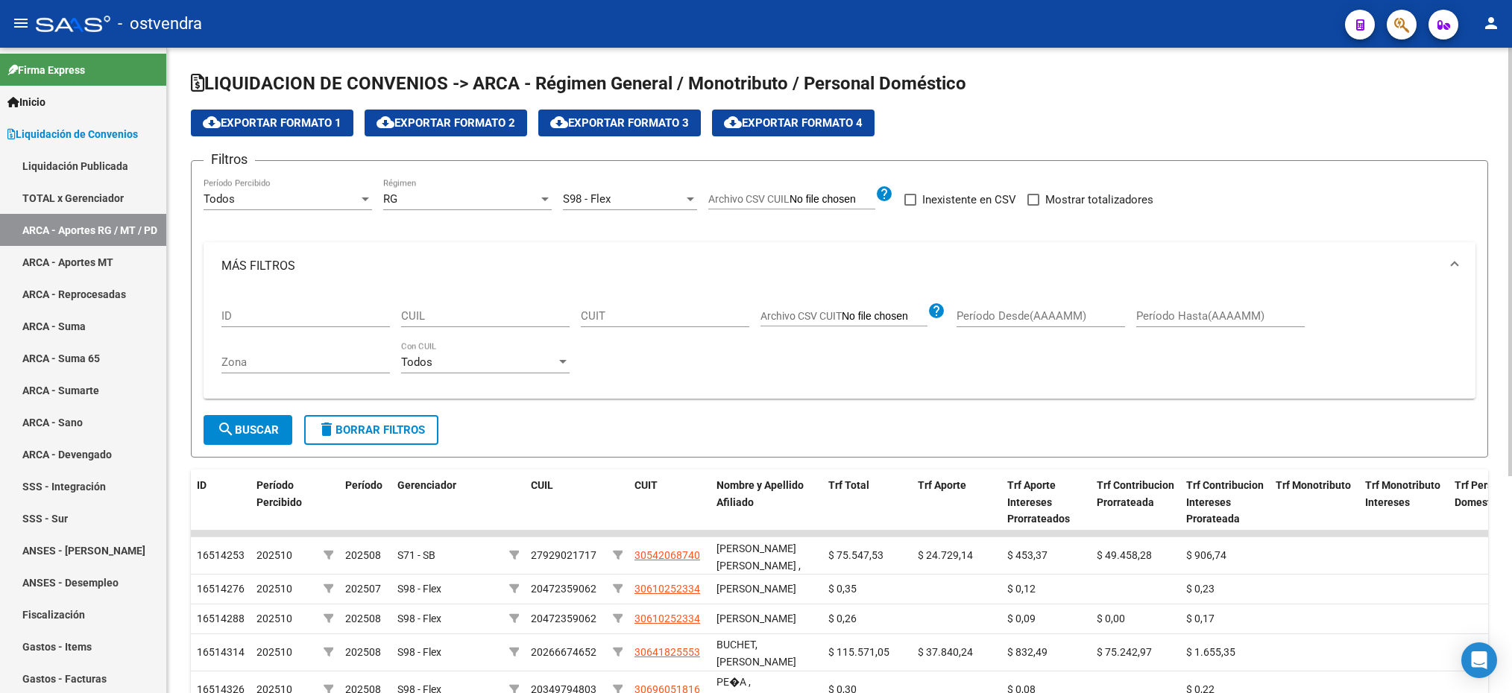
click at [456, 318] on input "CUIL" at bounding box center [485, 315] width 168 height 13
paste input "27-25818064-5"
type input "27-25818064-5"
click at [250, 420] on button "search Buscar" at bounding box center [248, 430] width 89 height 30
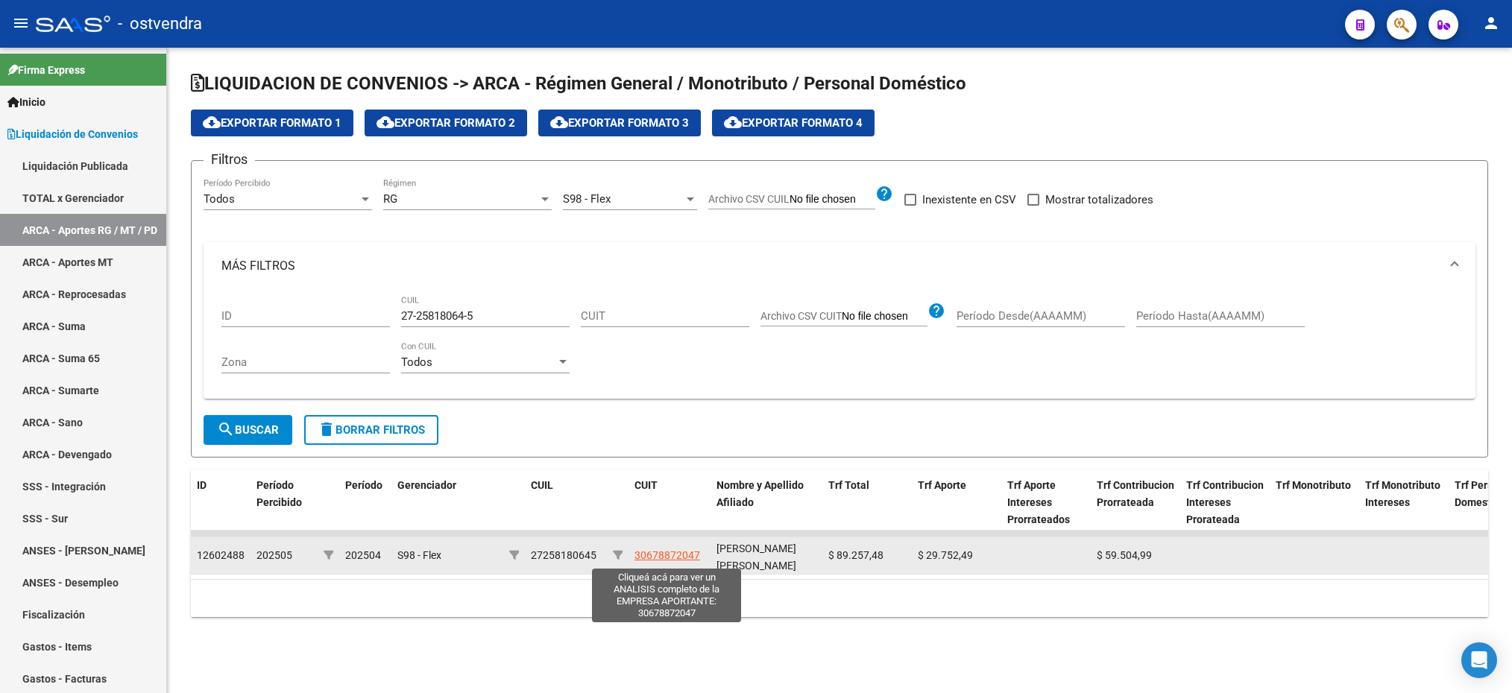
click at [649, 555] on span "30678872047" at bounding box center [667, 555] width 66 height 12
type textarea "30678872047"
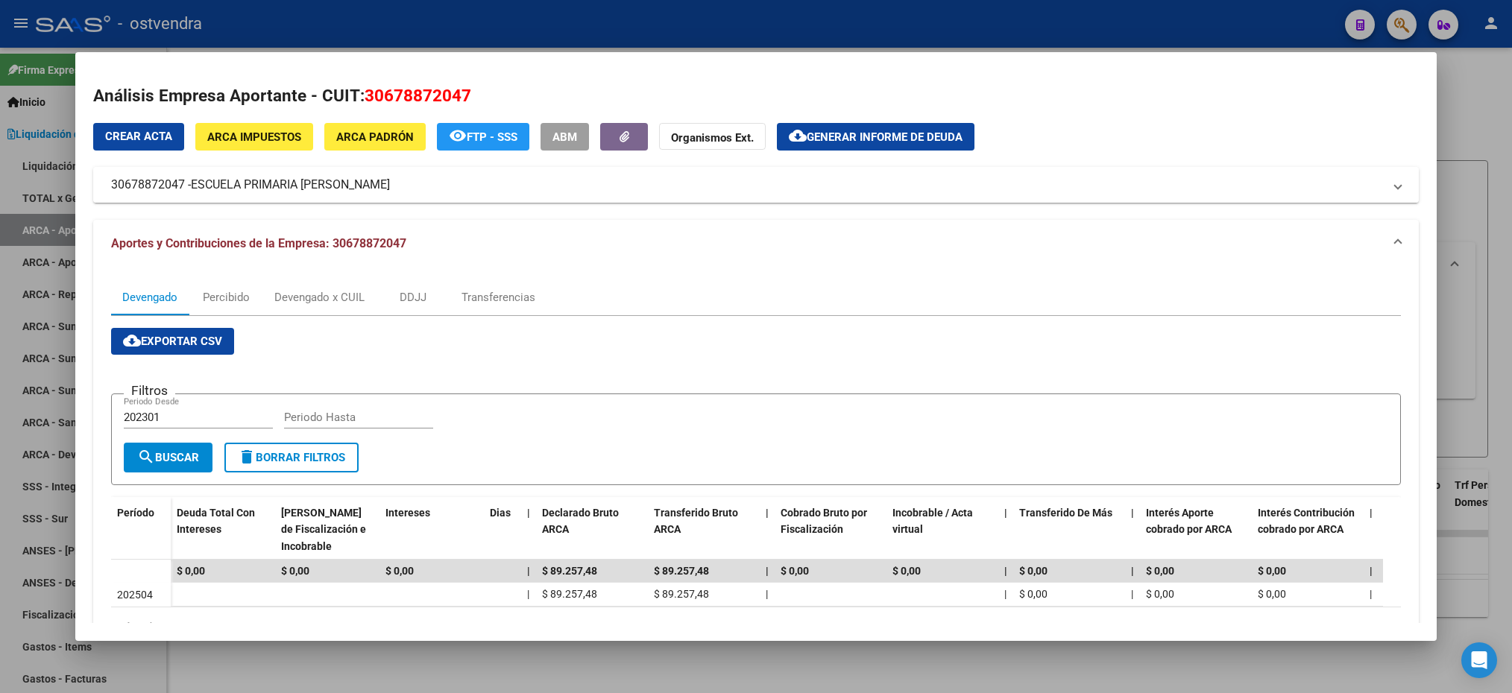
drag, startPoint x: 114, startPoint y: 183, endPoint x: 186, endPoint y: 181, distance: 72.3
click at [186, 181] on mat-panel-title "30678872047 - ESCUELA PRIMARIA [PERSON_NAME]" at bounding box center [746, 185] width 1271 height 18
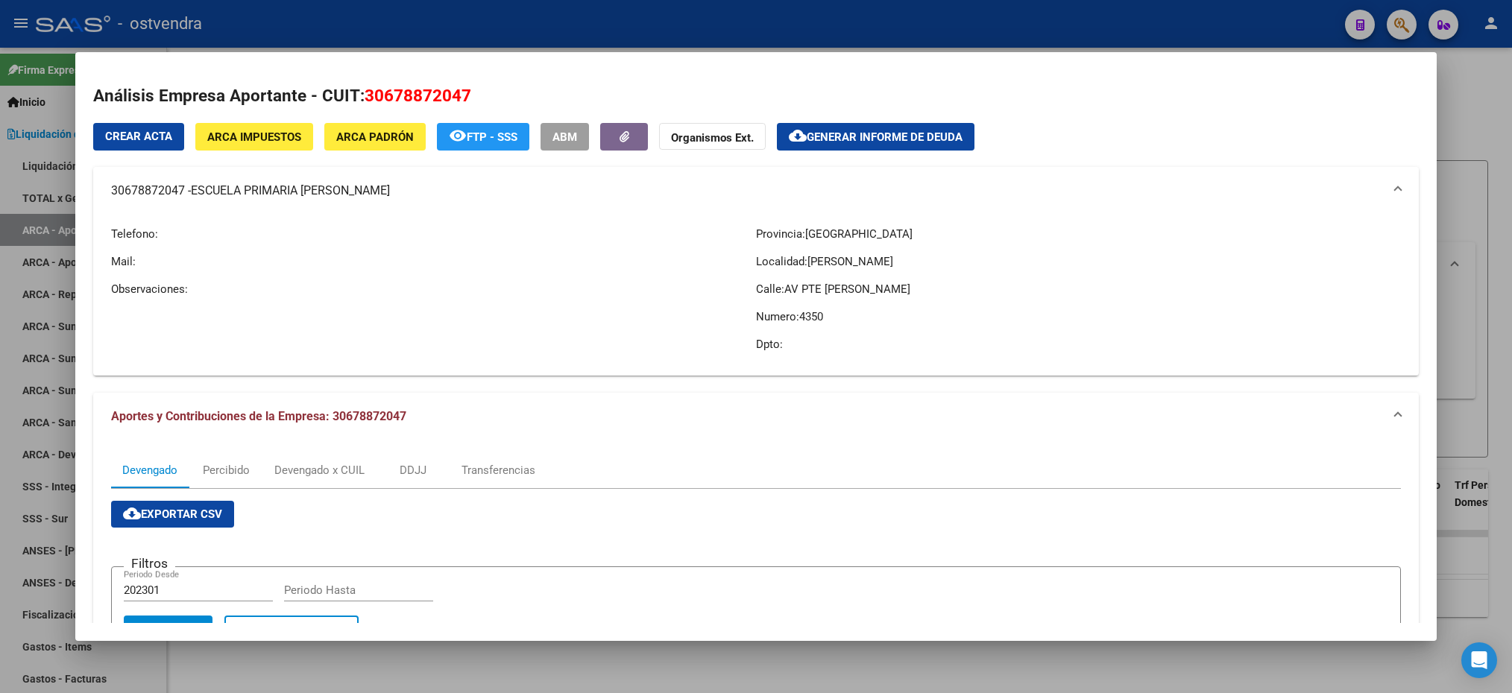
drag, startPoint x: 186, startPoint y: 181, endPoint x: 166, endPoint y: 182, distance: 20.9
click at [1506, 122] on div at bounding box center [756, 346] width 1512 height 693
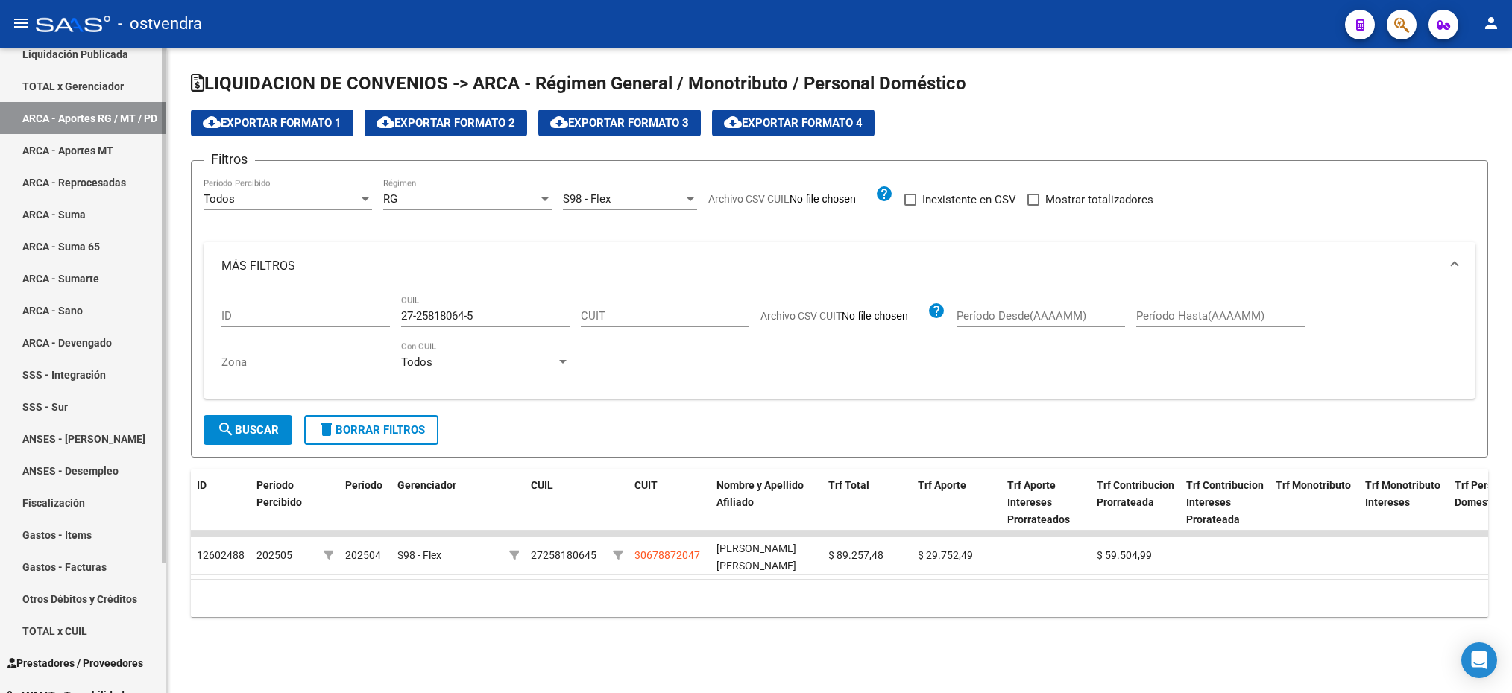
scroll to position [161, 0]
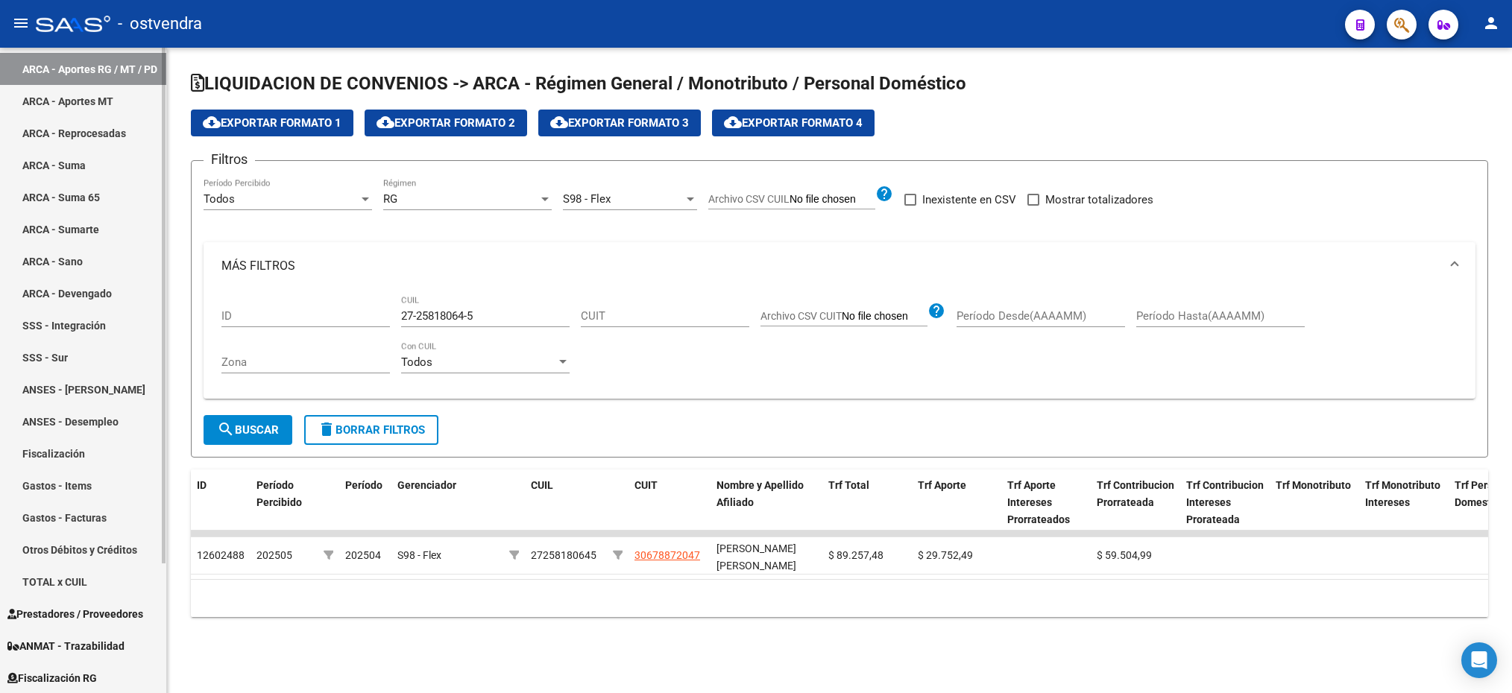
drag, startPoint x: 99, startPoint y: 675, endPoint x: 110, endPoint y: 664, distance: 15.3
click at [97, 676] on span "Fiscalización RG" at bounding box center [51, 678] width 89 height 16
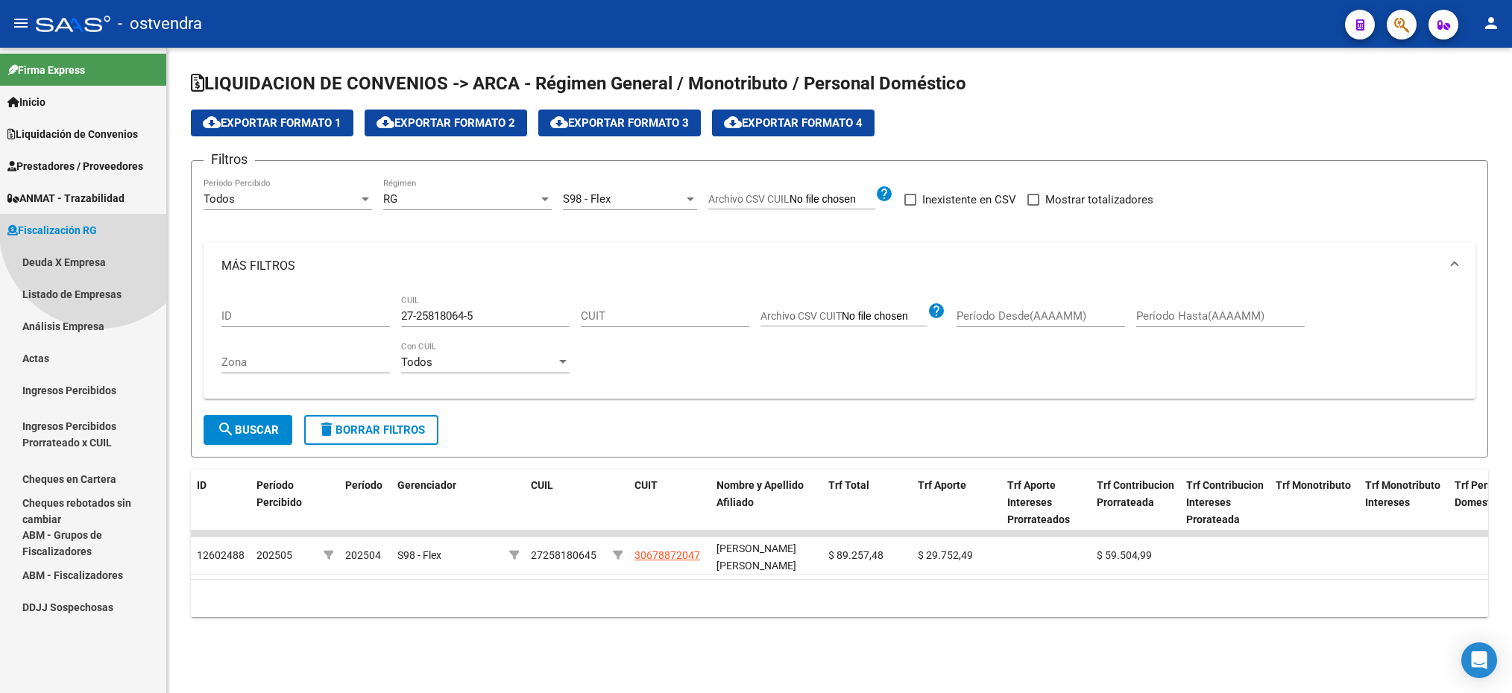
scroll to position [0, 0]
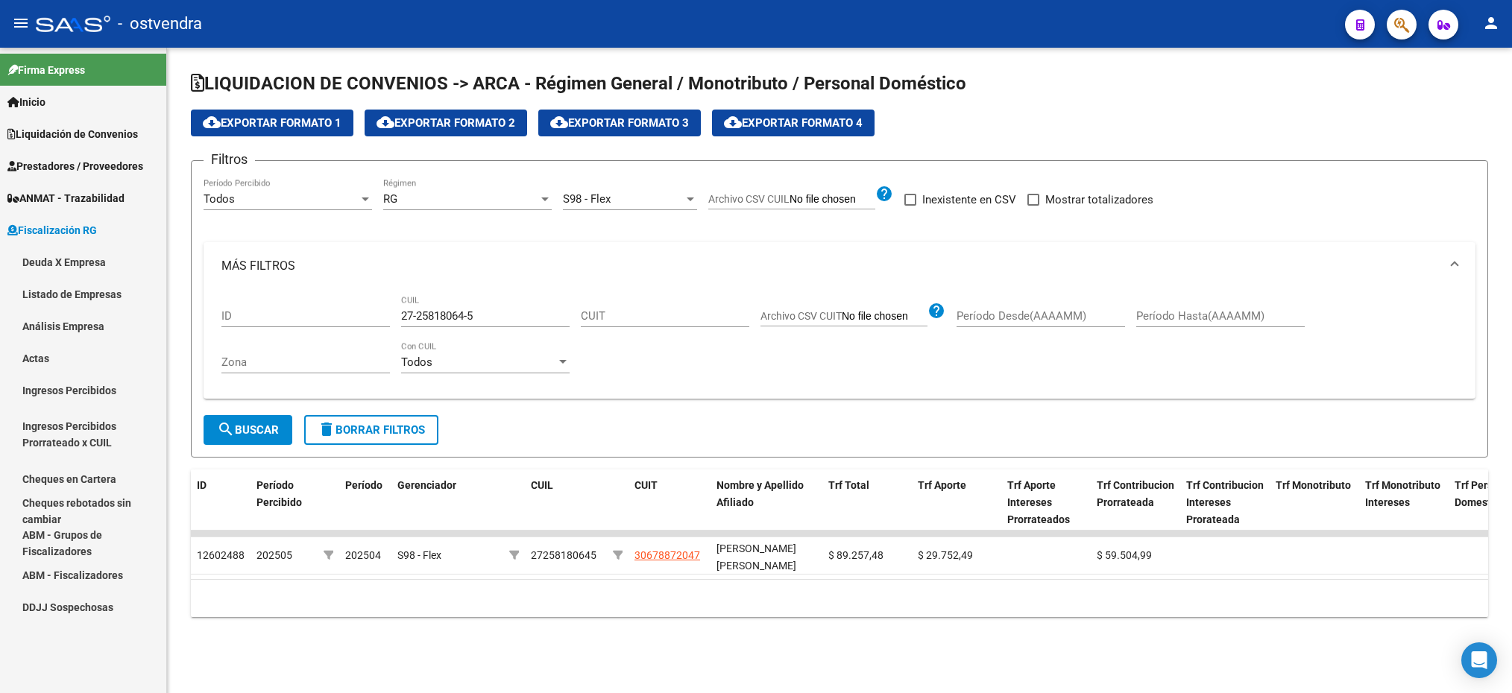
click at [66, 255] on link "Deuda X Empresa" at bounding box center [83, 262] width 166 height 32
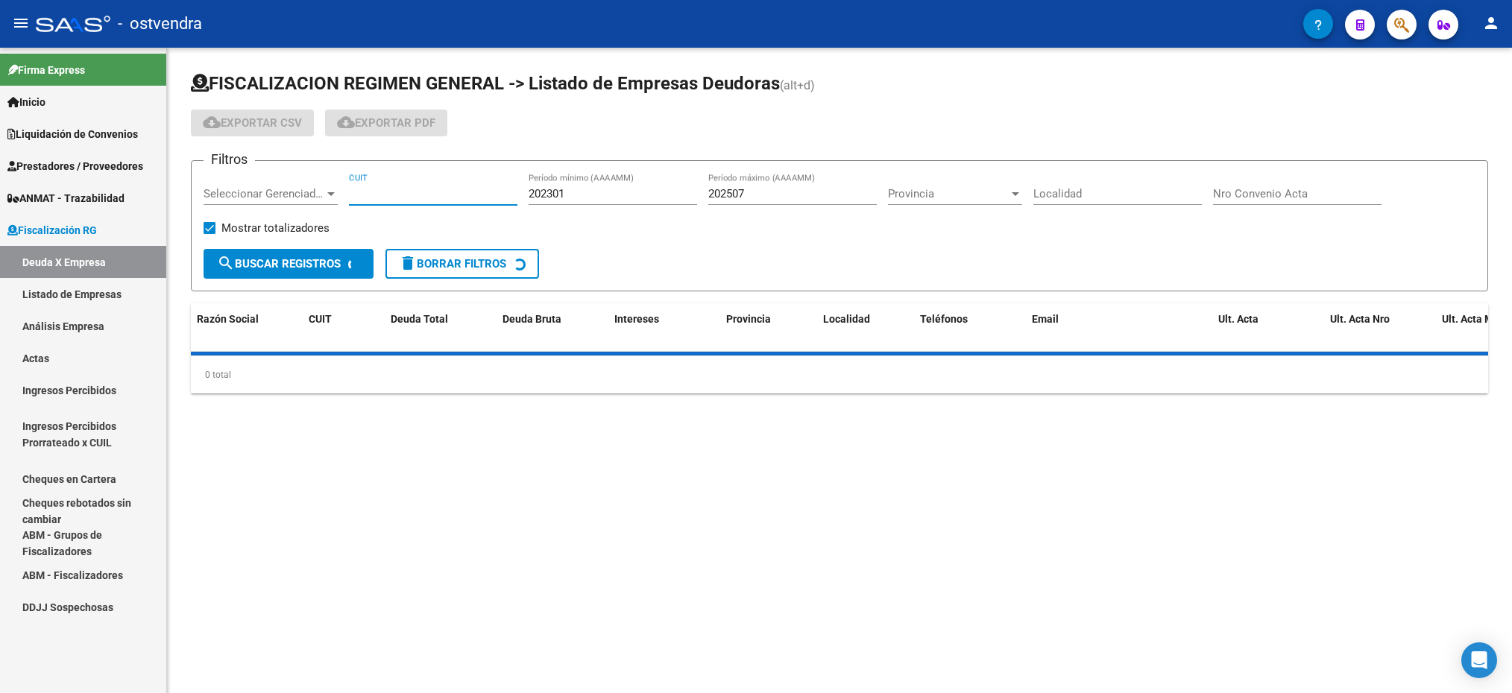
click at [376, 200] on input "CUIT" at bounding box center [433, 193] width 168 height 13
paste input "30-67887204-7"
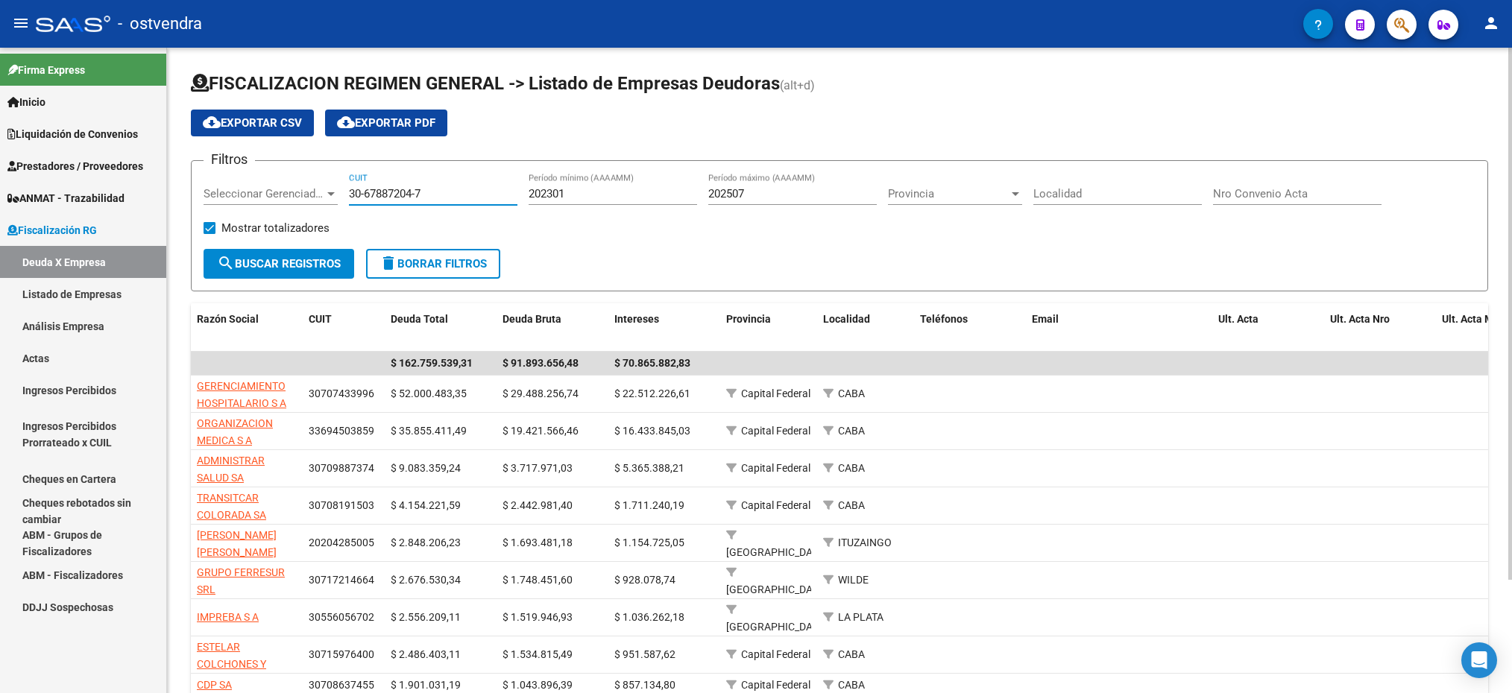
type input "30-67887204-7"
click at [280, 191] on span "Seleccionar Gerenciador" at bounding box center [264, 193] width 121 height 13
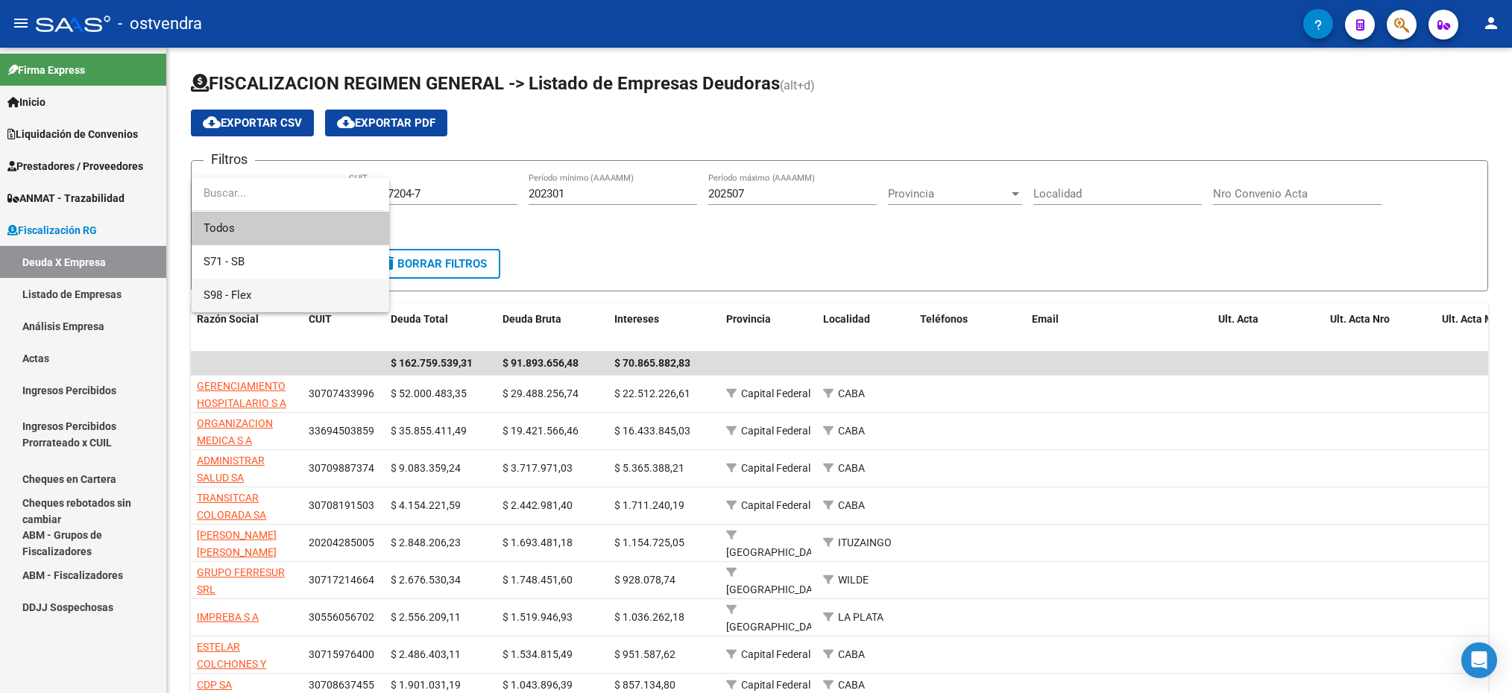
click at [255, 280] on span "S98 - Flex" at bounding box center [291, 296] width 174 height 34
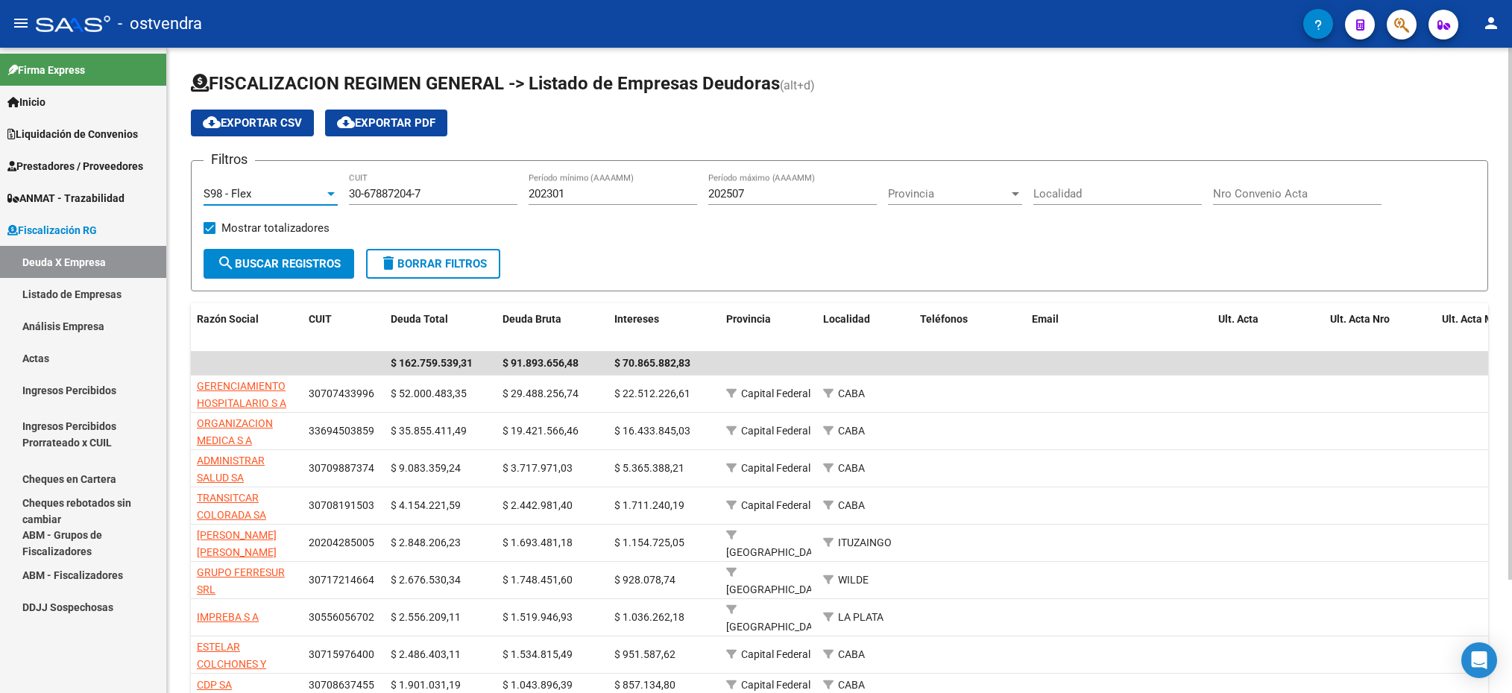
click at [257, 265] on span "search Buscar Registros" at bounding box center [279, 263] width 124 height 13
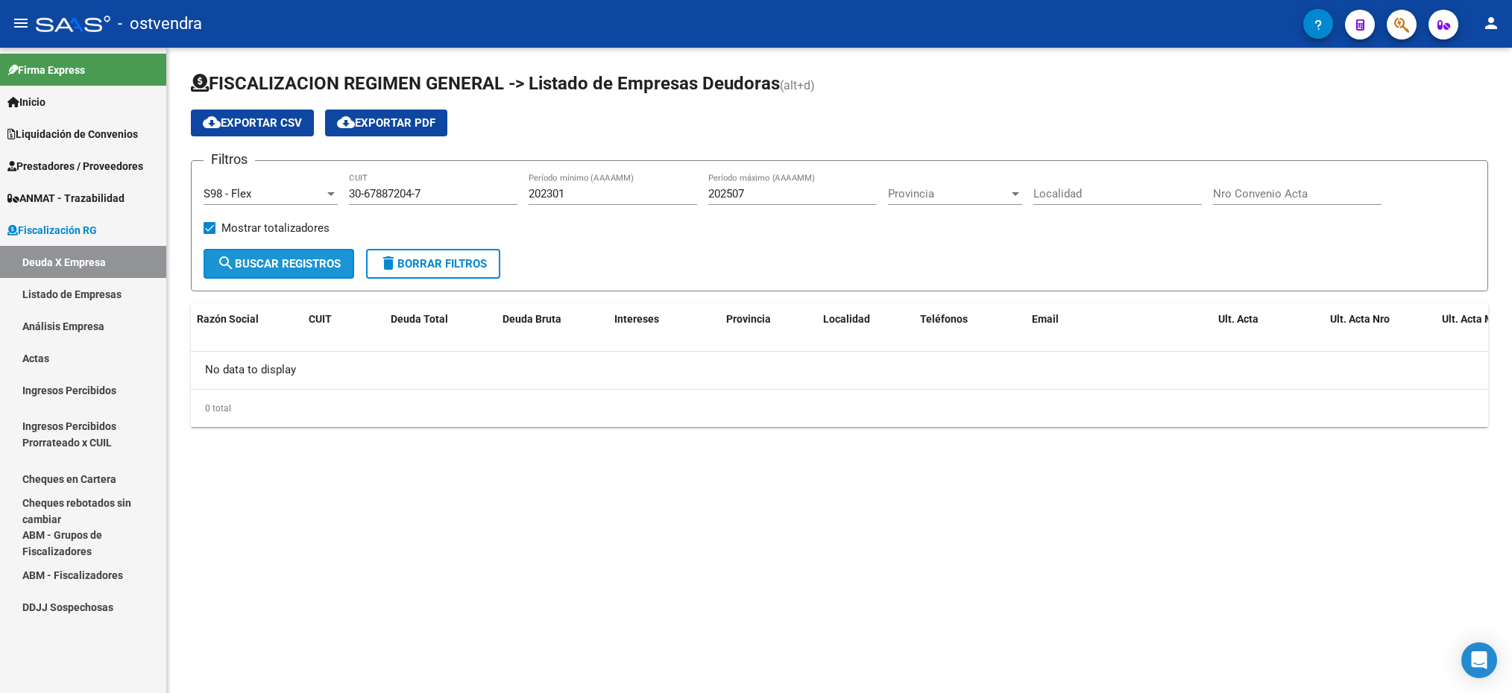
click at [269, 260] on span "search Buscar Registros" at bounding box center [279, 263] width 124 height 13
